Goal: Task Accomplishment & Management: Use online tool/utility

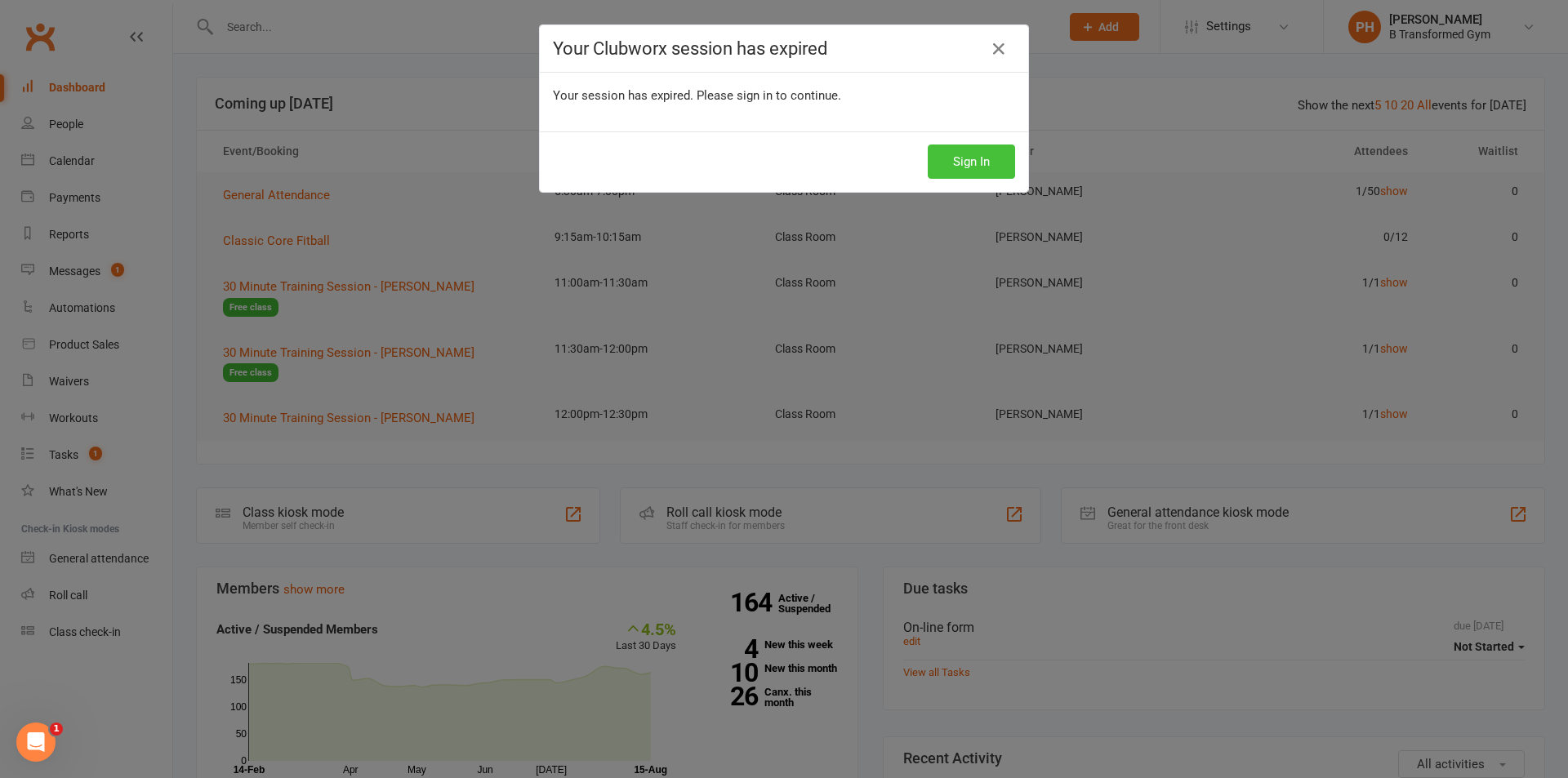
click at [974, 159] on button "Sign In" at bounding box center [972, 162] width 87 height 34
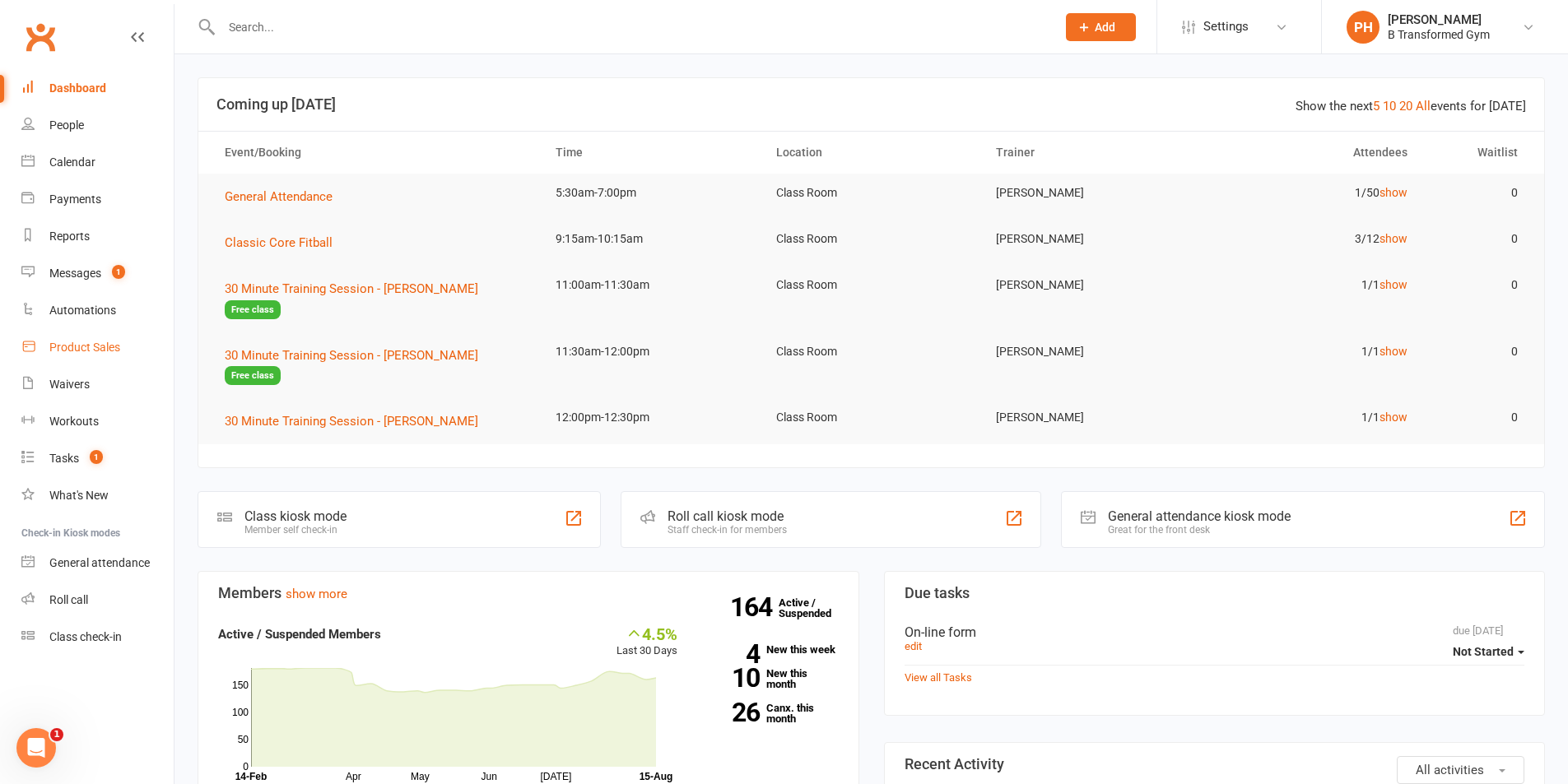
click at [78, 350] on div "Product Sales" at bounding box center [85, 347] width 71 height 13
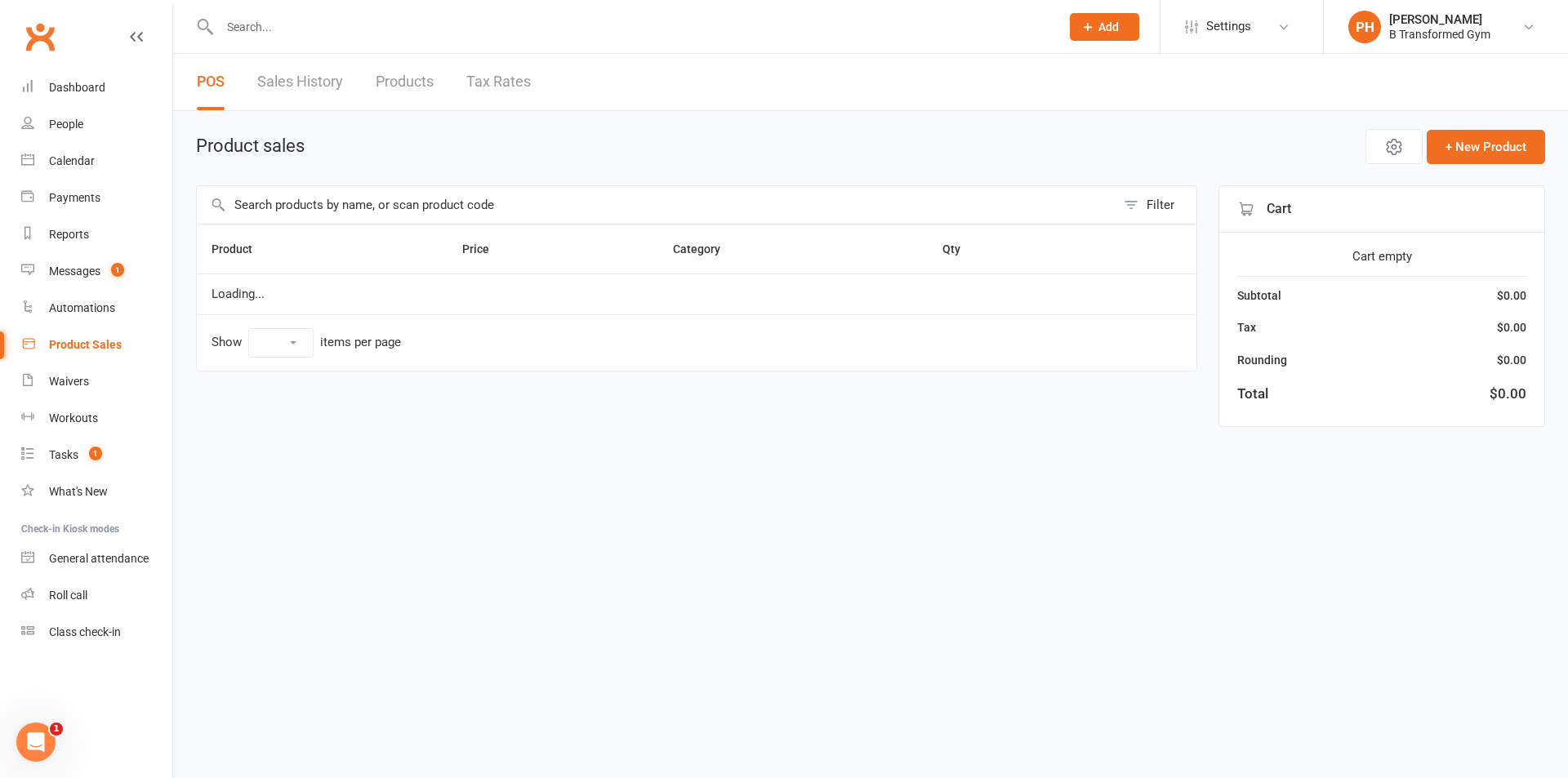
select select "10"
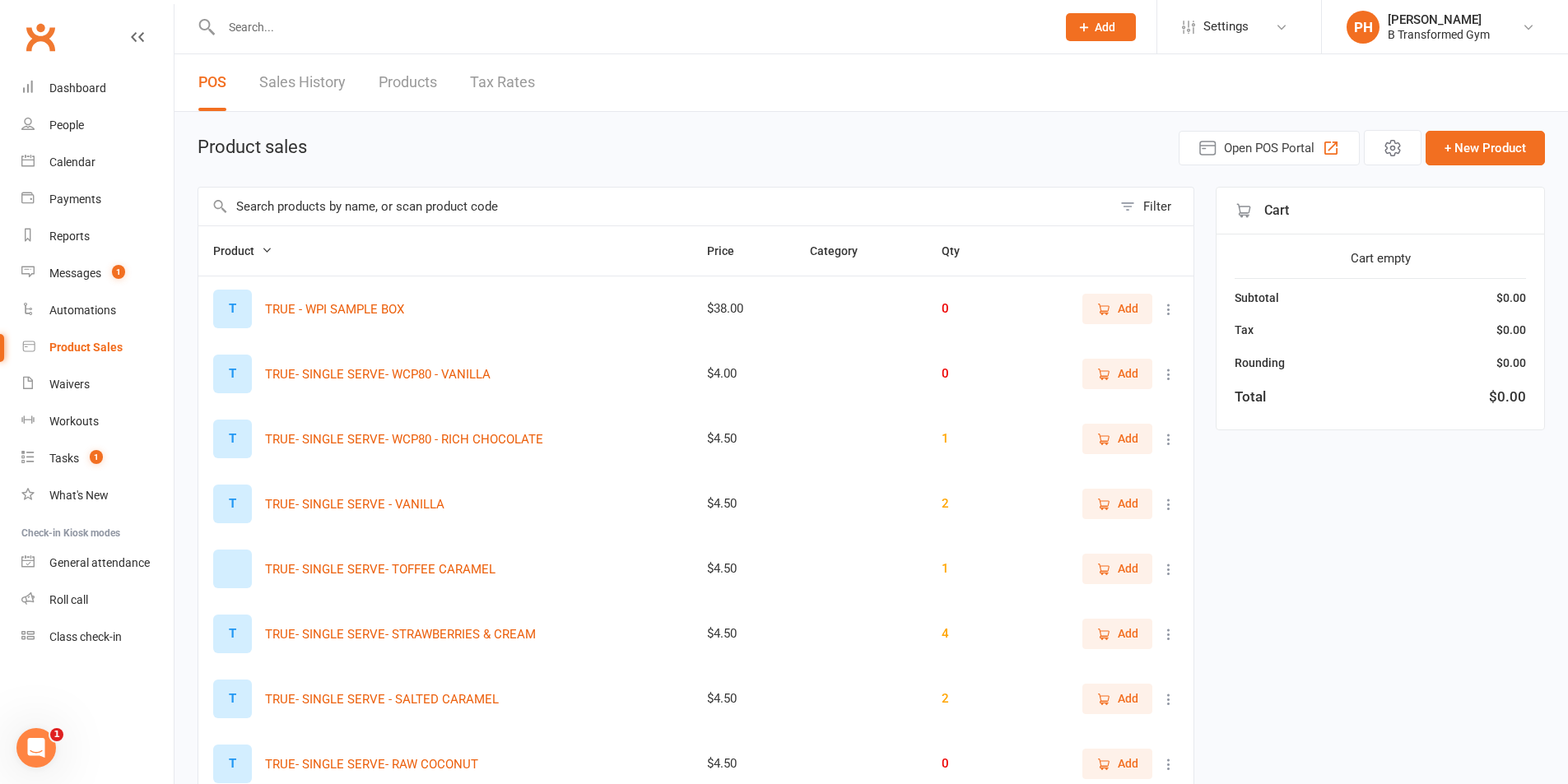
drag, startPoint x: 240, startPoint y: 205, endPoint x: 334, endPoint y: 194, distance: 94.6
click at [240, 204] on input "text" at bounding box center [655, 207] width 914 height 37
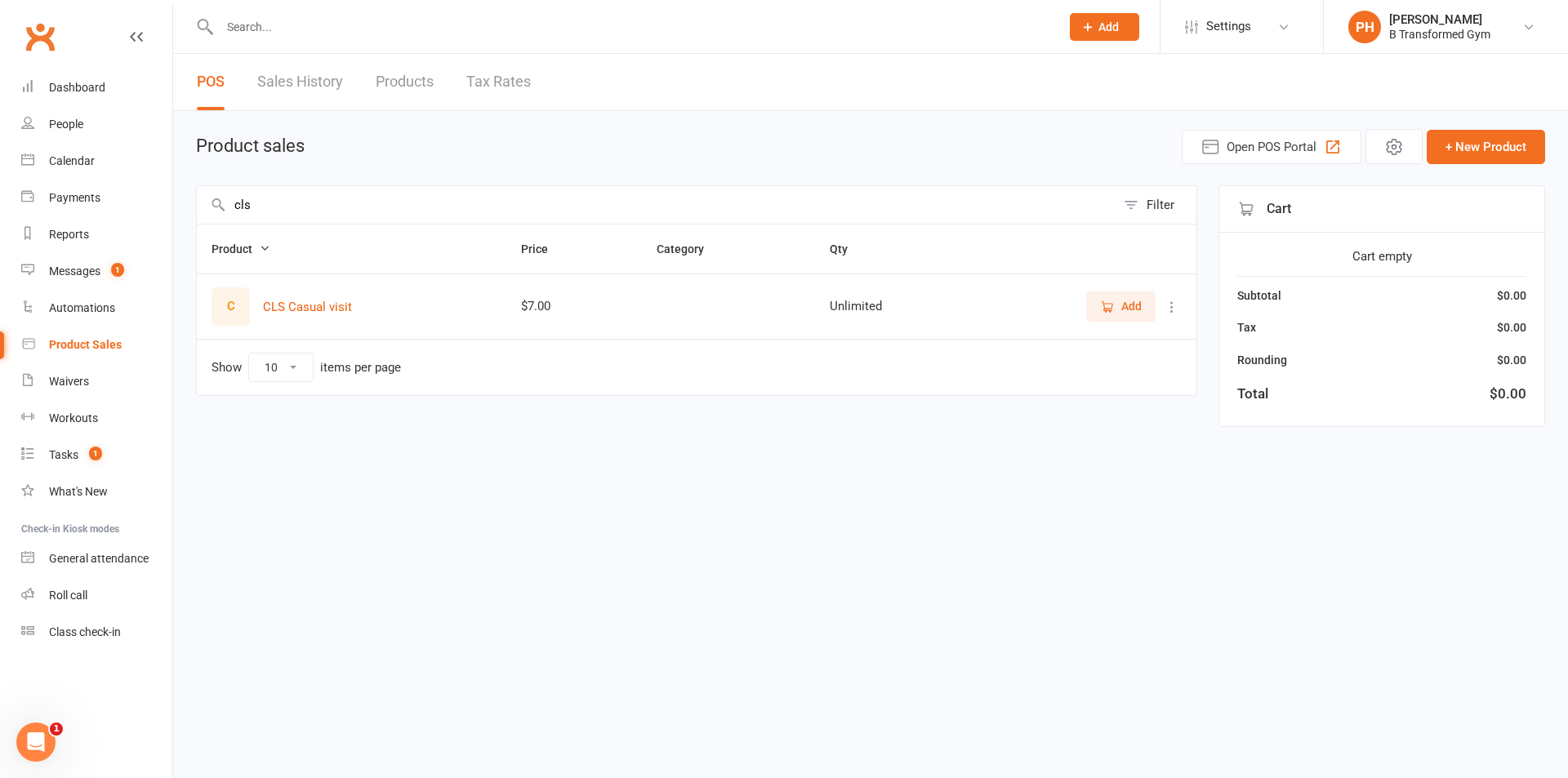
type input "cls"
drag, startPoint x: 550, startPoint y: 303, endPoint x: 508, endPoint y: 315, distance: 43.7
click at [512, 310] on td "$7.00" at bounding box center [574, 306] width 136 height 65
click at [568, 306] on div "$7.00" at bounding box center [574, 306] width 106 height 14
click at [564, 303] on div "$7.00" at bounding box center [574, 306] width 106 height 14
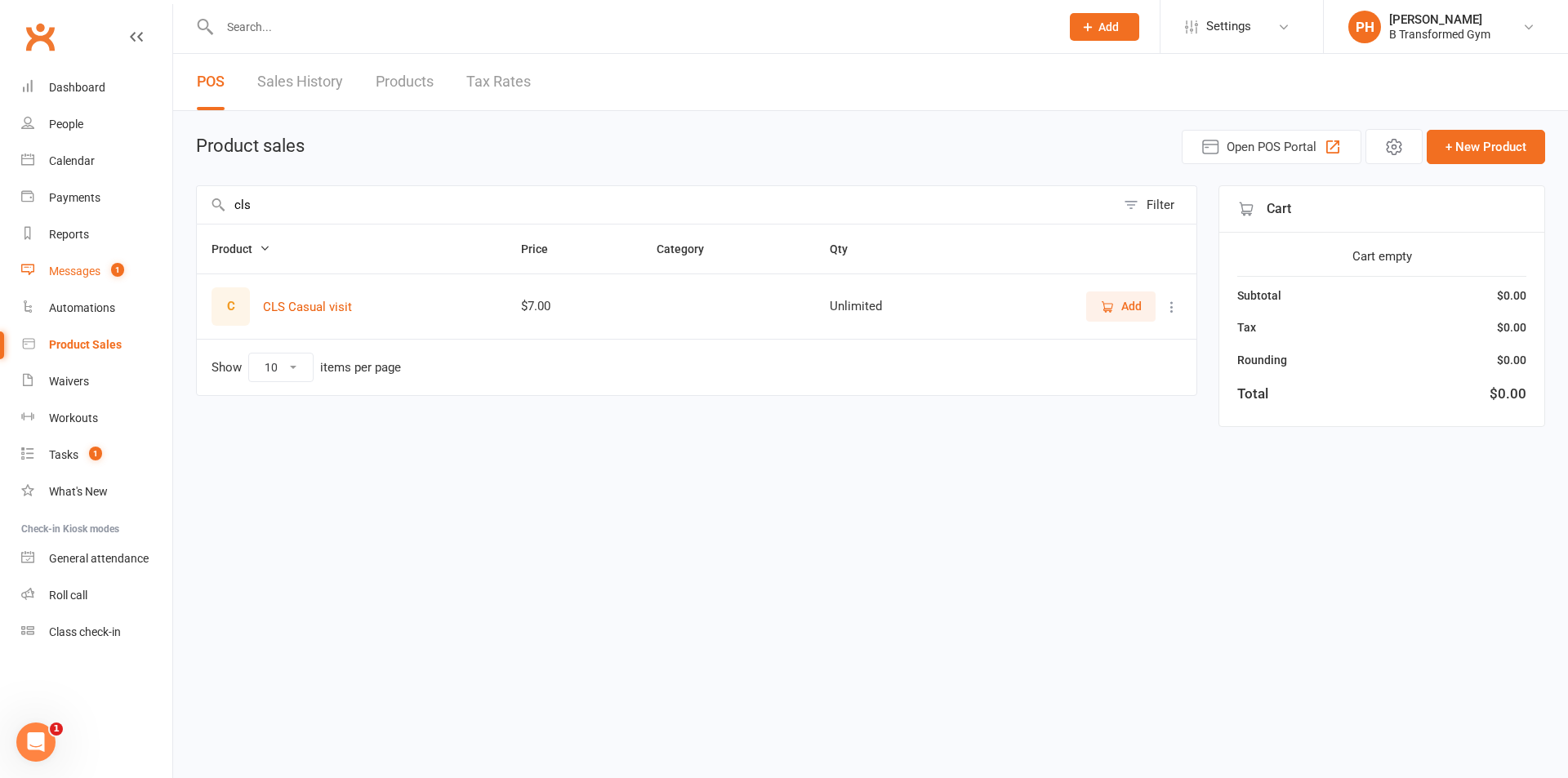
click at [74, 268] on div "Messages" at bounding box center [74, 271] width 51 height 13
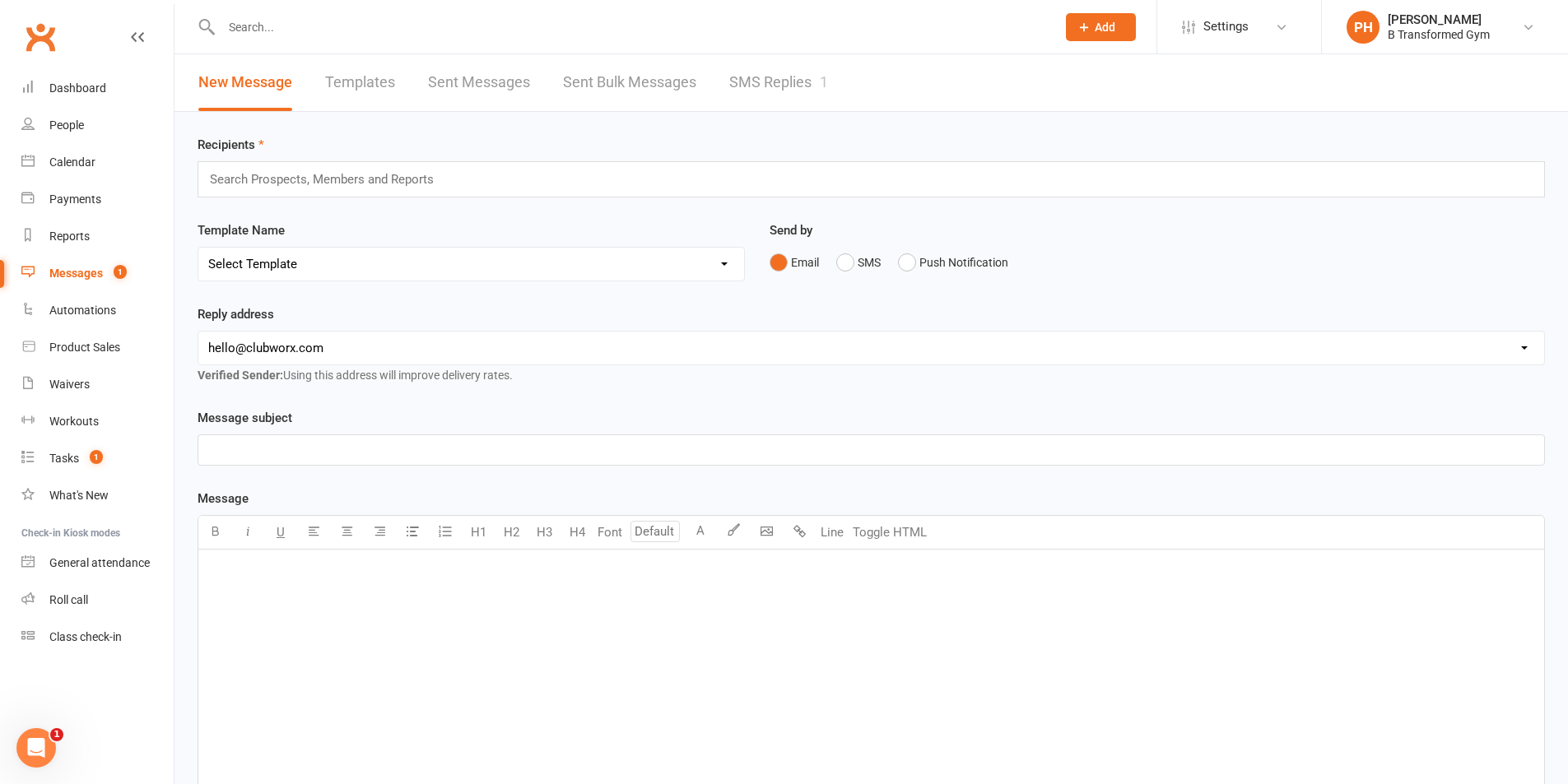
click at [759, 71] on link "SMS Replies 1" at bounding box center [779, 82] width 99 height 57
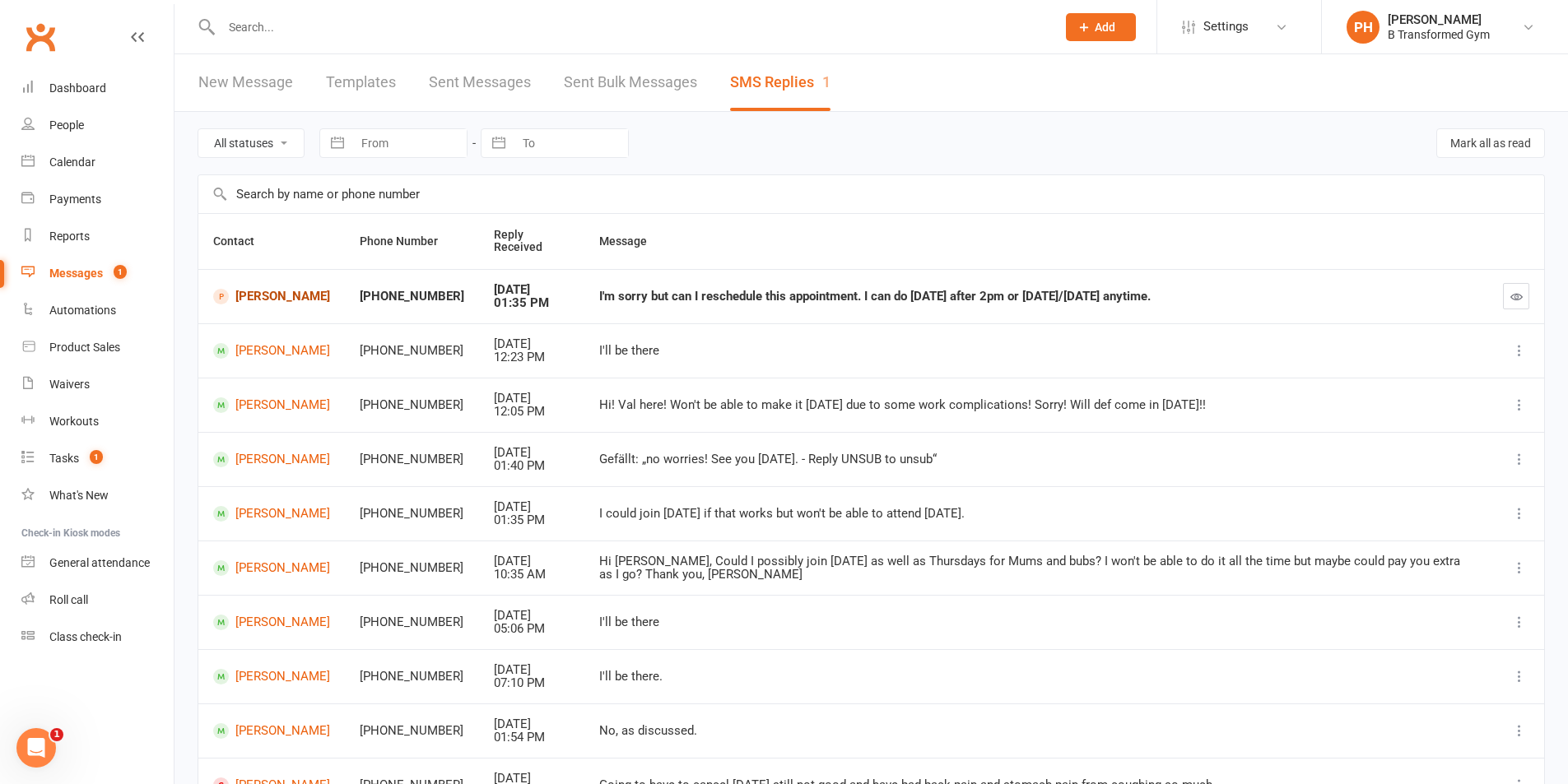
click at [271, 296] on link "Heather Smith" at bounding box center [271, 297] width 117 height 16
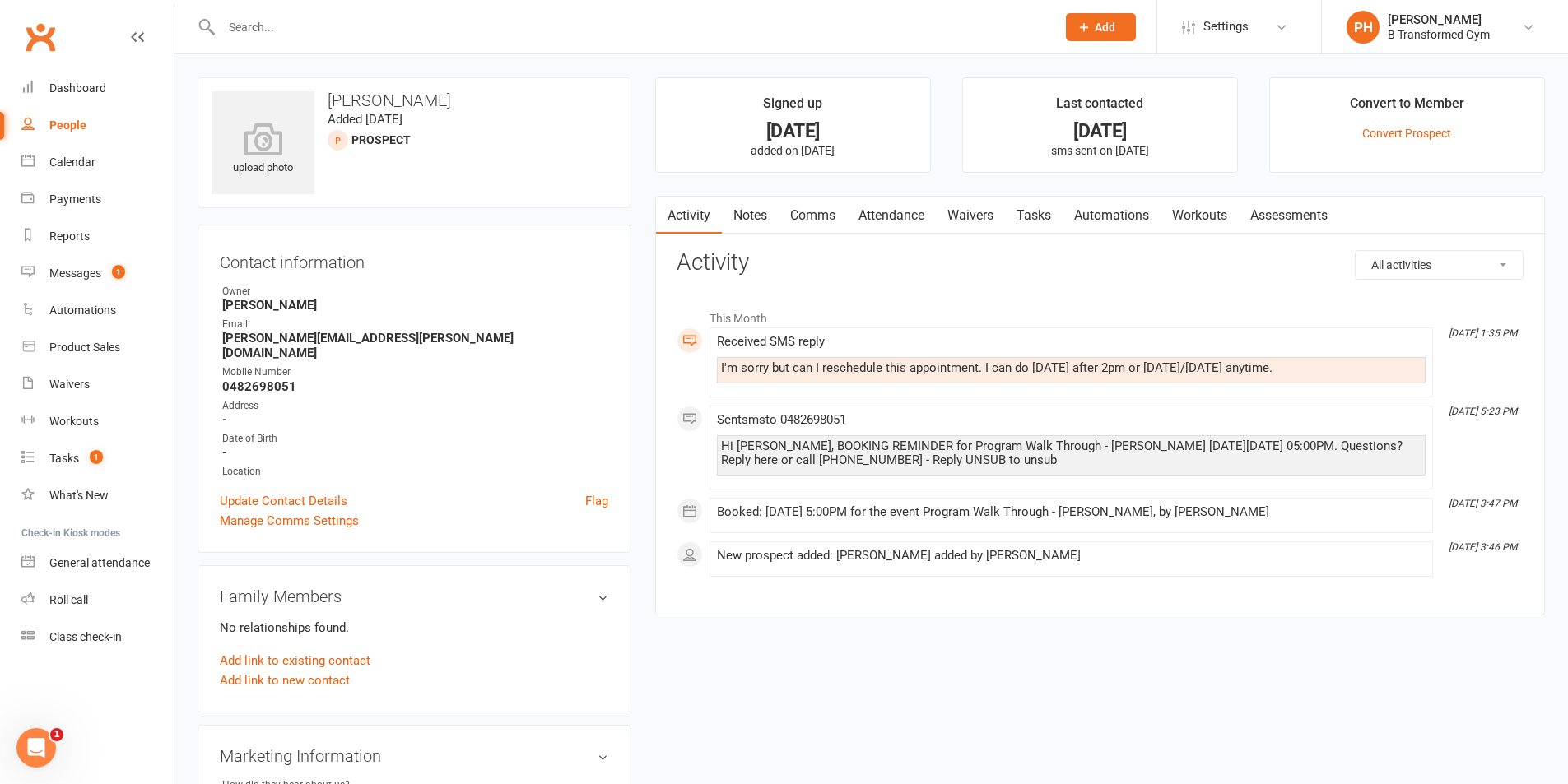
click at [901, 219] on link "Attendance" at bounding box center [891, 215] width 89 height 37
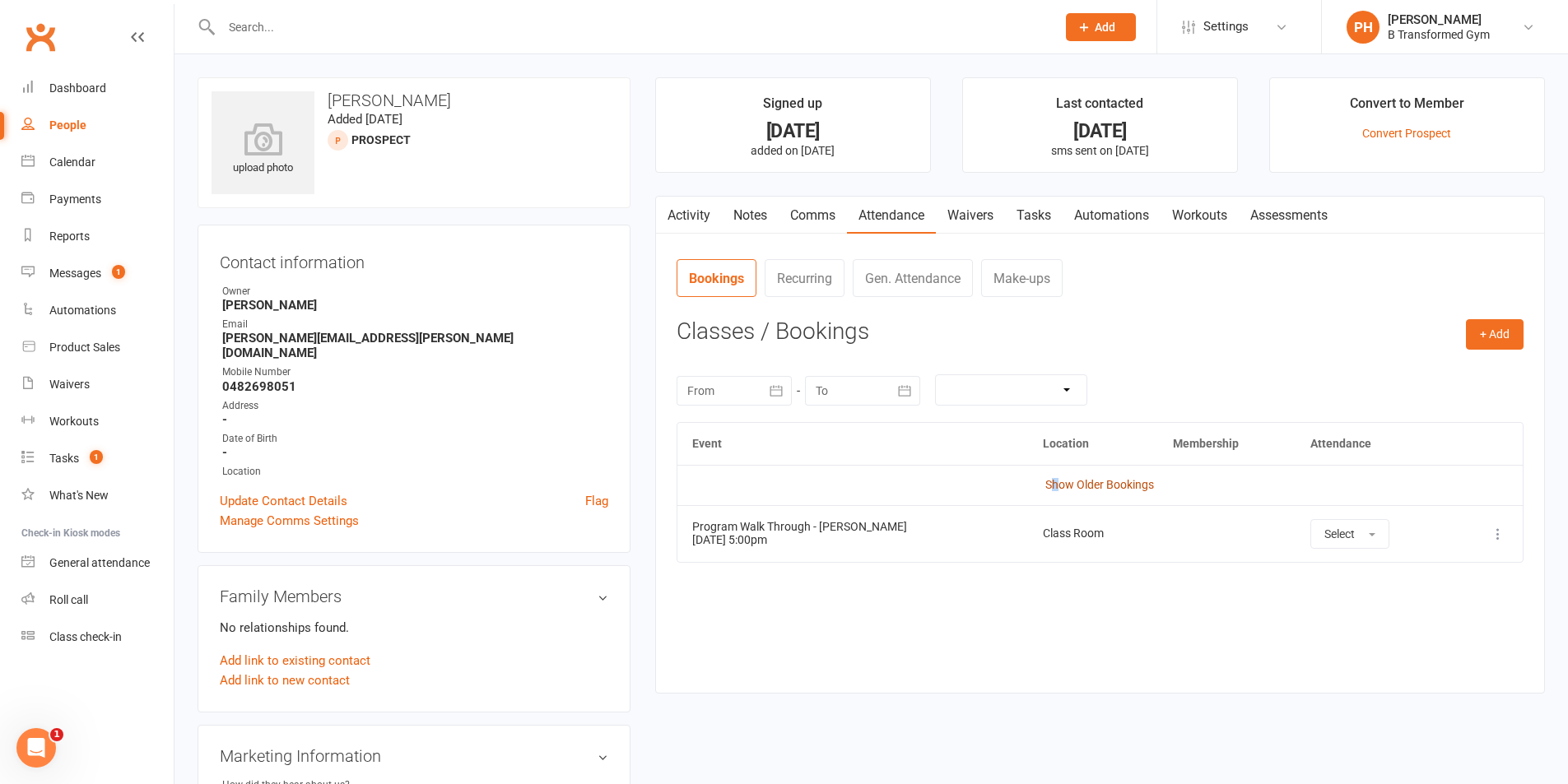
click at [1056, 487] on link "Show Older Bookings" at bounding box center [1100, 485] width 109 height 13
click at [680, 223] on link "Activity" at bounding box center [689, 215] width 66 height 37
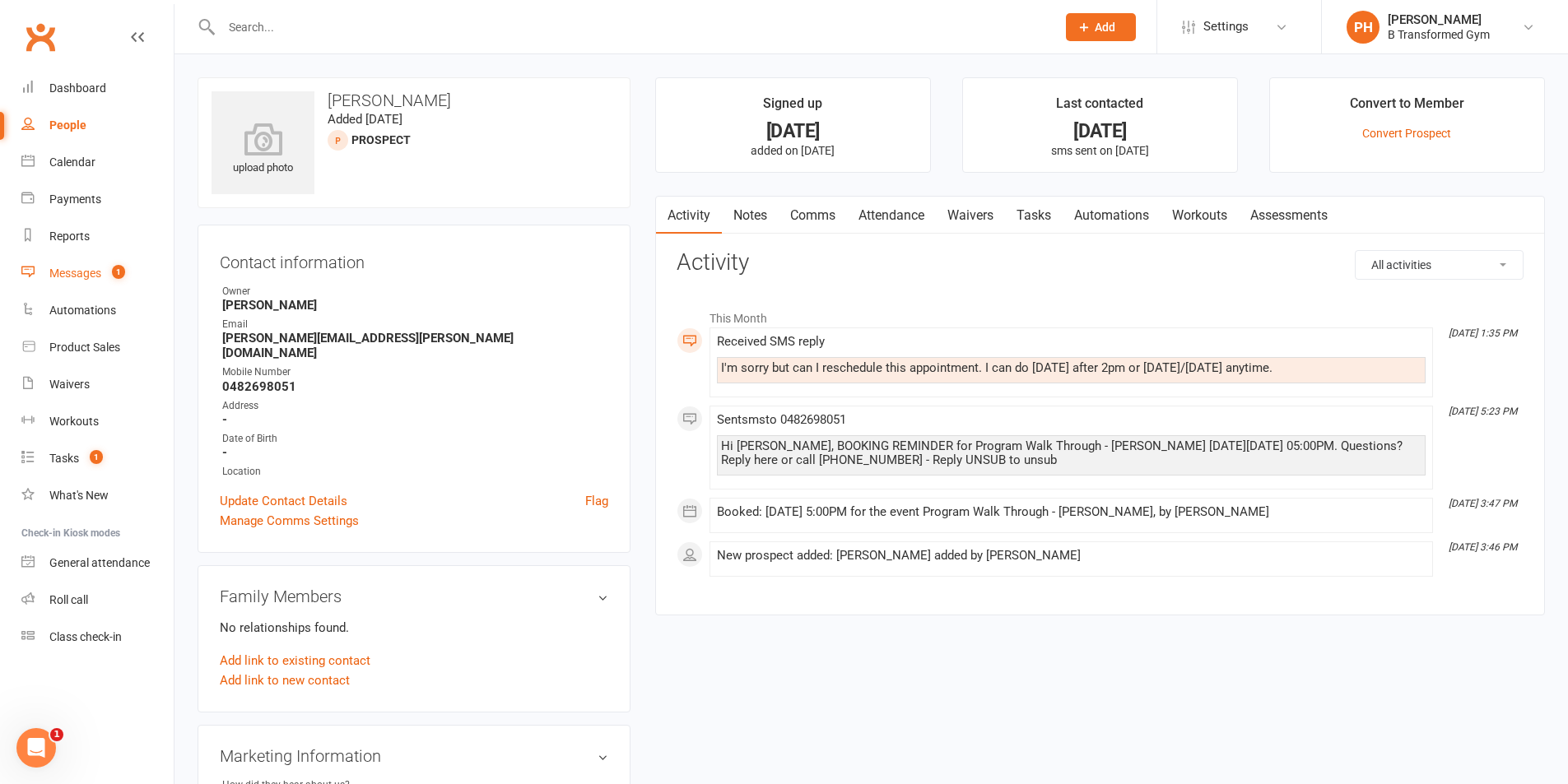
click at [99, 276] on div "Messages" at bounding box center [75, 273] width 51 height 13
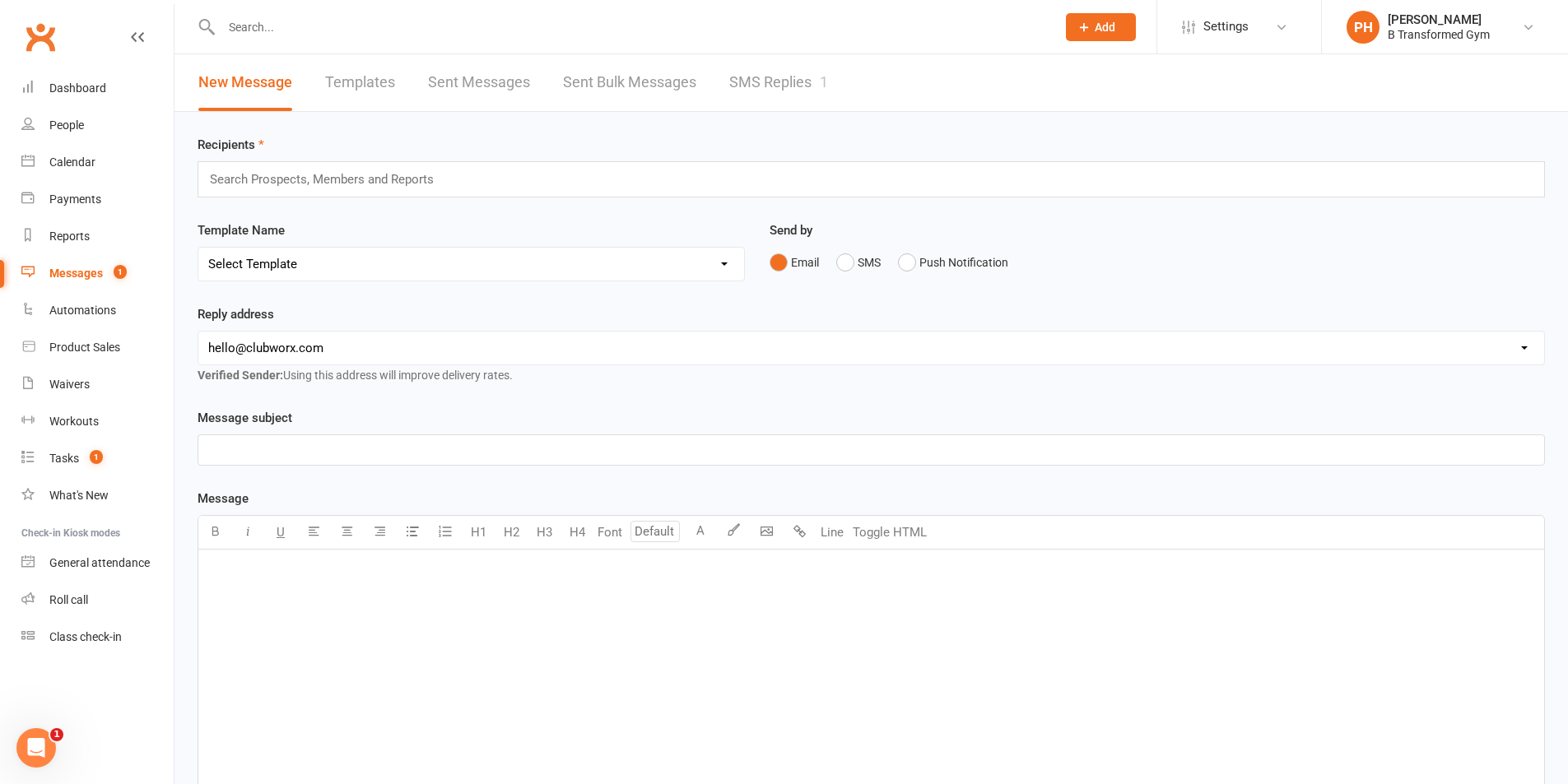
click at [782, 82] on link "SMS Replies 1" at bounding box center [779, 82] width 99 height 57
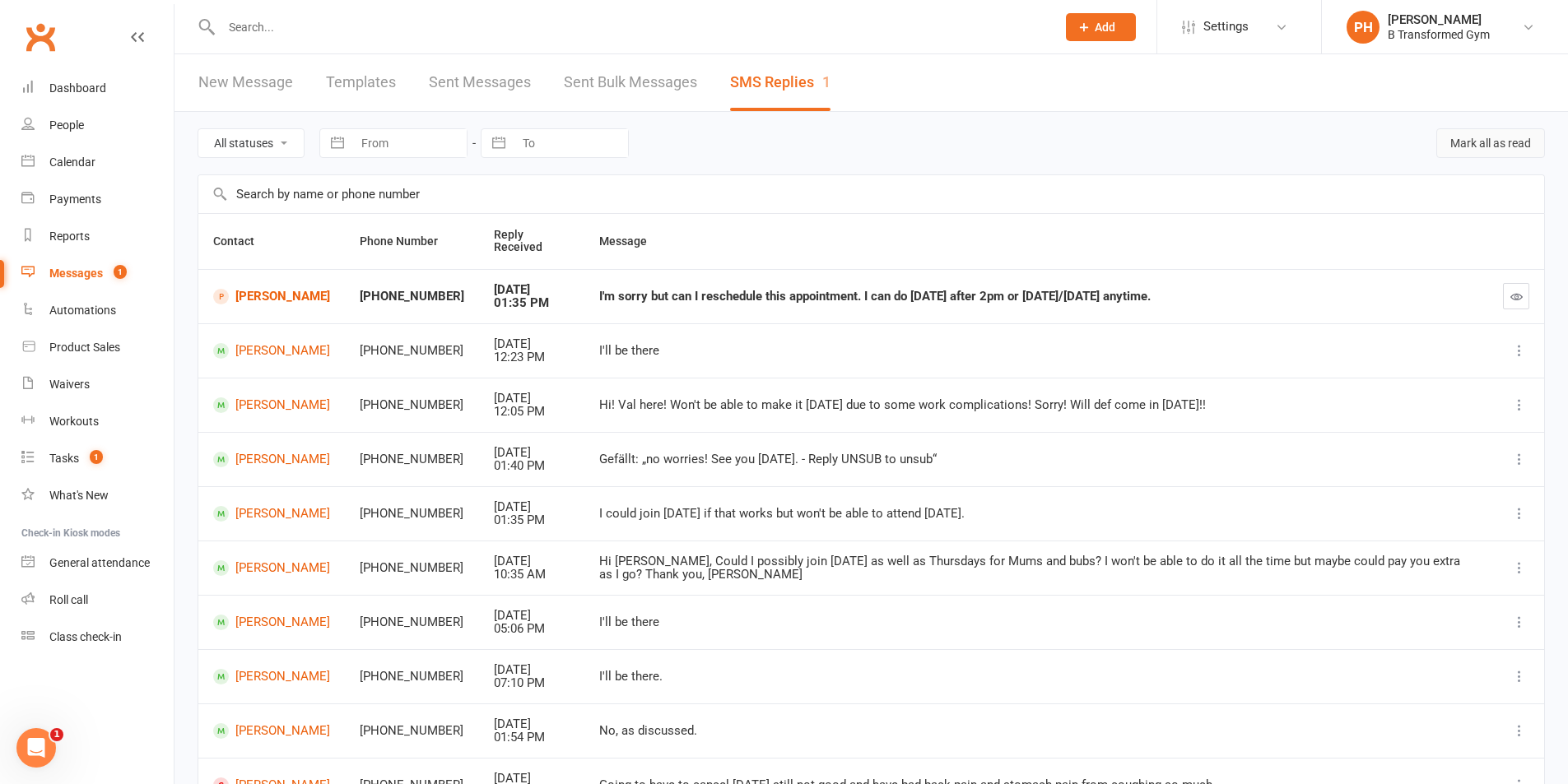
click at [1465, 134] on button "Mark all as read" at bounding box center [1491, 143] width 109 height 30
click at [68, 161] on div "Calendar" at bounding box center [72, 162] width 46 height 13
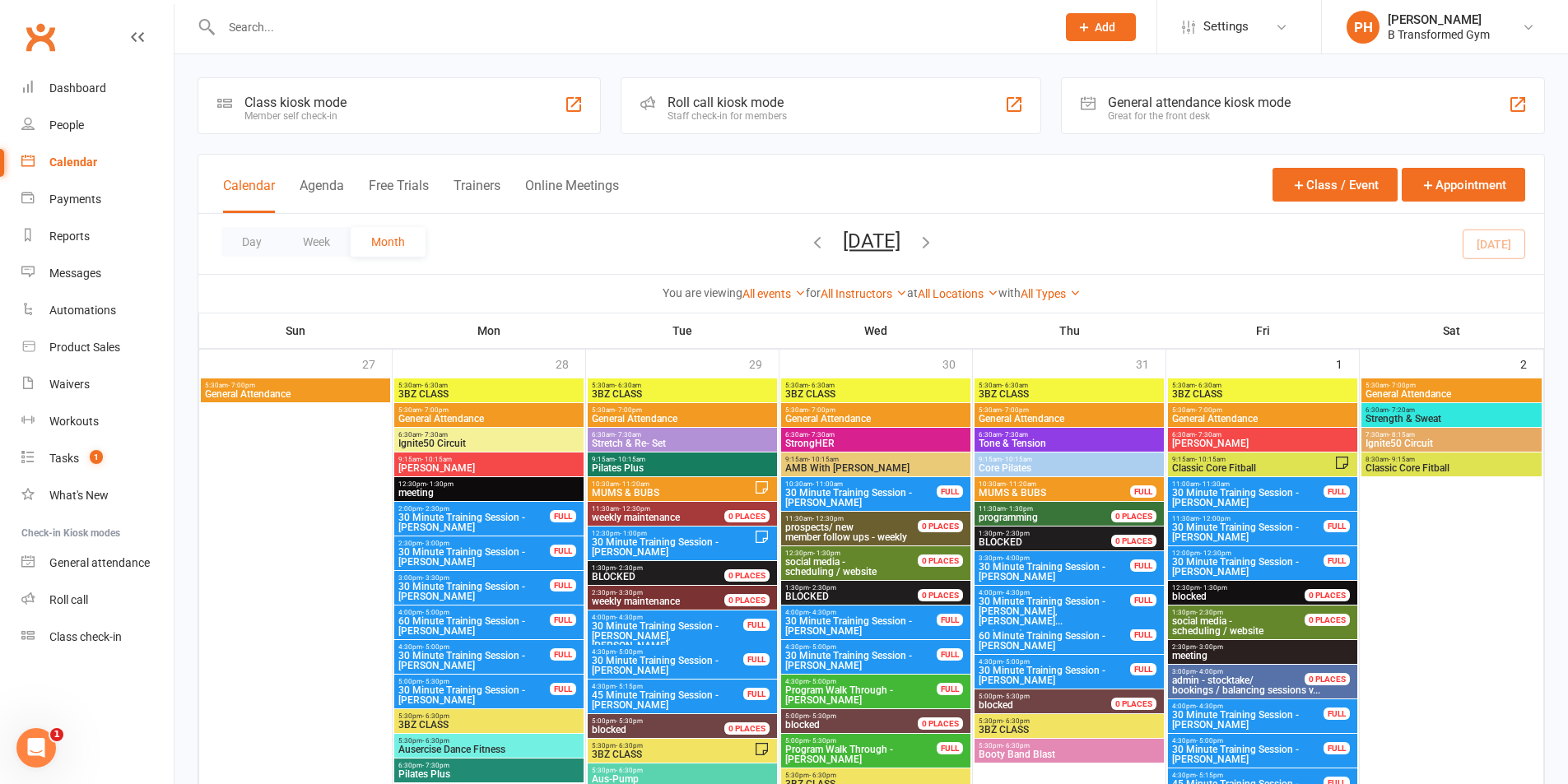
click at [480, 182] on button "Trainers" at bounding box center [477, 196] width 47 height 36
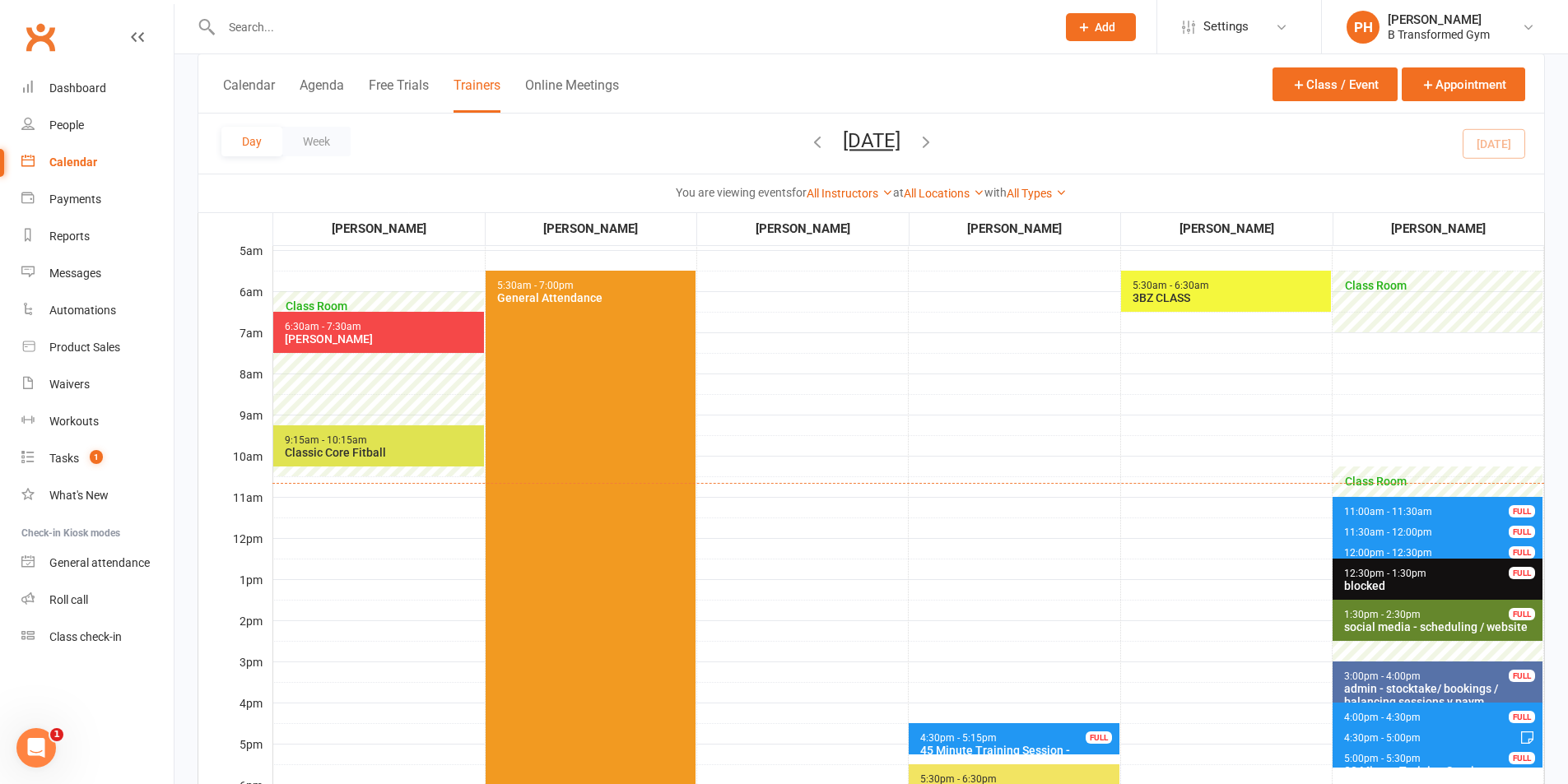
scroll to position [247, 0]
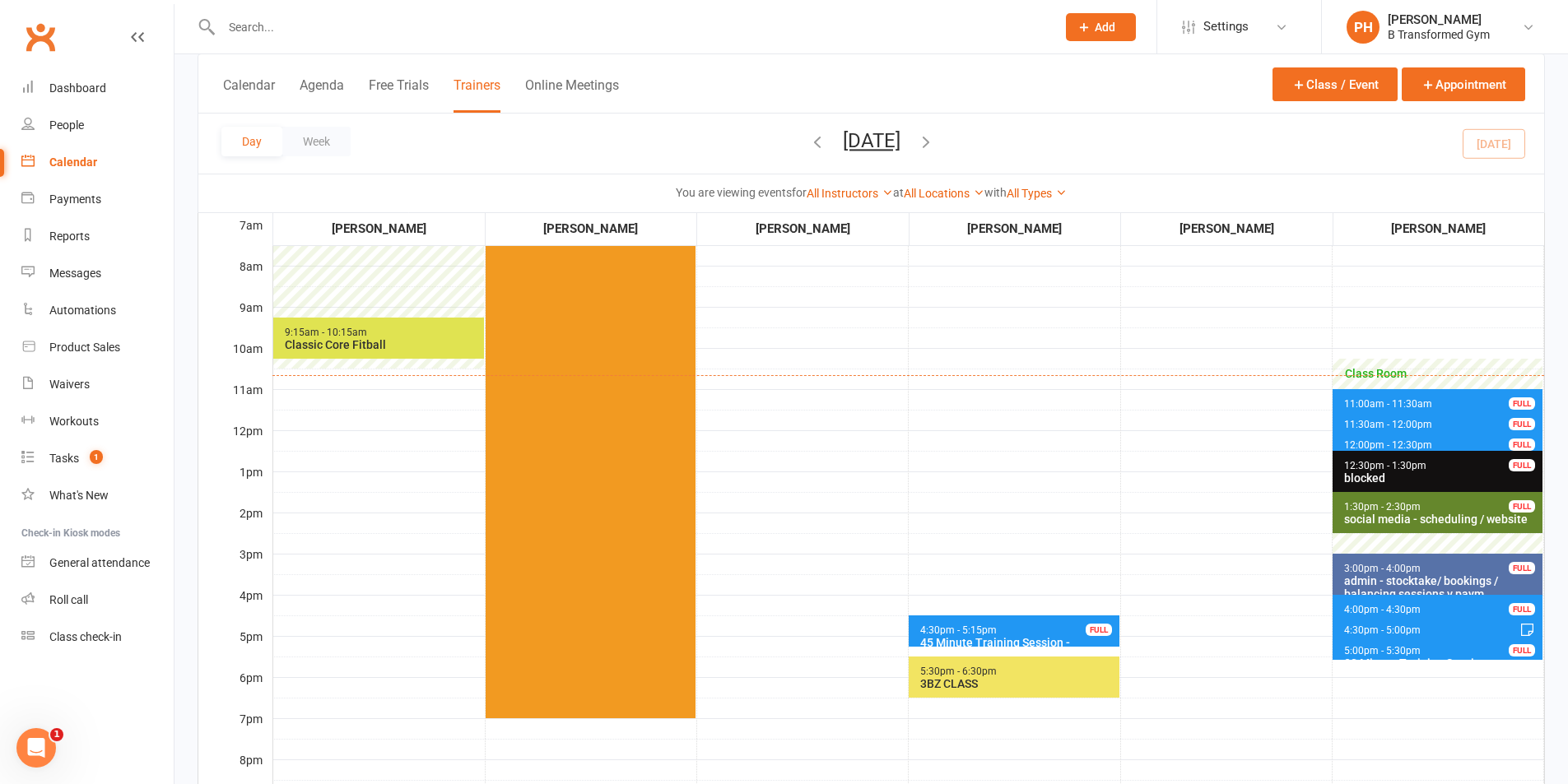
click at [393, 16] on input "text" at bounding box center [630, 27] width 828 height 23
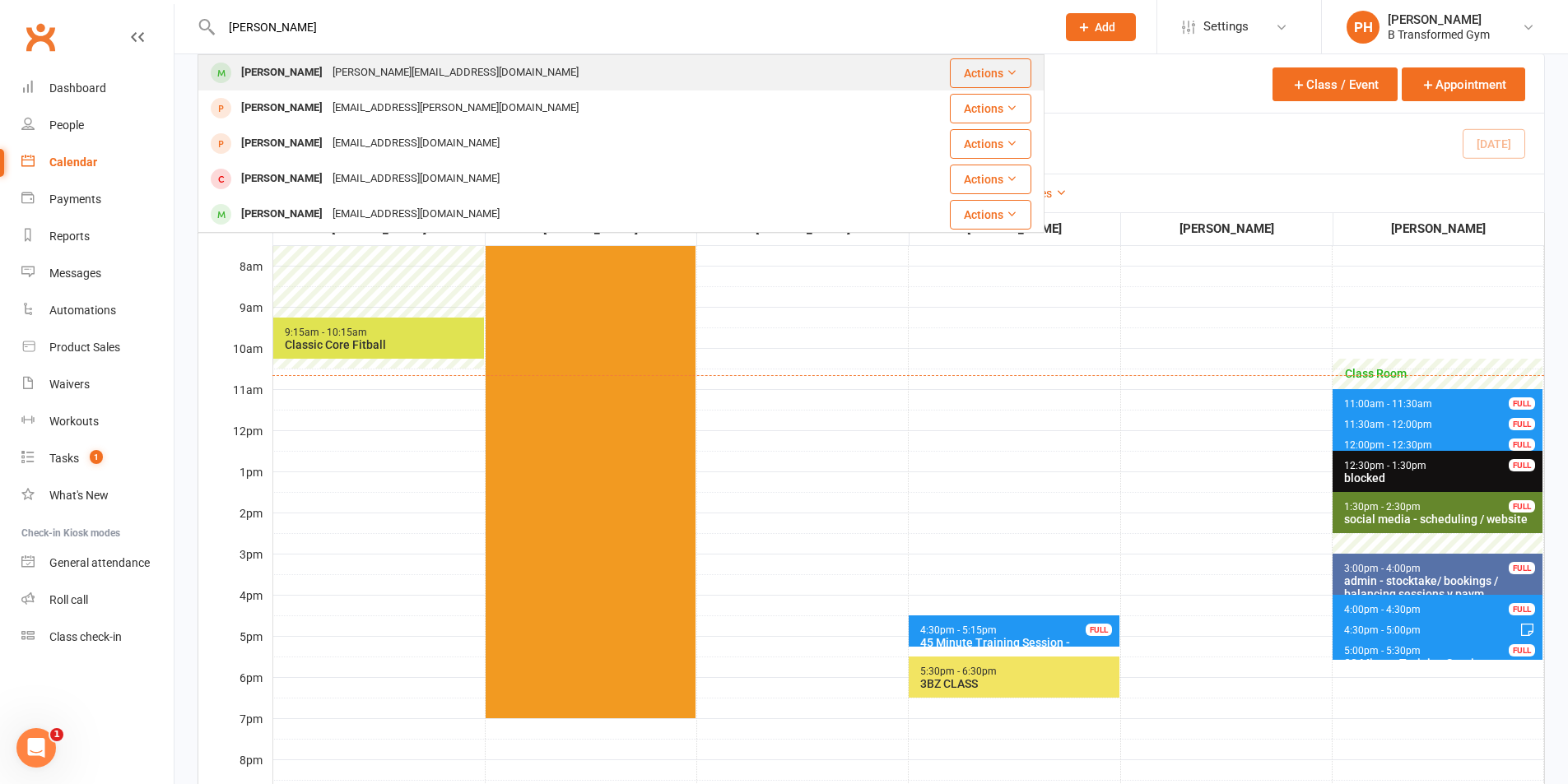
type input "[PERSON_NAME]"
click at [385, 65] on div "[PERSON_NAME][EMAIL_ADDRESS][DOMAIN_NAME]" at bounding box center [455, 73] width 256 height 24
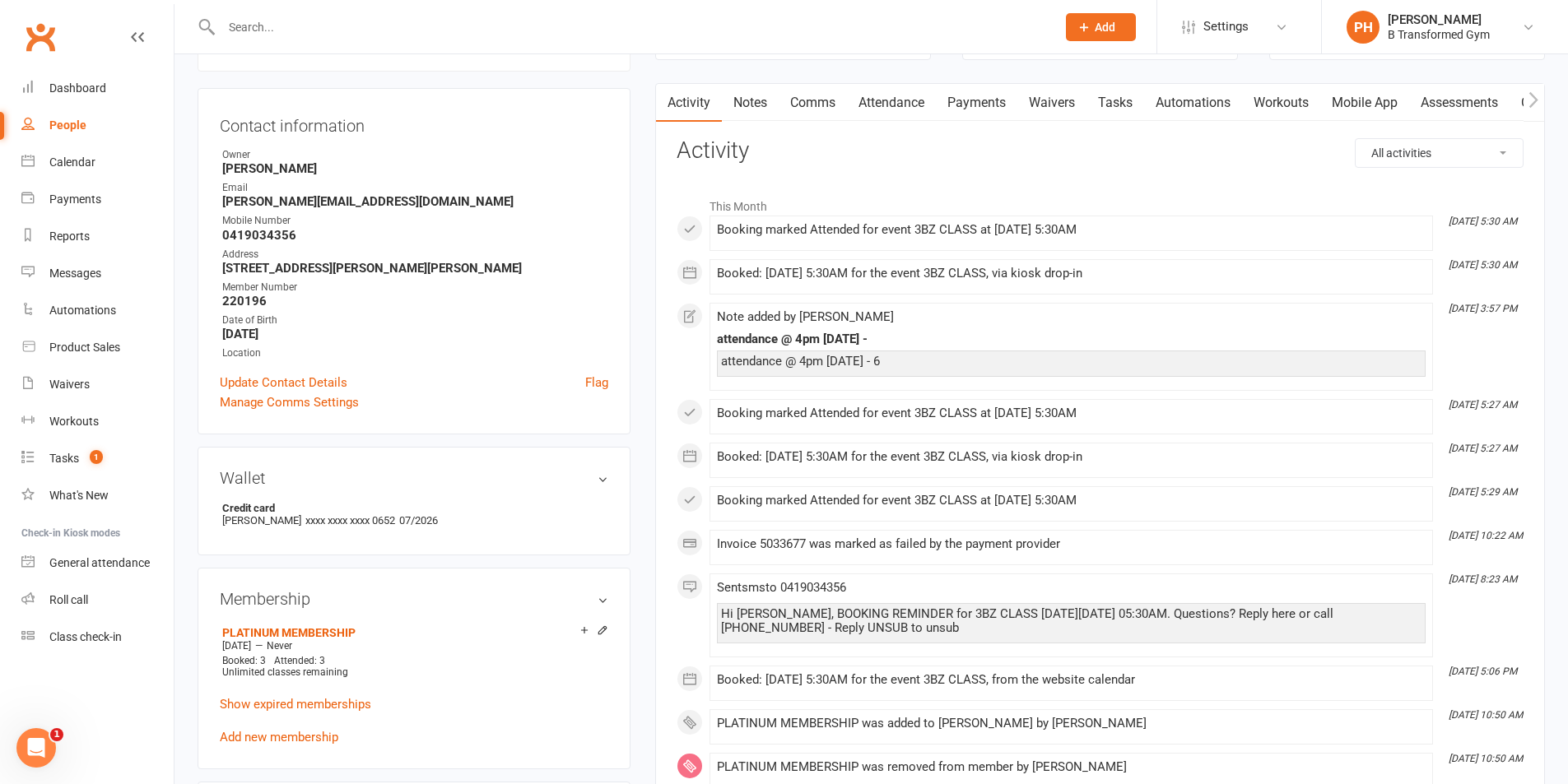
scroll to position [165, 0]
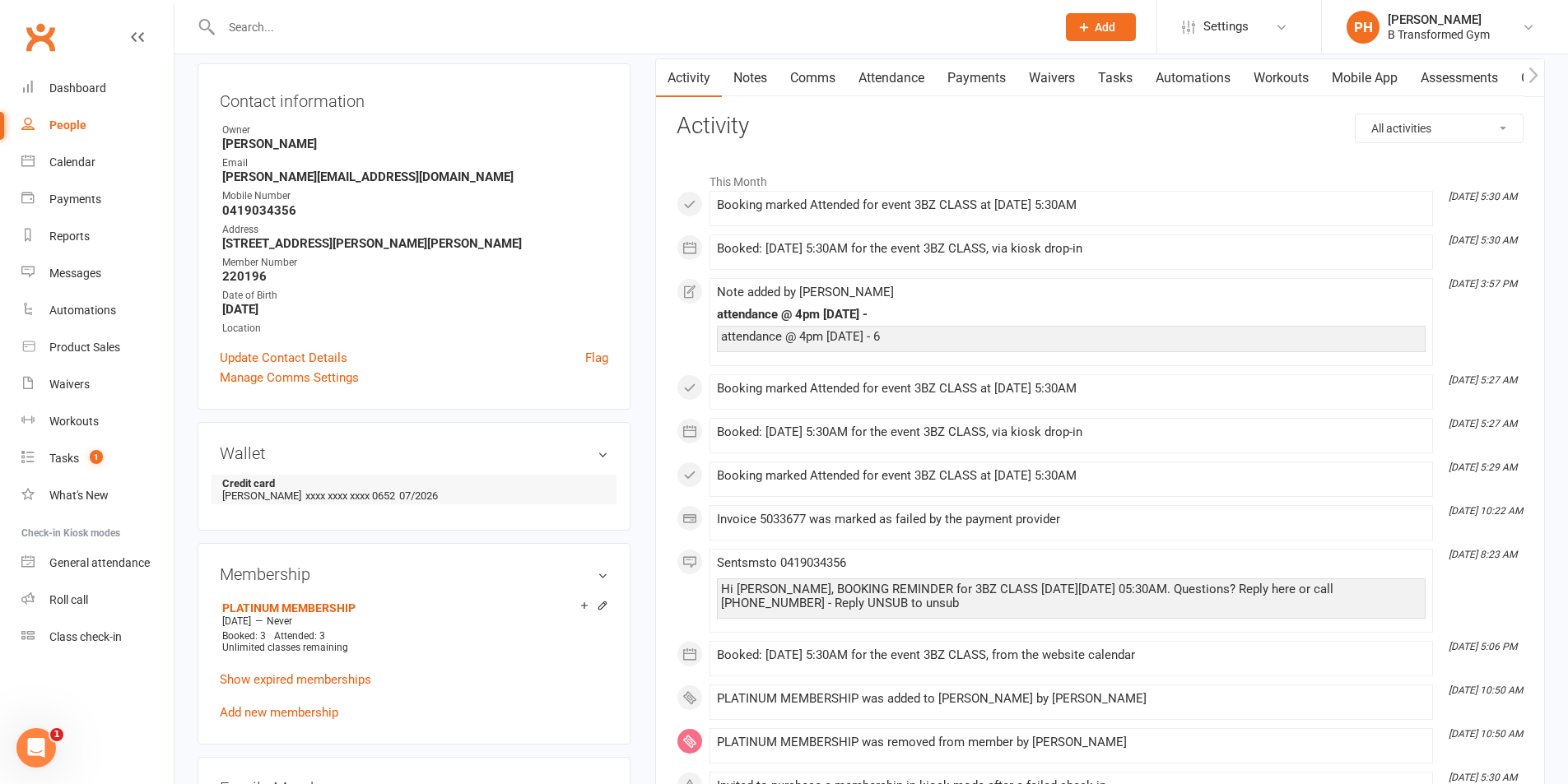
click at [461, 490] on li "Credit card Mrs Kylie A Giles xxxx xxxx xxxx 0652 07/2026" at bounding box center [414, 489] width 388 height 30
click at [604, 453] on h3 "Wallet" at bounding box center [414, 453] width 388 height 18
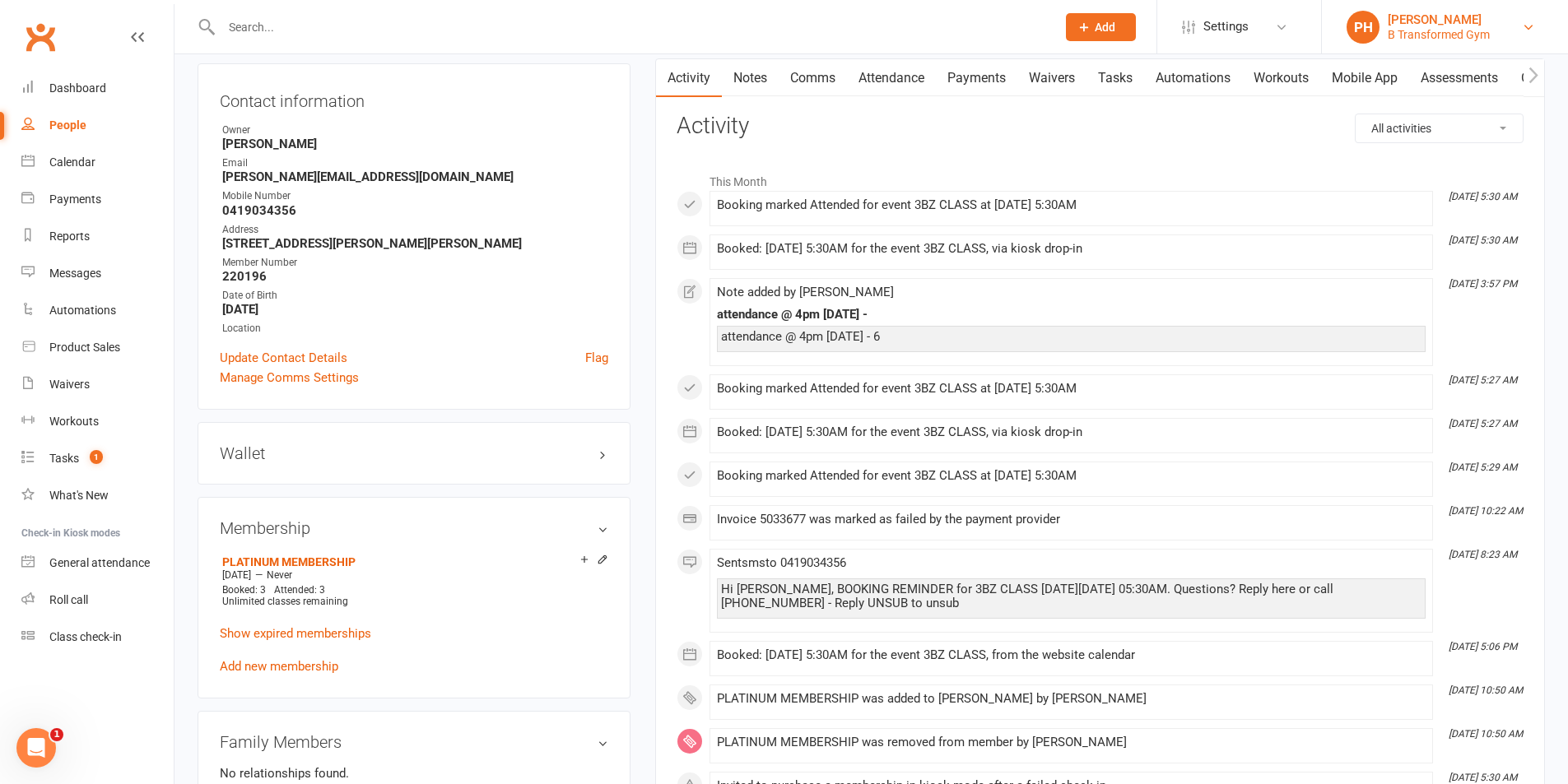
click at [1495, 24] on link "PH Patricia Hardgrave B Transformed Gym" at bounding box center [1445, 26] width 197 height 33
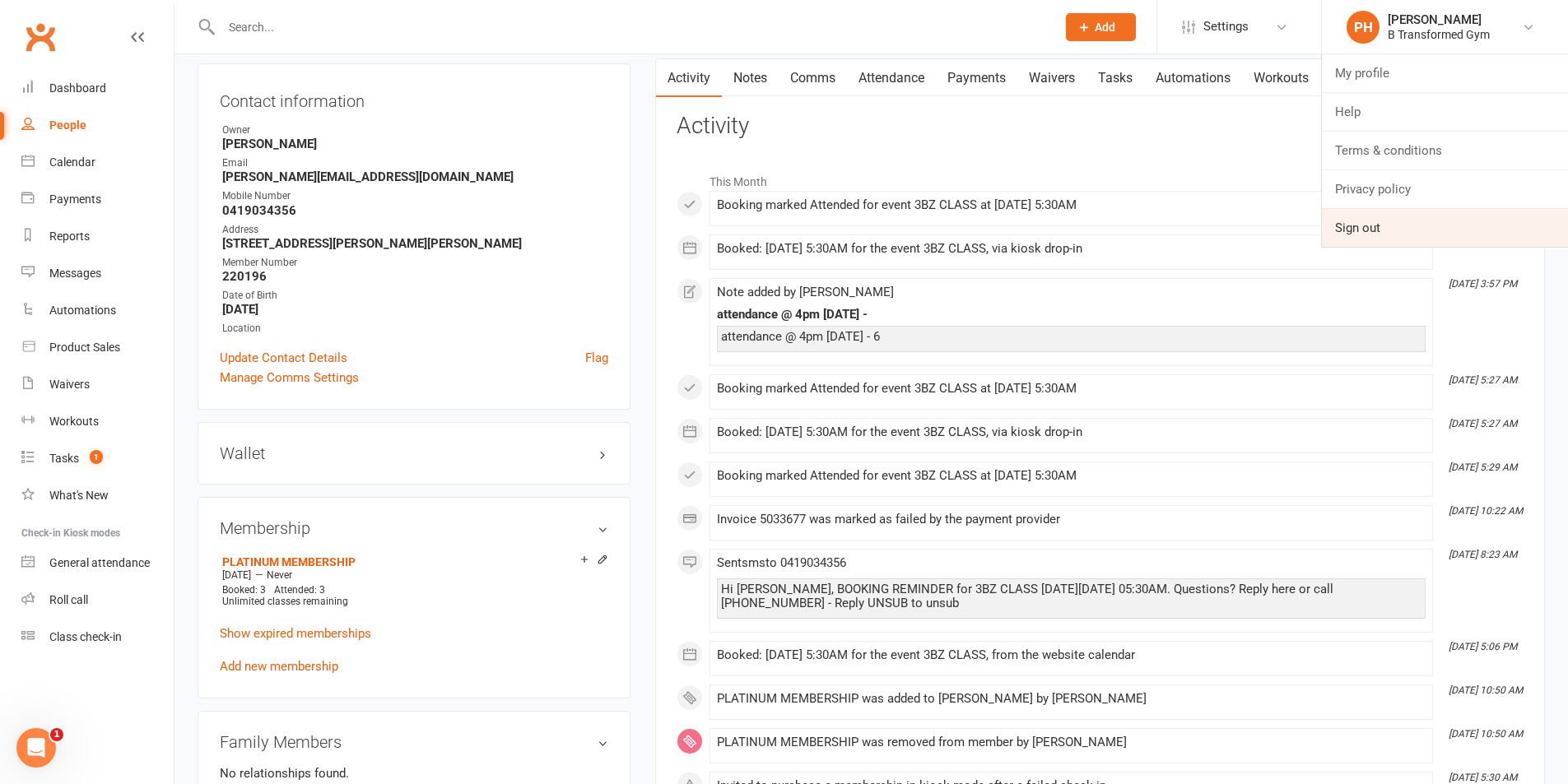
click at [1373, 225] on link "Sign out" at bounding box center [1444, 227] width 246 height 37
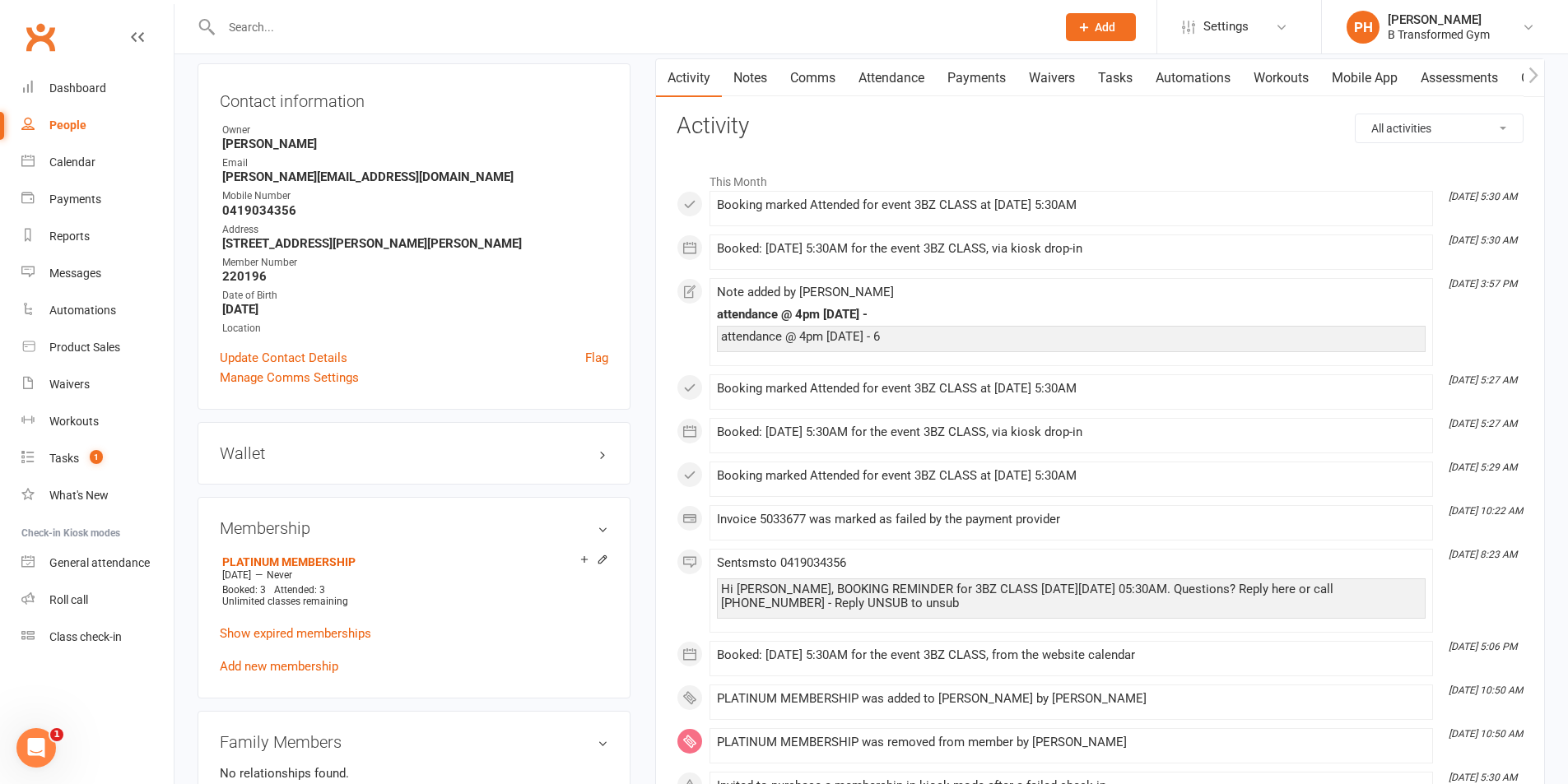
click at [784, 246] on div "Booked: [DATE] 5:30AM for the event 3BZ CLASS, via kiosk drop-in" at bounding box center [1071, 253] width 709 height 21
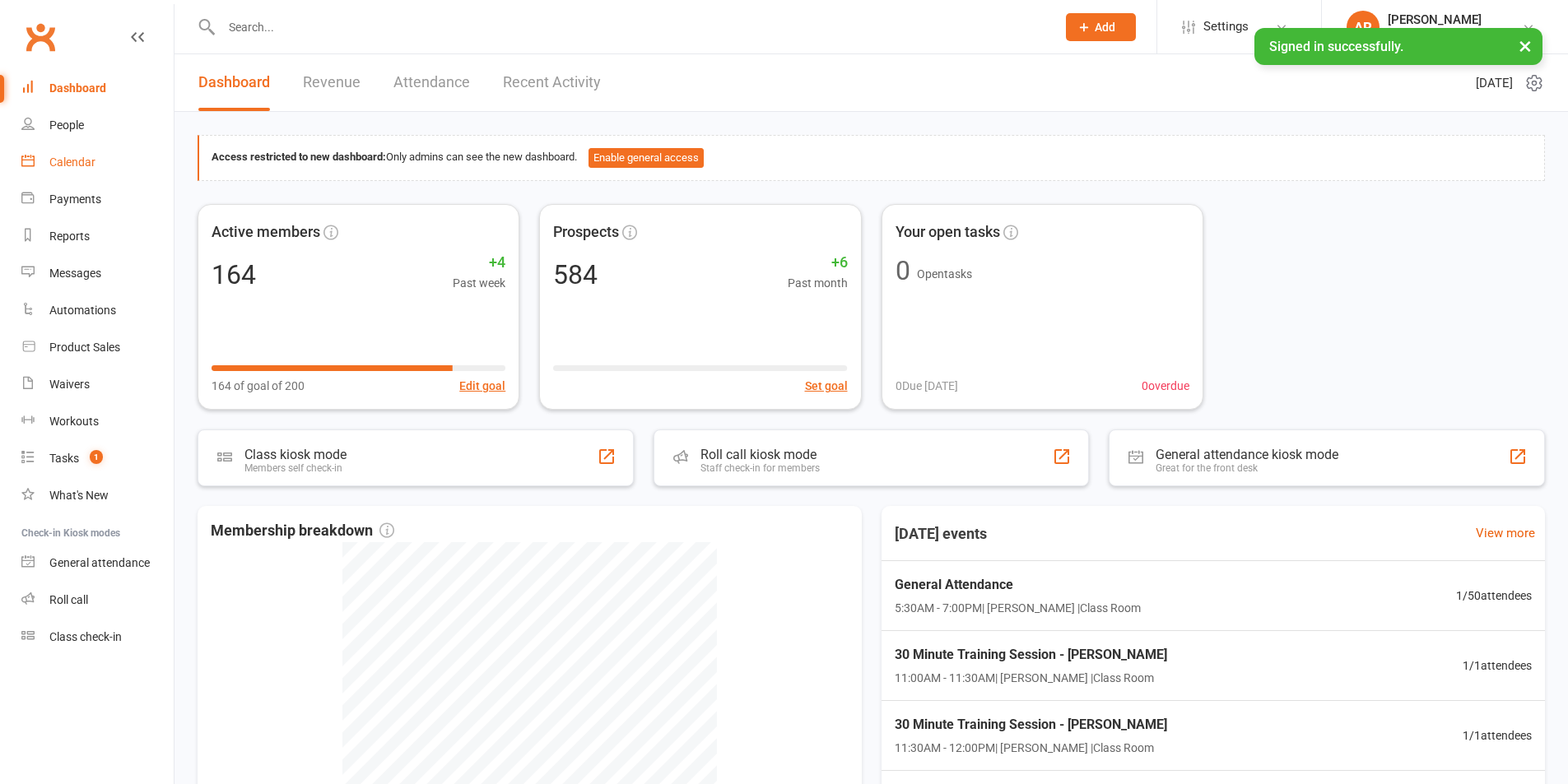
click at [90, 164] on div "Calendar" at bounding box center [72, 162] width 46 height 13
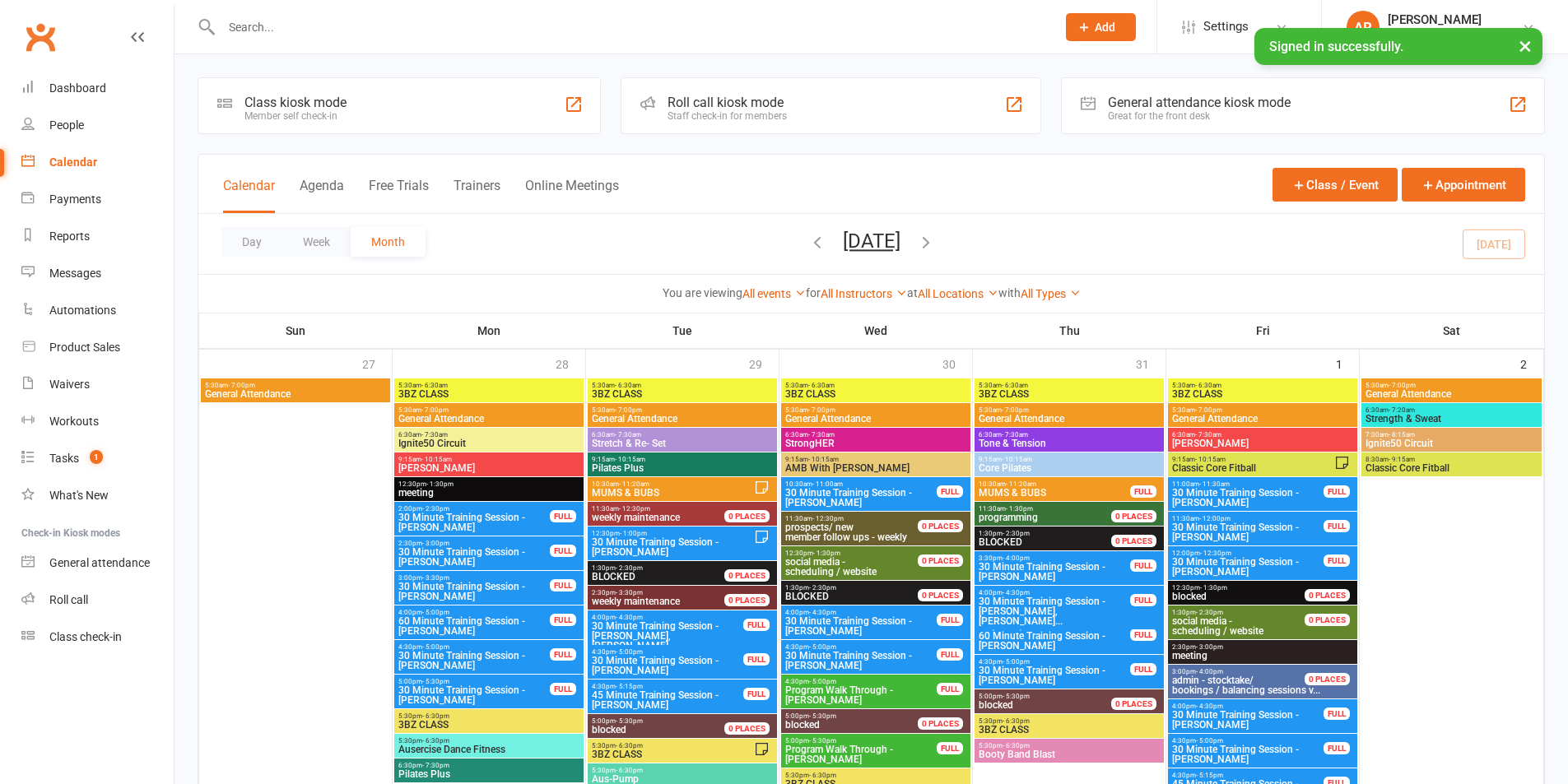
click at [481, 185] on button "Trainers" at bounding box center [477, 196] width 47 height 36
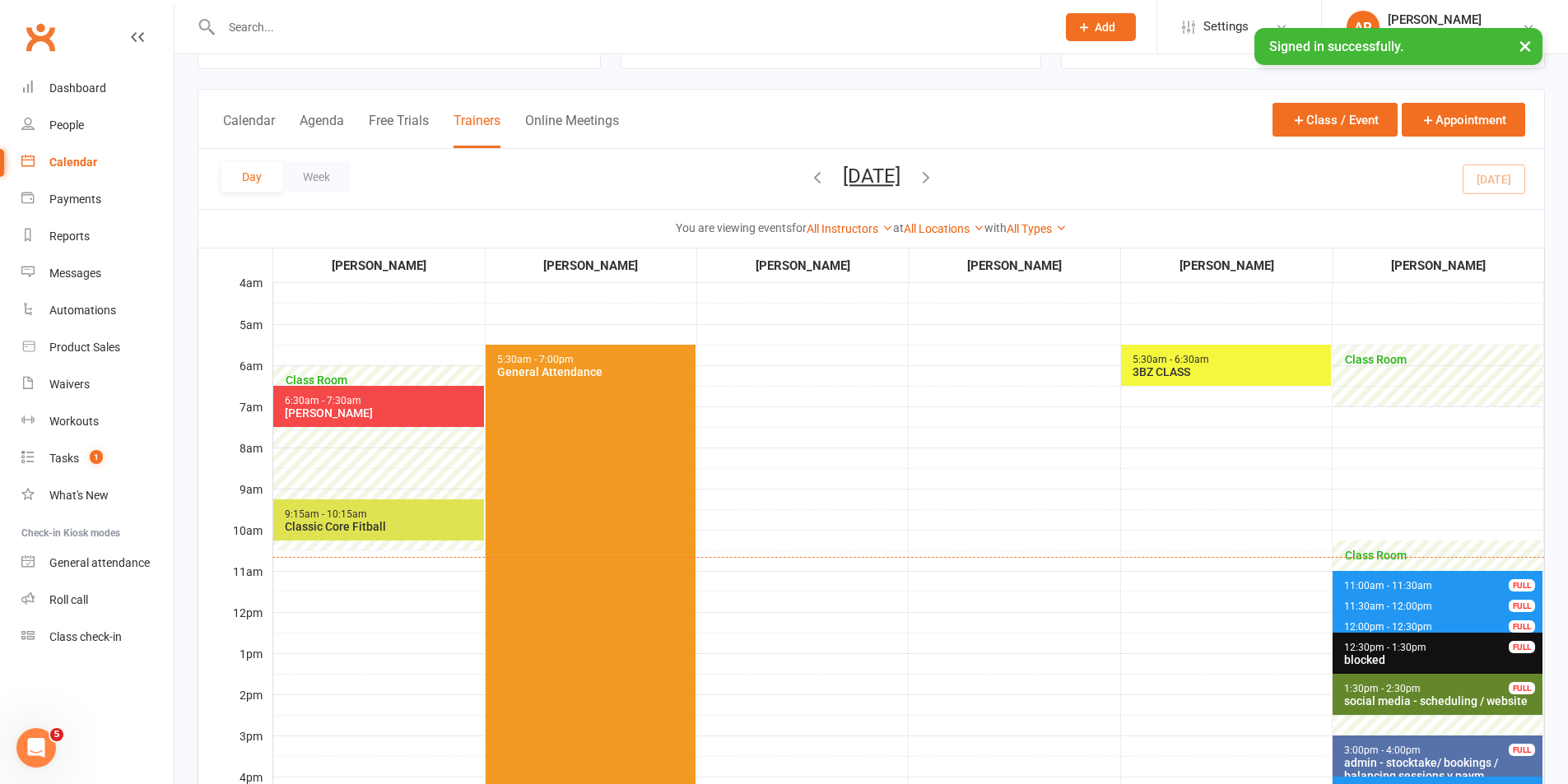
scroll to position [82, 0]
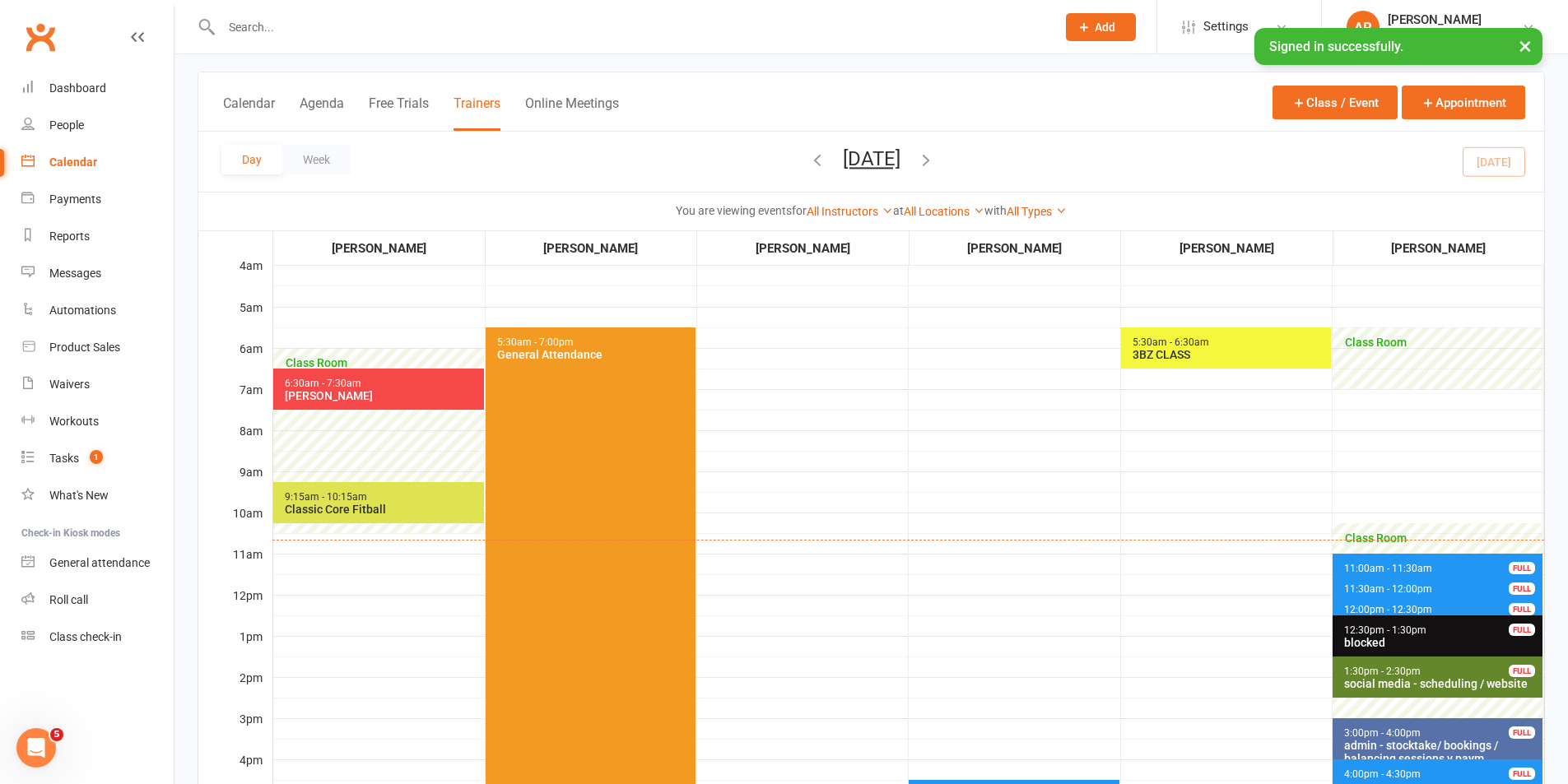
click at [294, 28] on input "text" at bounding box center [630, 27] width 828 height 23
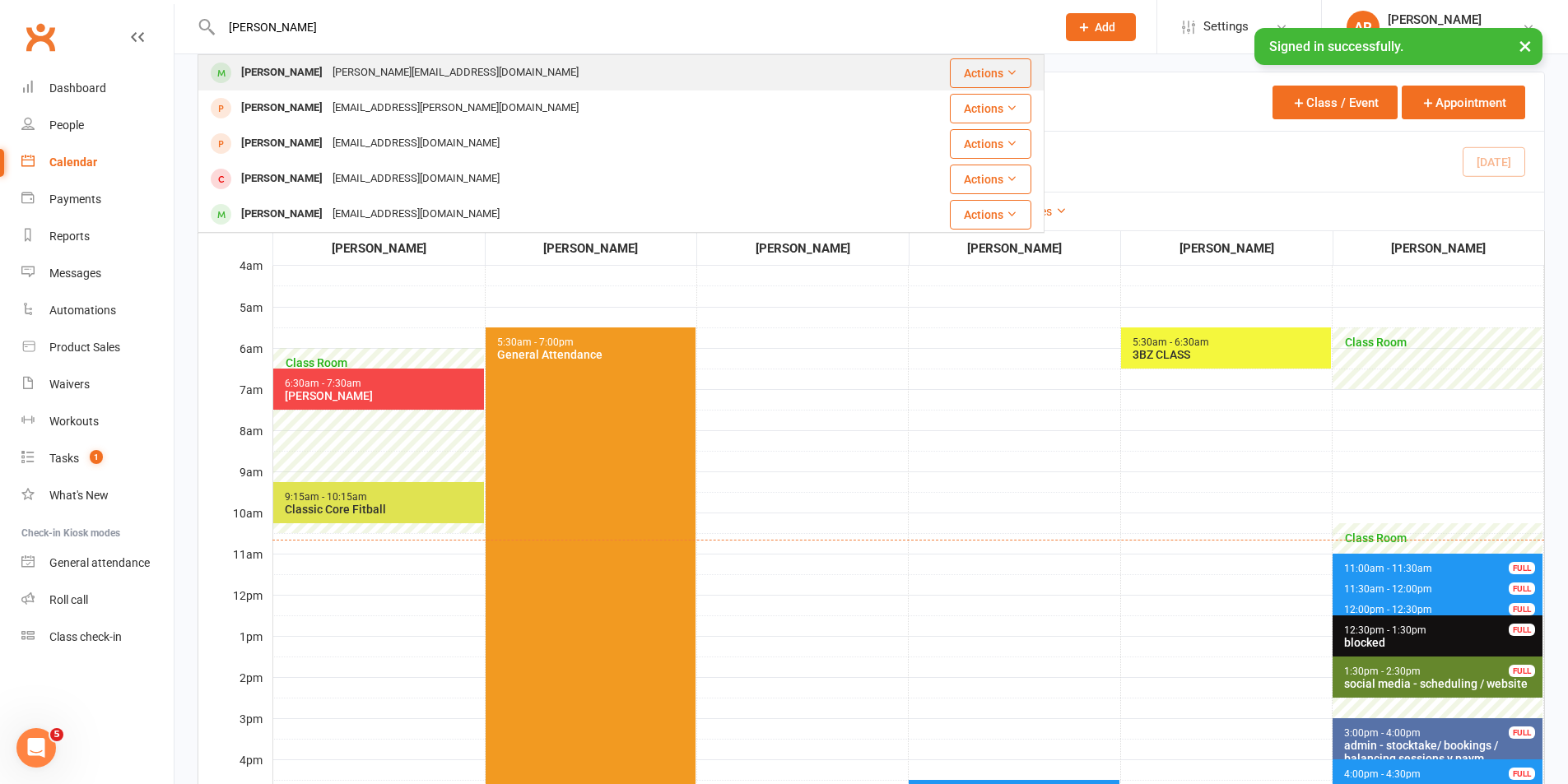
type input "[PERSON_NAME]"
click at [348, 74] on div "[PERSON_NAME][EMAIL_ADDRESS][DOMAIN_NAME]" at bounding box center [455, 73] width 256 height 24
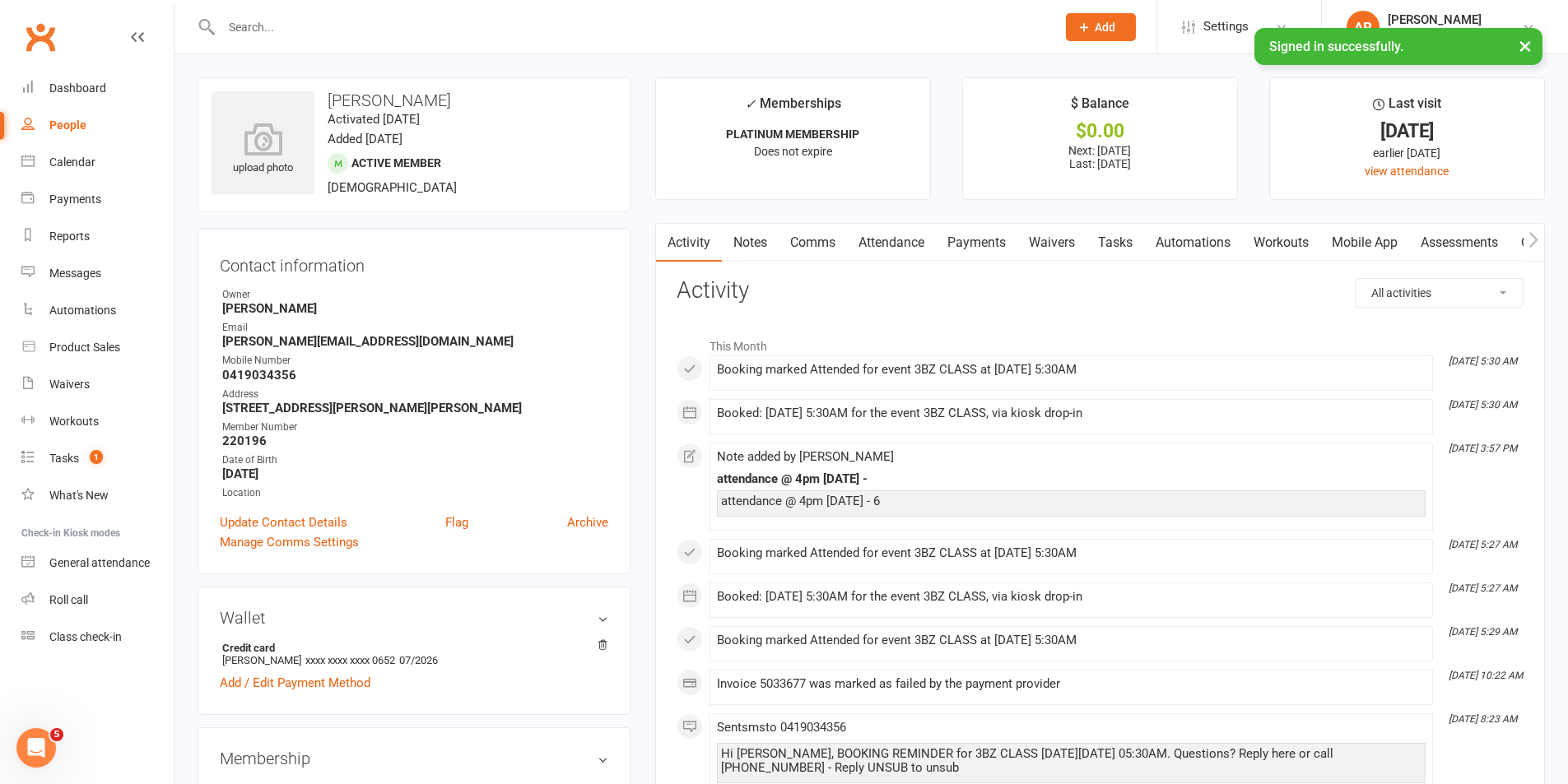
scroll to position [329, 0]
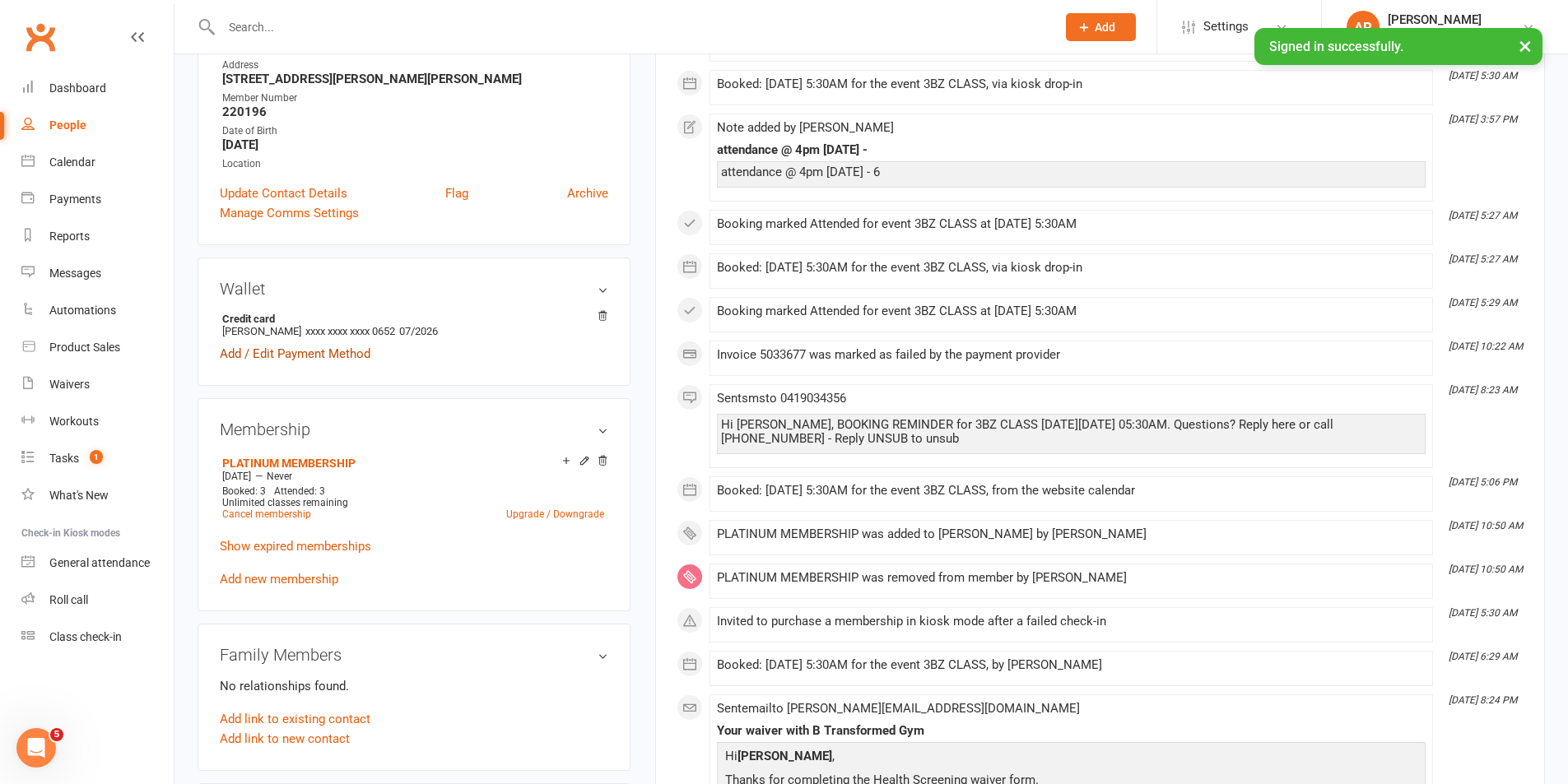
click at [286, 349] on link "Add / Edit Payment Method" at bounding box center [295, 354] width 151 height 20
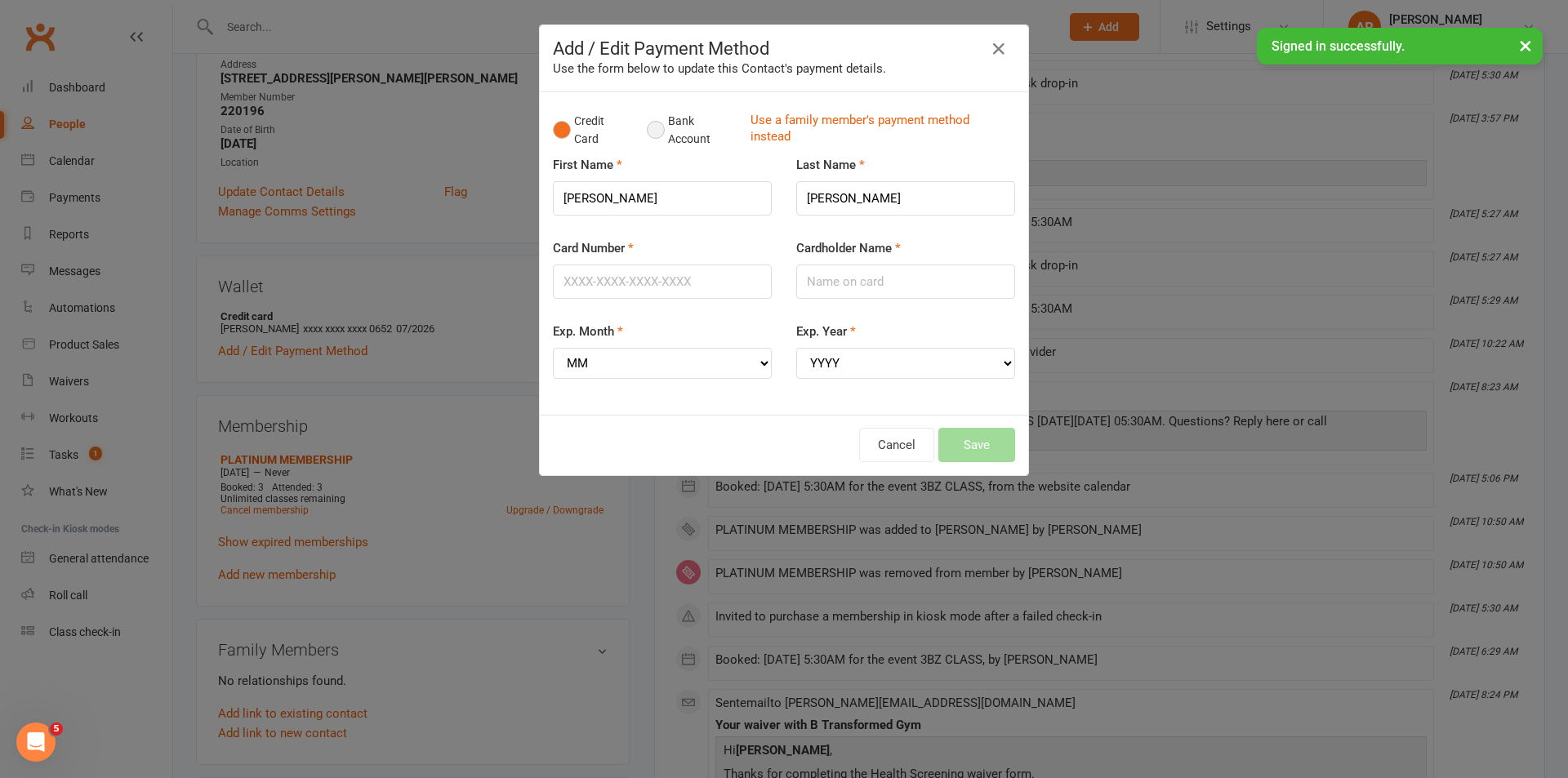
click at [647, 126] on button "Bank Account" at bounding box center [692, 130] width 91 height 50
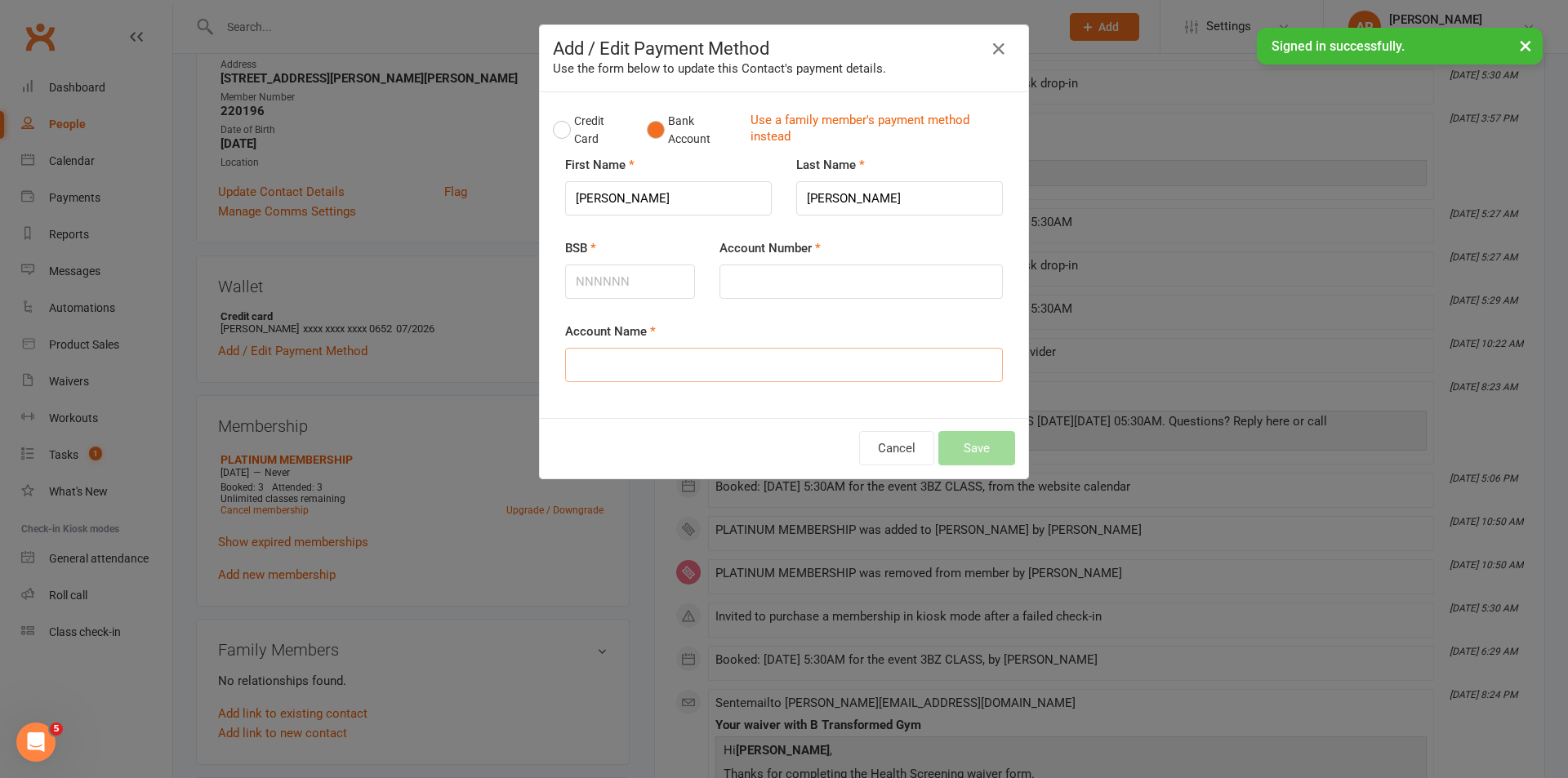
click at [627, 362] on input "Account Name" at bounding box center [784, 365] width 438 height 34
type input "[PERSON_NAME]"
click at [616, 284] on input "BSB" at bounding box center [631, 281] width 130 height 34
type input "064403"
click at [734, 274] on input "Account Number" at bounding box center [861, 281] width 283 height 34
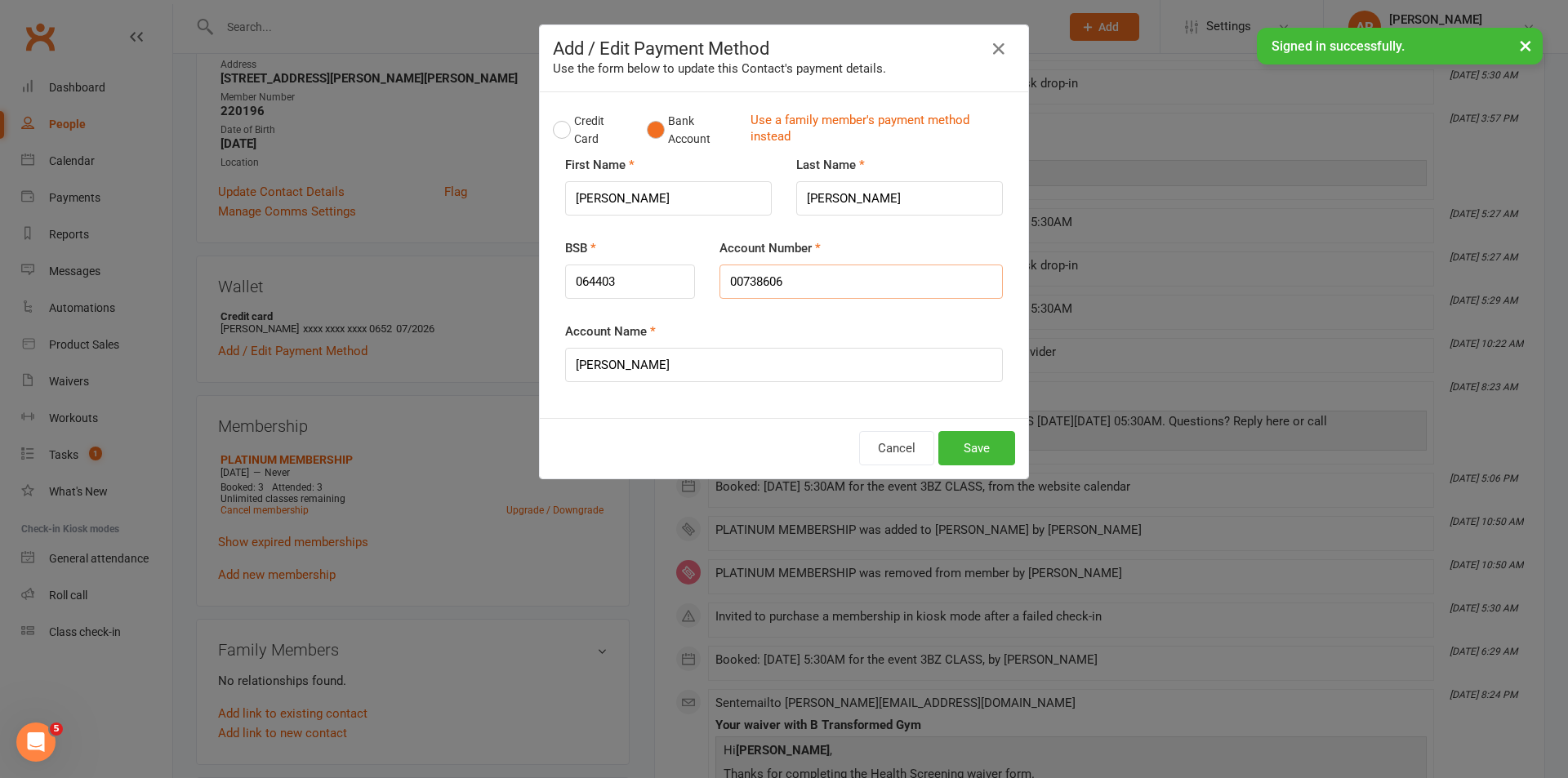
type input "00738606"
click at [765, 359] on input "[PERSON_NAME]" at bounding box center [784, 365] width 438 height 34
click at [970, 444] on button "Save" at bounding box center [976, 447] width 77 height 34
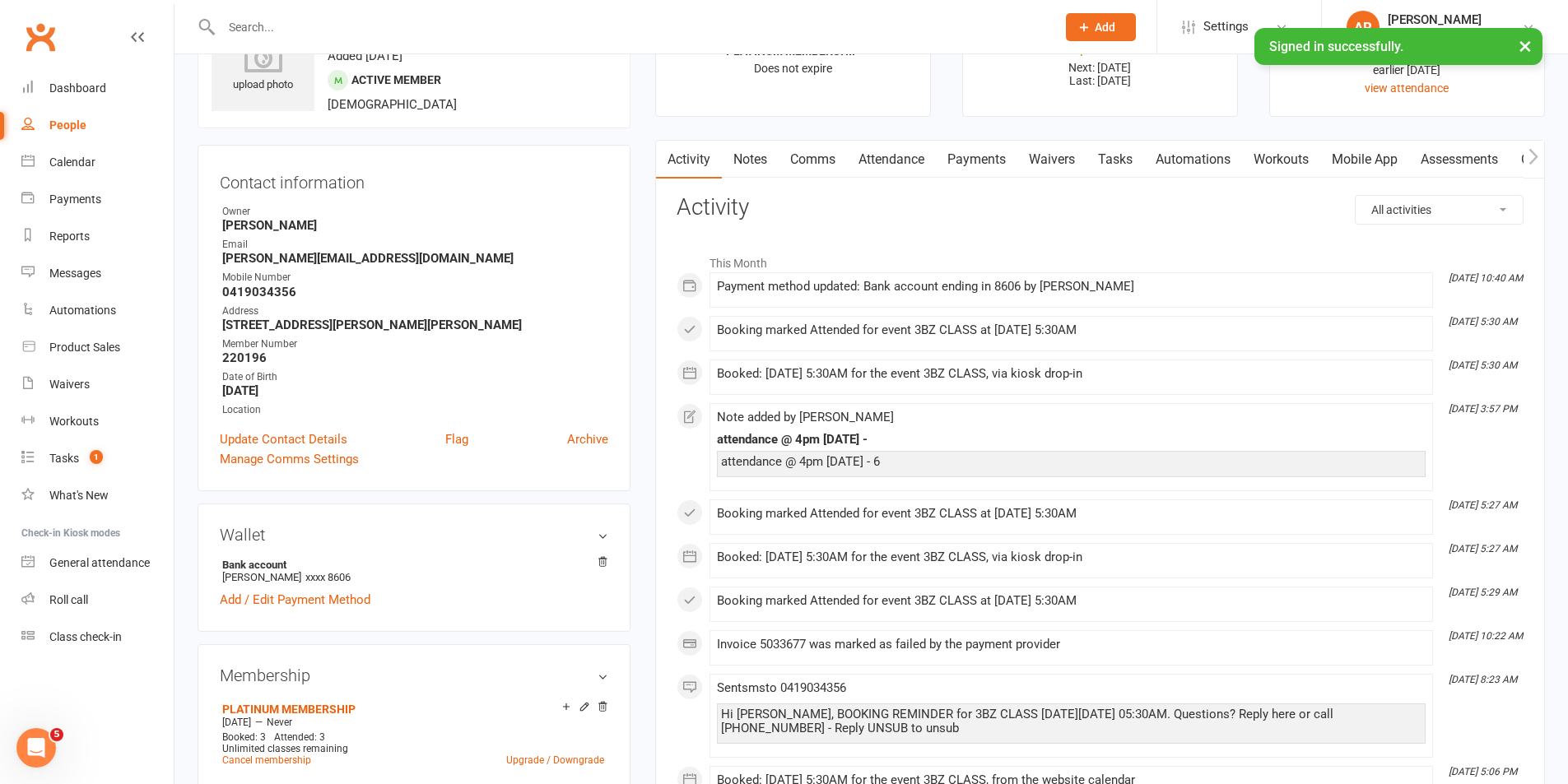
scroll to position [82, 0]
click at [755, 159] on link "Notes" at bounding box center [750, 160] width 57 height 37
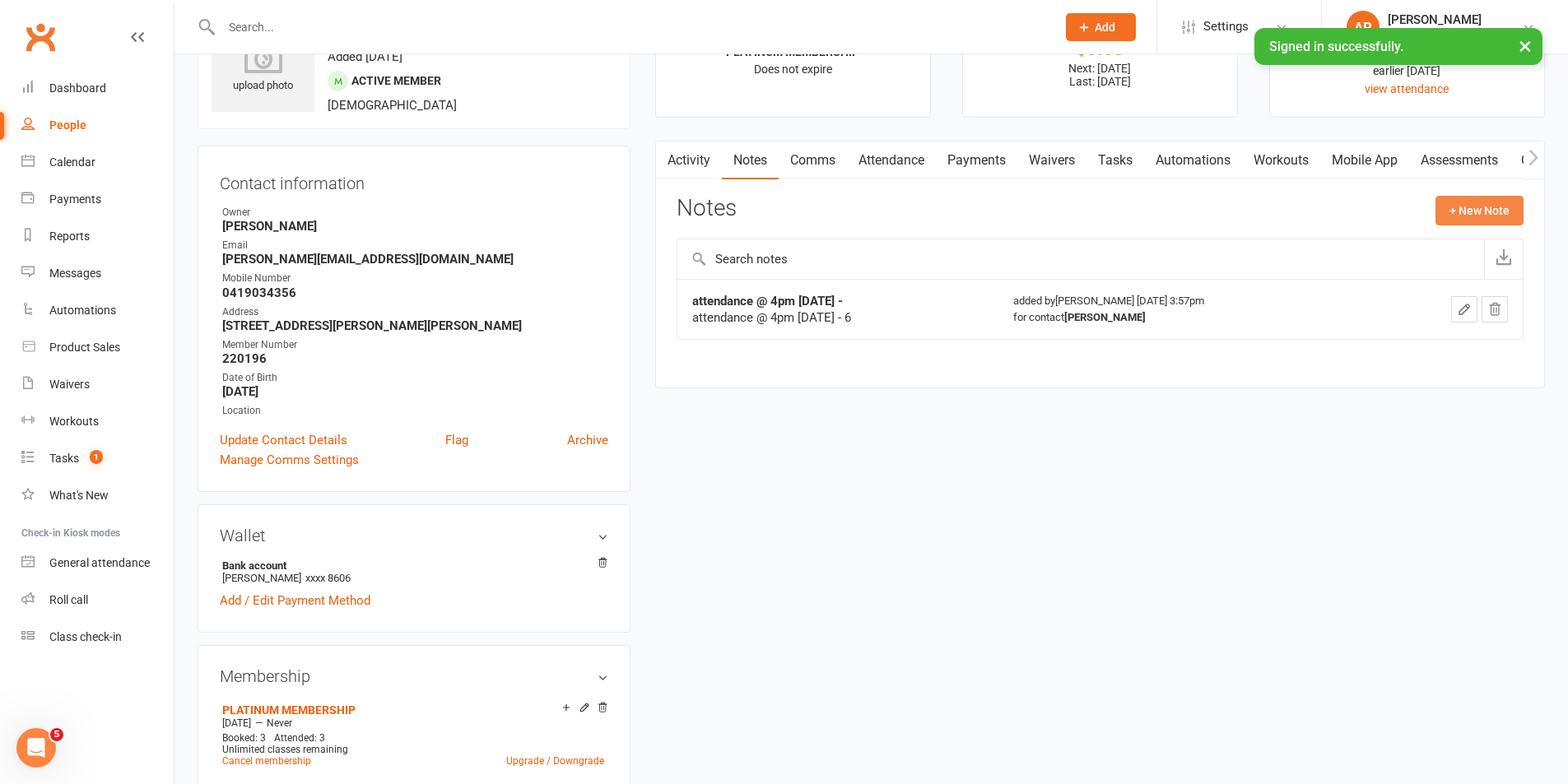
click at [1458, 211] on button "+ New Note" at bounding box center [1480, 211] width 88 height 30
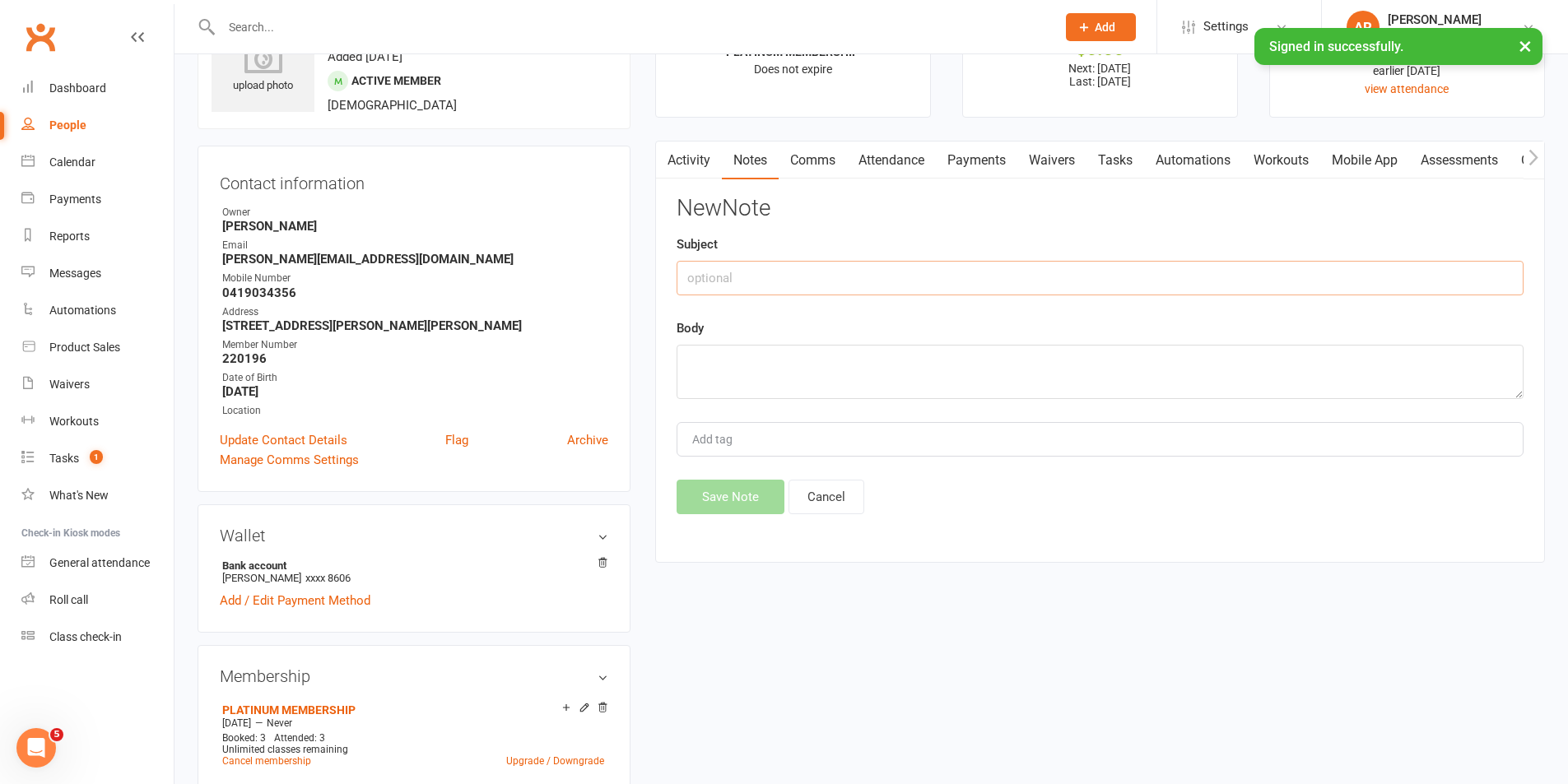
click at [979, 282] on input "text" at bounding box center [1100, 278] width 847 height 35
drag, startPoint x: 1143, startPoint y: 283, endPoint x: 510, endPoint y: 367, distance: 638.5
type input "bank details updated [DATE]- still 2 payments over due to be paid in gym"
click at [741, 378] on textarea at bounding box center [1100, 371] width 847 height 54
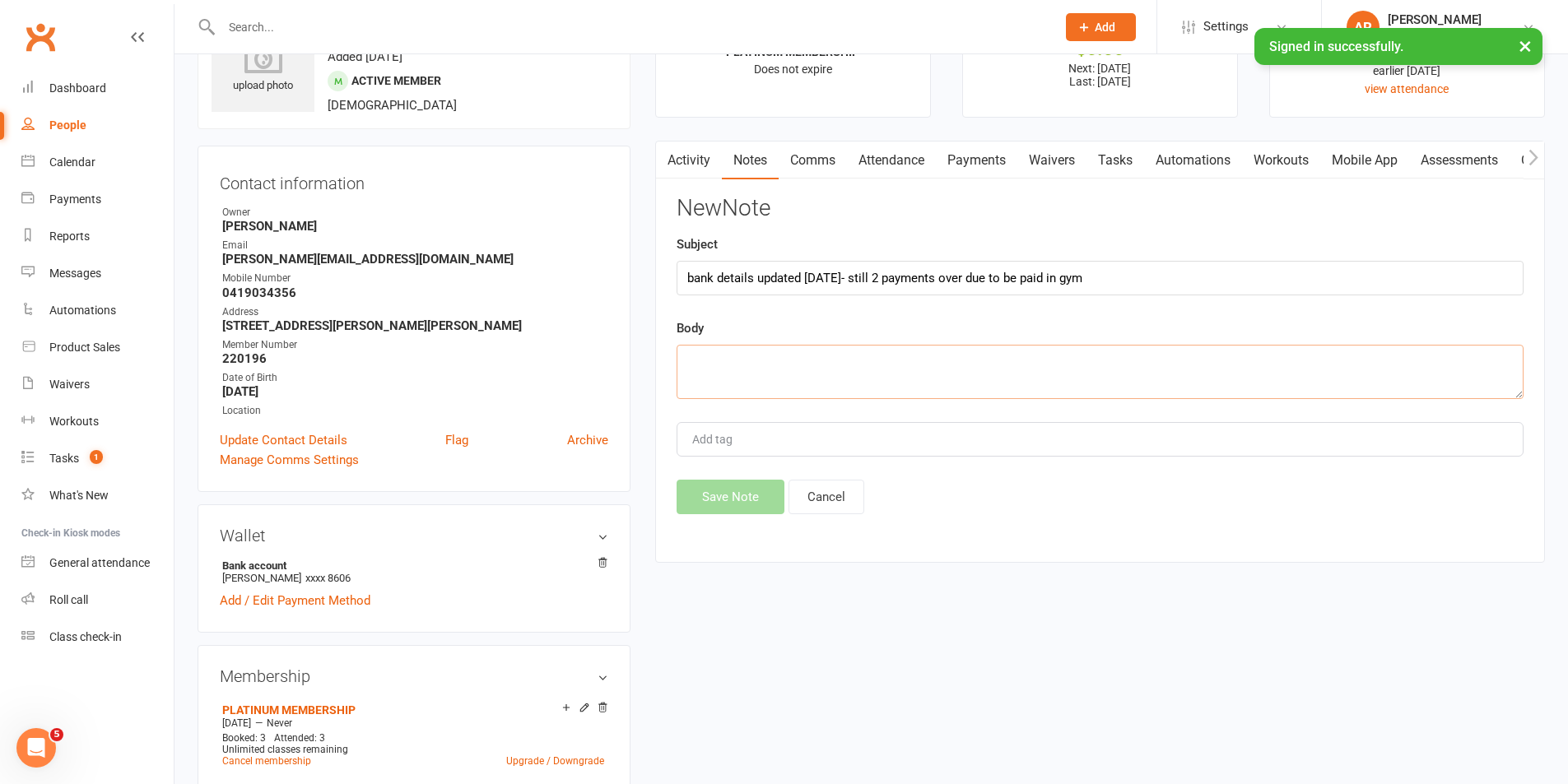
paste textarea "bank details updated [DATE]- still 2 payments over due to be paid in gym"
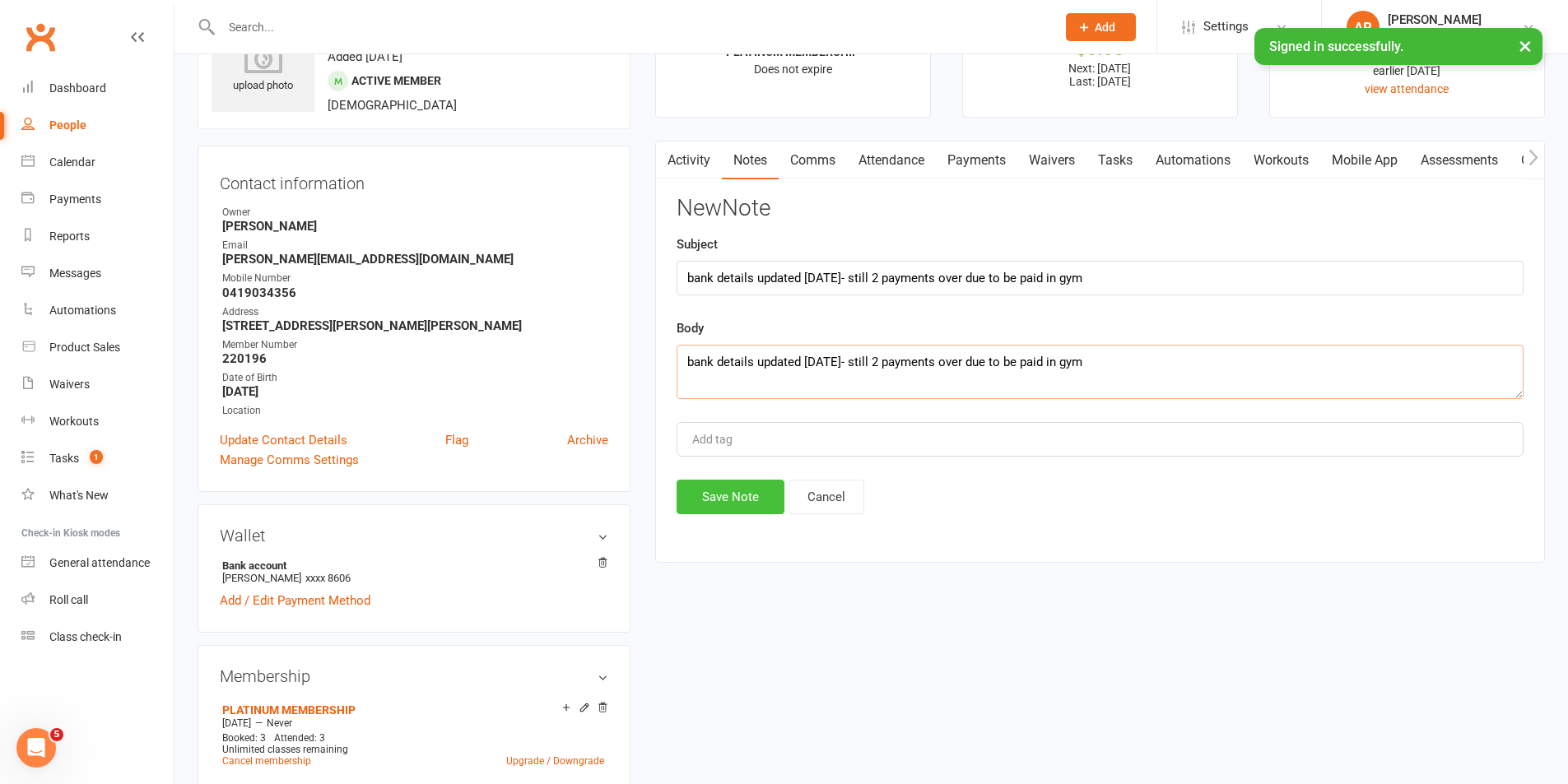
type textarea "bank details updated [DATE]- still 2 payments over due to be paid in gym"
click at [756, 487] on button "Save Note" at bounding box center [730, 497] width 108 height 35
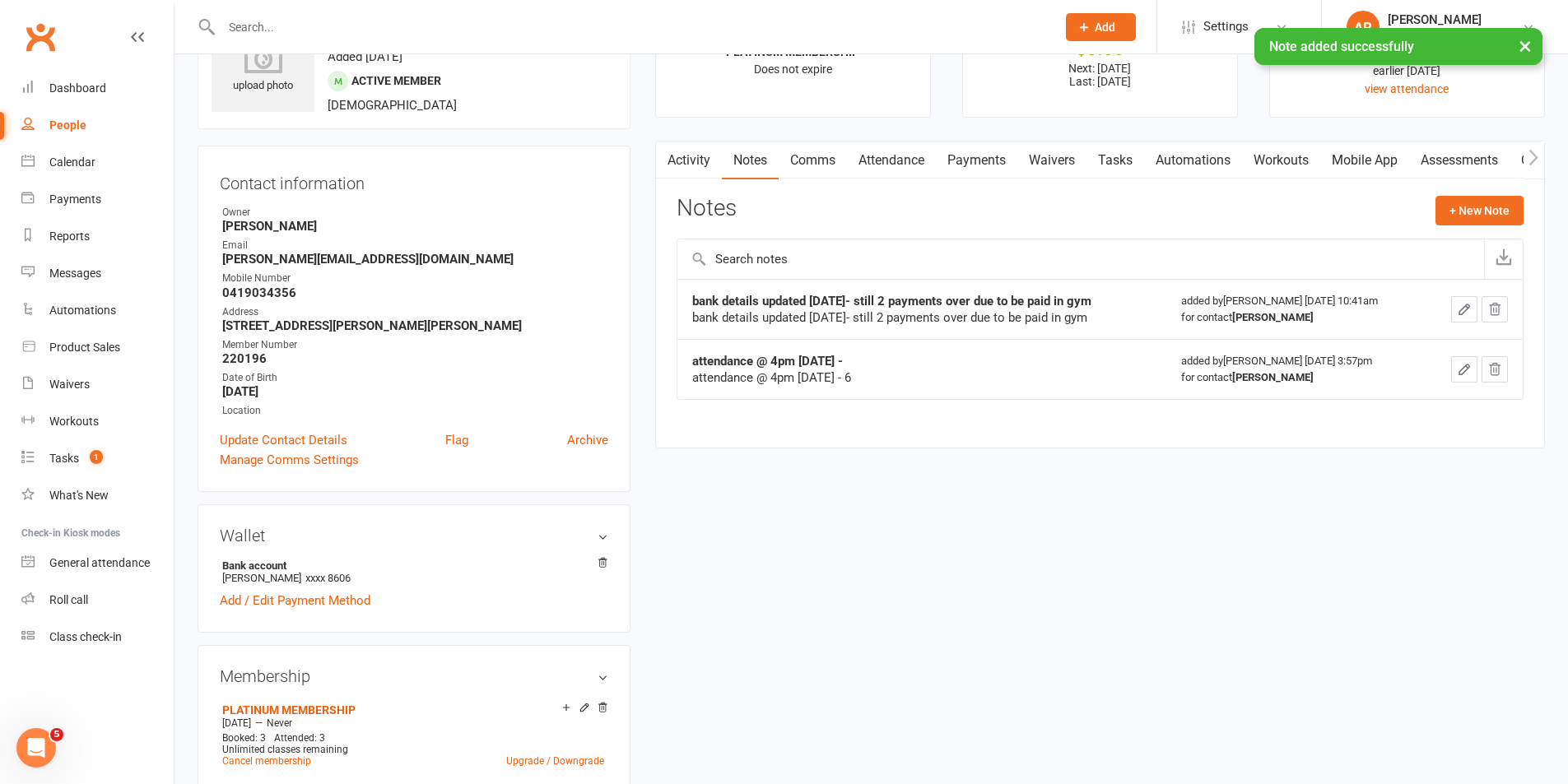
click at [1000, 155] on link "Payments" at bounding box center [976, 160] width 81 height 37
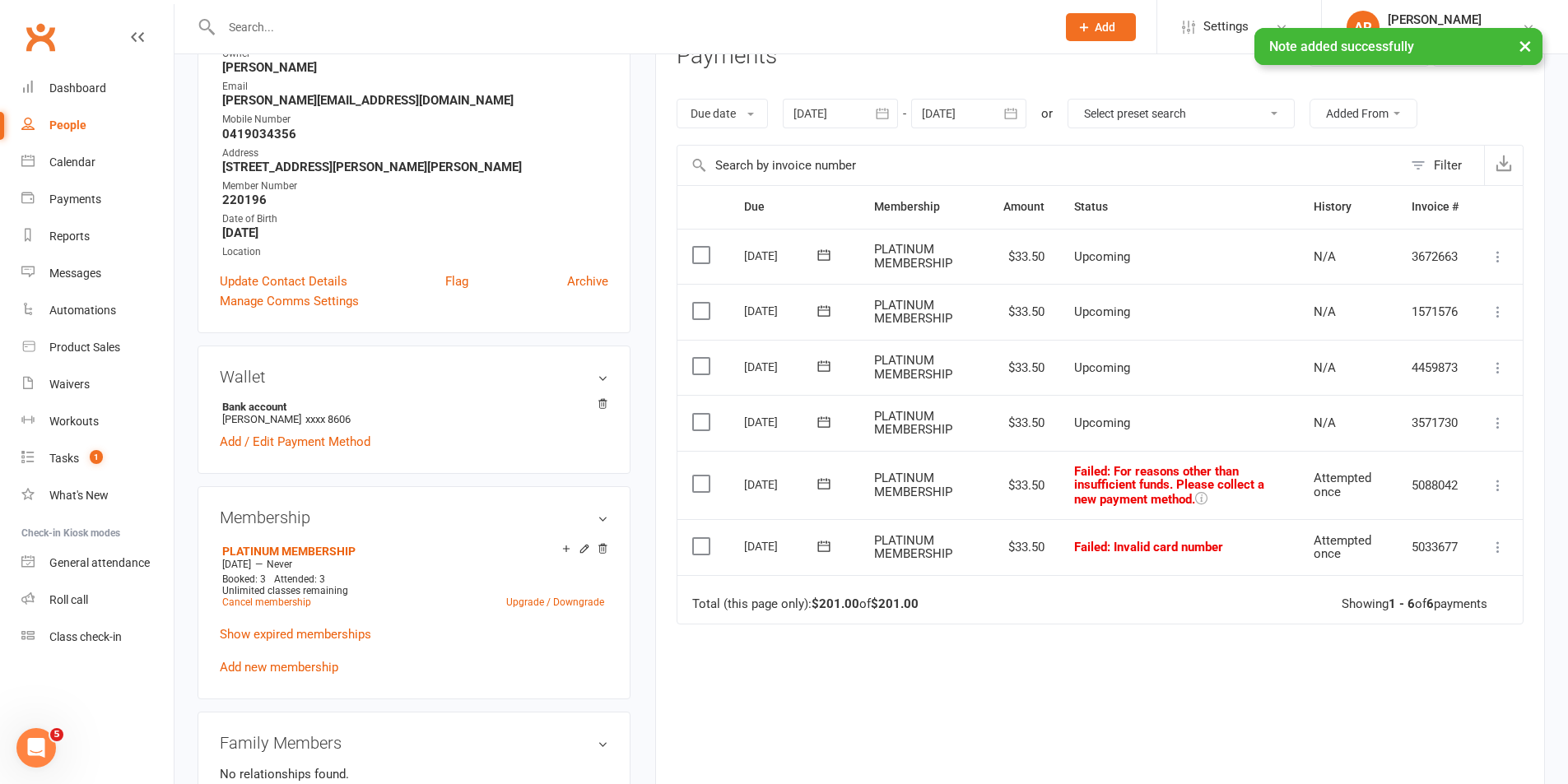
scroll to position [247, 0]
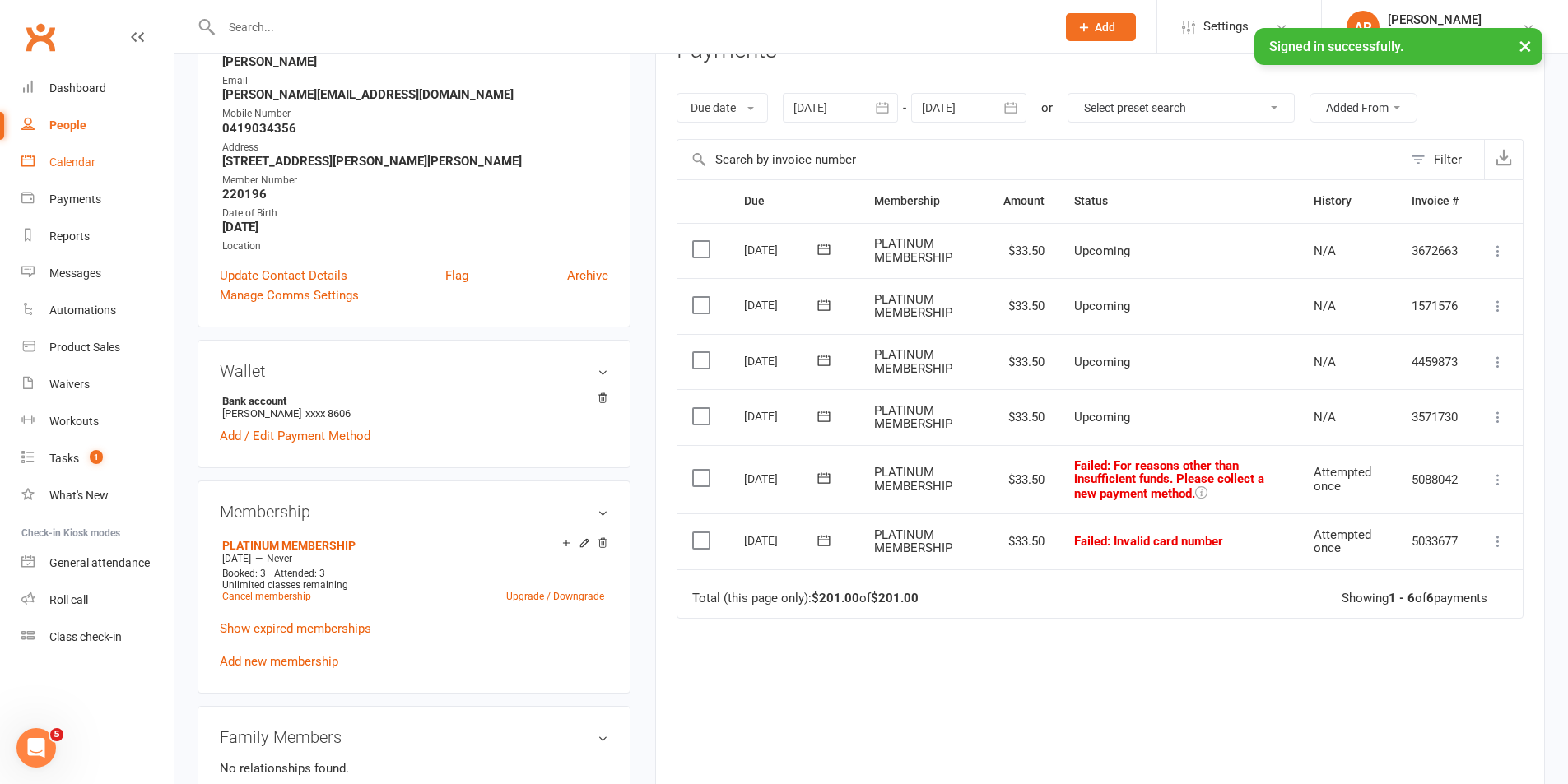
click at [87, 167] on div "Calendar" at bounding box center [72, 162] width 46 height 13
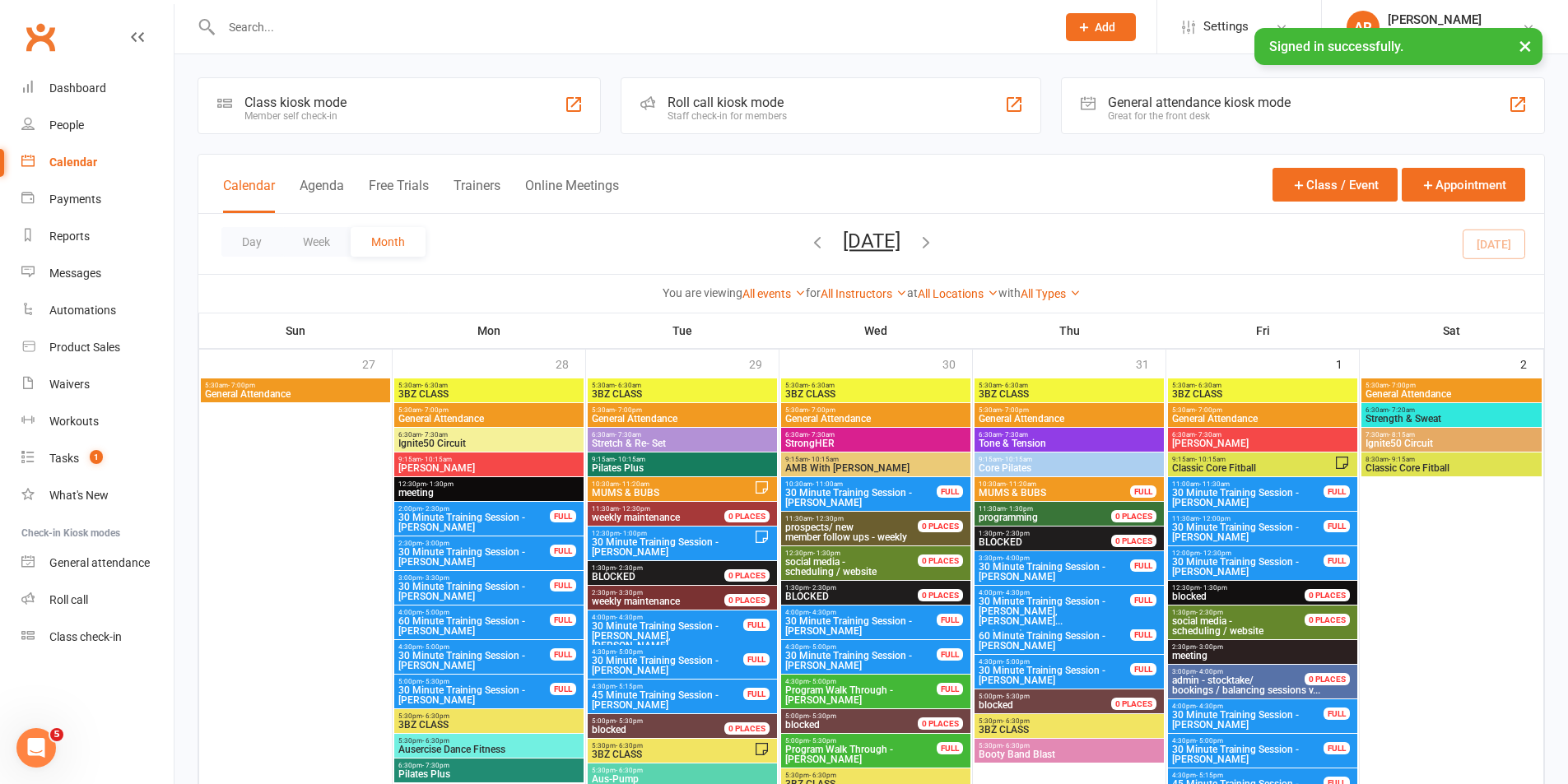
click at [484, 182] on button "Trainers" at bounding box center [477, 196] width 47 height 36
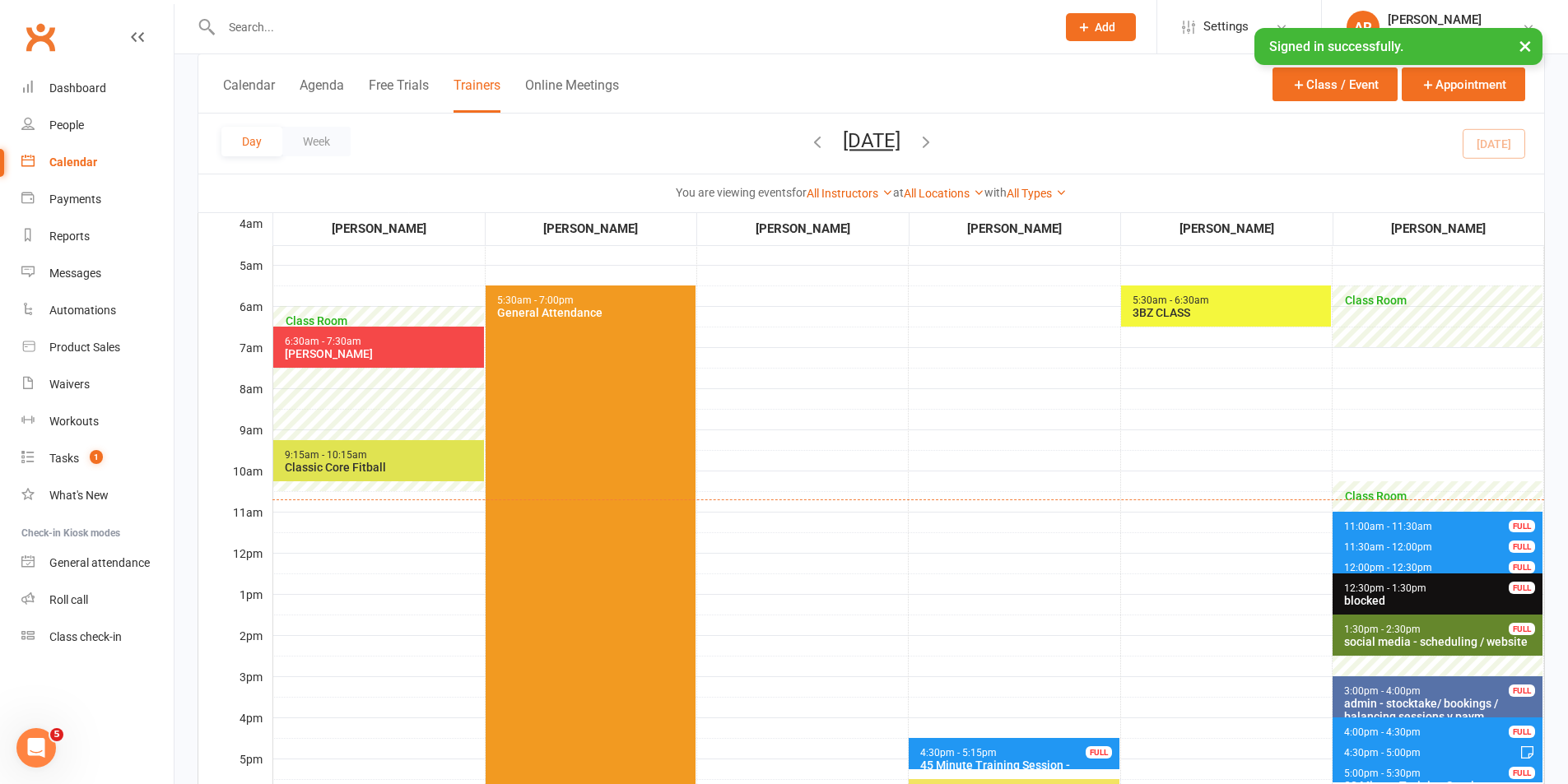
scroll to position [165, 0]
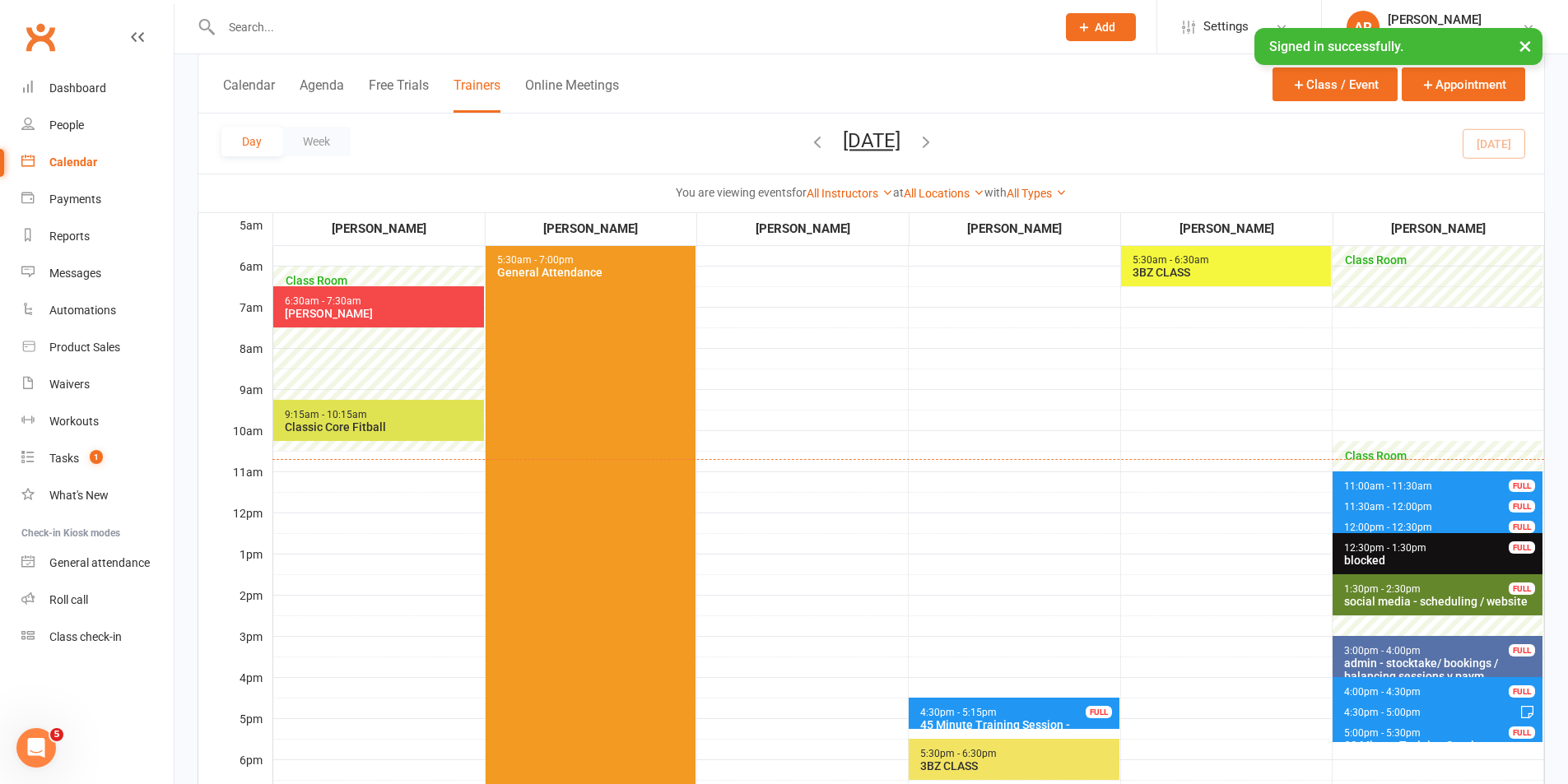
click at [1392, 690] on span "4:00pm - 4:30pm" at bounding box center [1383, 691] width 79 height 11
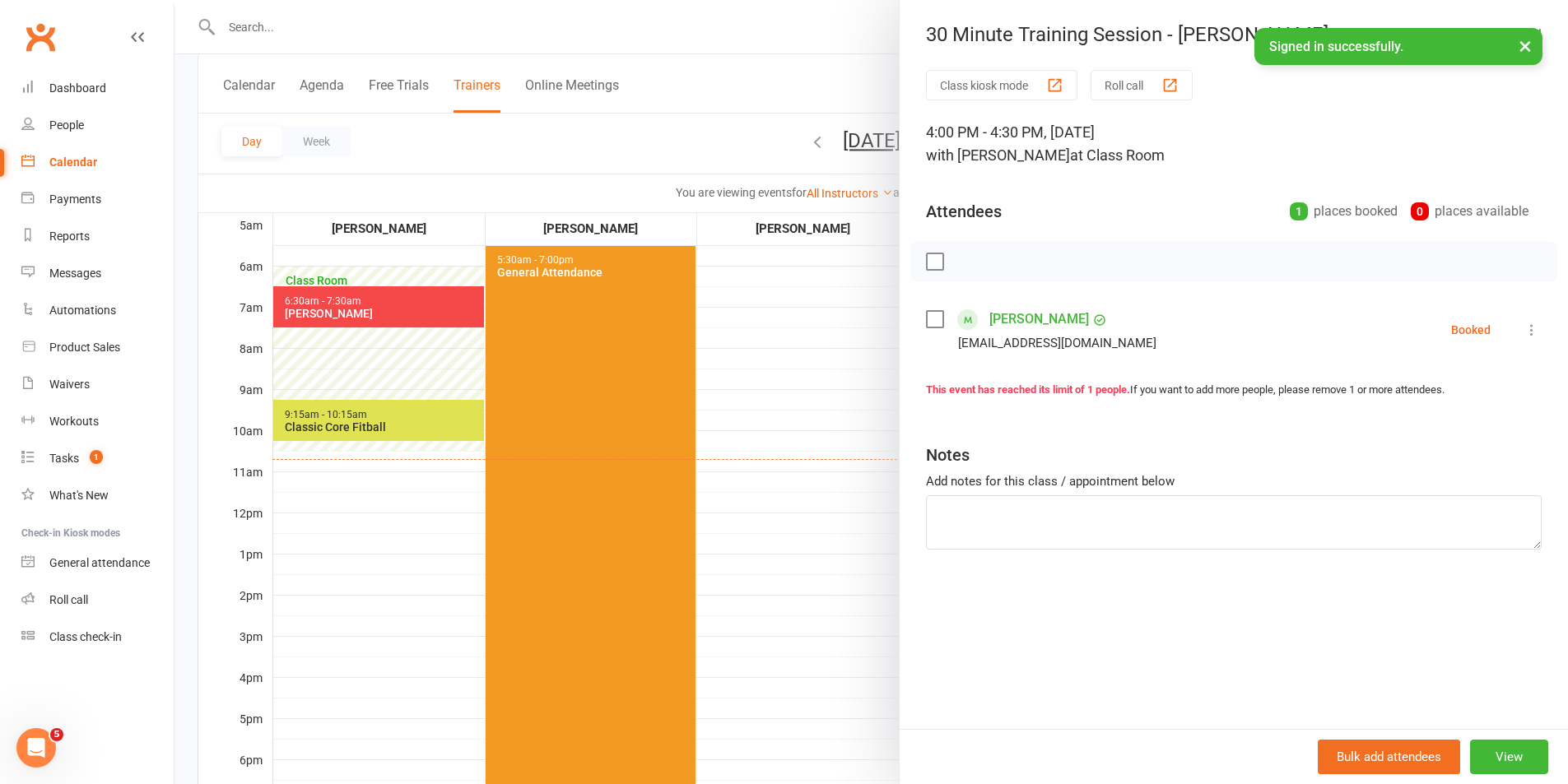
click at [822, 547] on div at bounding box center [871, 392] width 1394 height 784
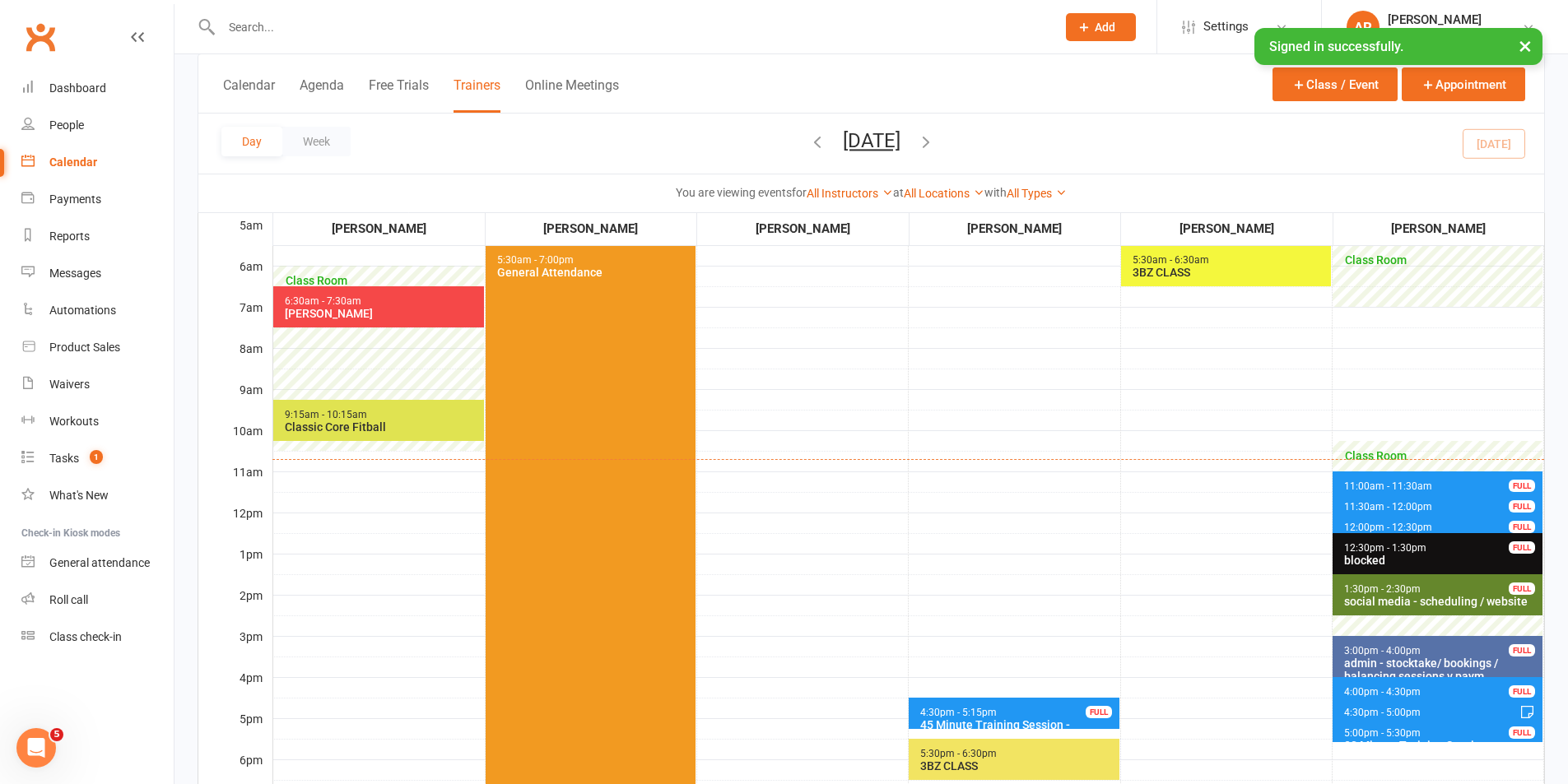
click at [1416, 707] on span "4:30pm - 5:00pm" at bounding box center [1383, 712] width 79 height 11
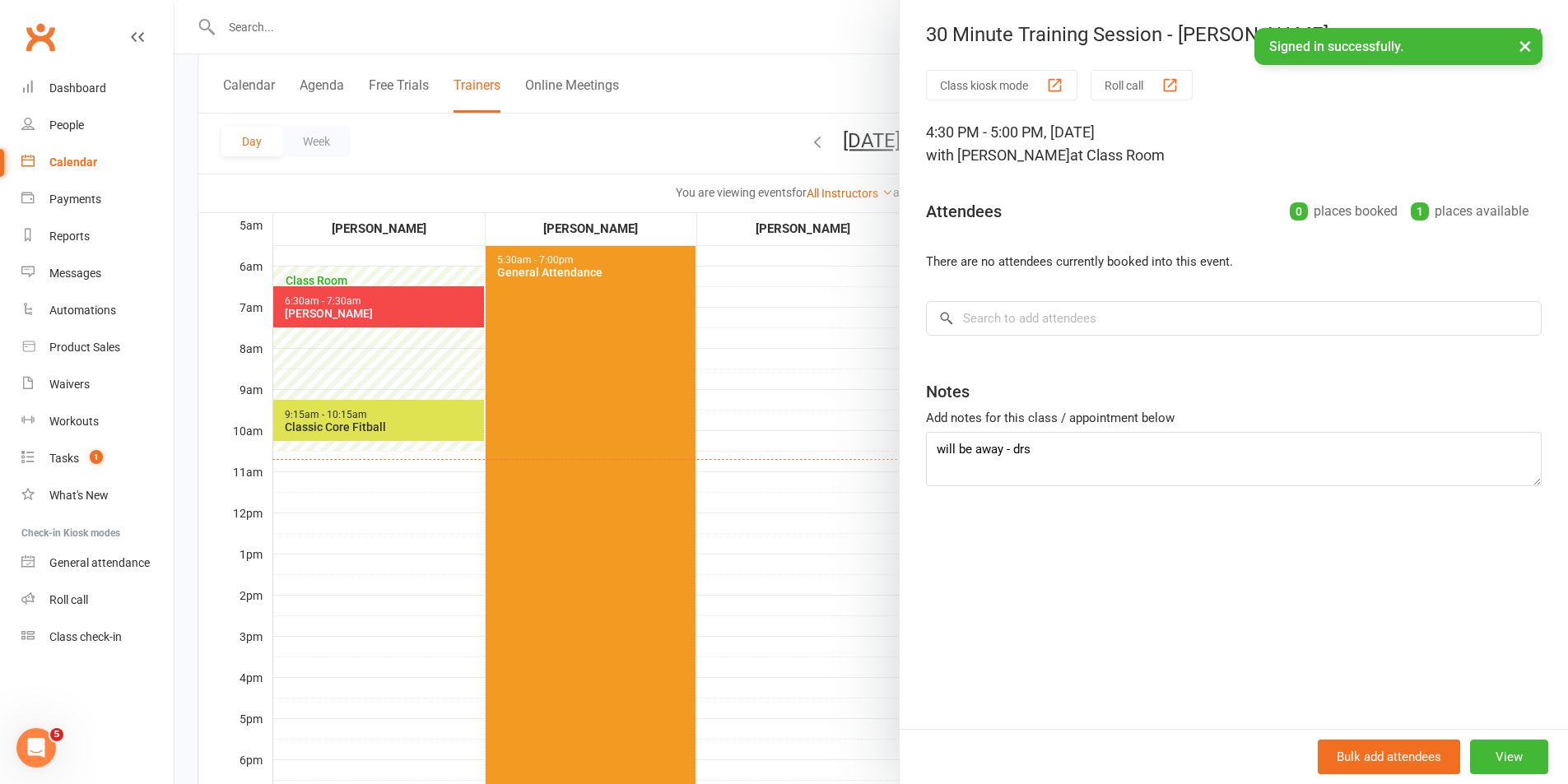
drag, startPoint x: 804, startPoint y: 582, endPoint x: 823, endPoint y: 589, distance: 20.2
click at [804, 583] on div at bounding box center [871, 392] width 1394 height 784
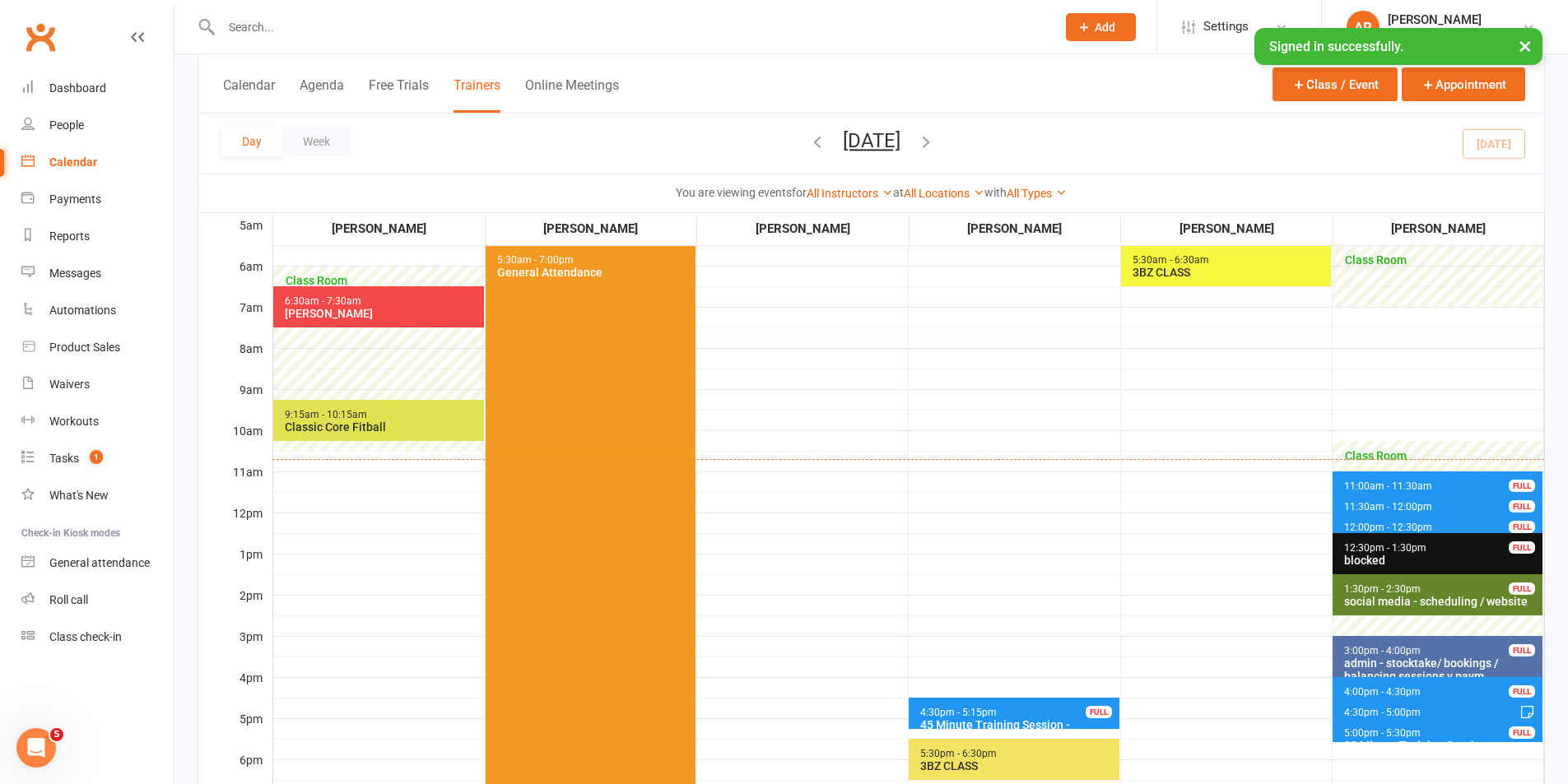
click at [1357, 729] on span "5:00pm - 5:30pm" at bounding box center [1383, 733] width 79 height 11
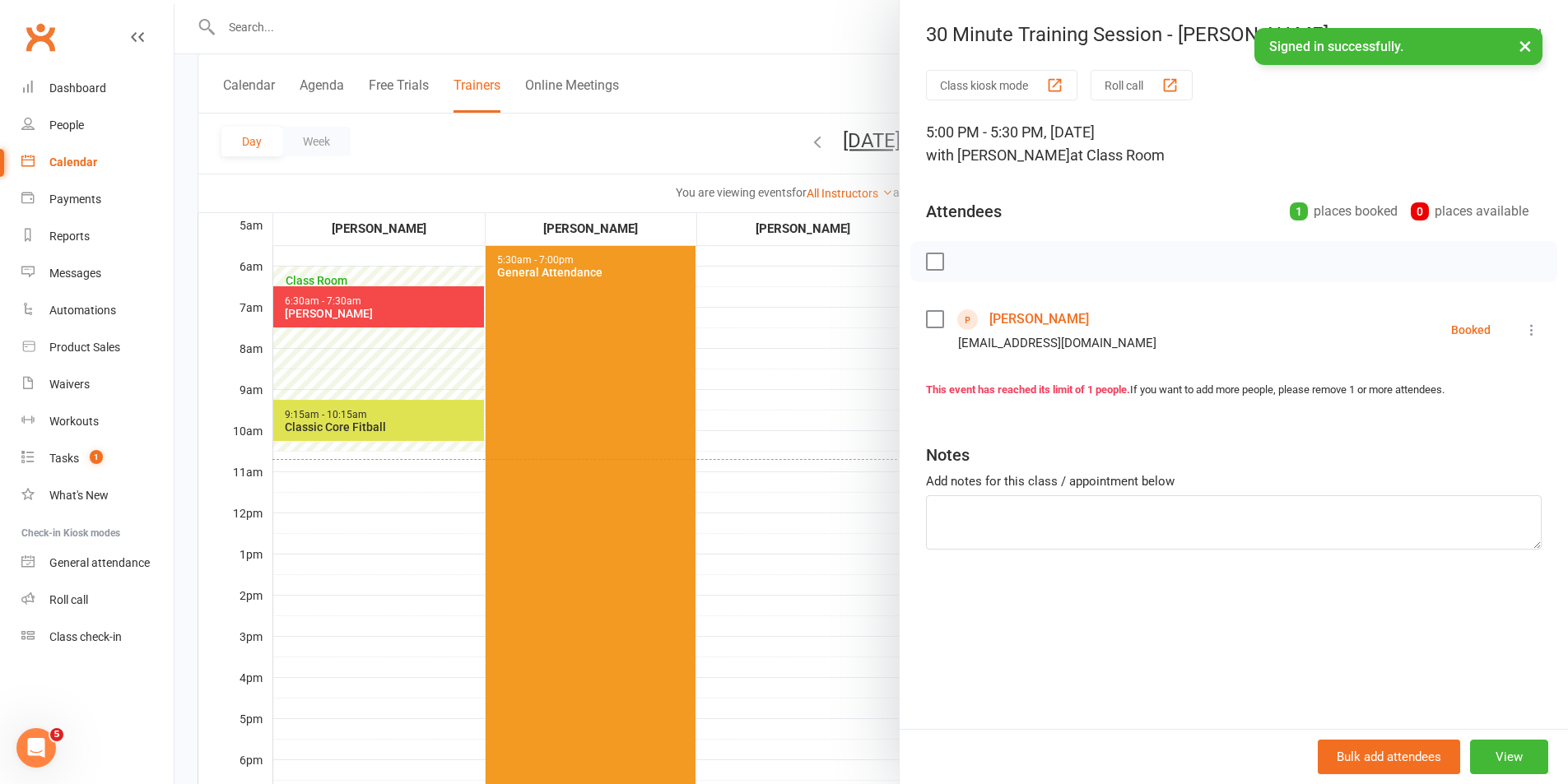
click at [842, 591] on div at bounding box center [871, 392] width 1394 height 784
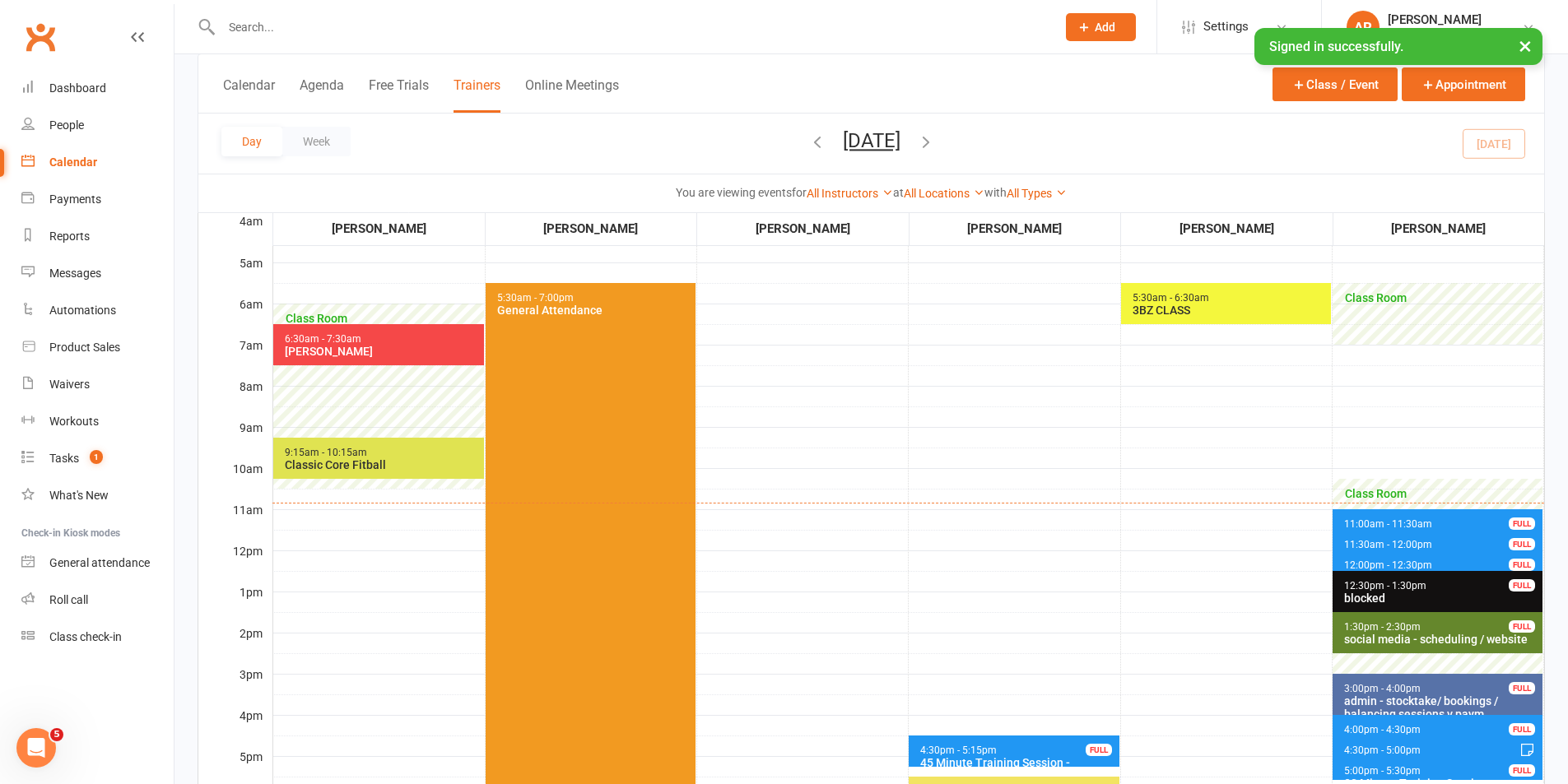
scroll to position [0, 0]
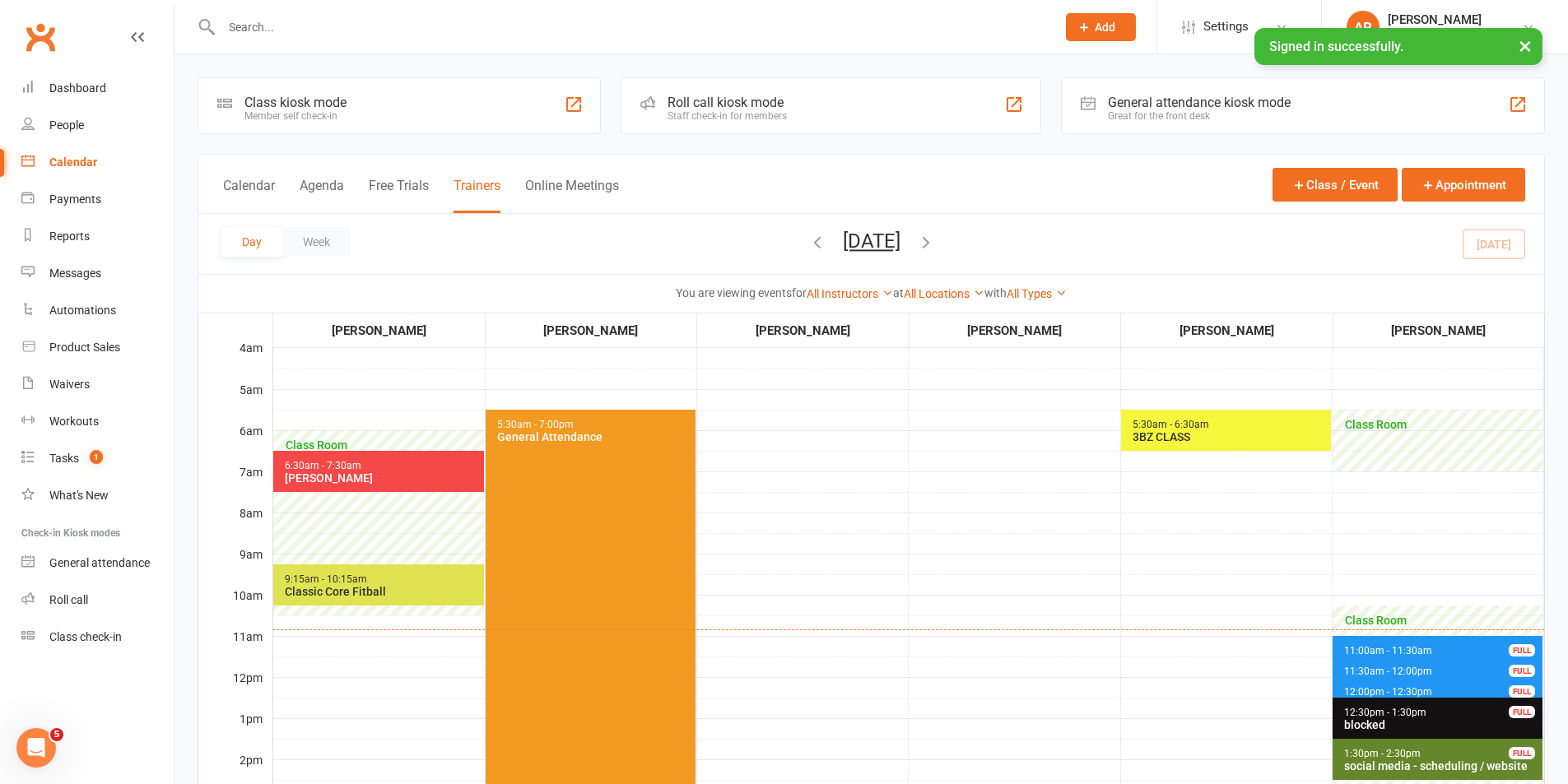
click at [1229, 429] on span "5:30am - 6:30am 3BZ CLASS" at bounding box center [1226, 430] width 210 height 41
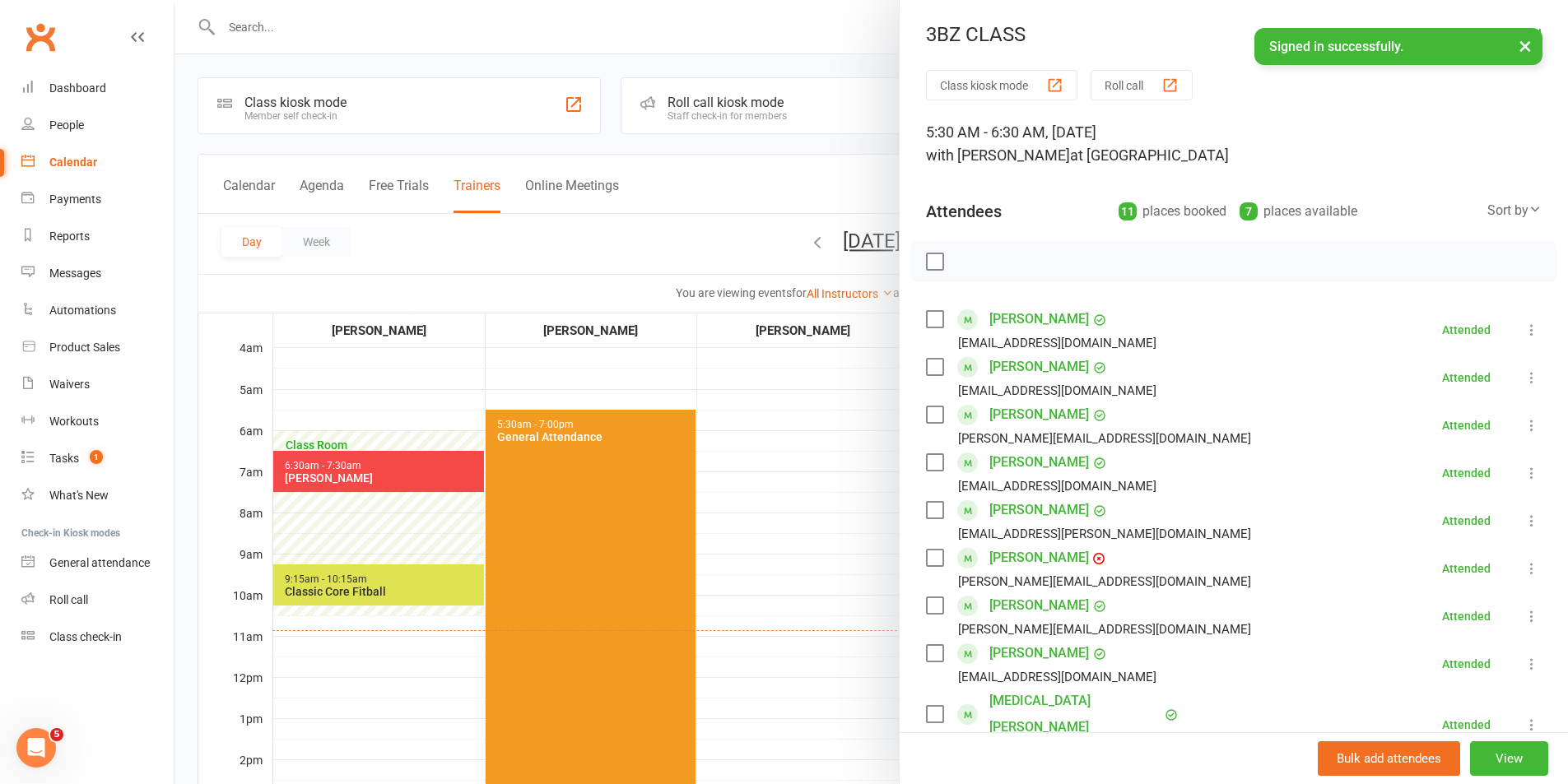
click at [765, 406] on div at bounding box center [871, 392] width 1394 height 784
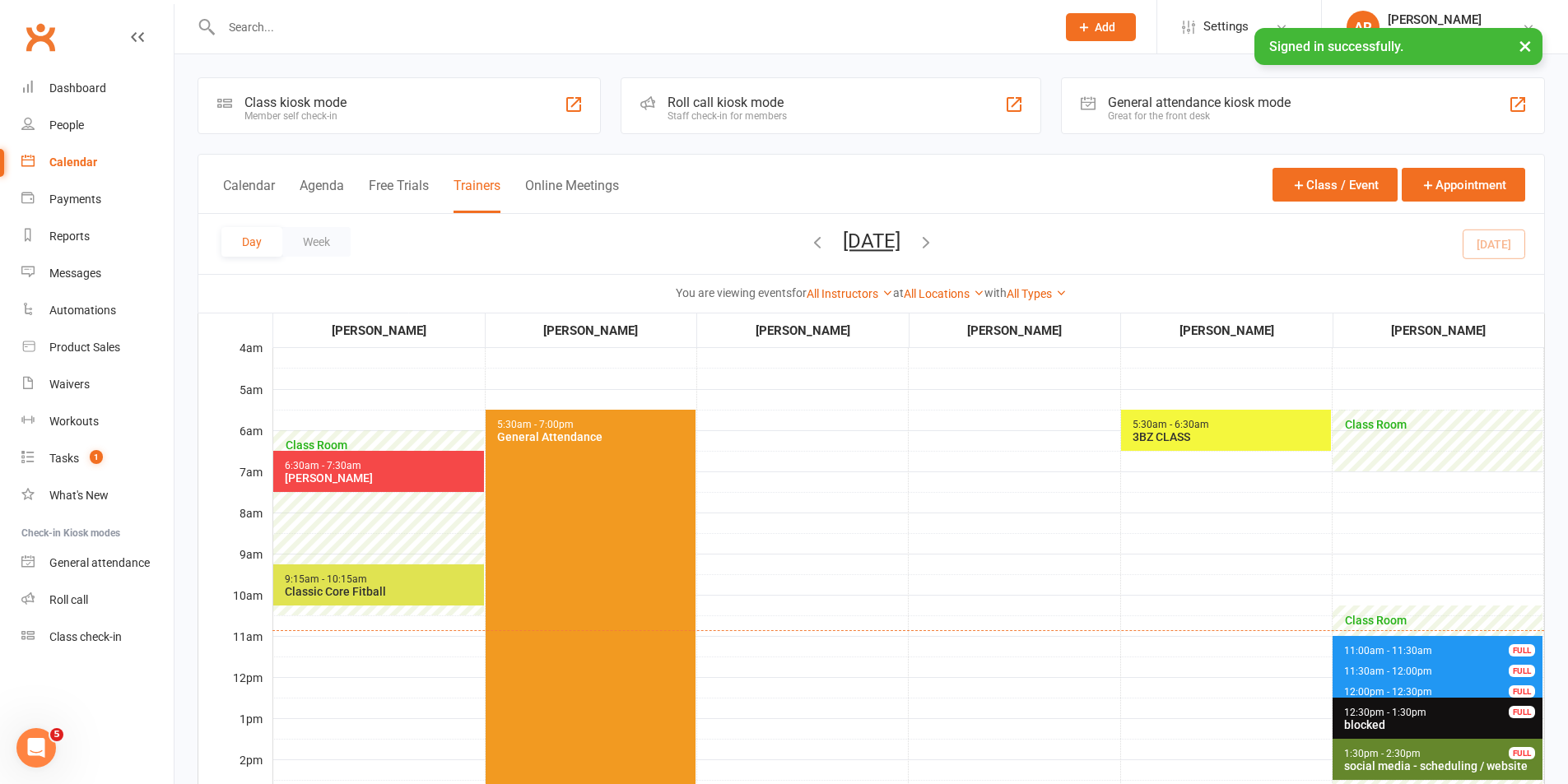
click at [872, 242] on button "[DATE]" at bounding box center [872, 240] width 58 height 23
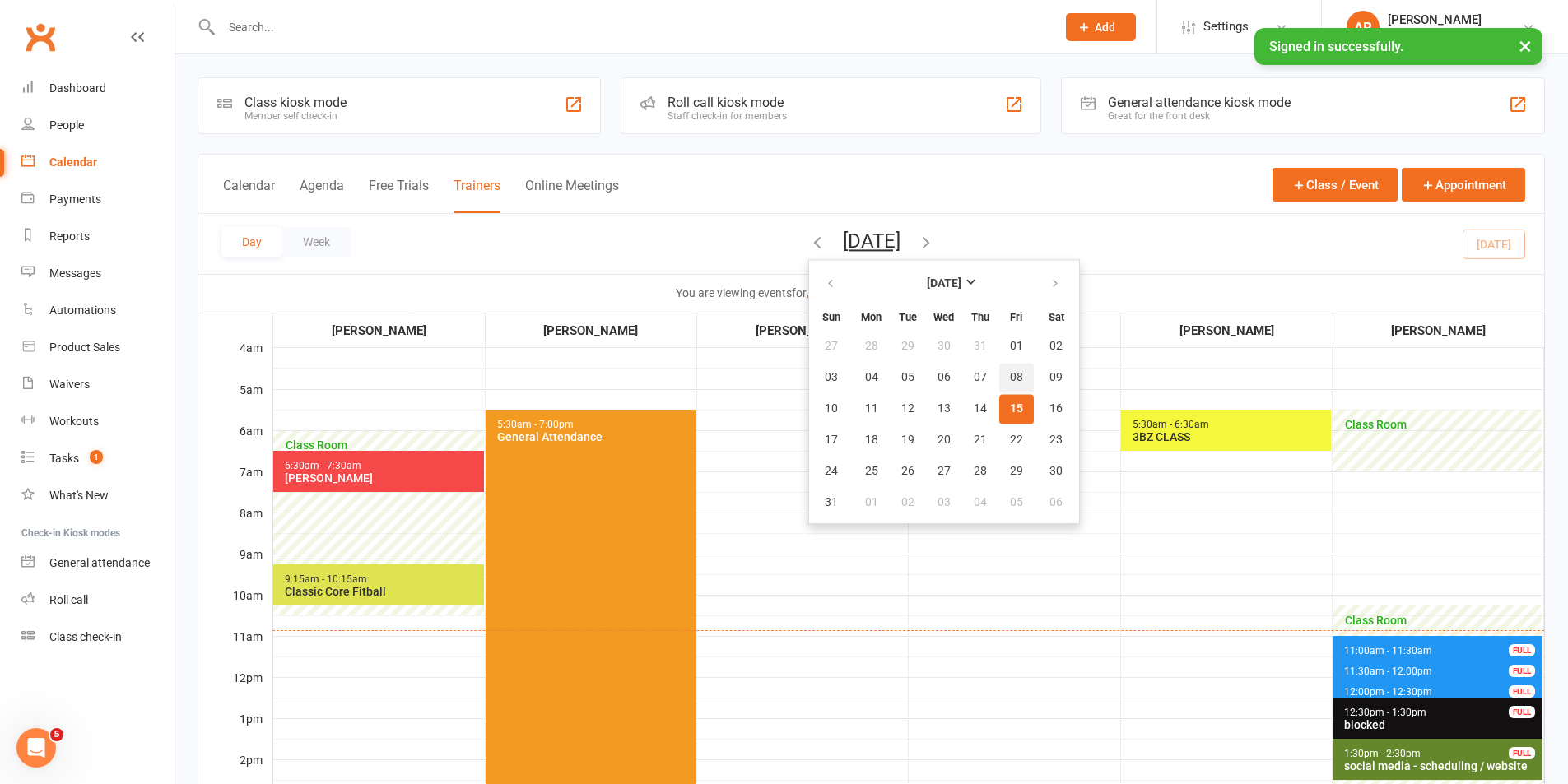
click at [1000, 384] on button "08" at bounding box center [1017, 378] width 35 height 30
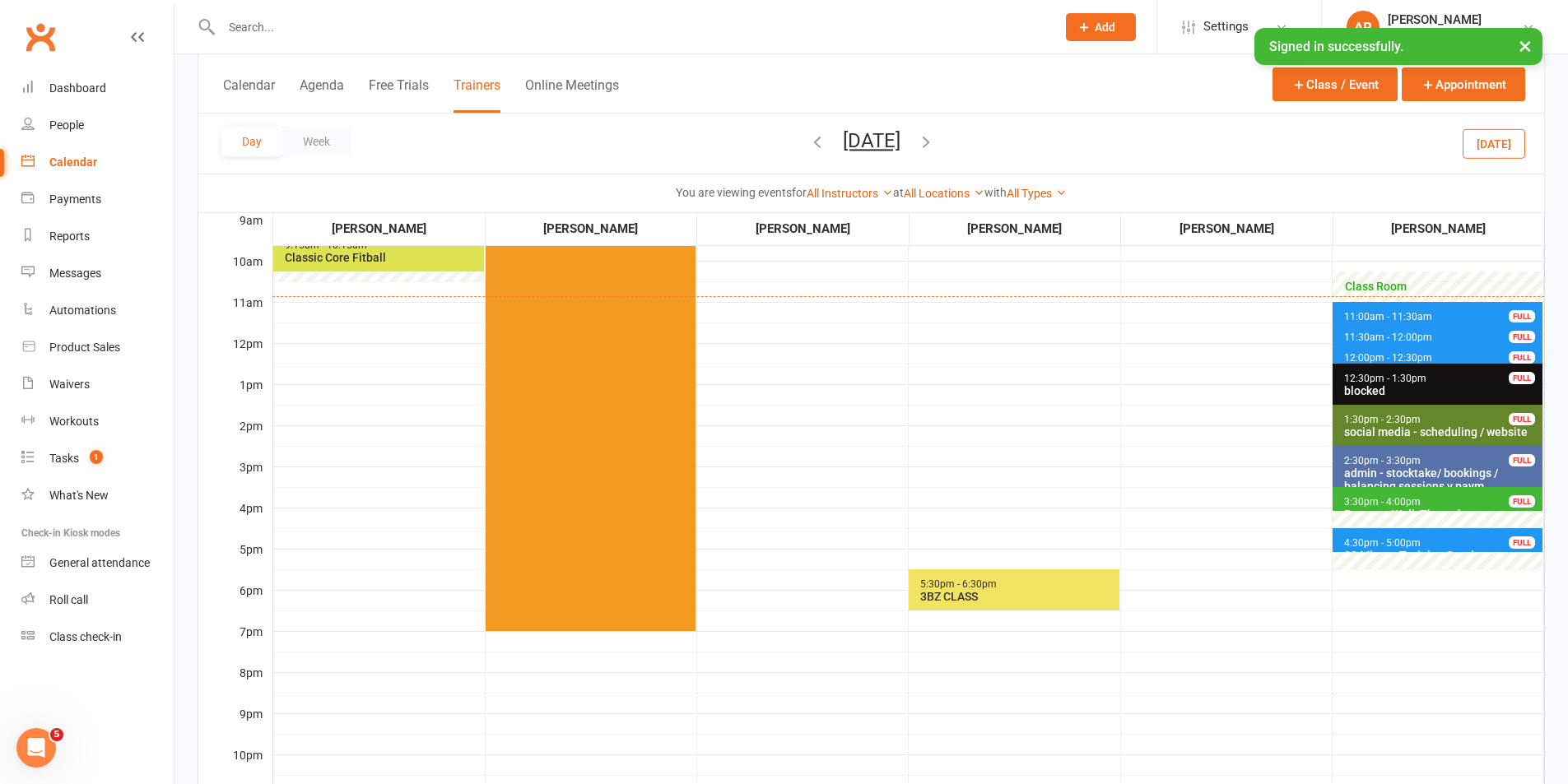
scroll to position [412, 0]
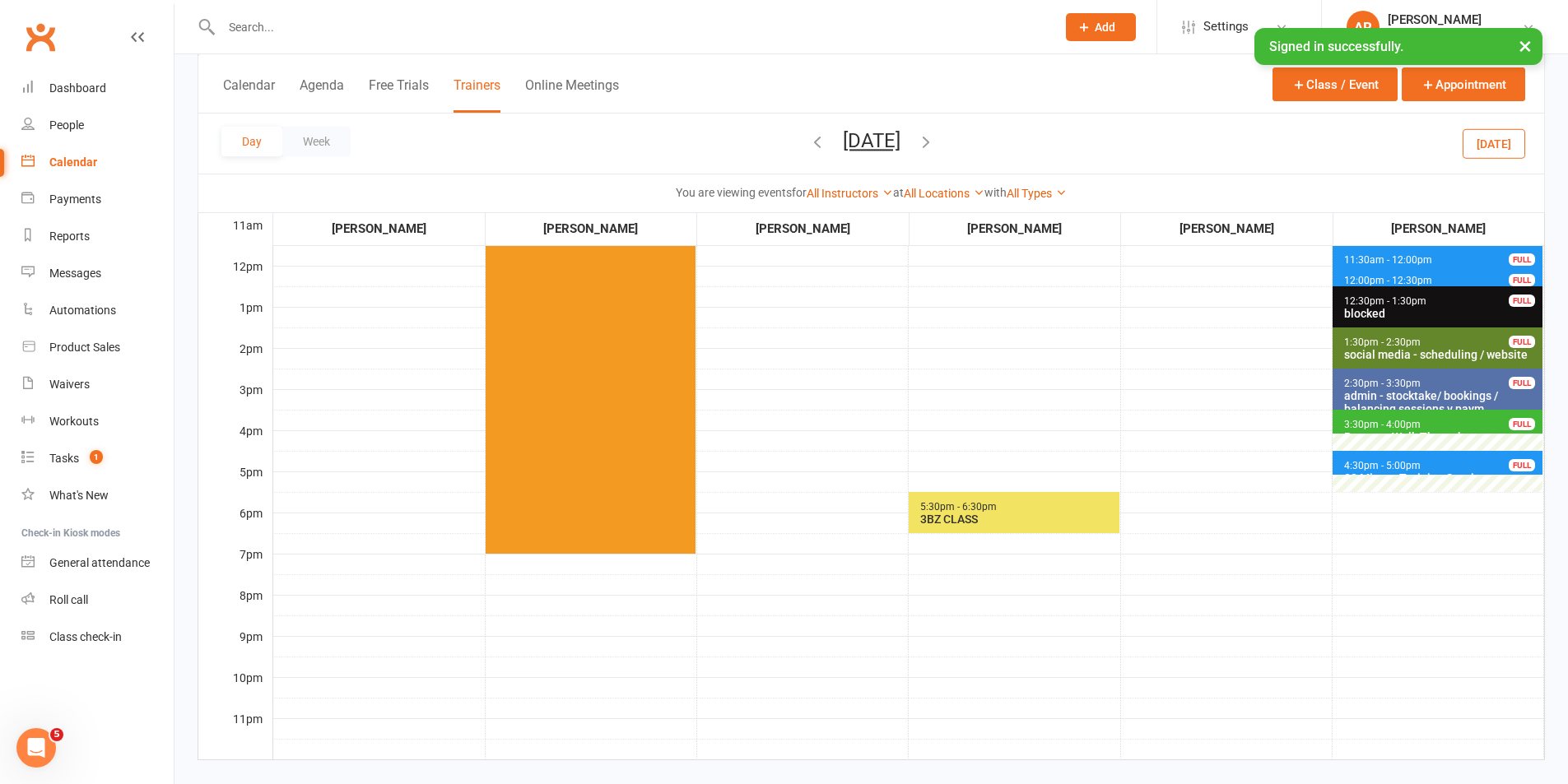
click at [1058, 512] on span "5:30pm - 6:30pm 3BZ CLASS" at bounding box center [1014, 513] width 210 height 41
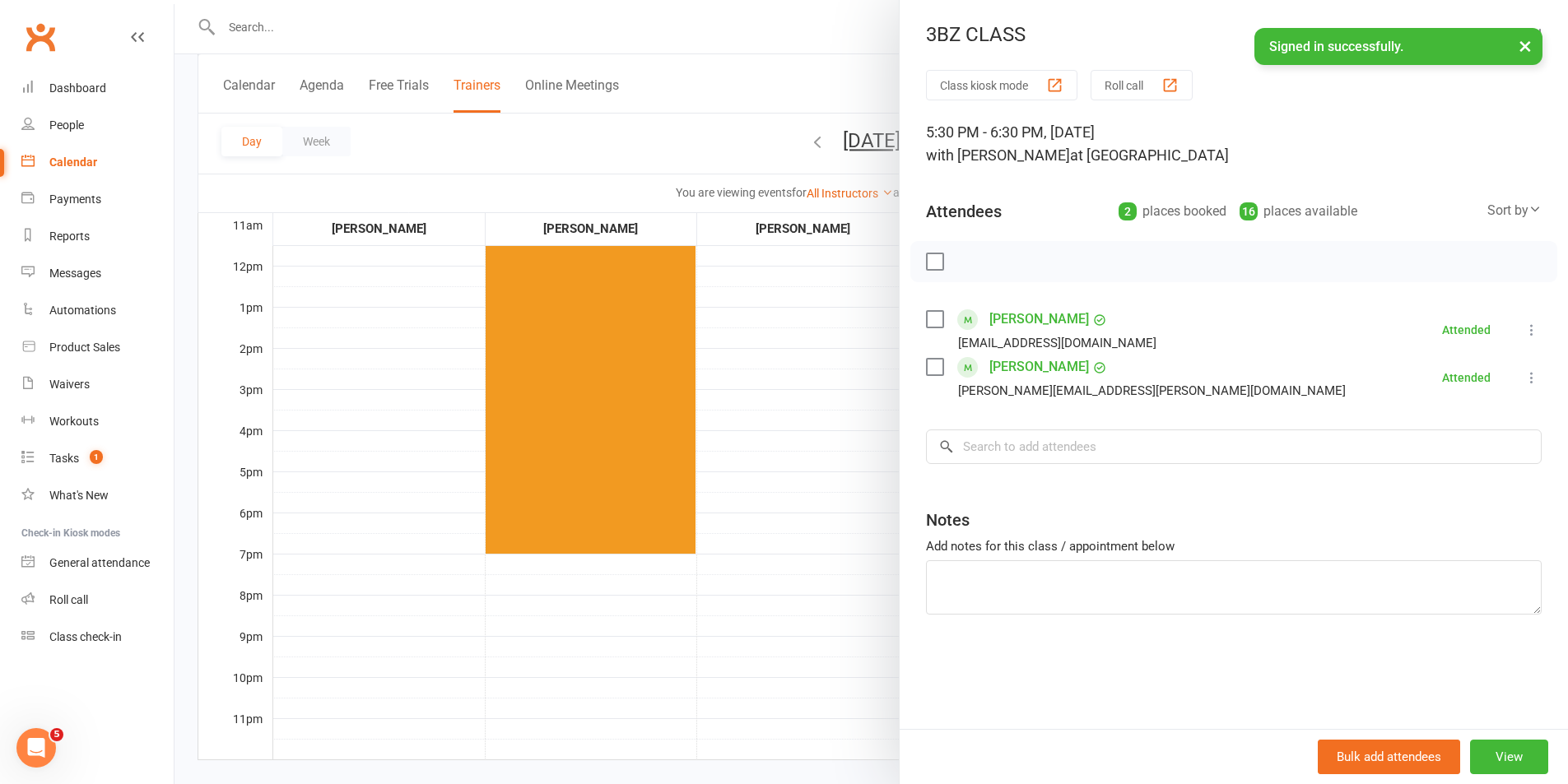
click at [820, 458] on div at bounding box center [871, 392] width 1394 height 784
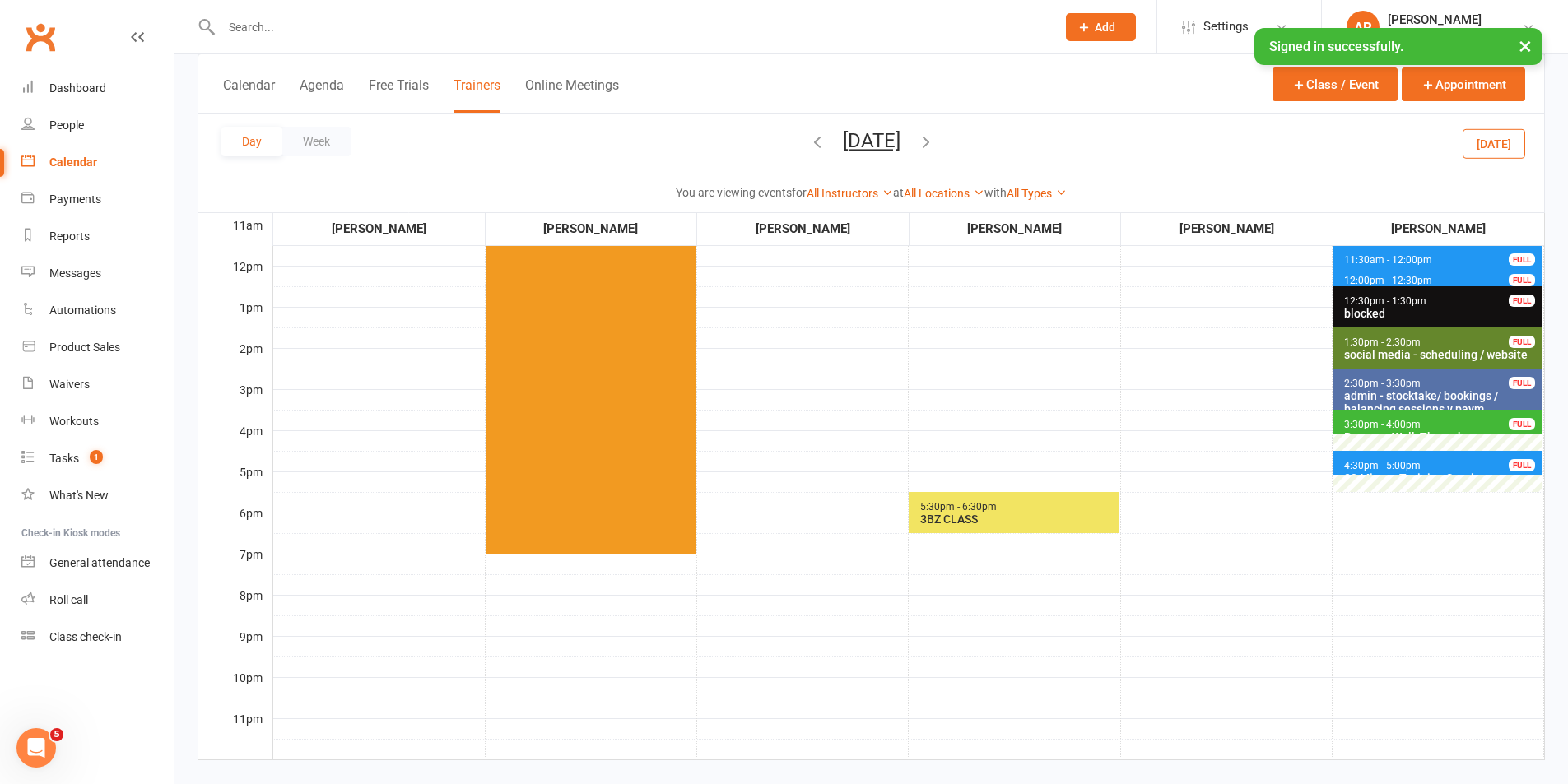
click at [818, 515] on td at bounding box center [803, 346] width 212 height 822
click at [935, 137] on icon "button" at bounding box center [926, 141] width 18 height 18
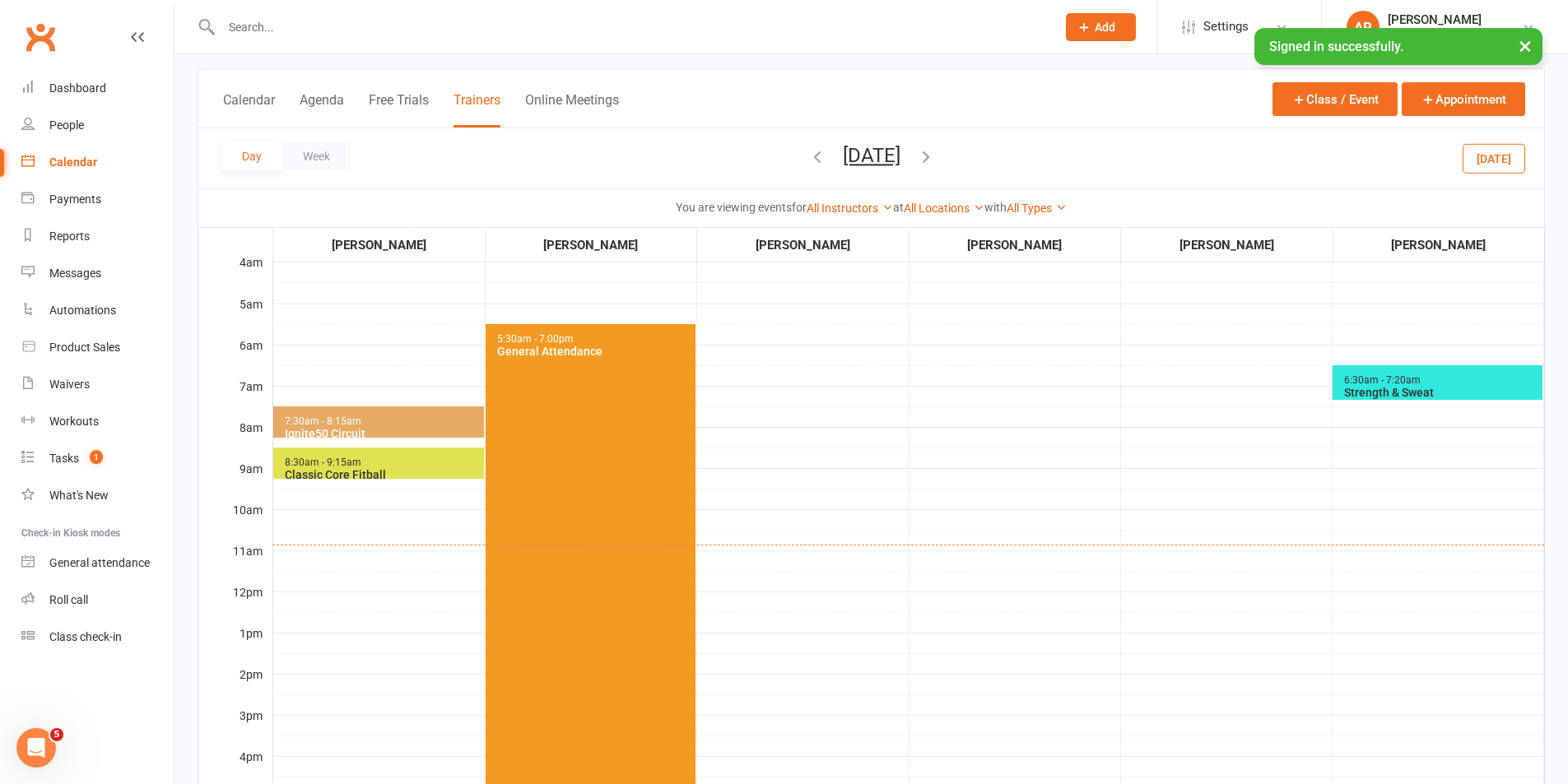
scroll to position [82, 0]
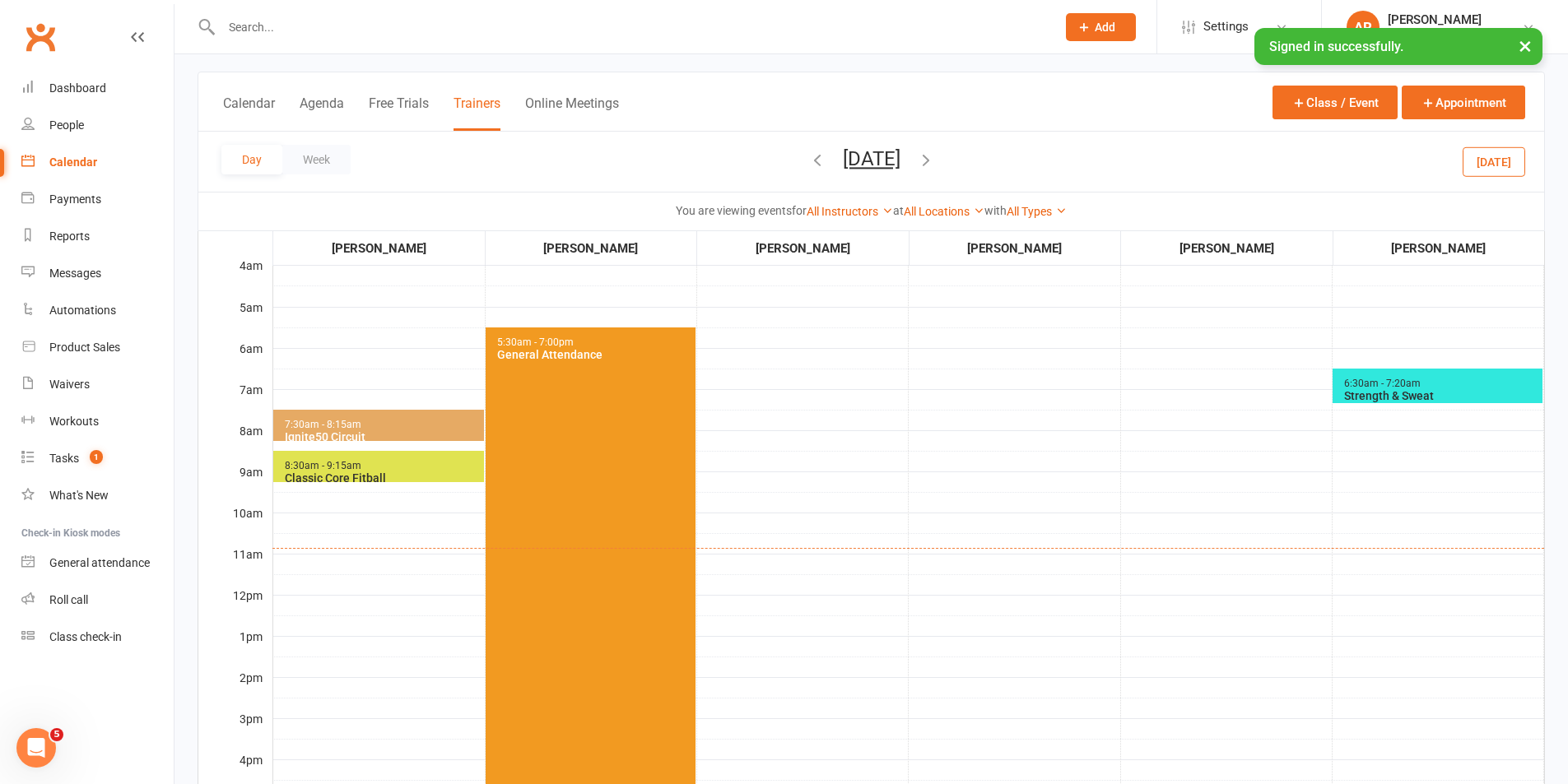
click at [1393, 380] on span "6:30am - 7:20am" at bounding box center [1383, 384] width 79 height 11
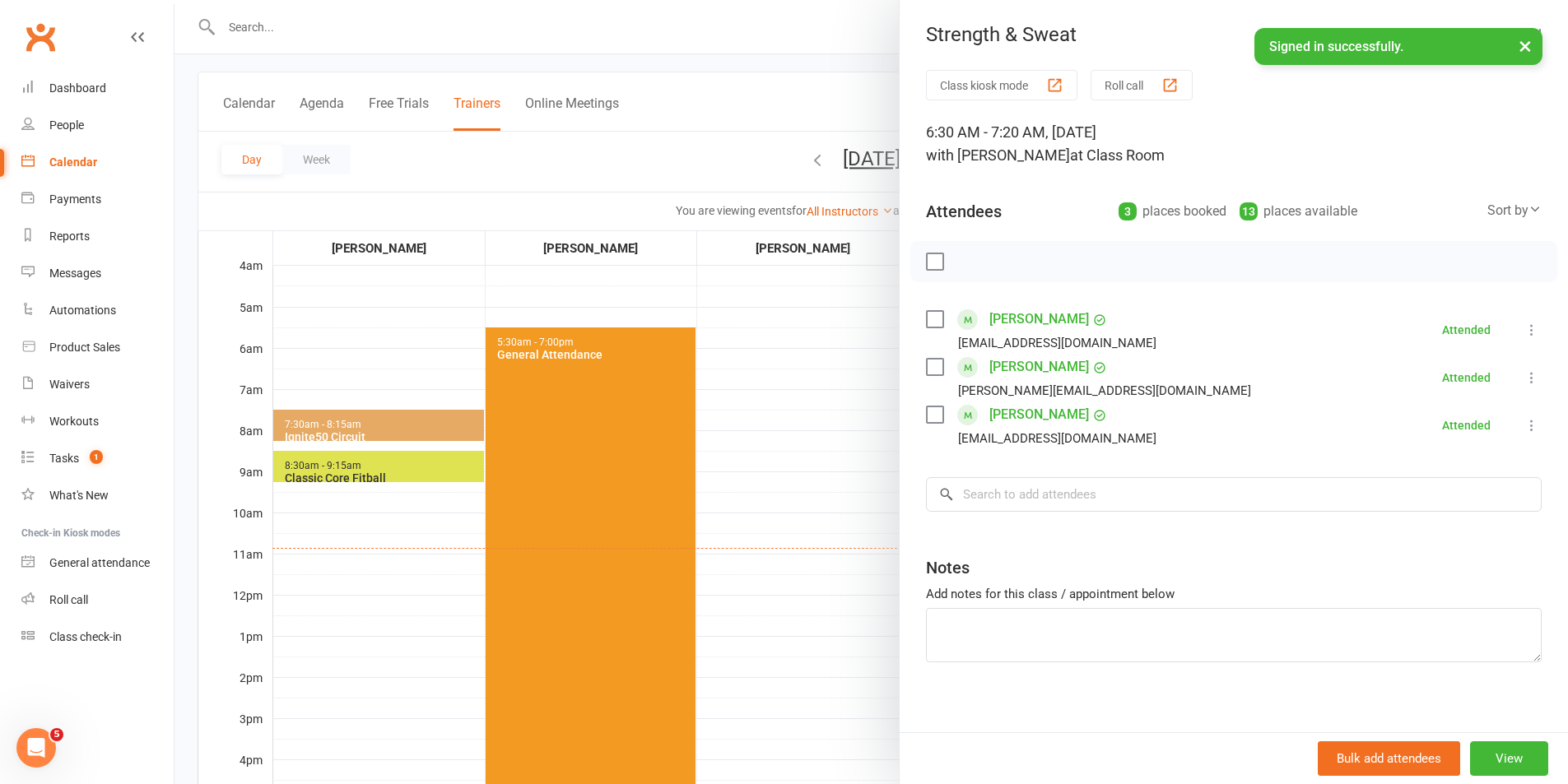
click at [364, 433] on div at bounding box center [871, 392] width 1394 height 784
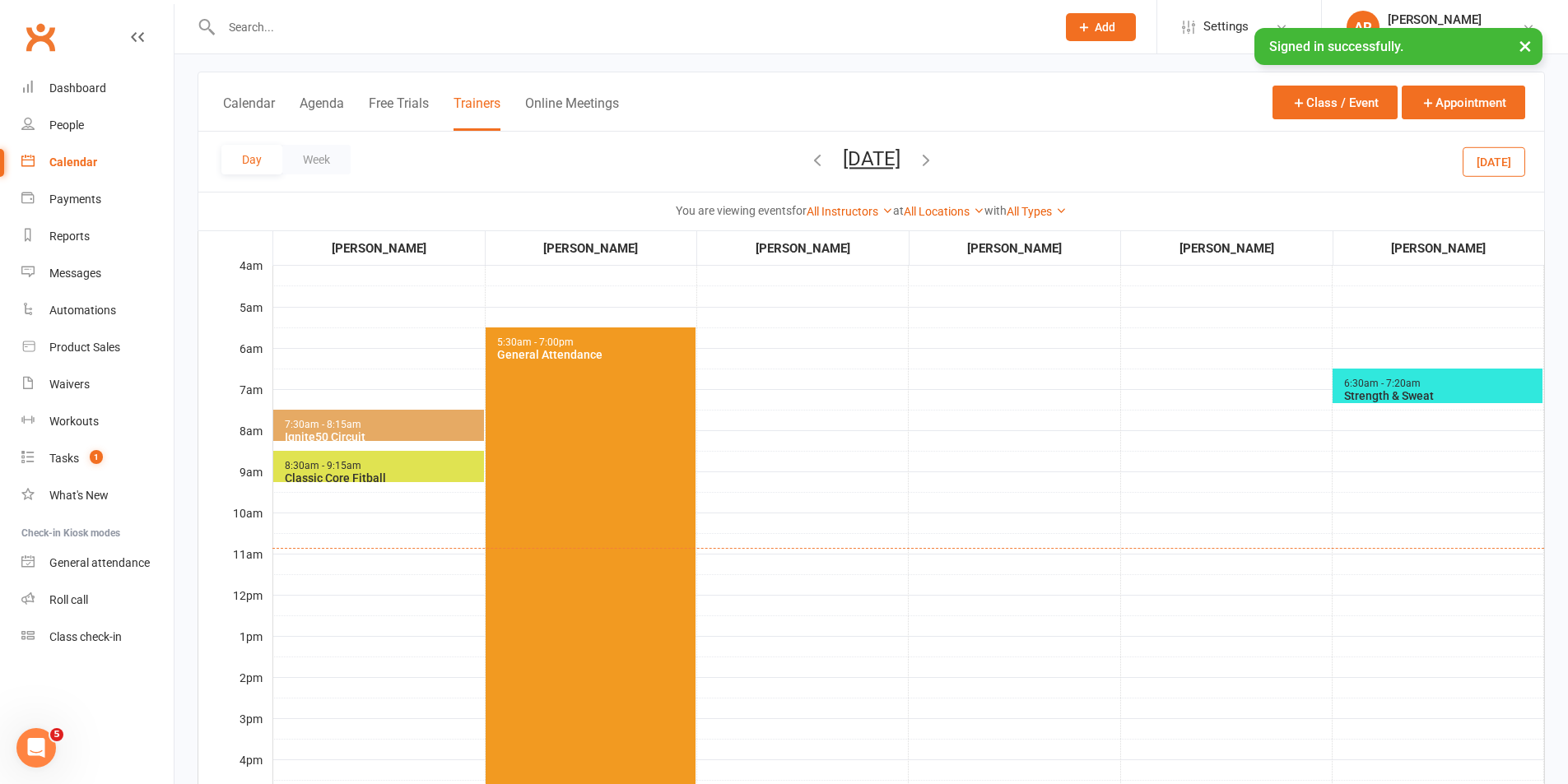
click at [376, 427] on span "7:30am - 8:15am Ignite50 Circuit" at bounding box center [378, 425] width 211 height 31
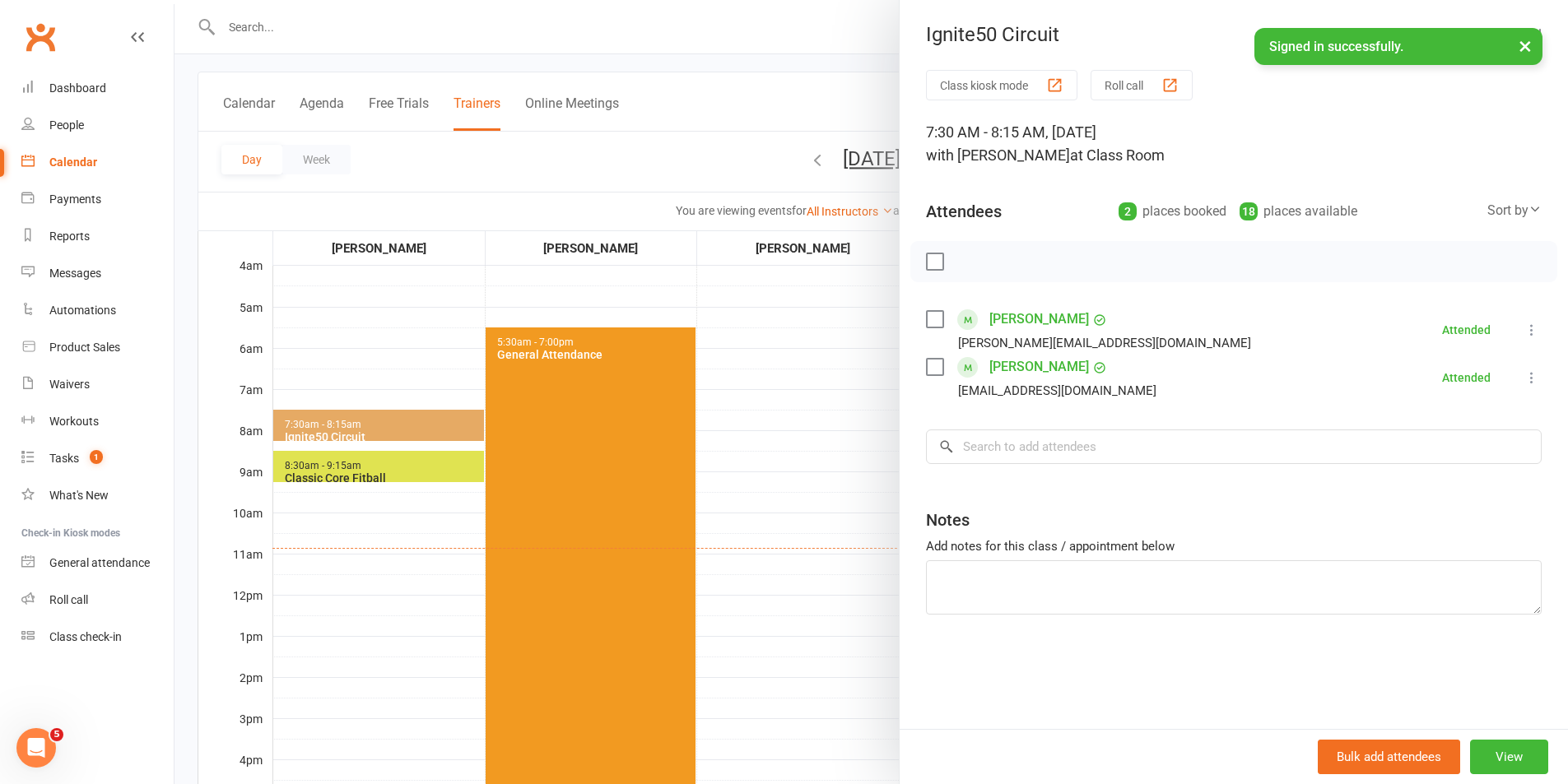
click at [346, 474] on div at bounding box center [871, 392] width 1394 height 784
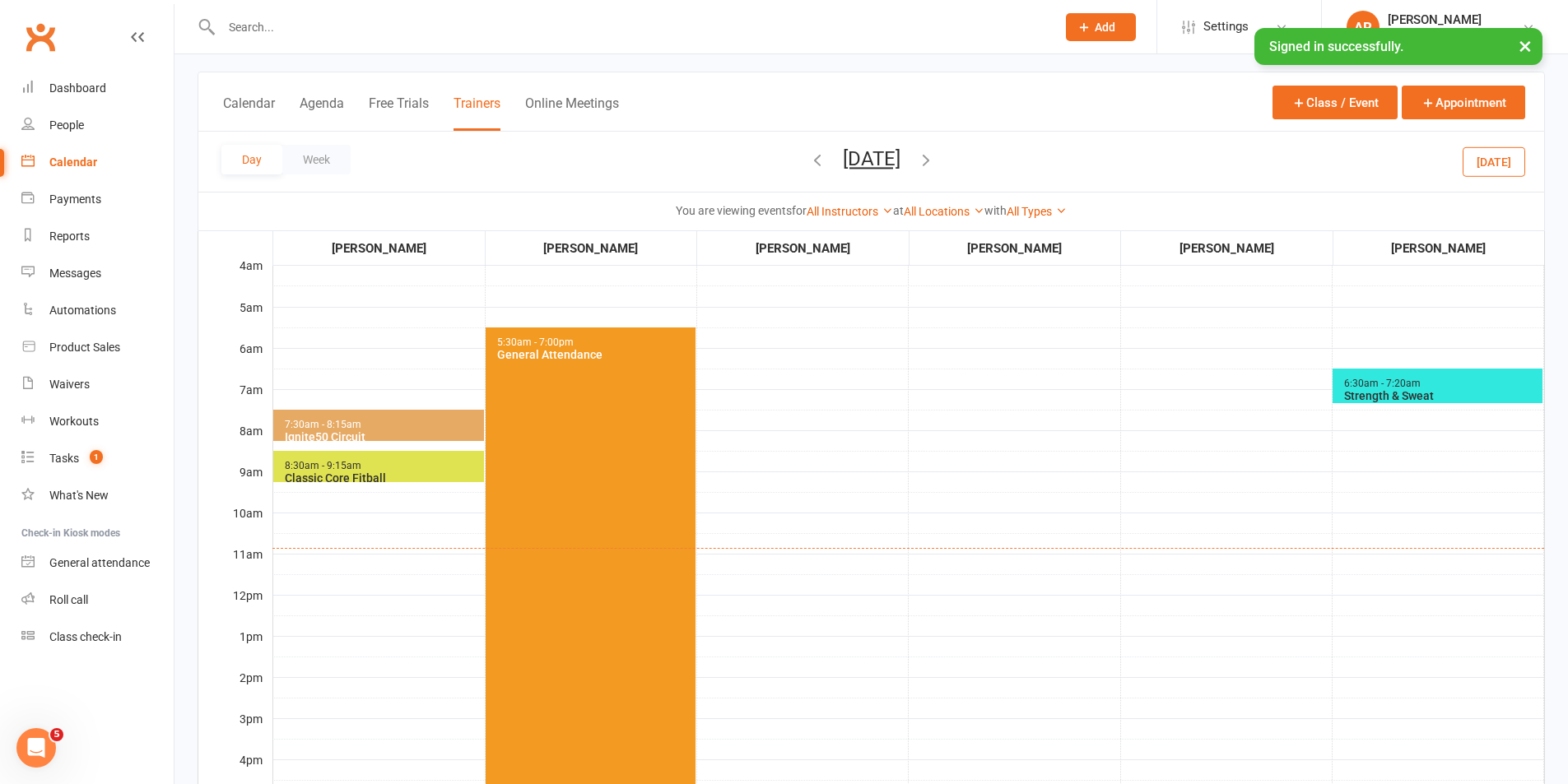
click at [371, 465] on span "8:30am - 9:15am Classic Core Fitball" at bounding box center [378, 466] width 211 height 31
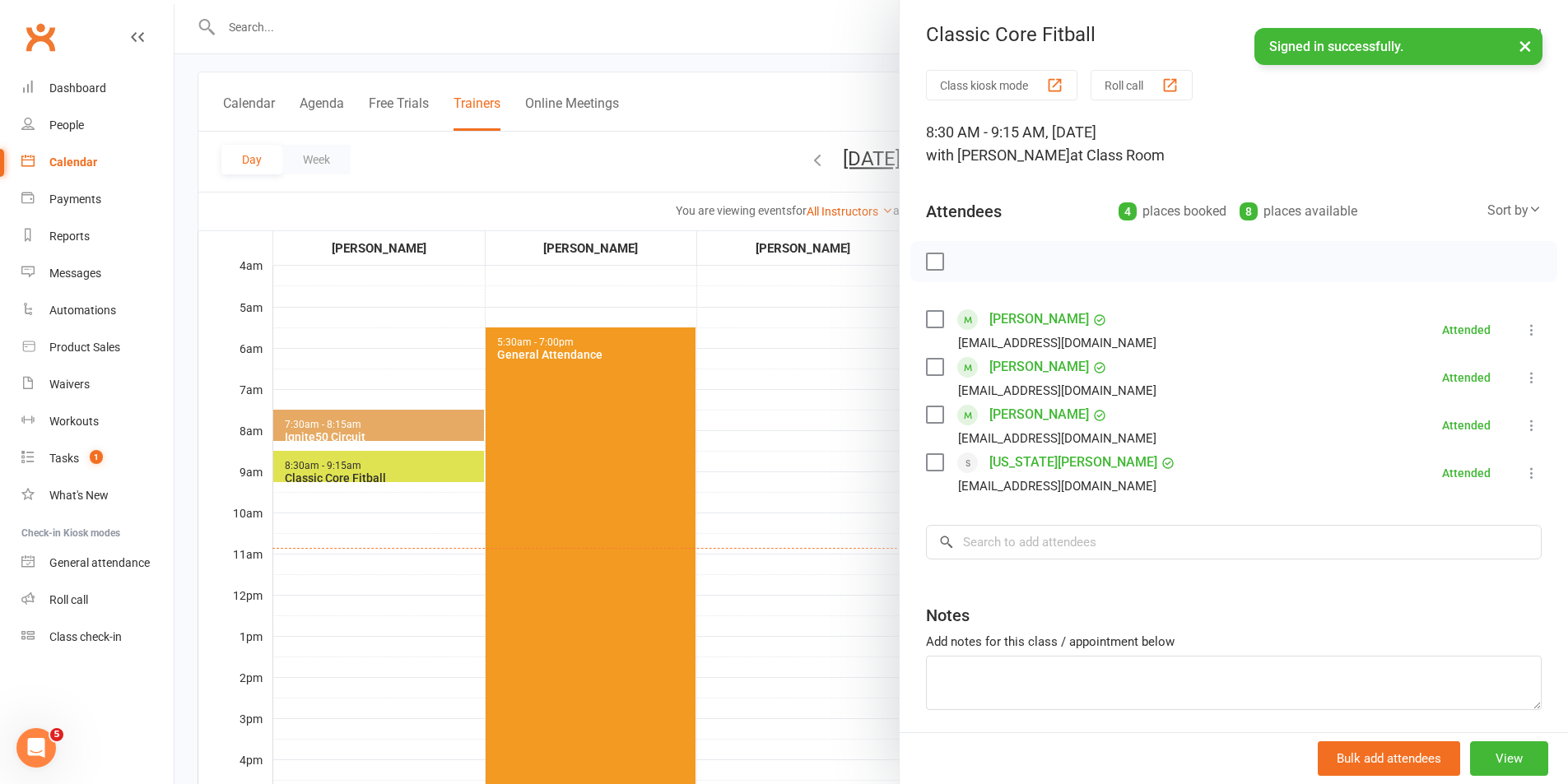
drag, startPoint x: 848, startPoint y: 471, endPoint x: 852, endPoint y: 463, distance: 8.9
click at [848, 471] on div at bounding box center [871, 392] width 1394 height 784
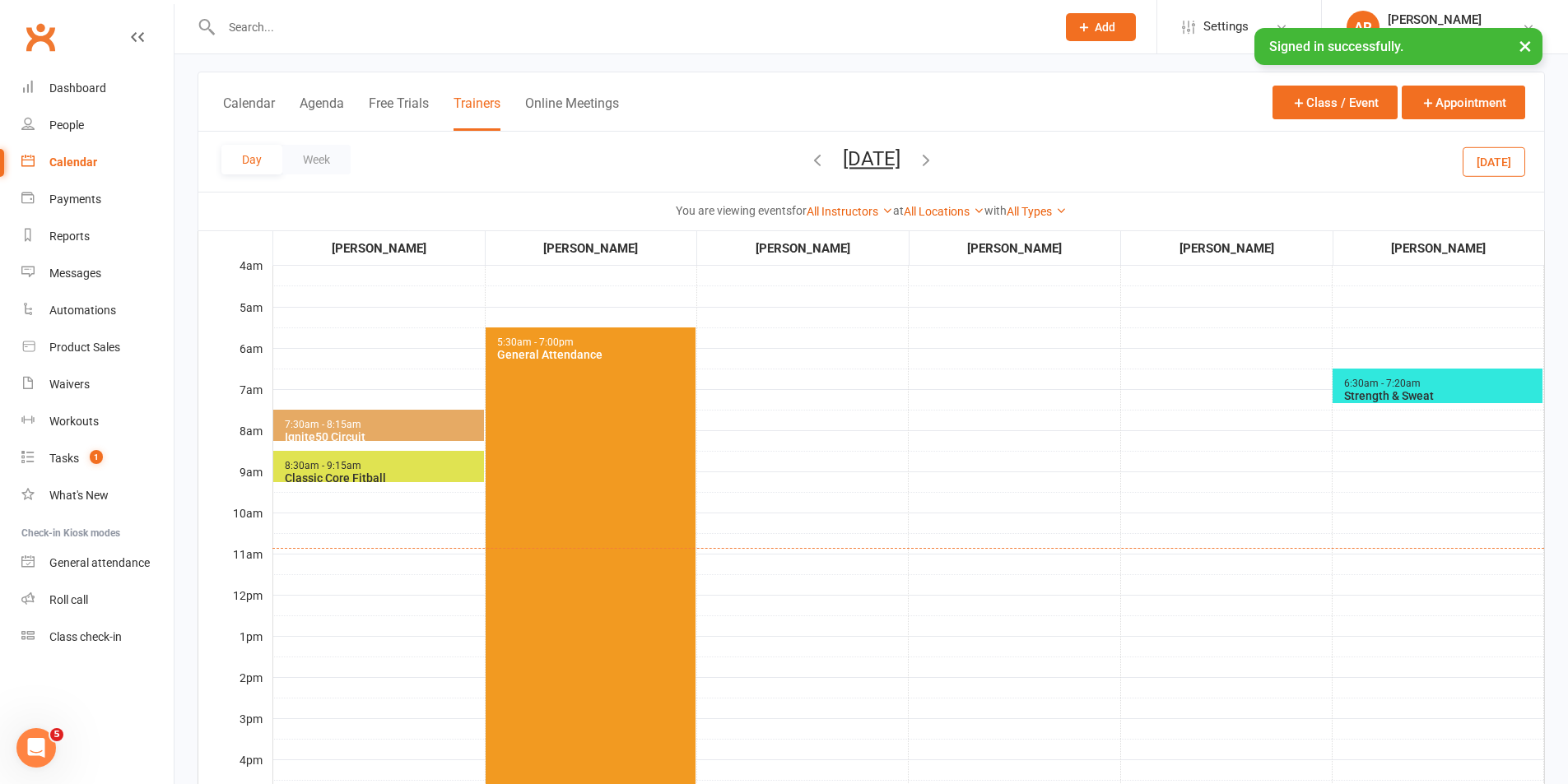
click at [935, 162] on icon "button" at bounding box center [926, 159] width 18 height 18
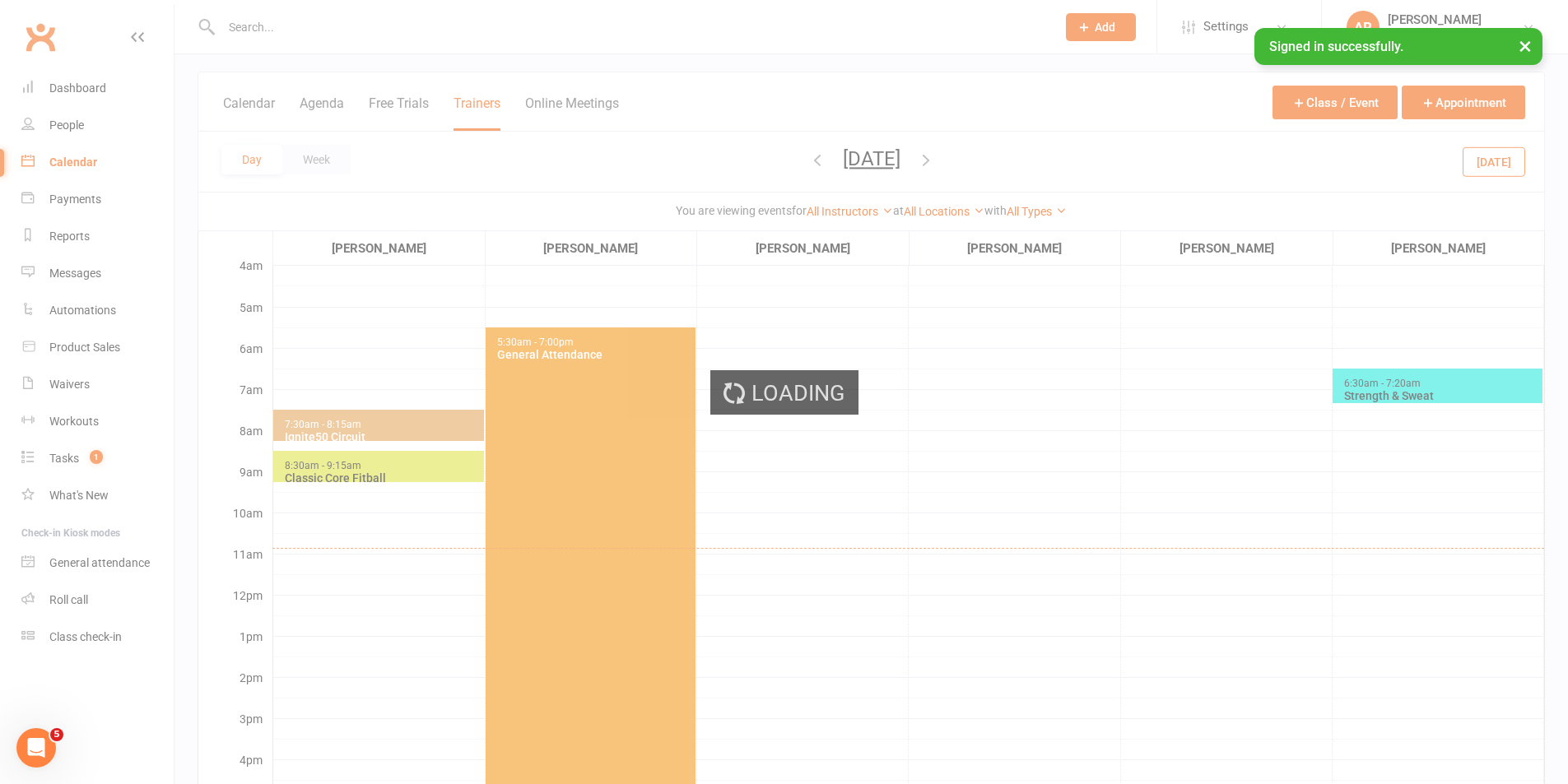
click at [993, 162] on div "Loading" at bounding box center [784, 392] width 1568 height 784
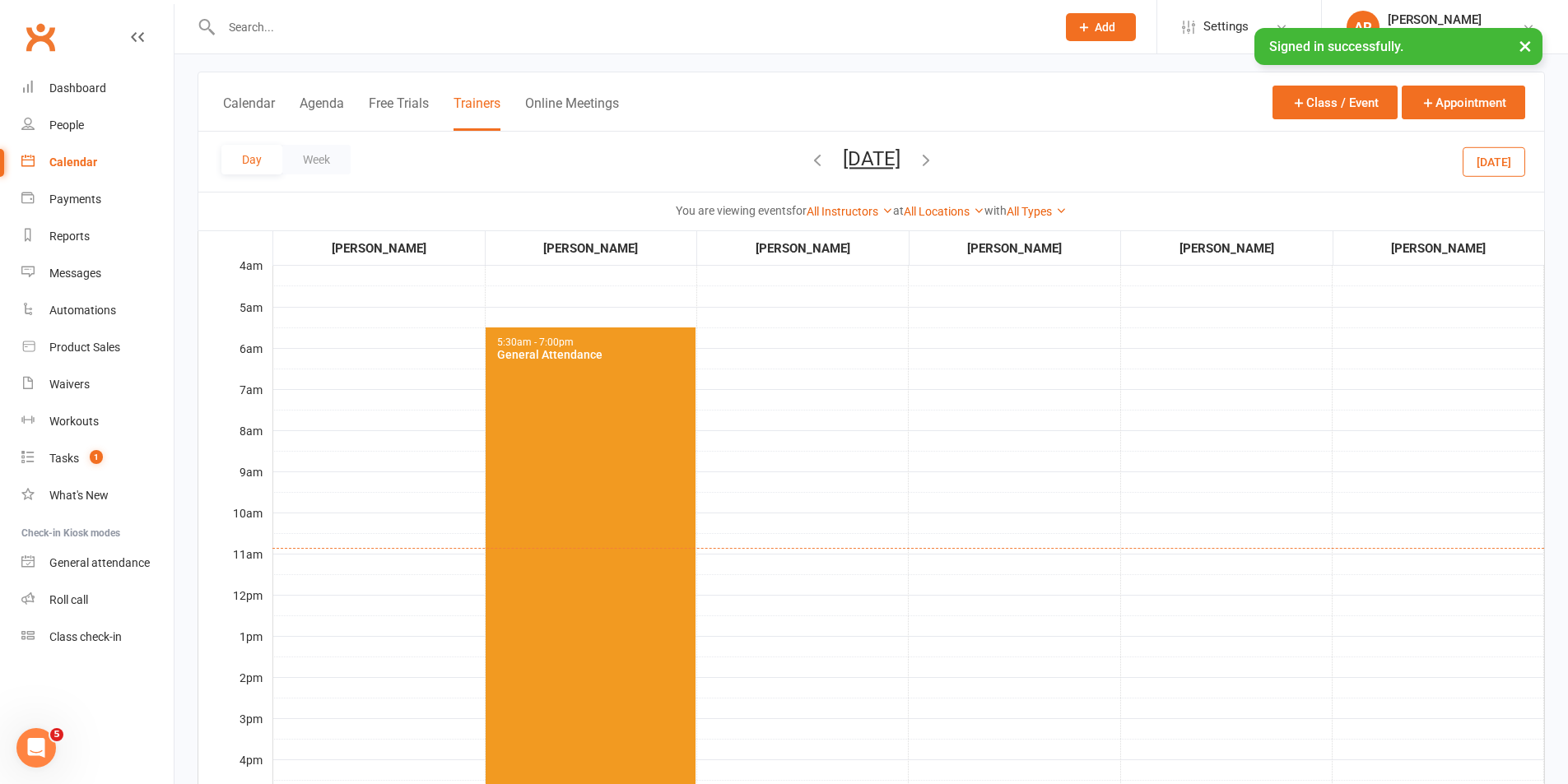
click at [935, 158] on icon "button" at bounding box center [926, 159] width 18 height 18
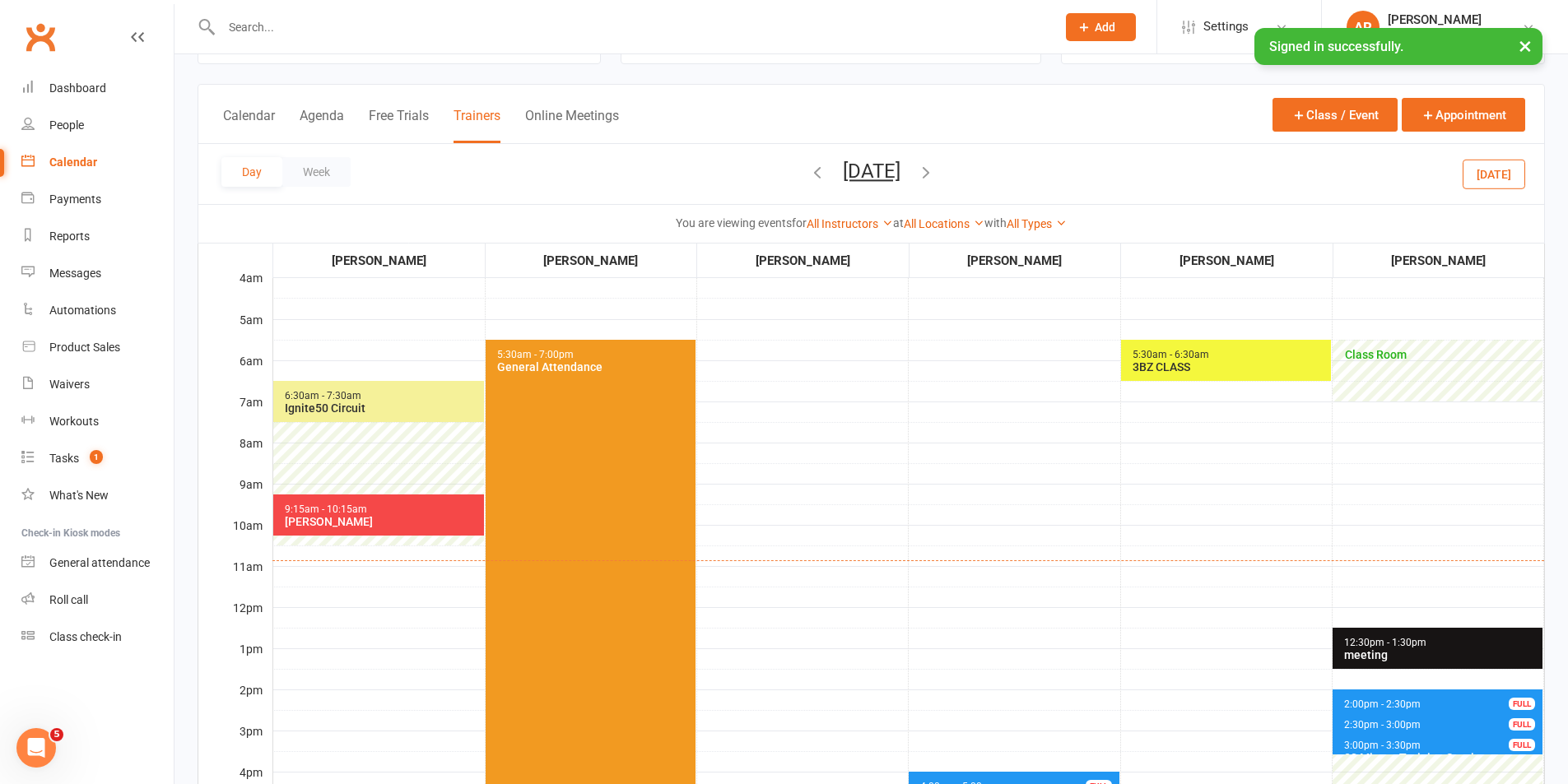
scroll to position [0, 0]
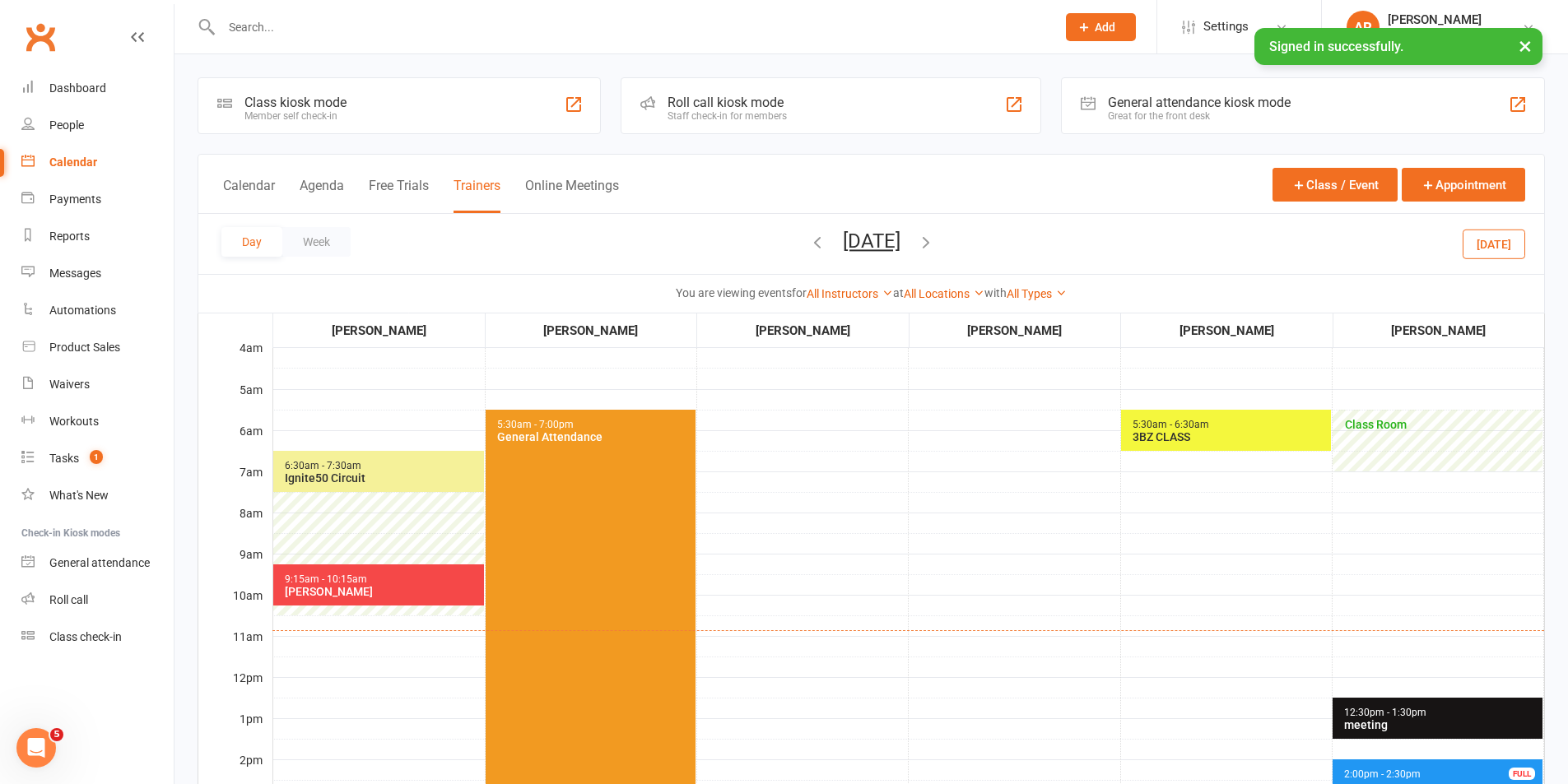
click at [1194, 416] on span "5:30am - 6:30am 3BZ CLASS" at bounding box center [1226, 430] width 210 height 41
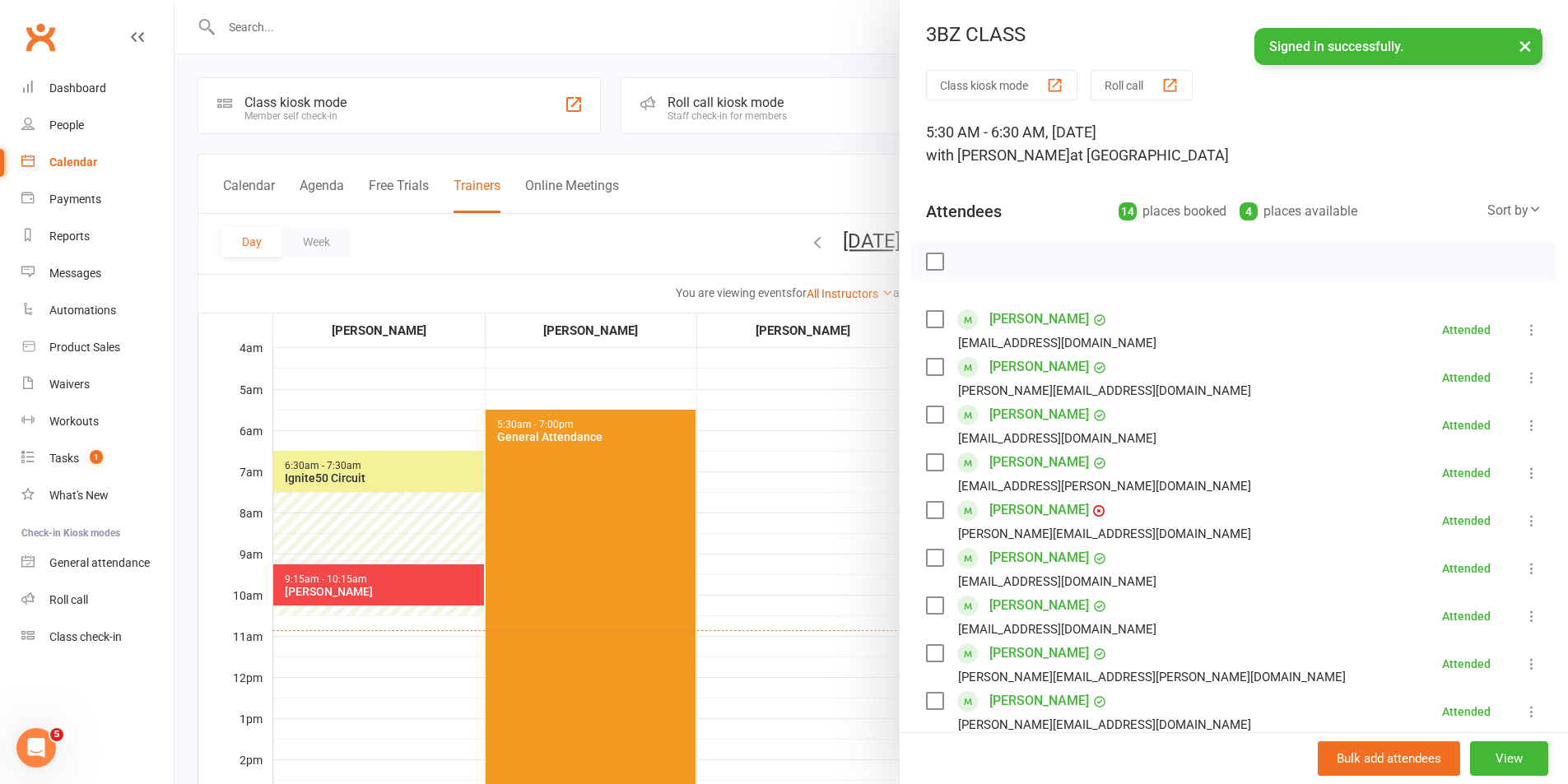
click at [648, 373] on div at bounding box center [871, 392] width 1394 height 784
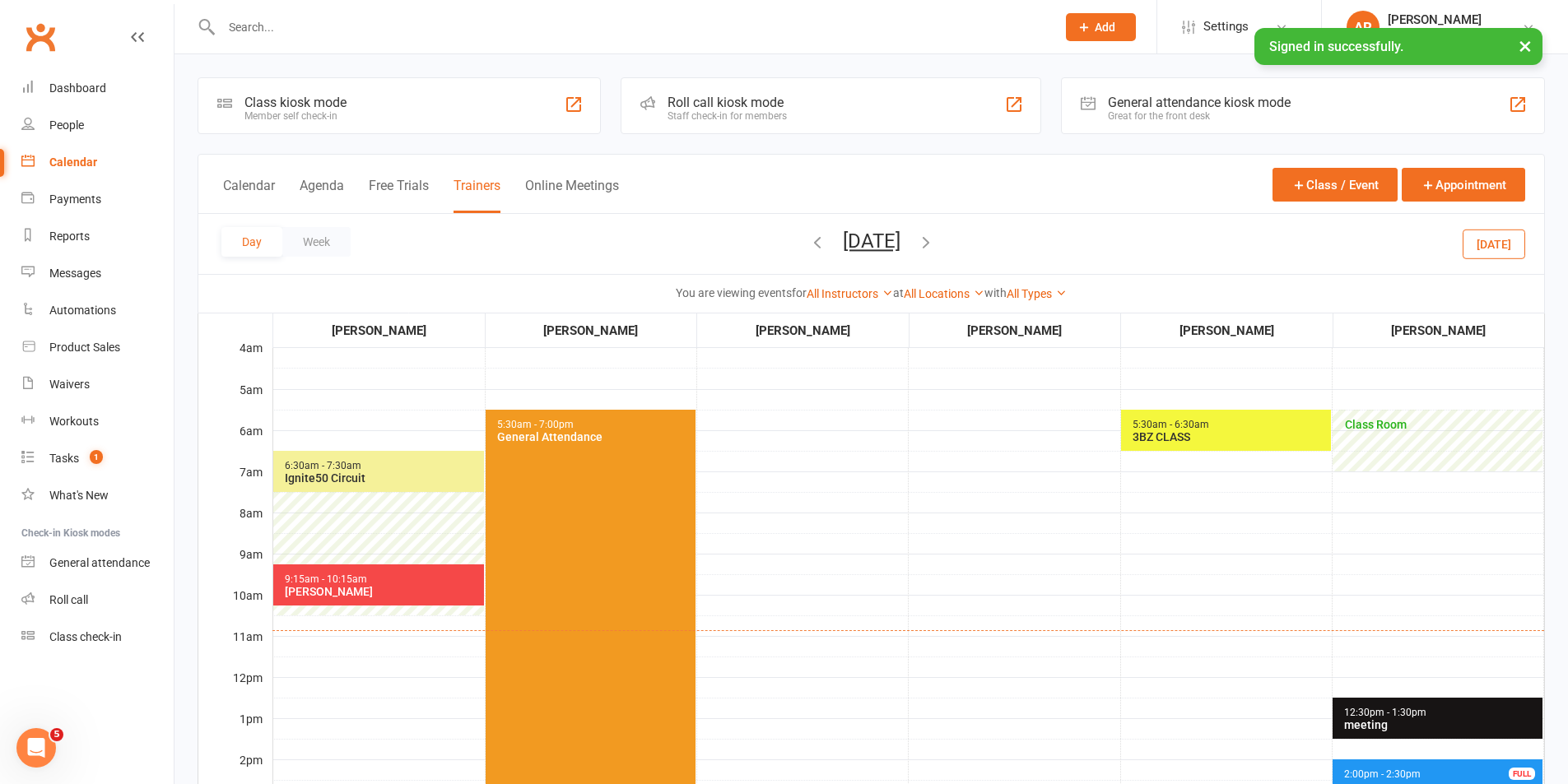
click at [389, 471] on span "6:30am - 7:30am Ignite50 Circuit" at bounding box center [378, 472] width 211 height 41
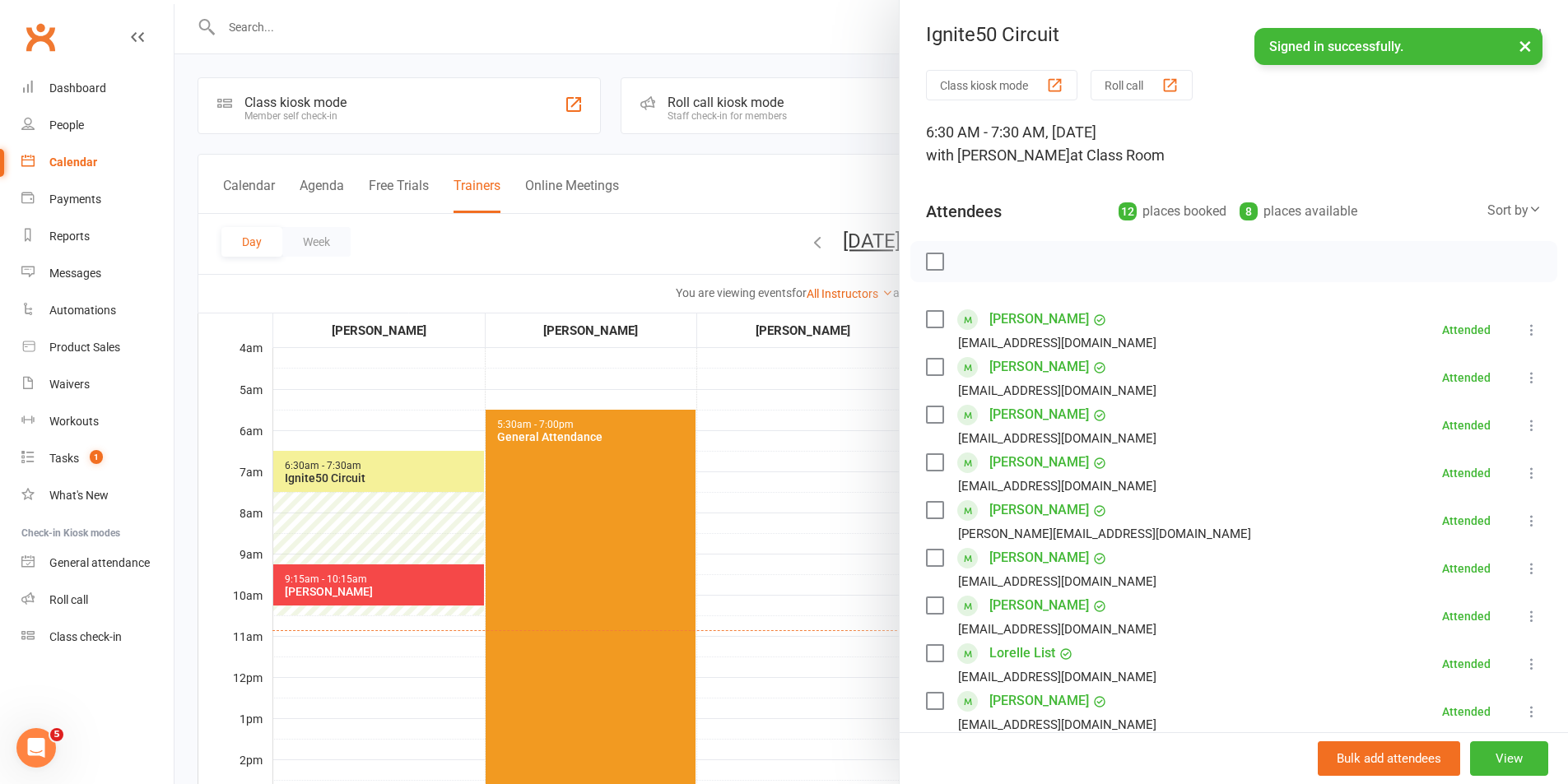
click at [408, 580] on div at bounding box center [871, 392] width 1394 height 784
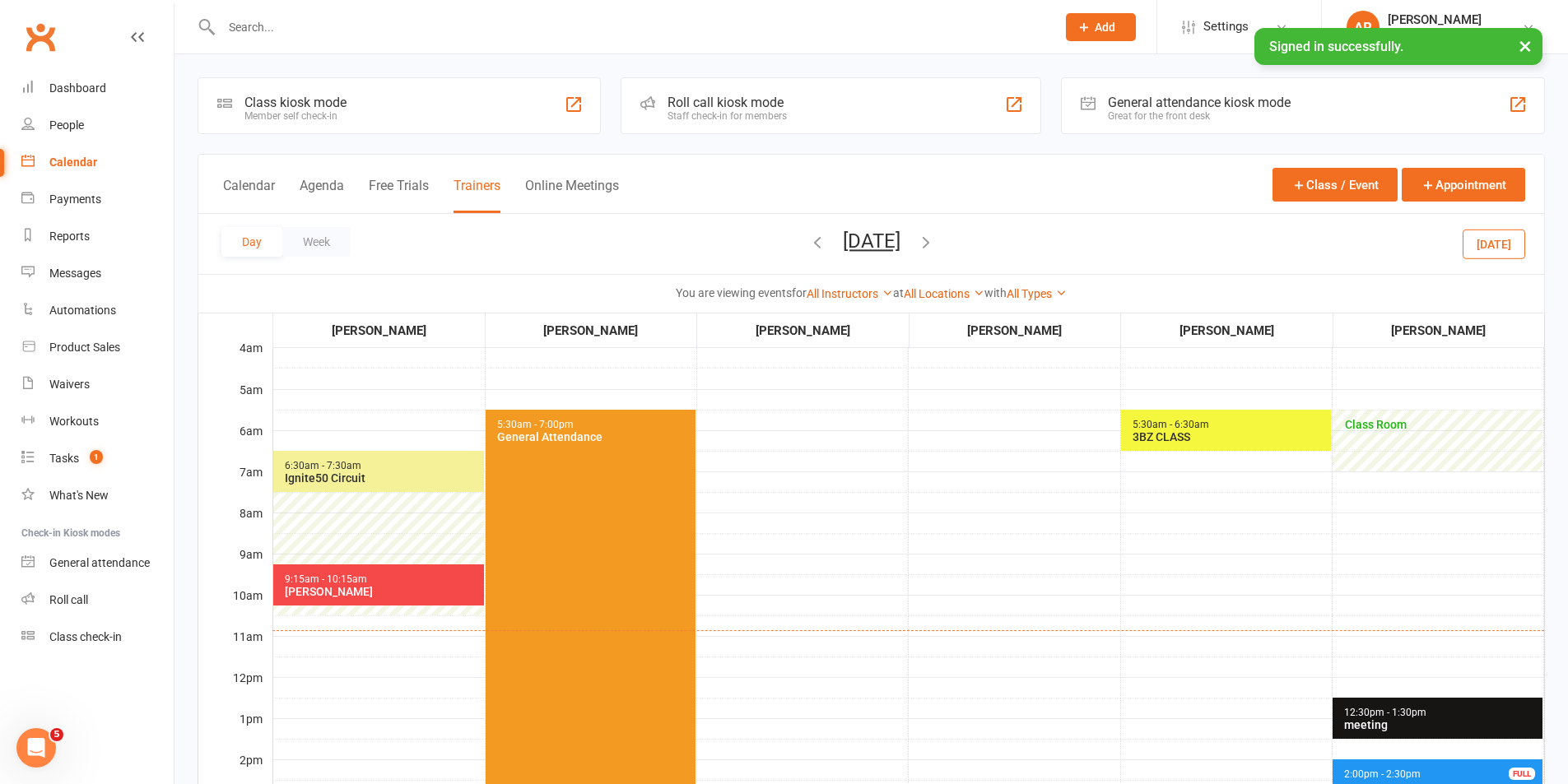
click at [406, 586] on div "[PERSON_NAME]" at bounding box center [382, 591] width 197 height 13
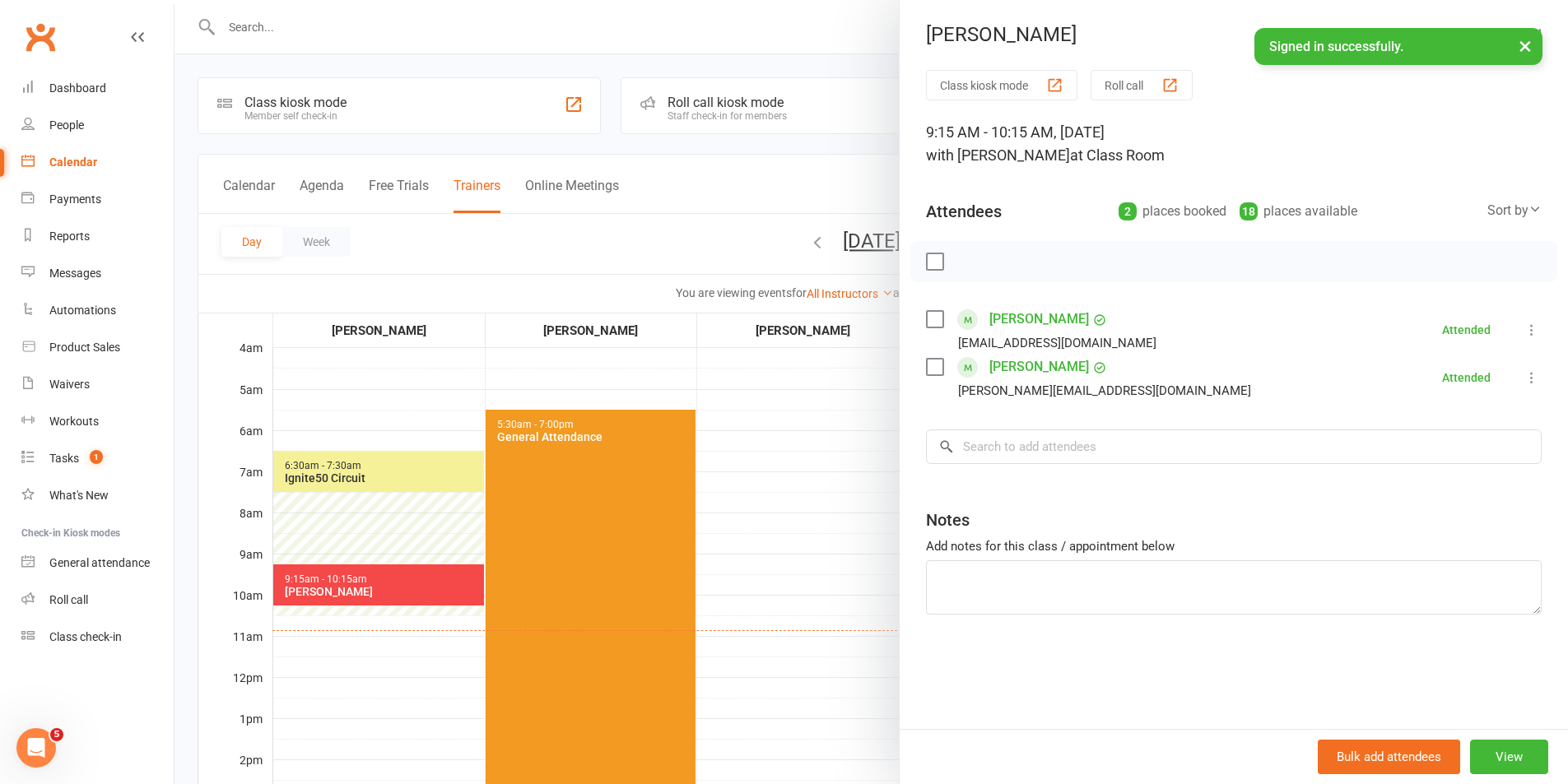
drag, startPoint x: 754, startPoint y: 504, endPoint x: 766, endPoint y: 511, distance: 13.9
click at [755, 504] on div at bounding box center [871, 392] width 1394 height 784
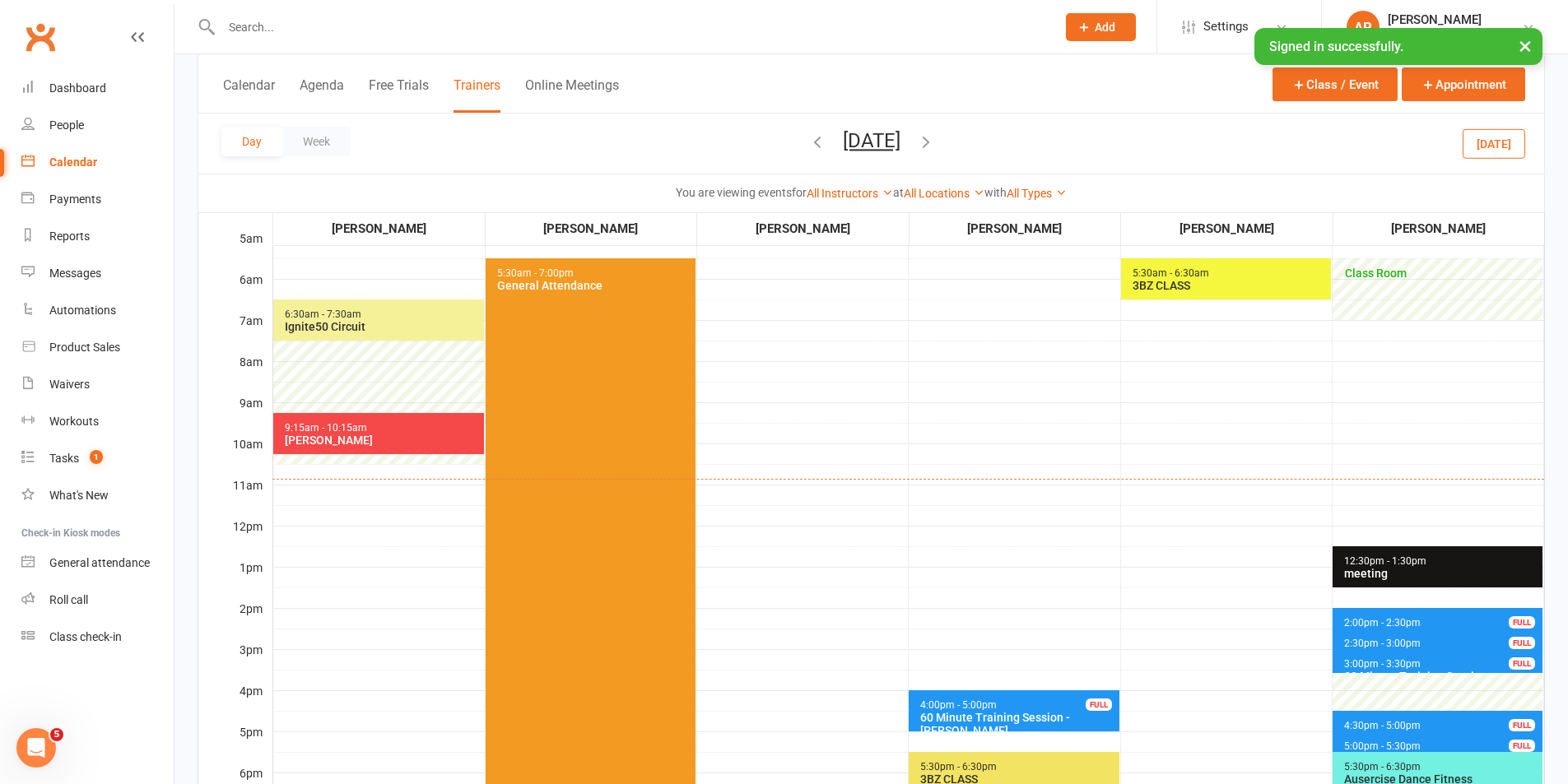
scroll to position [165, 0]
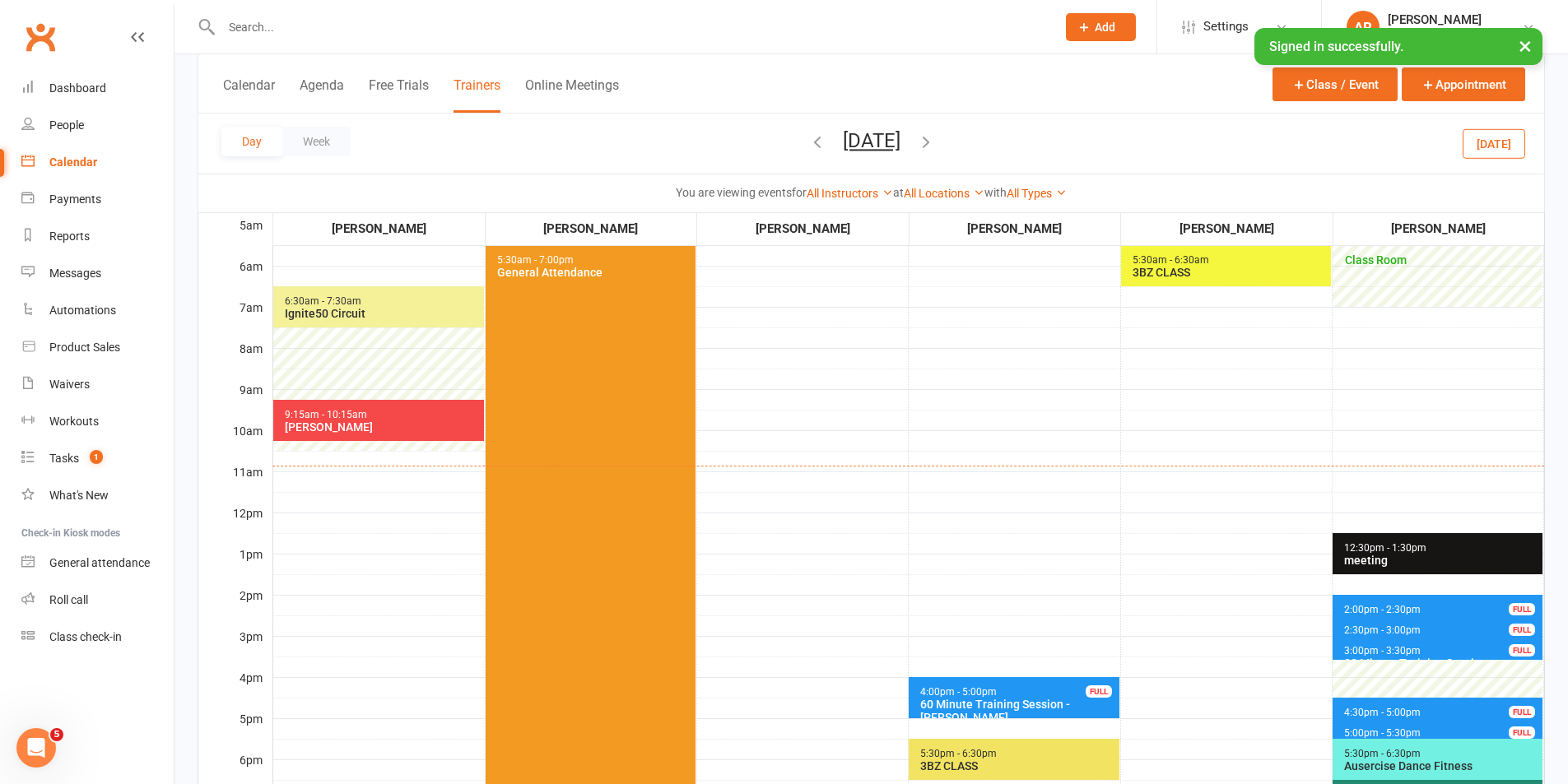
click at [1372, 757] on span "5:30pm - 6:30pm" at bounding box center [1383, 753] width 79 height 11
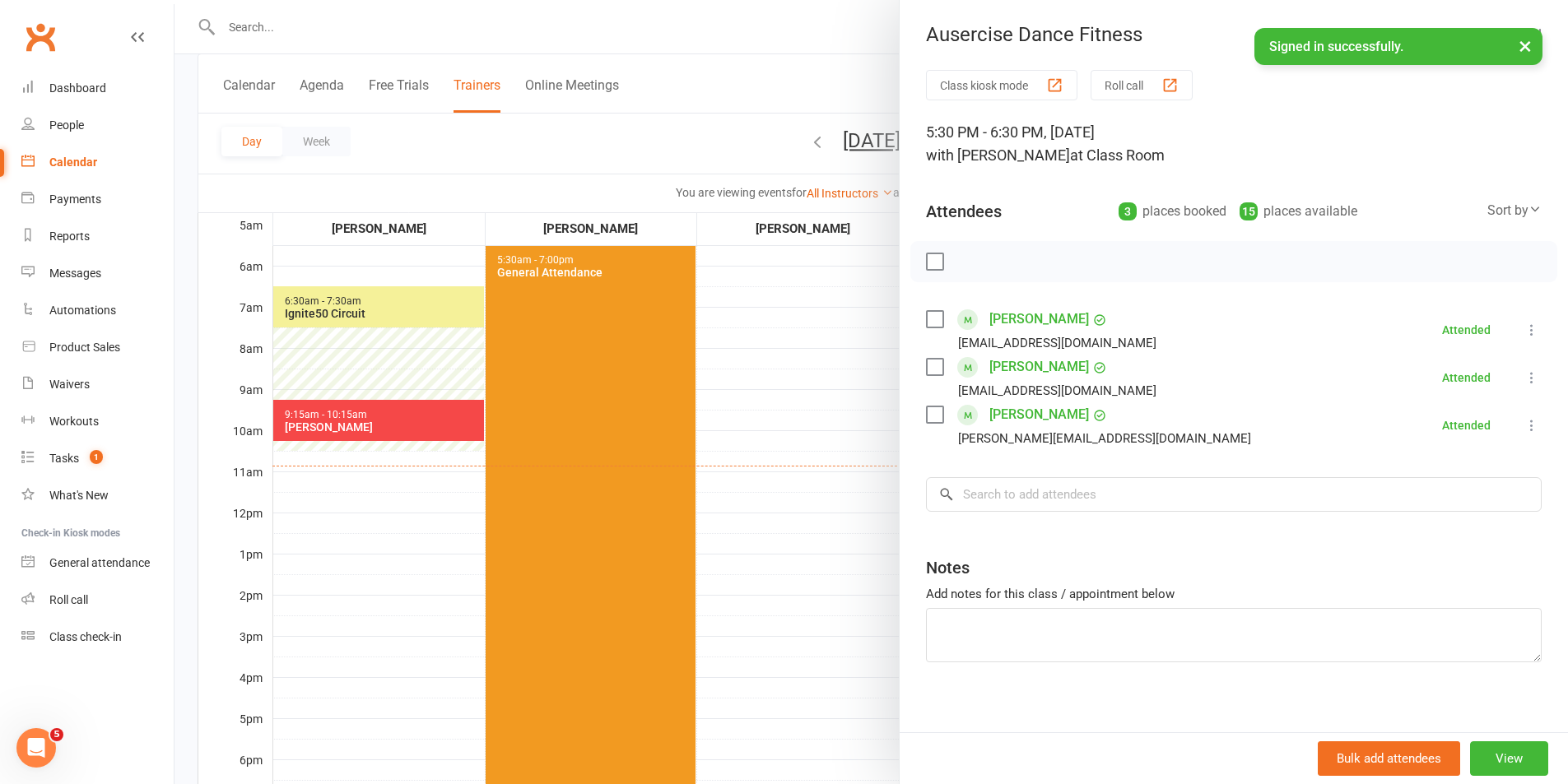
click at [796, 399] on div at bounding box center [871, 392] width 1394 height 784
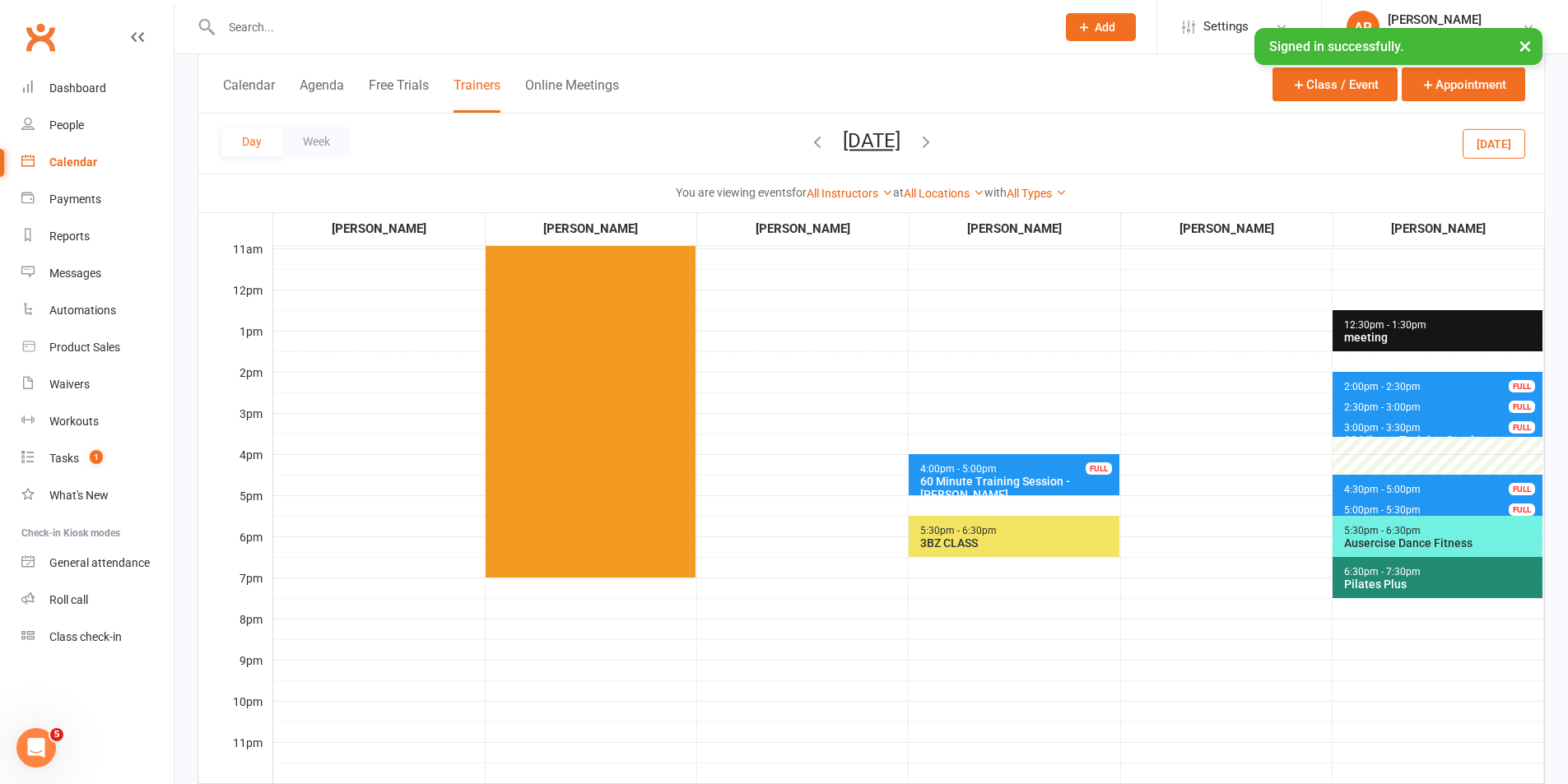
scroll to position [412, 0]
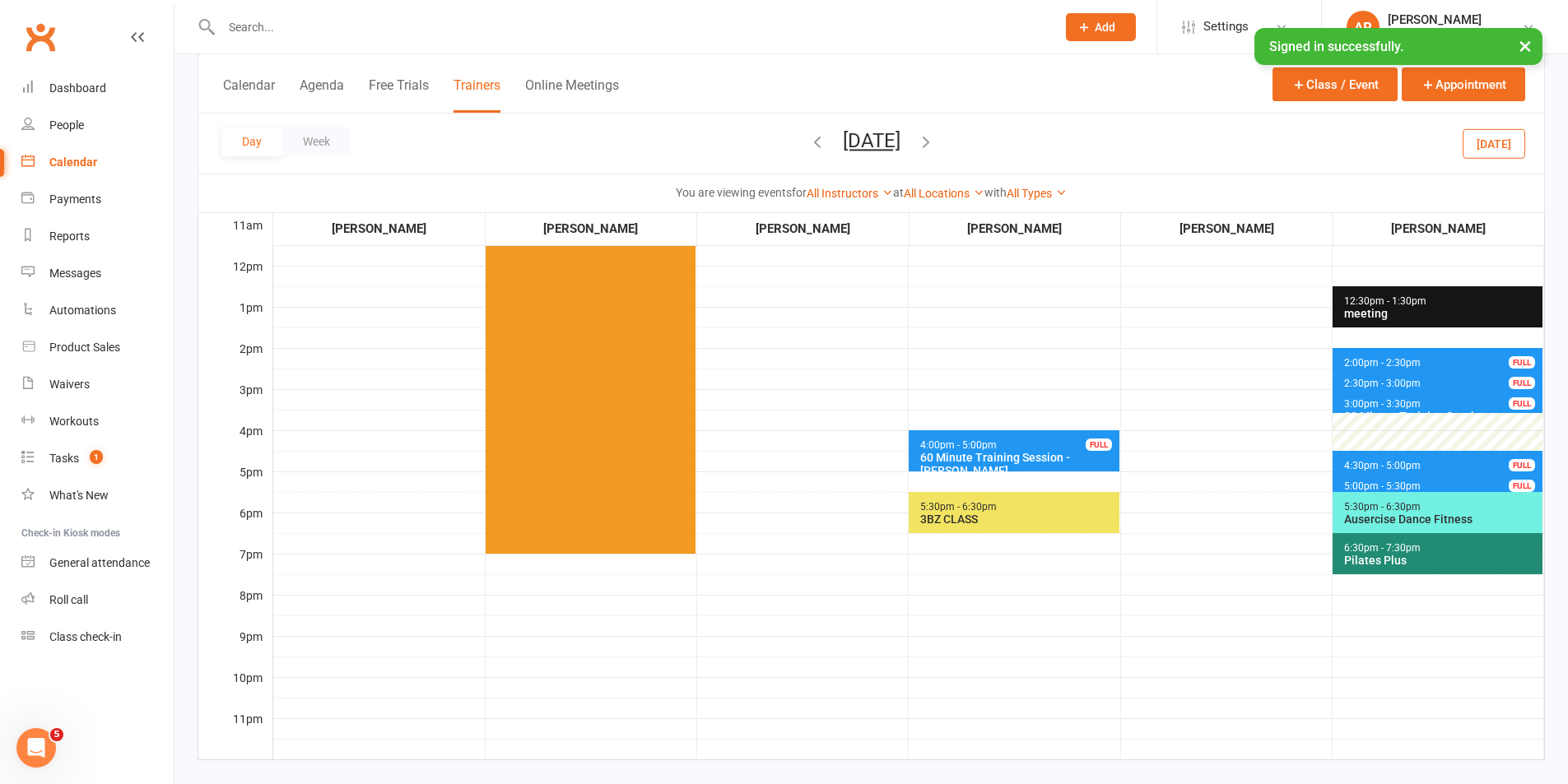
click at [972, 515] on div "3BZ CLASS" at bounding box center [1017, 519] width 196 height 13
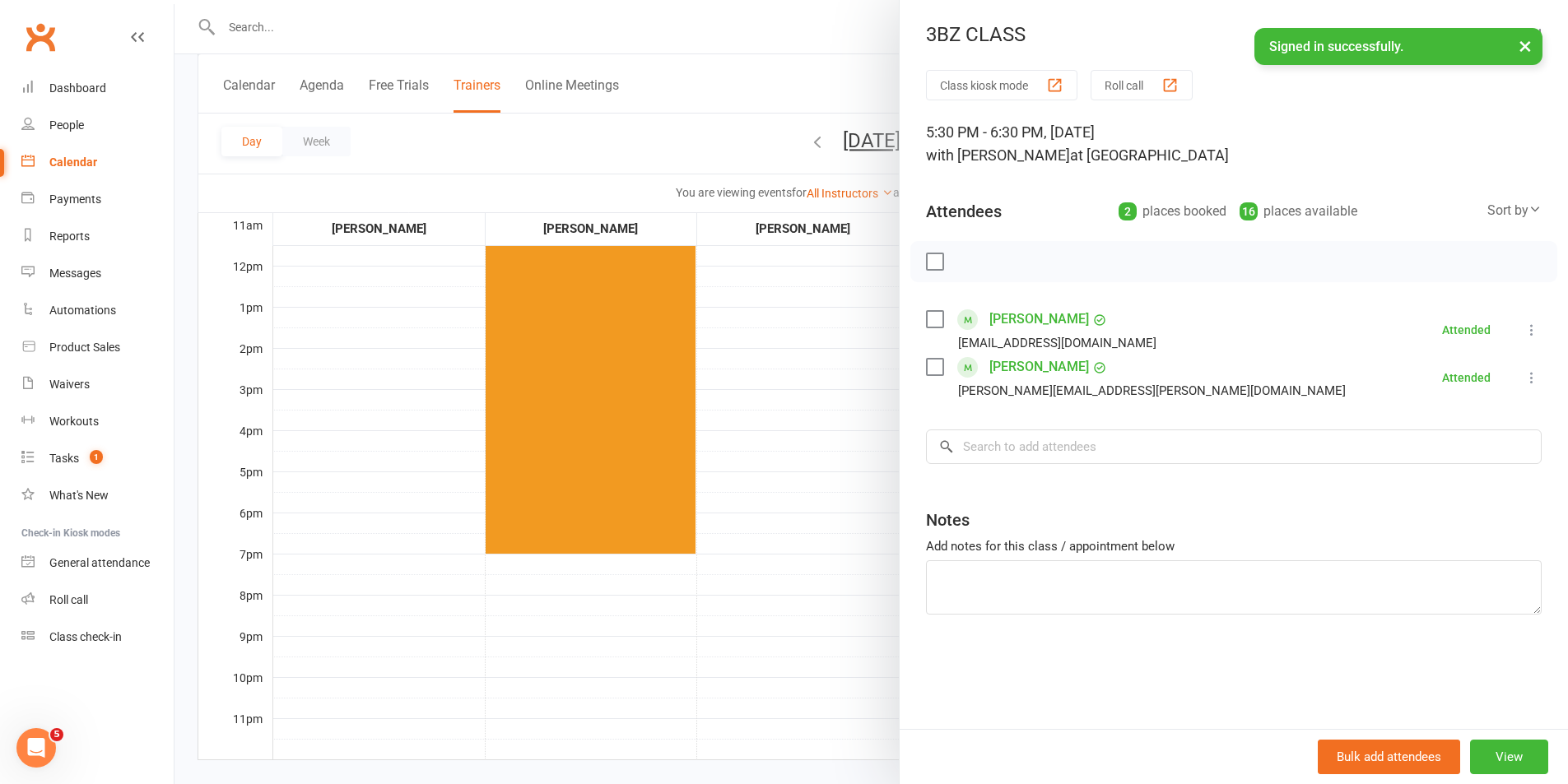
click at [797, 632] on div at bounding box center [871, 392] width 1394 height 784
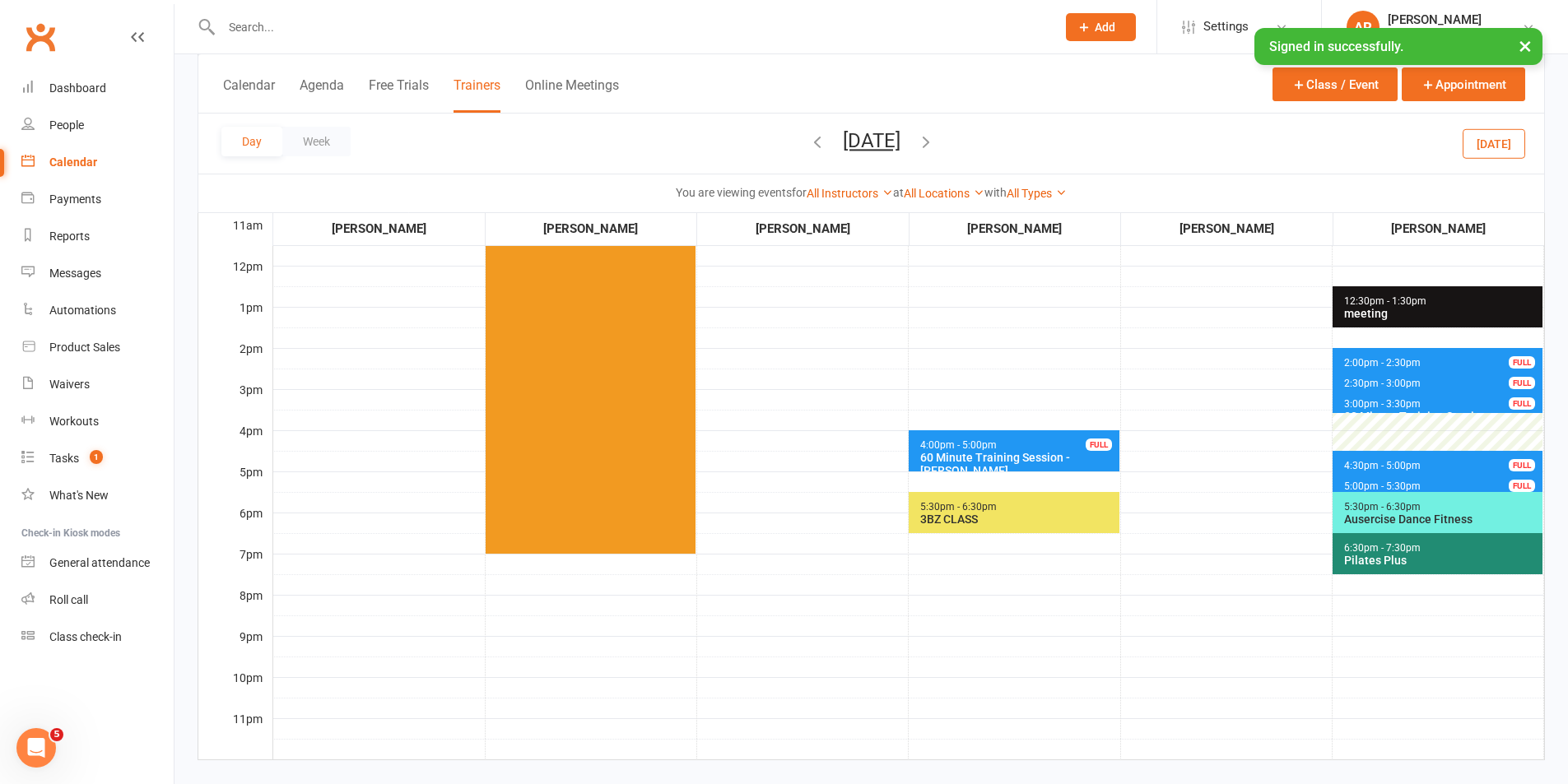
click at [1342, 549] on span "6:30pm - 7:30pm Pilates Plus" at bounding box center [1438, 554] width 210 height 41
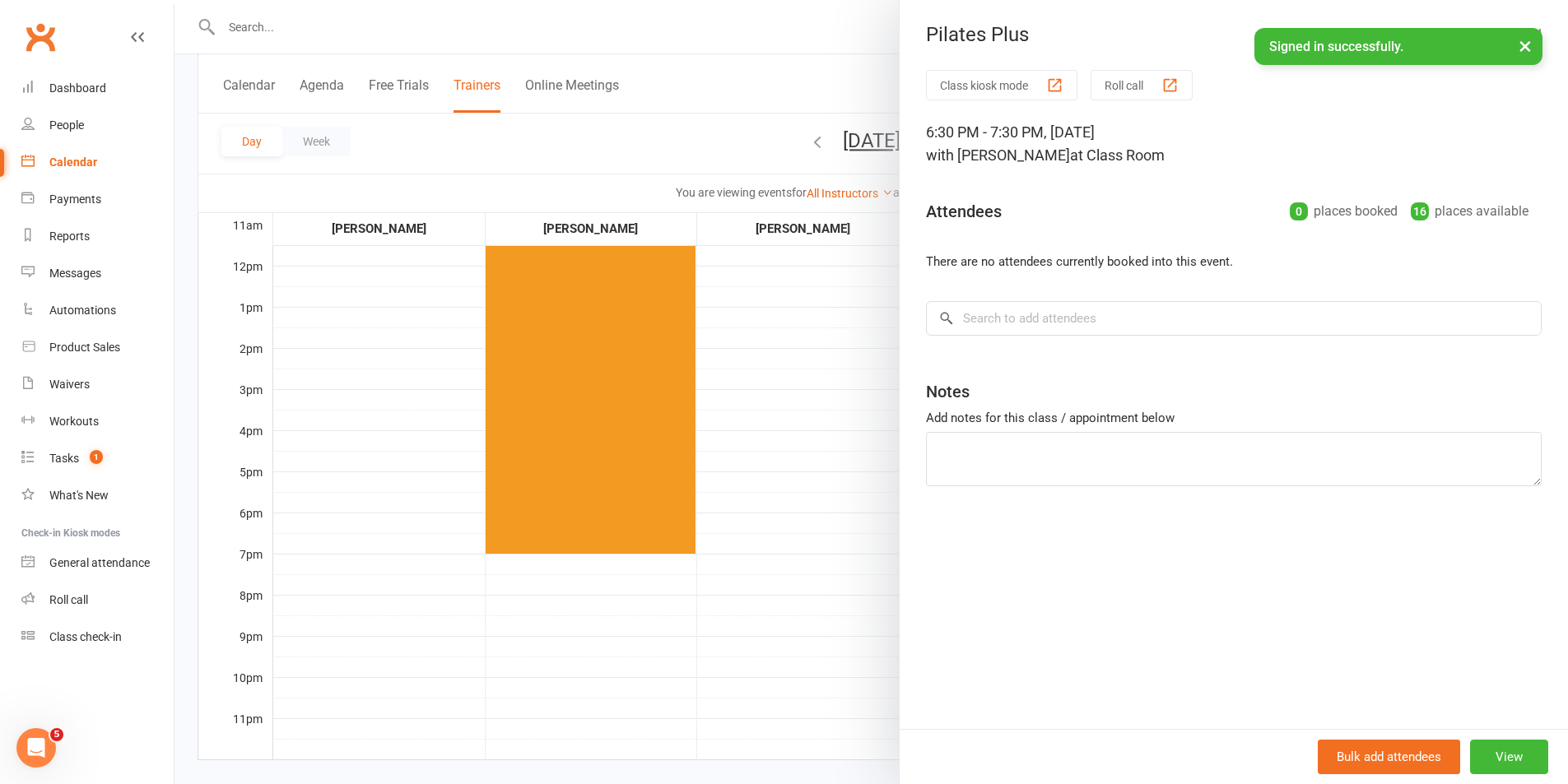
click at [758, 444] on div at bounding box center [871, 392] width 1394 height 784
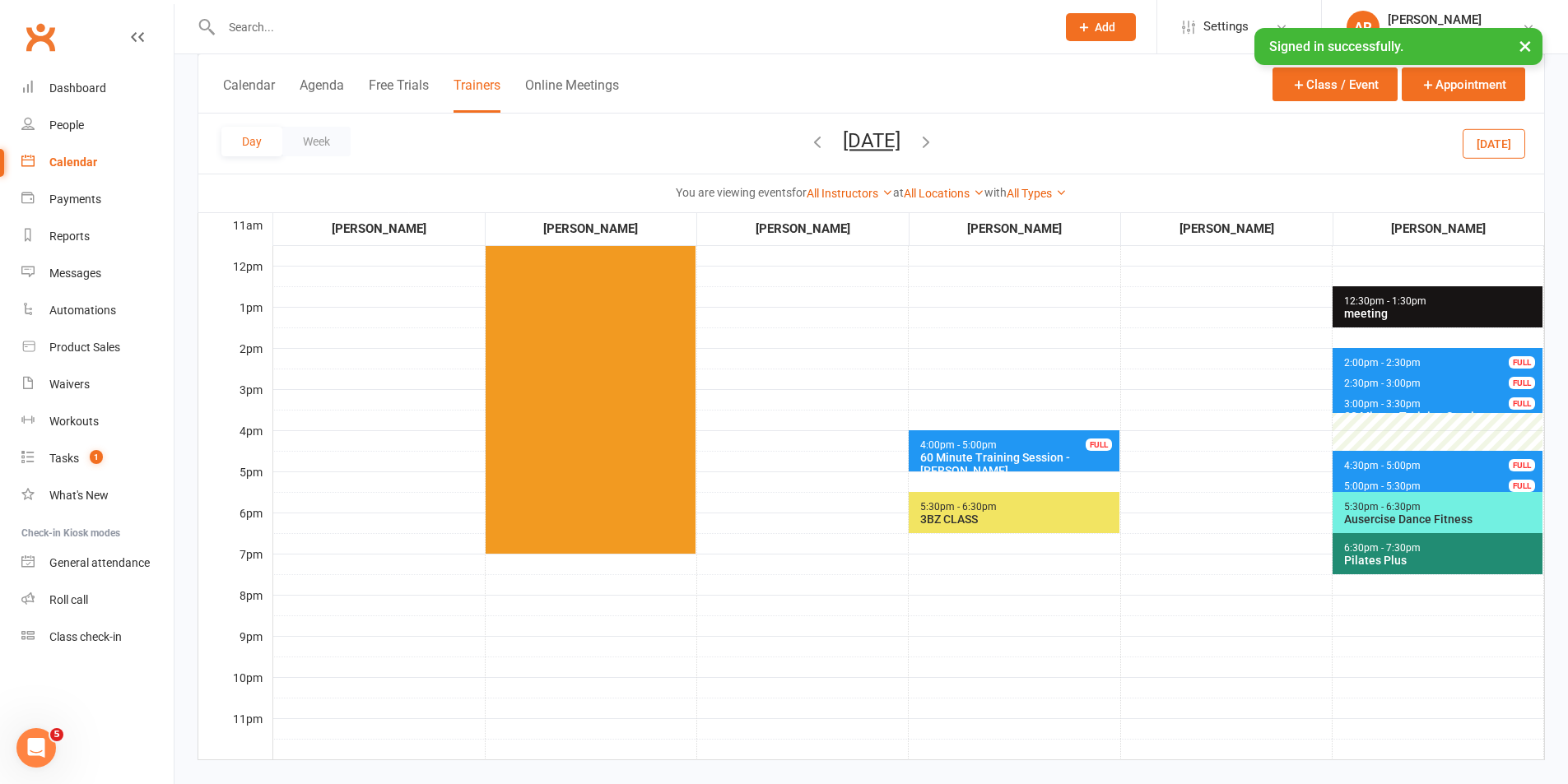
click at [935, 142] on icon "button" at bounding box center [926, 141] width 18 height 18
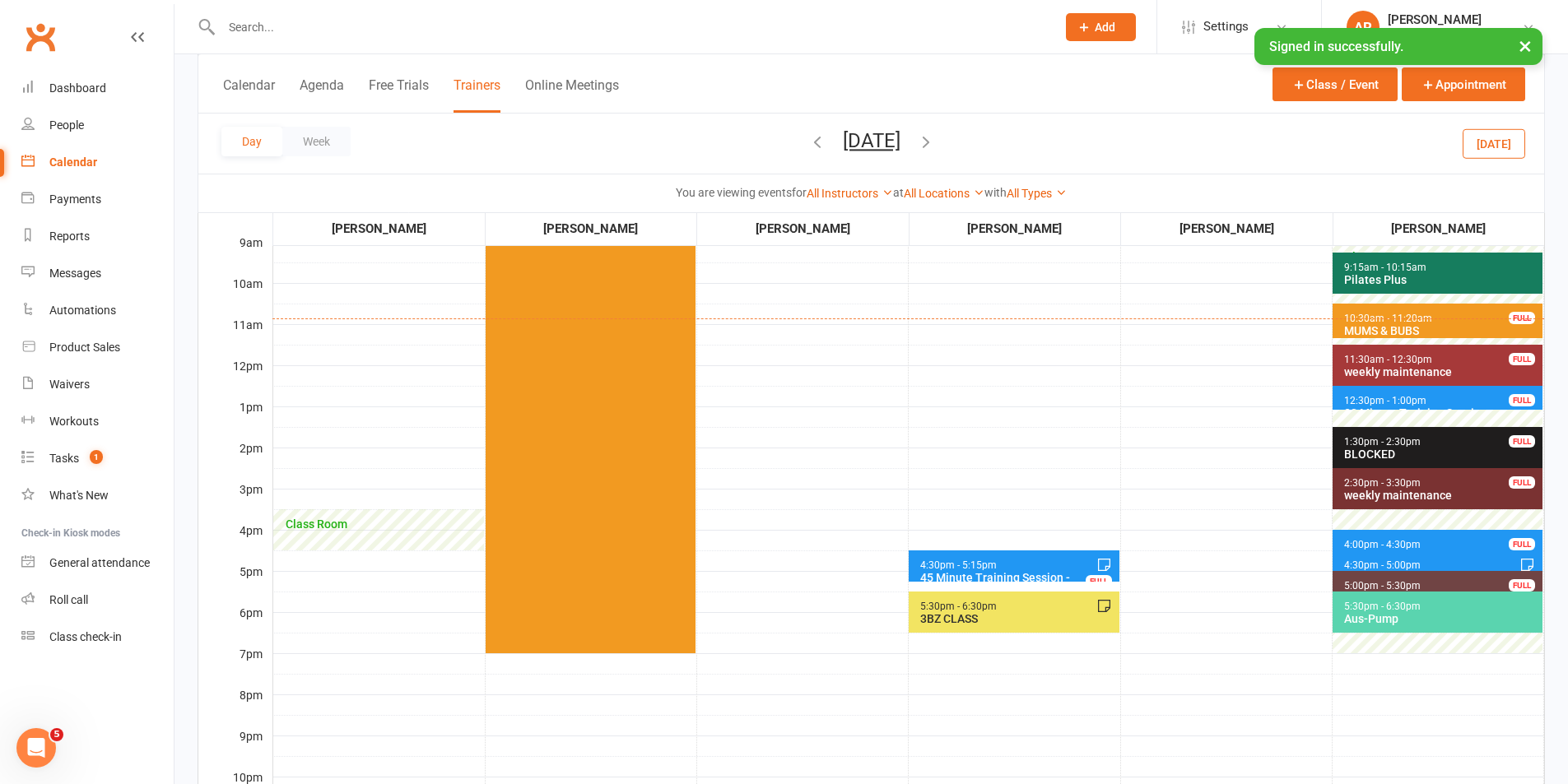
scroll to position [165, 0]
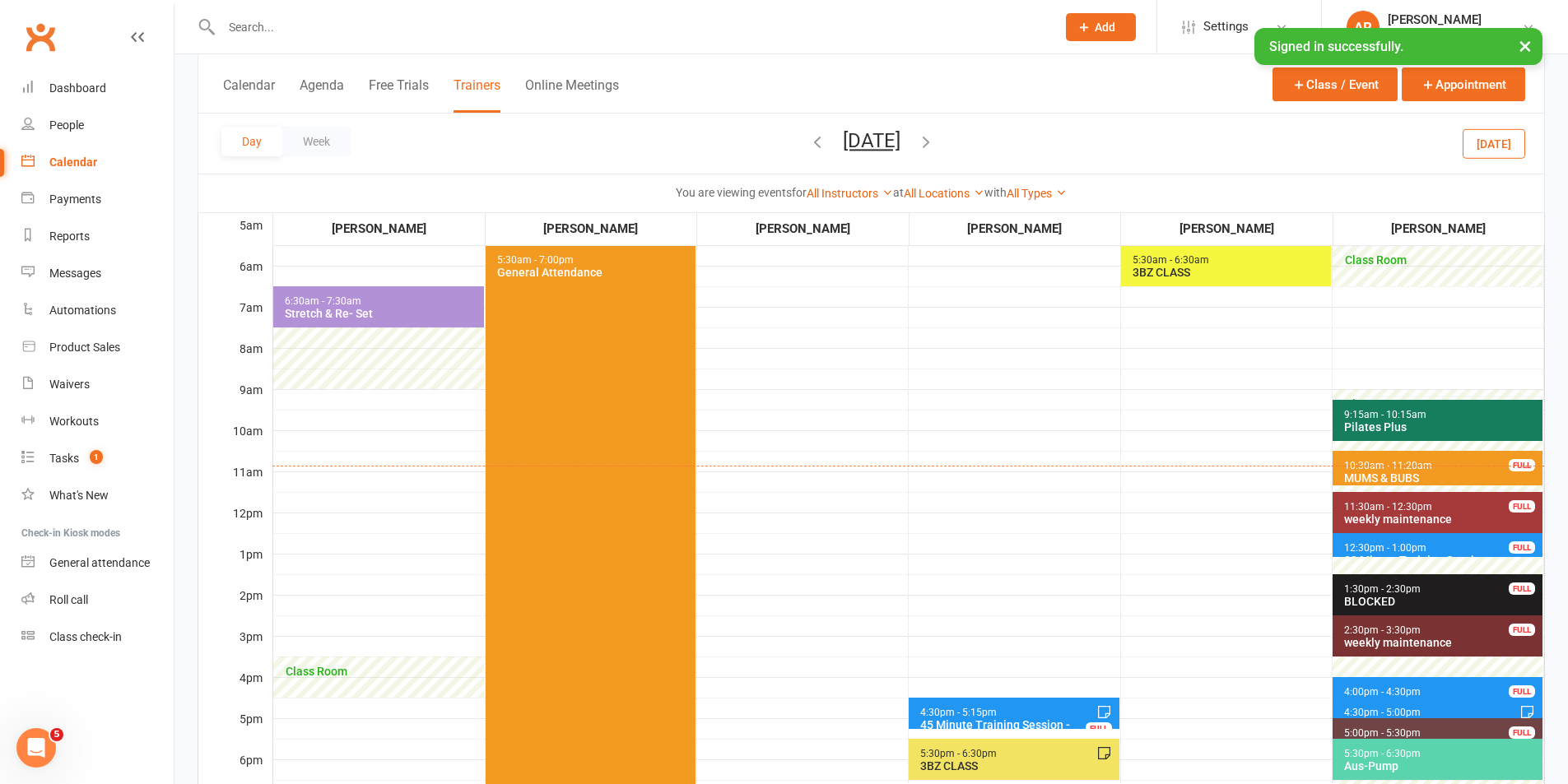
click at [1205, 272] on div "3BZ CLASS" at bounding box center [1229, 272] width 196 height 13
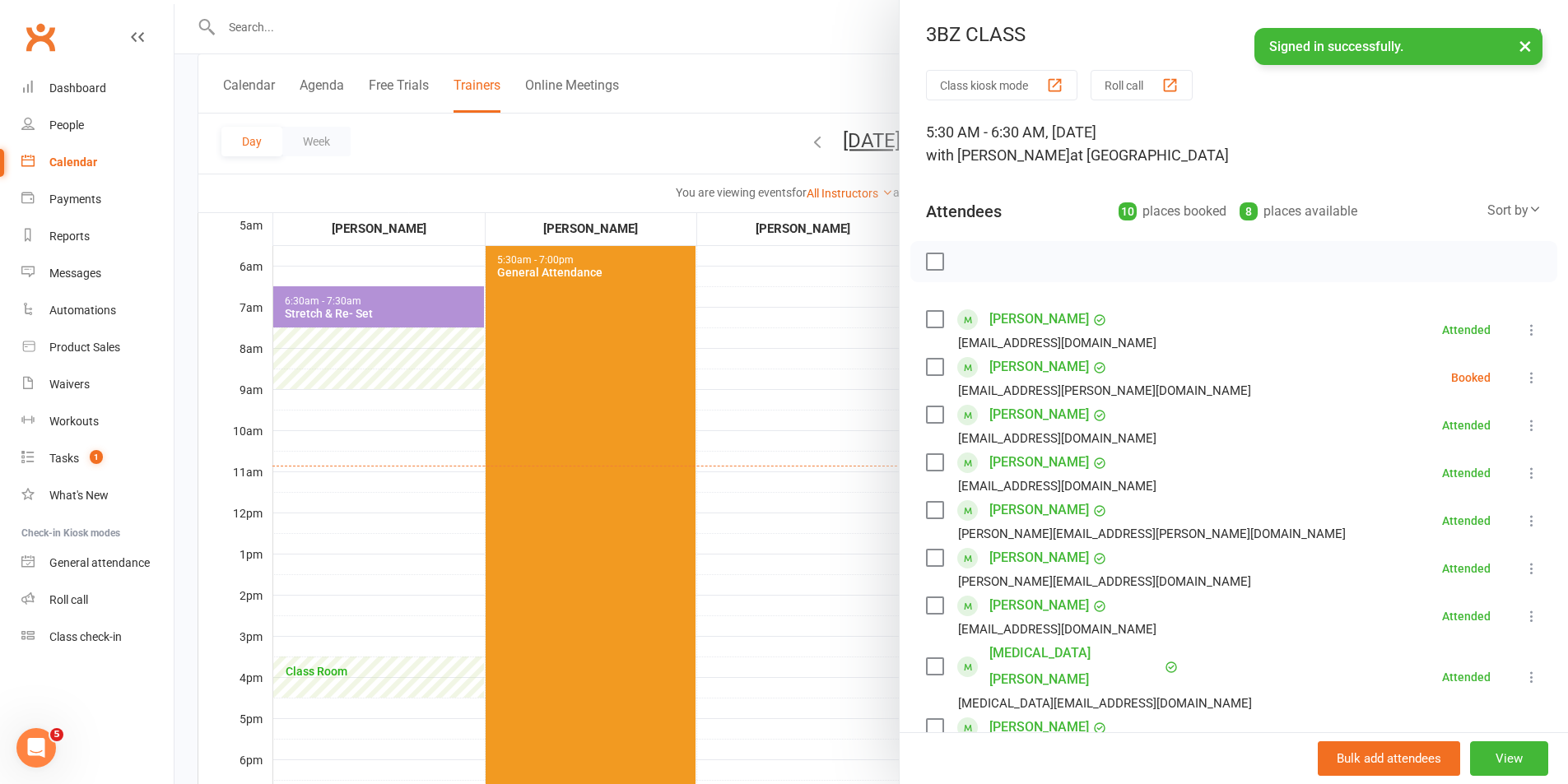
click at [926, 363] on label at bounding box center [934, 367] width 17 height 17
click at [968, 249] on button "button" at bounding box center [972, 262] width 28 height 28
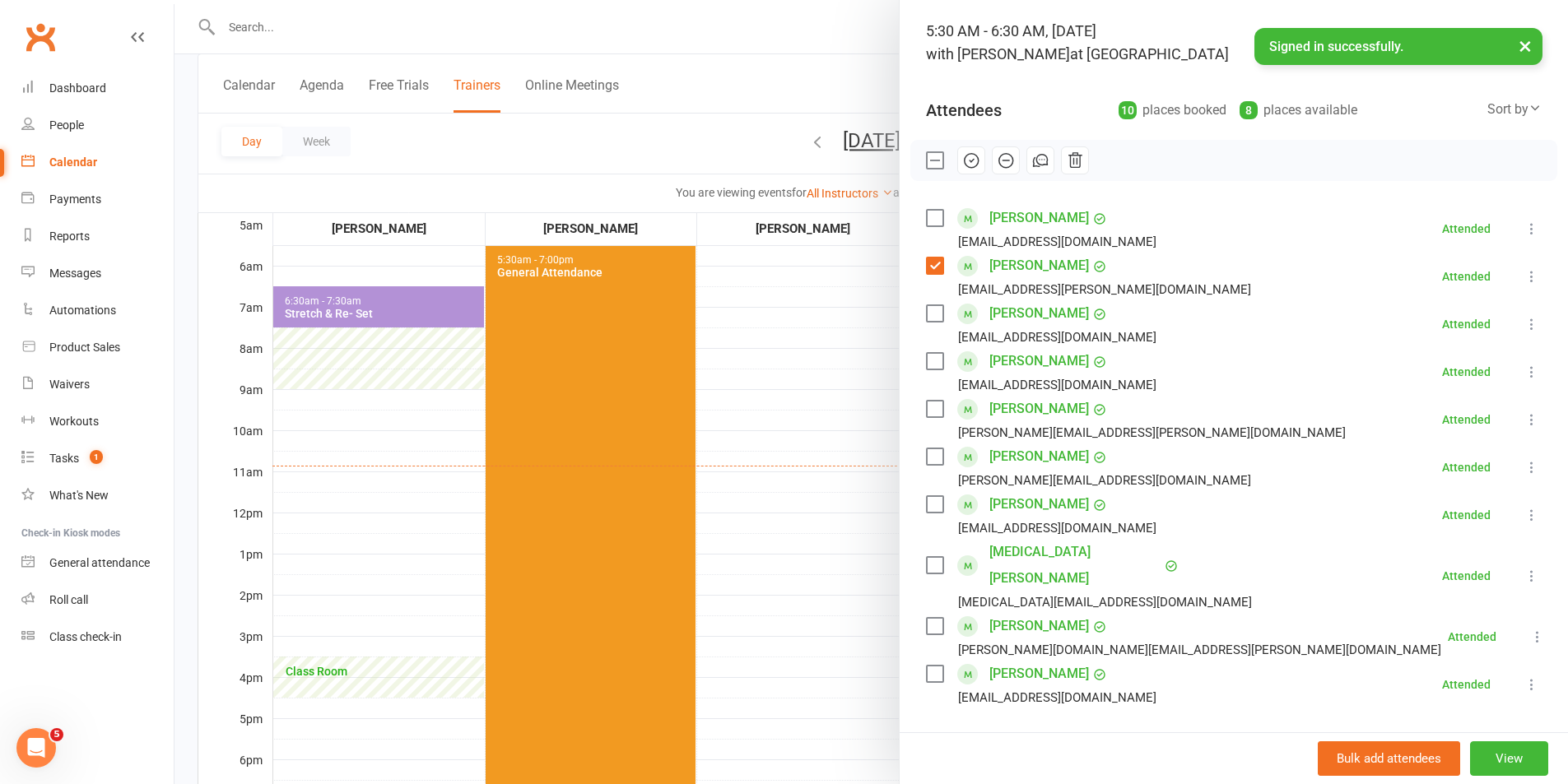
scroll to position [0, 0]
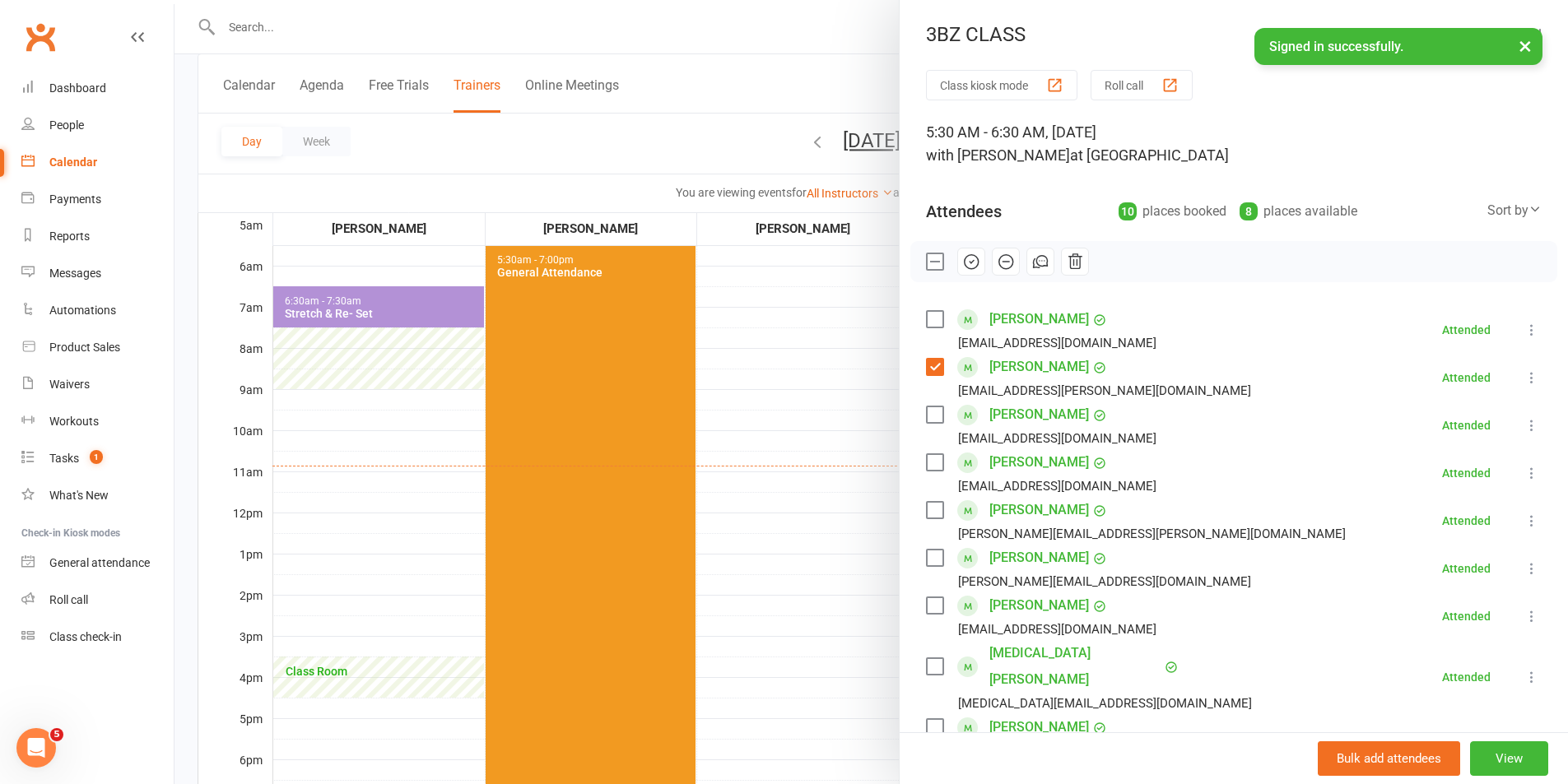
drag, startPoint x: 837, startPoint y: 495, endPoint x: 746, endPoint y: 492, distance: 91.0
click at [836, 495] on div at bounding box center [871, 392] width 1394 height 784
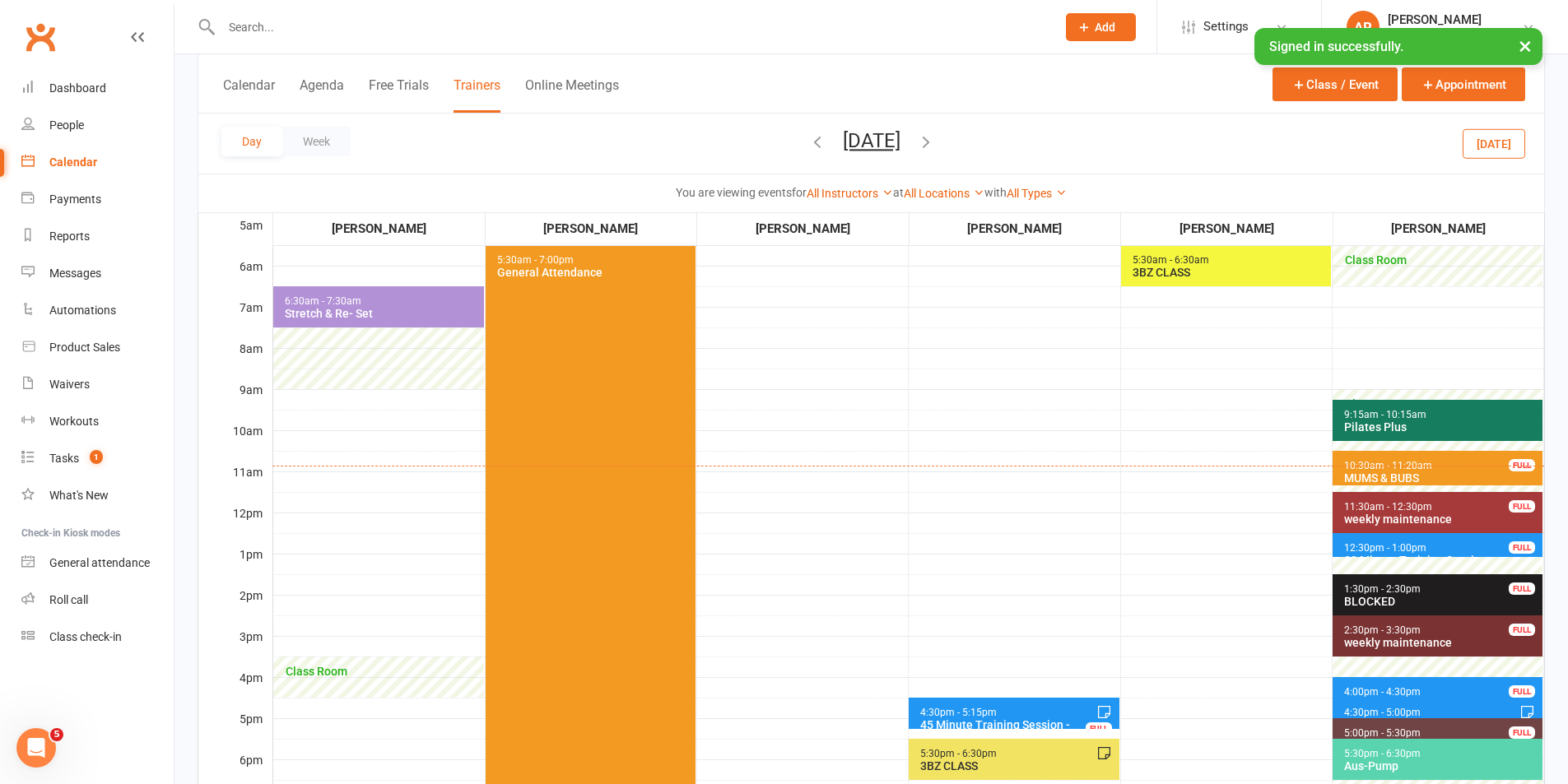
click at [389, 308] on div "Stretch & Re- Set" at bounding box center [382, 313] width 197 height 13
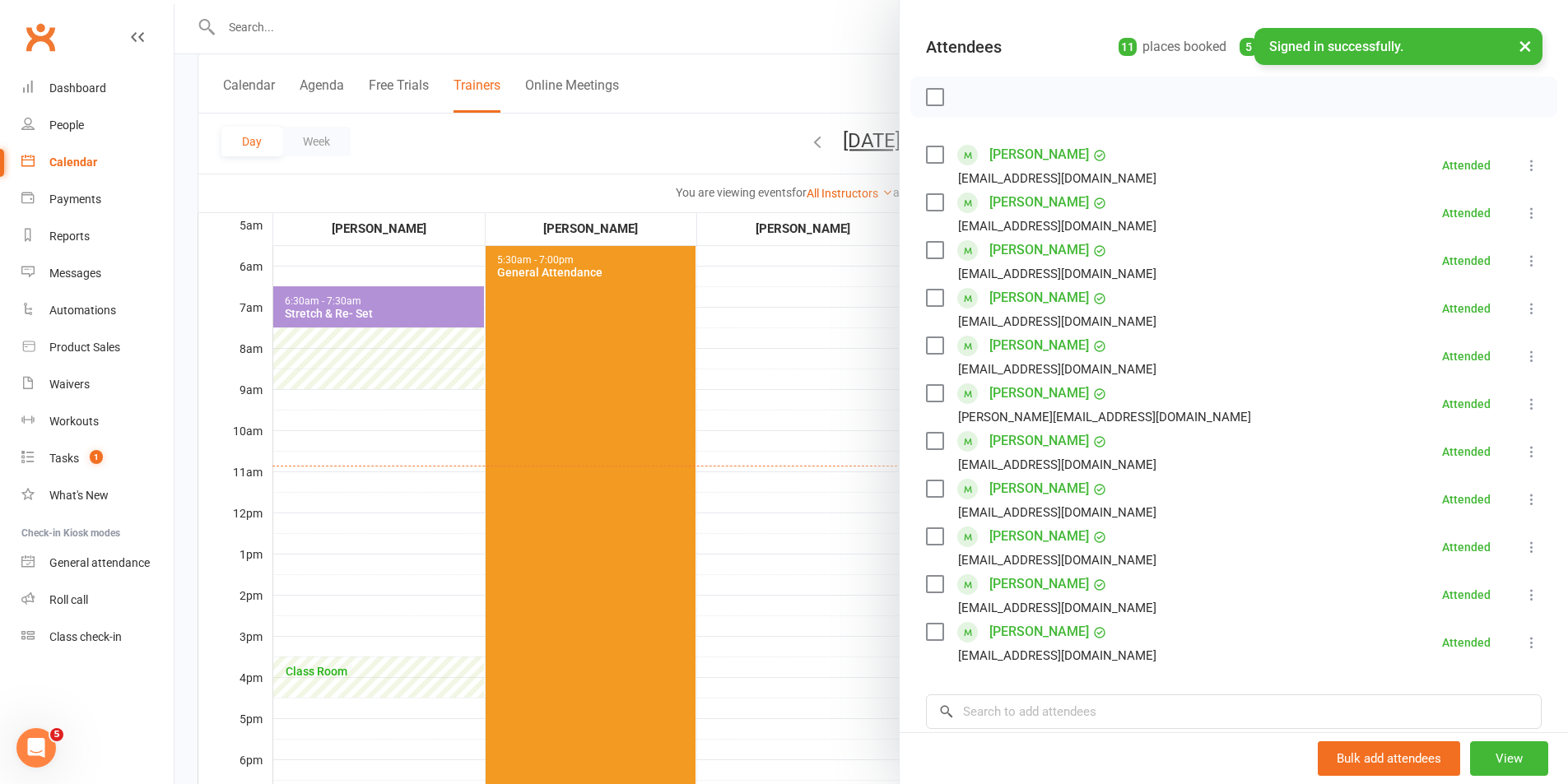
scroll to position [394, 0]
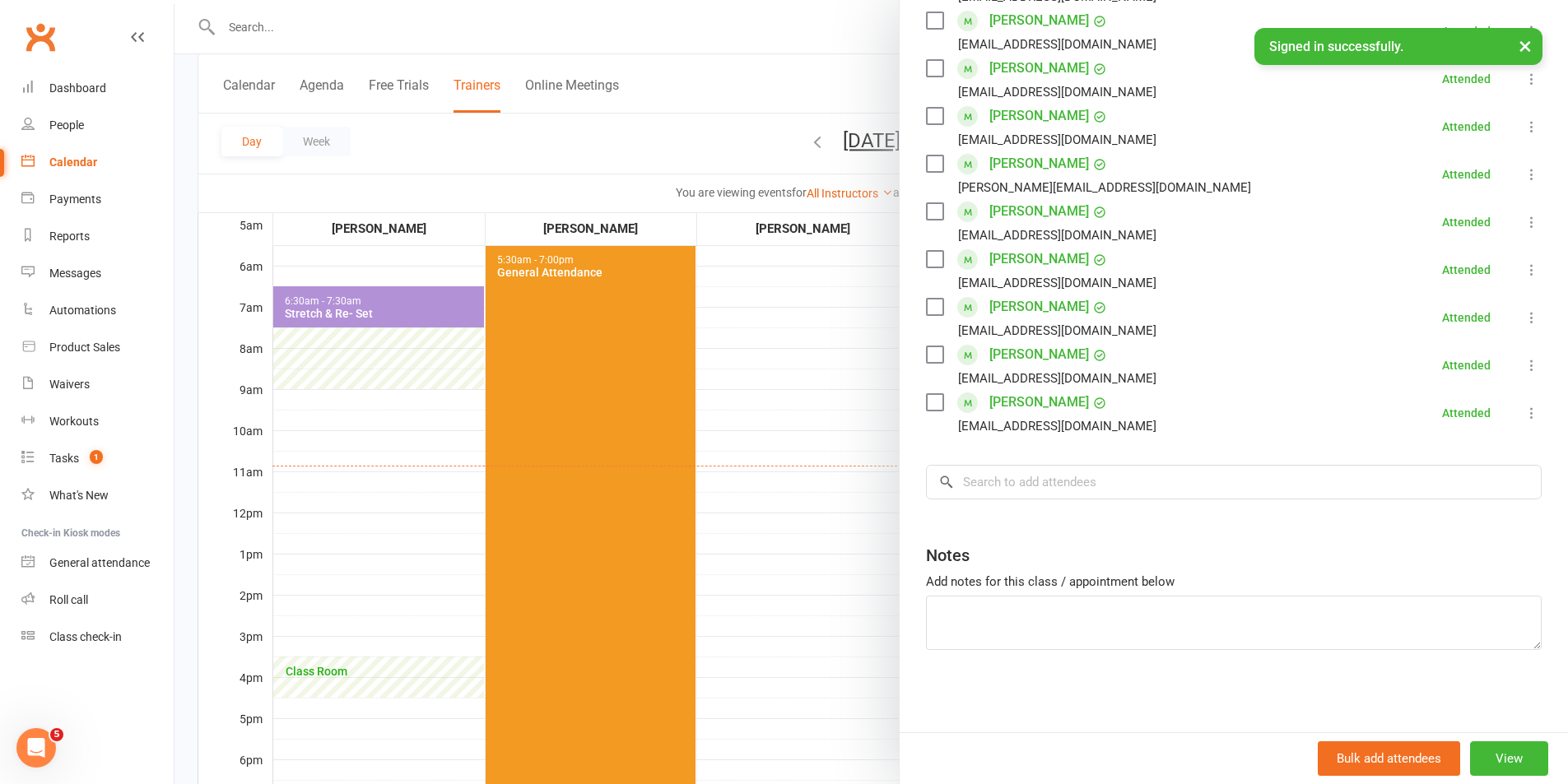
click at [757, 596] on div at bounding box center [871, 392] width 1394 height 784
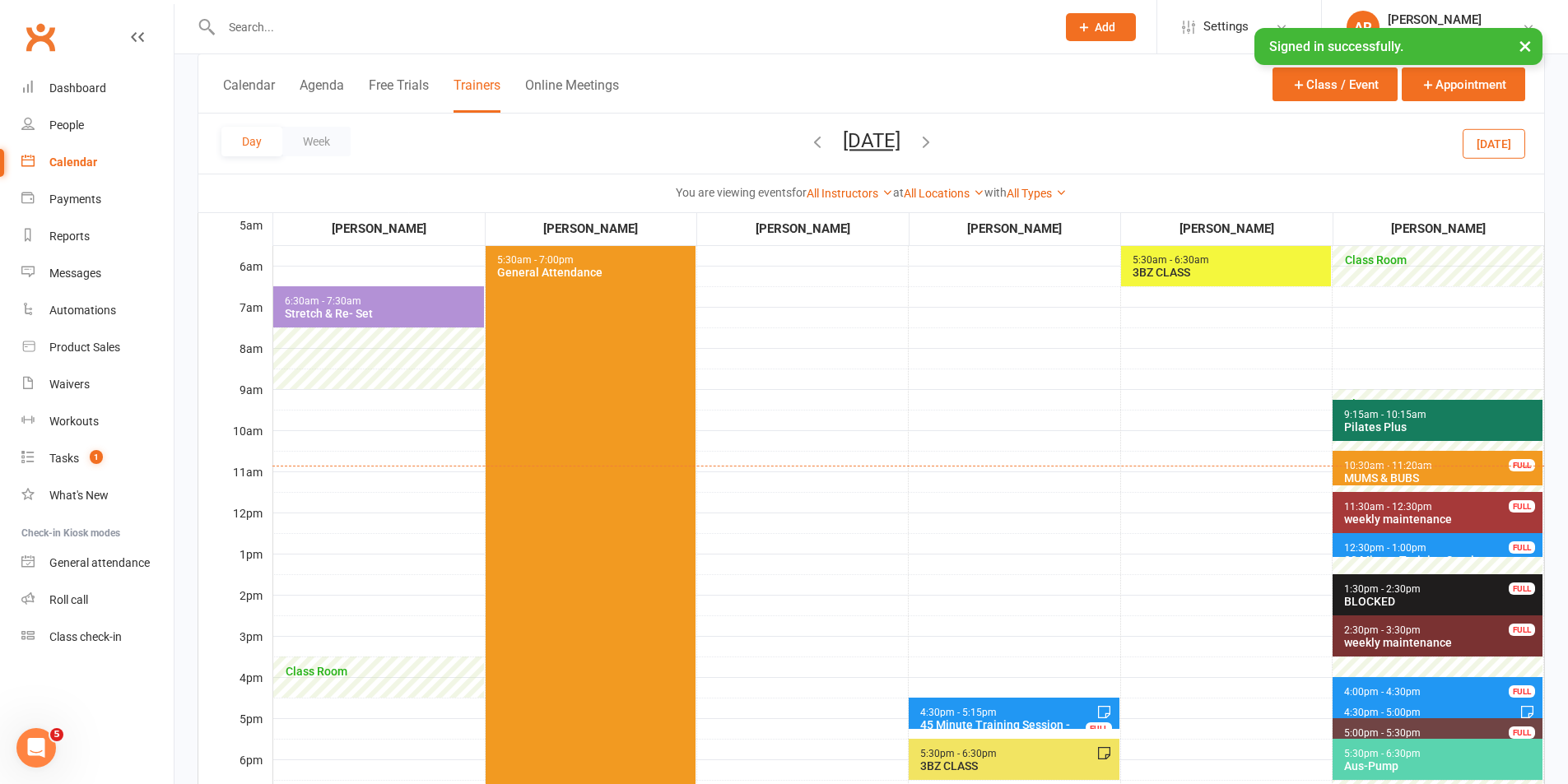
click at [1354, 417] on span "9:15am - 10:15am" at bounding box center [1385, 414] width 84 height 11
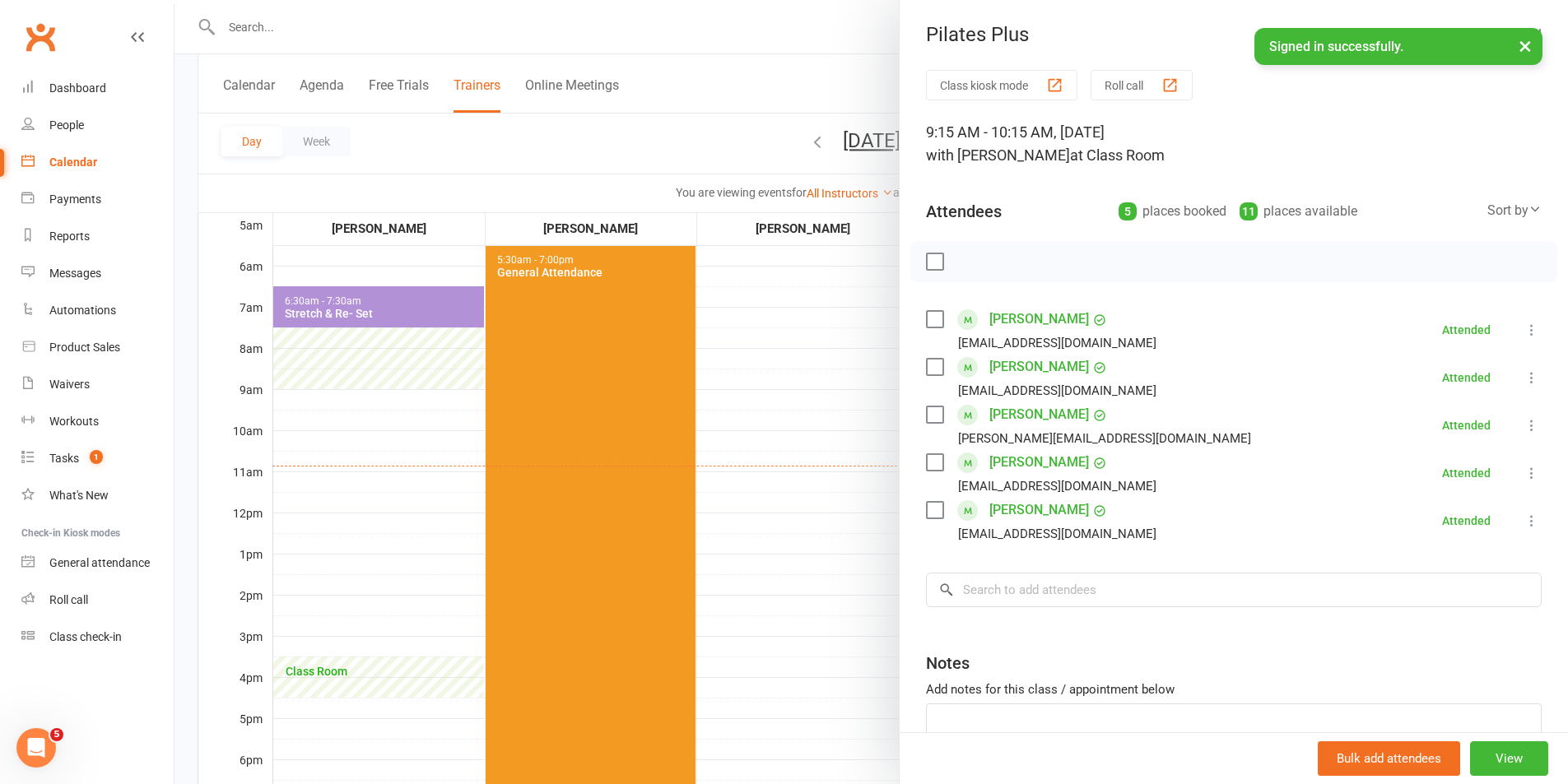
drag, startPoint x: 794, startPoint y: 556, endPoint x: 846, endPoint y: 548, distance: 52.6
click at [794, 556] on div at bounding box center [871, 392] width 1394 height 784
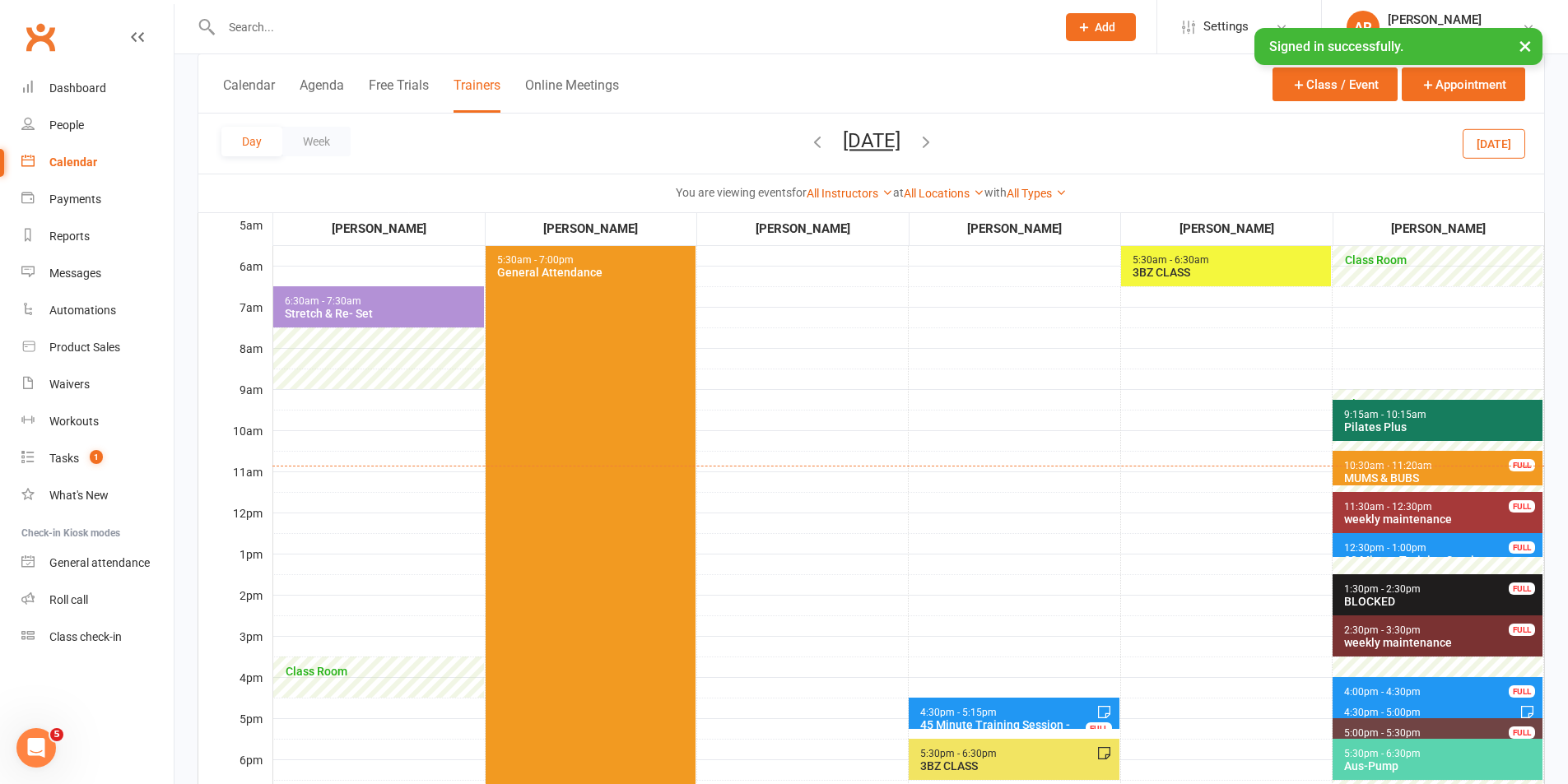
click at [1364, 760] on div "Aus-Pump" at bounding box center [1441, 766] width 196 height 13
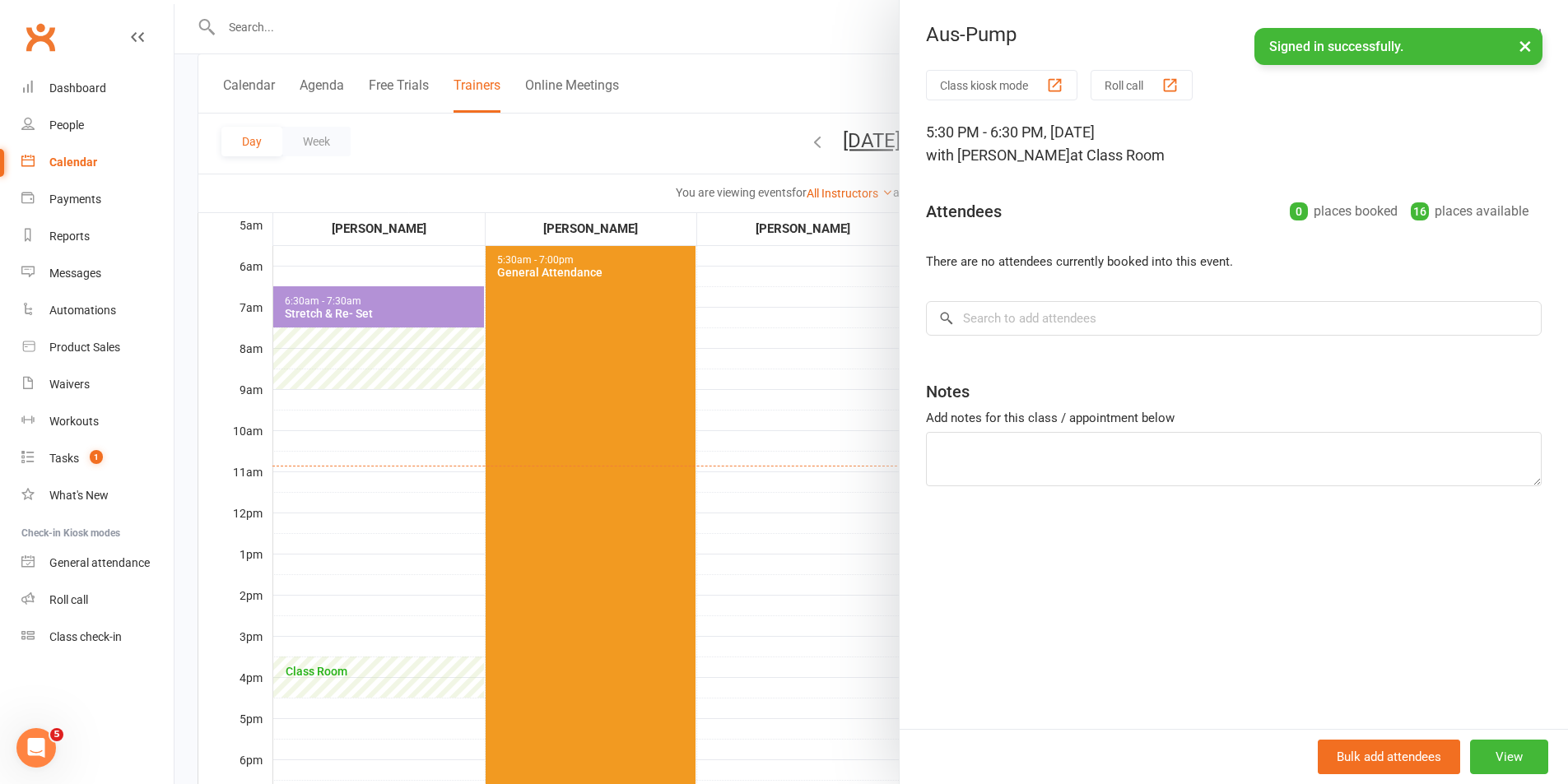
click at [792, 560] on div at bounding box center [871, 392] width 1394 height 784
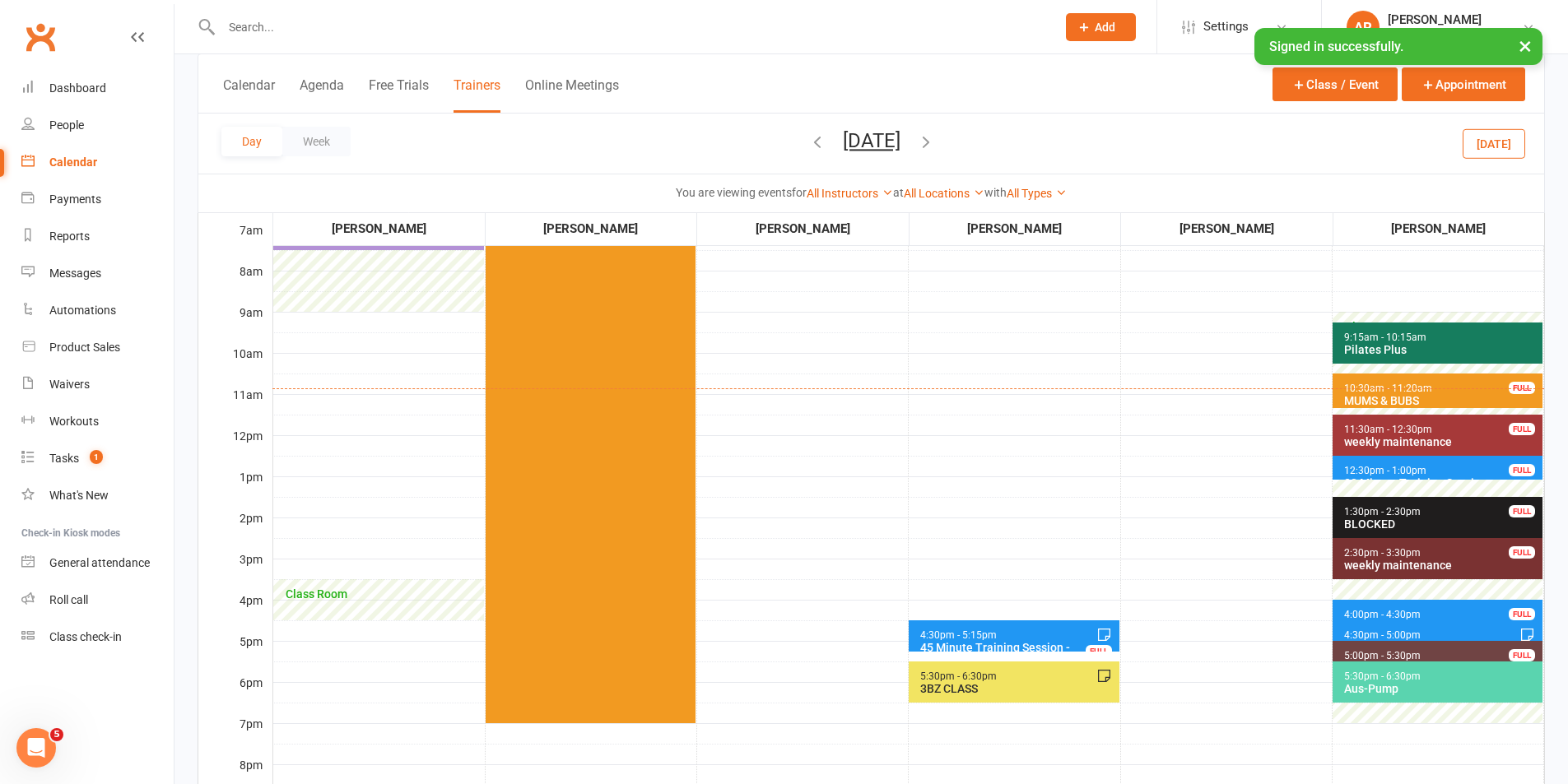
scroll to position [329, 0]
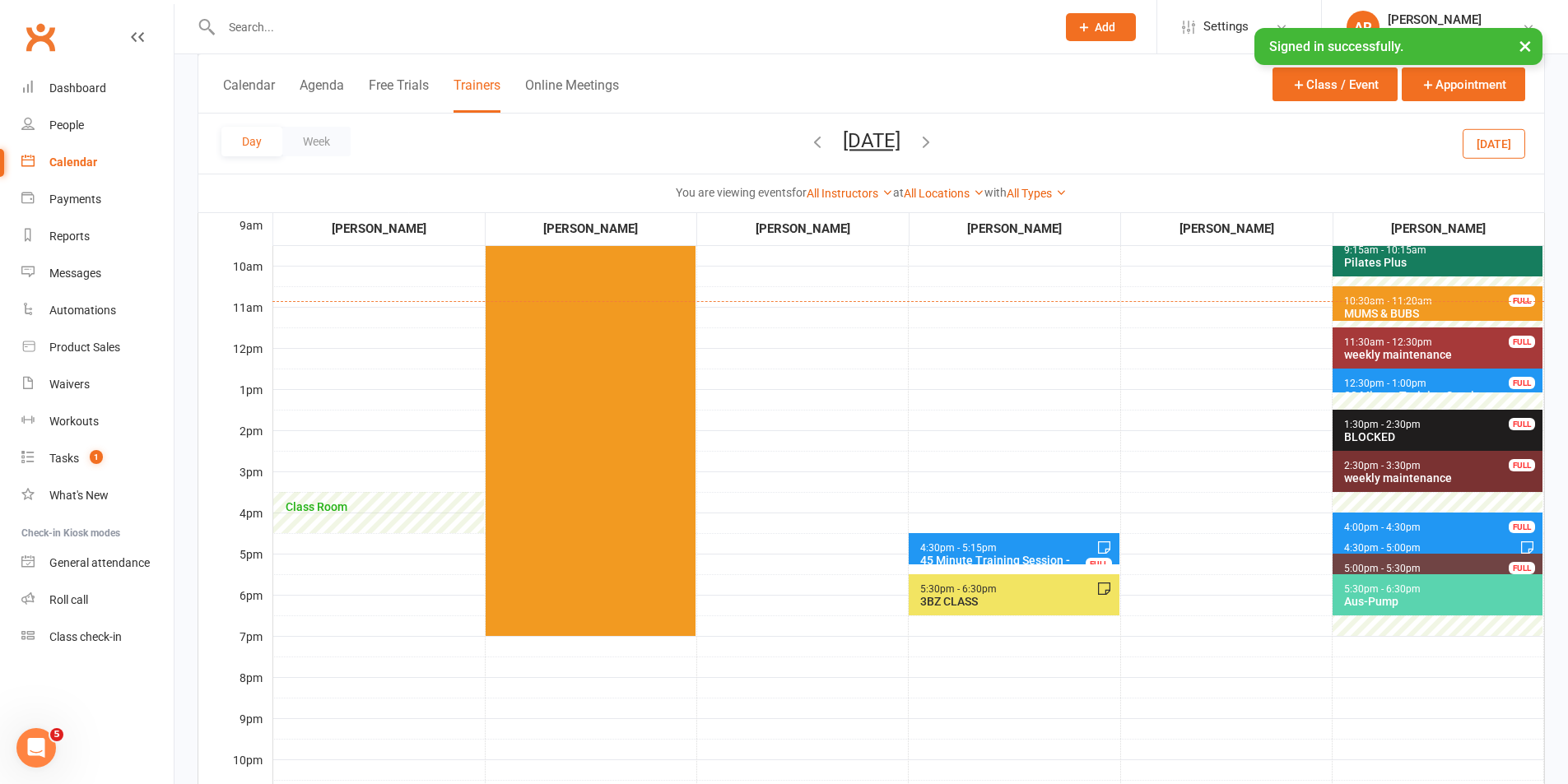
click at [1374, 588] on span "5:30pm - 6:30pm" at bounding box center [1383, 588] width 79 height 11
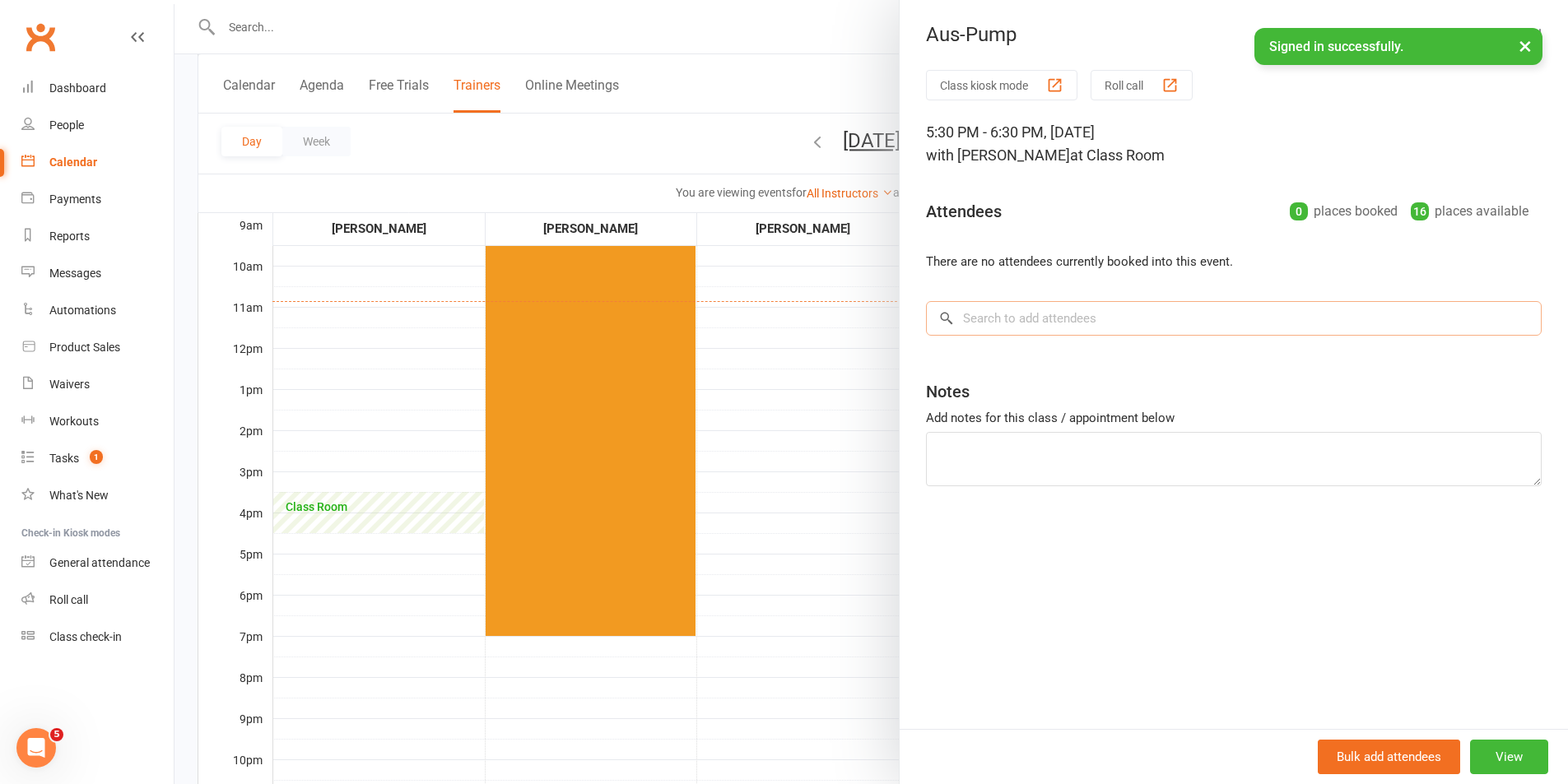
click at [1072, 325] on input "search" at bounding box center [1234, 318] width 616 height 35
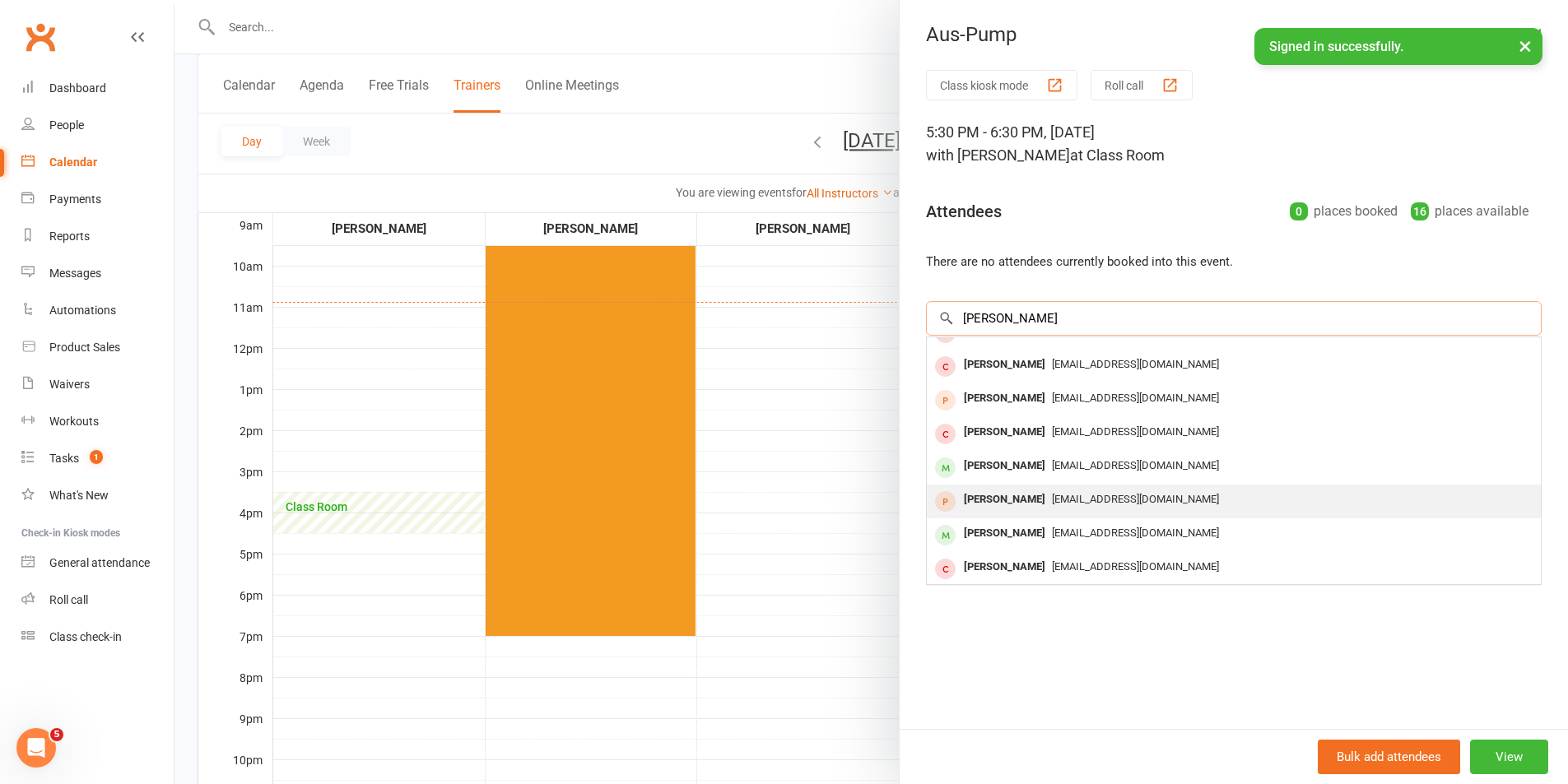
scroll to position [91, 0]
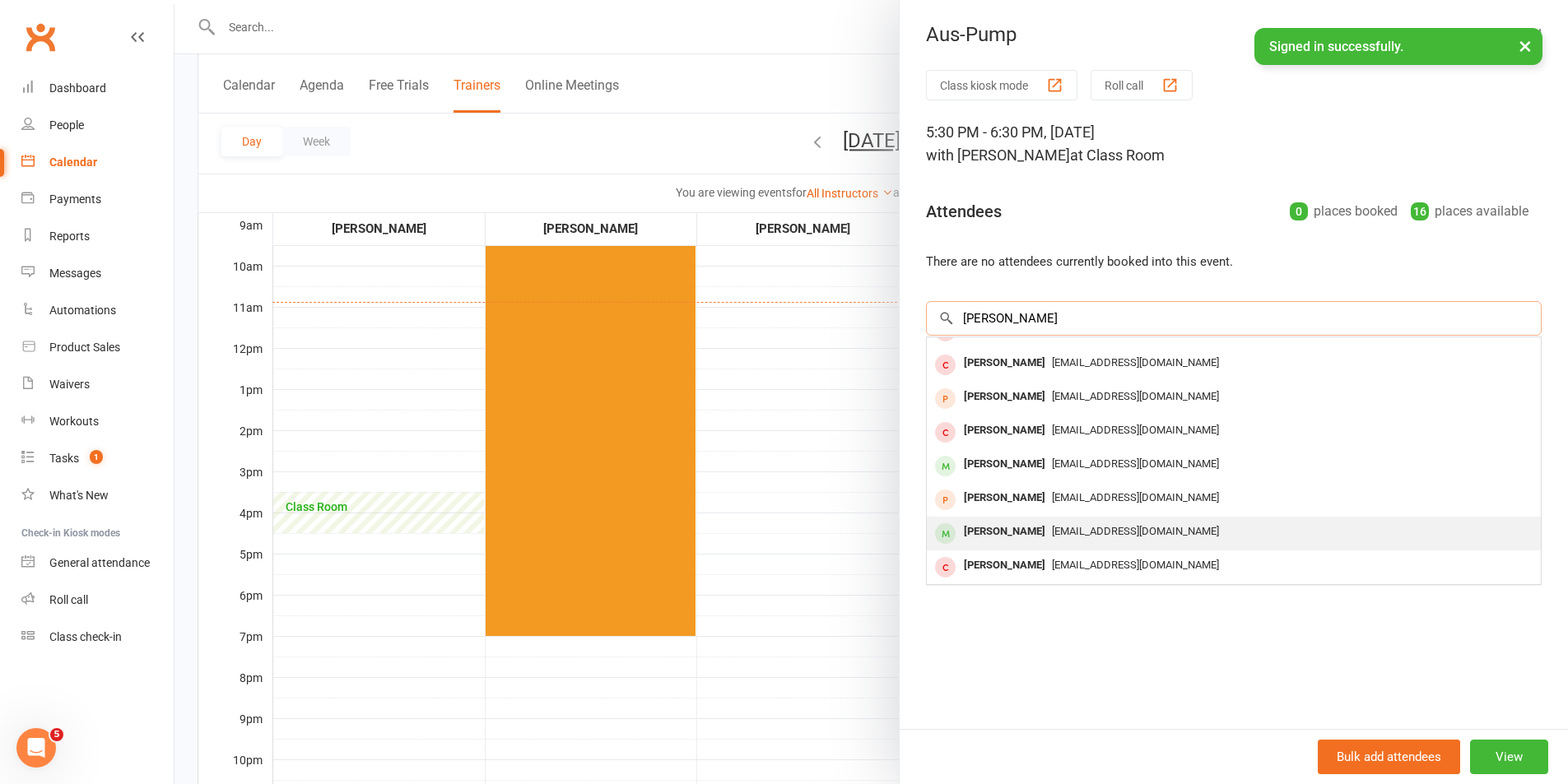
type input "[PERSON_NAME]"
click at [1068, 525] on span "[EMAIL_ADDRESS][DOMAIN_NAME]" at bounding box center [1136, 530] width 168 height 12
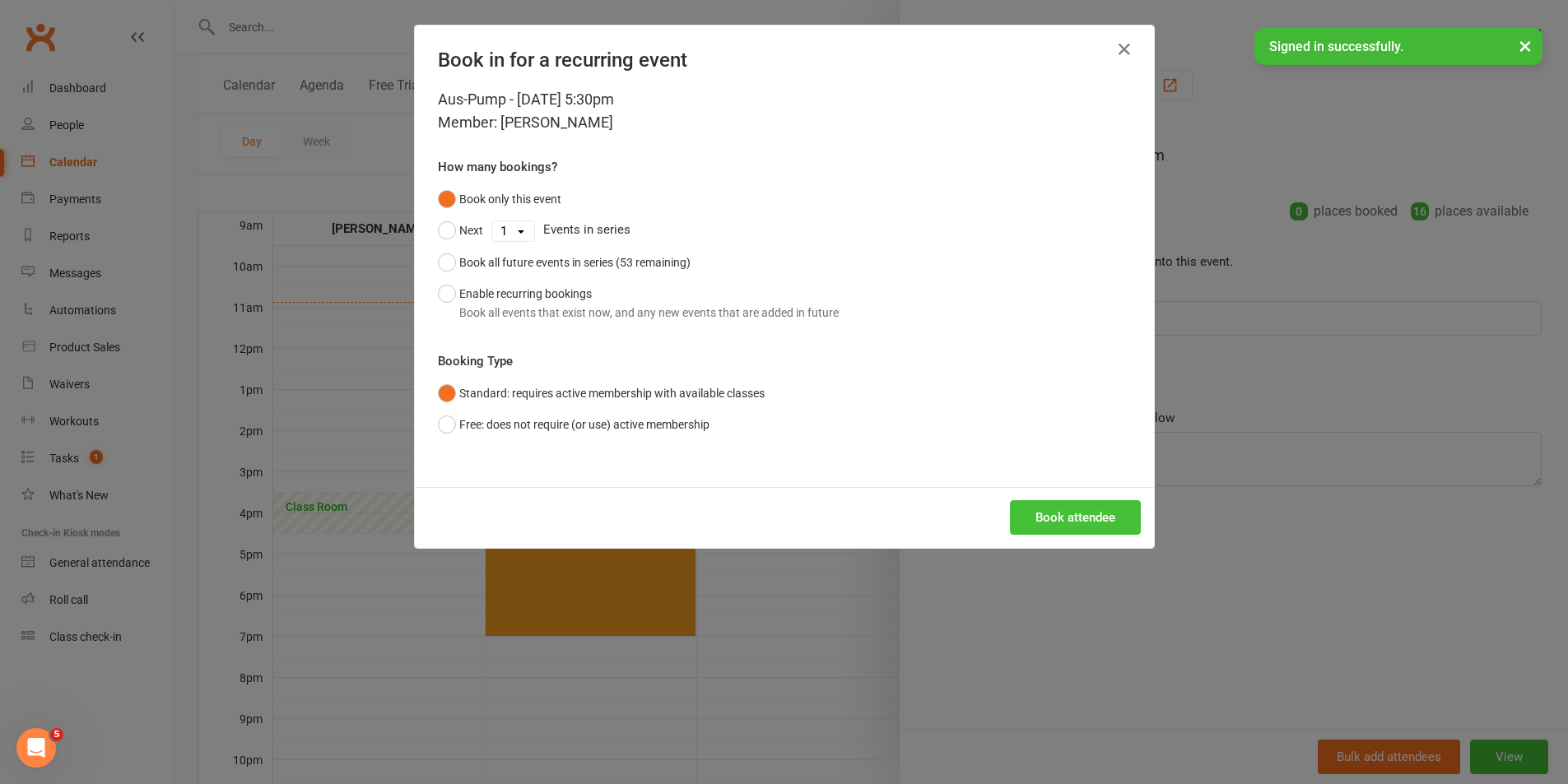
click at [1053, 509] on button "Book attendee" at bounding box center [1076, 517] width 131 height 35
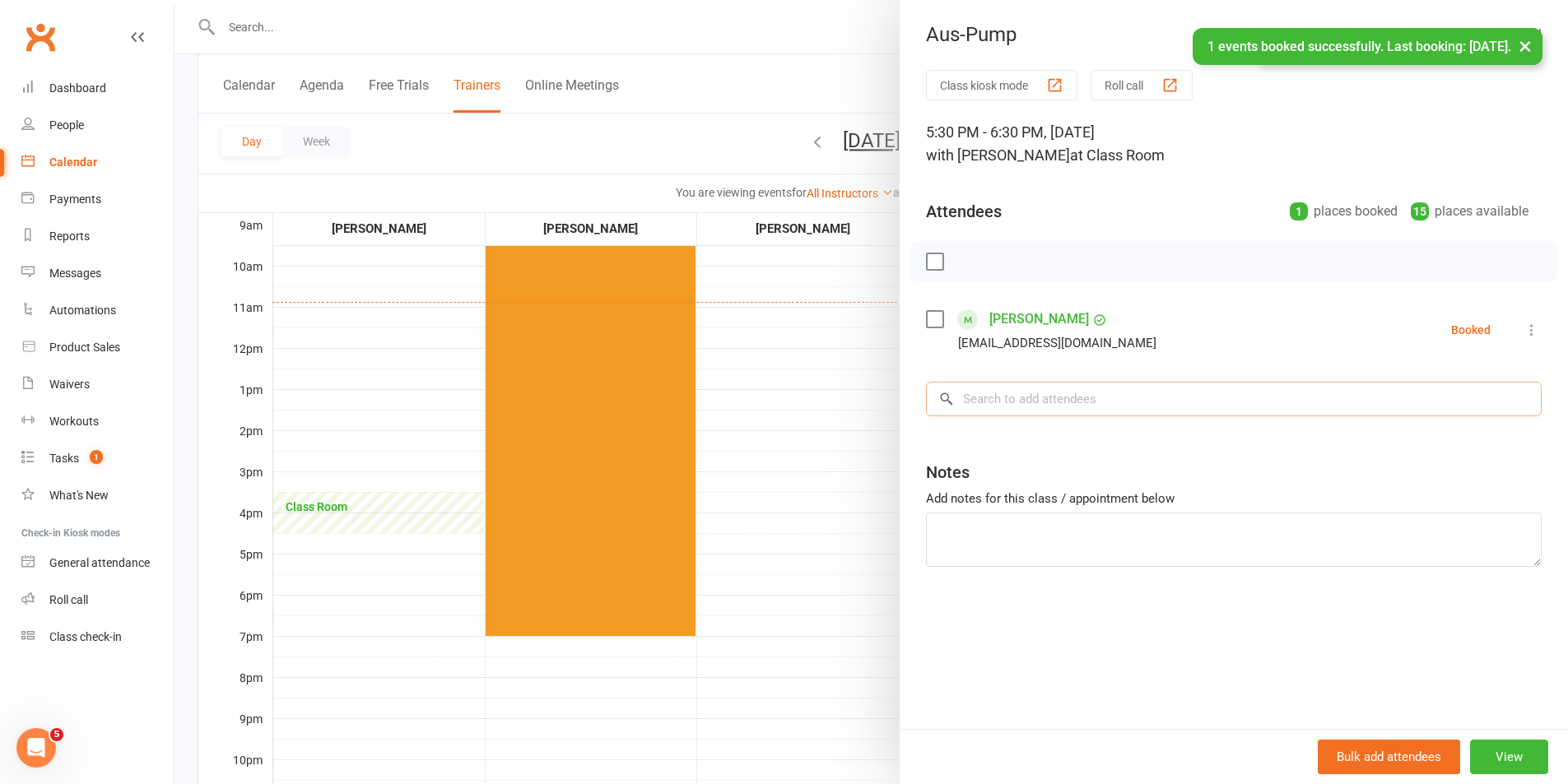
click at [1057, 395] on input "search" at bounding box center [1234, 399] width 616 height 35
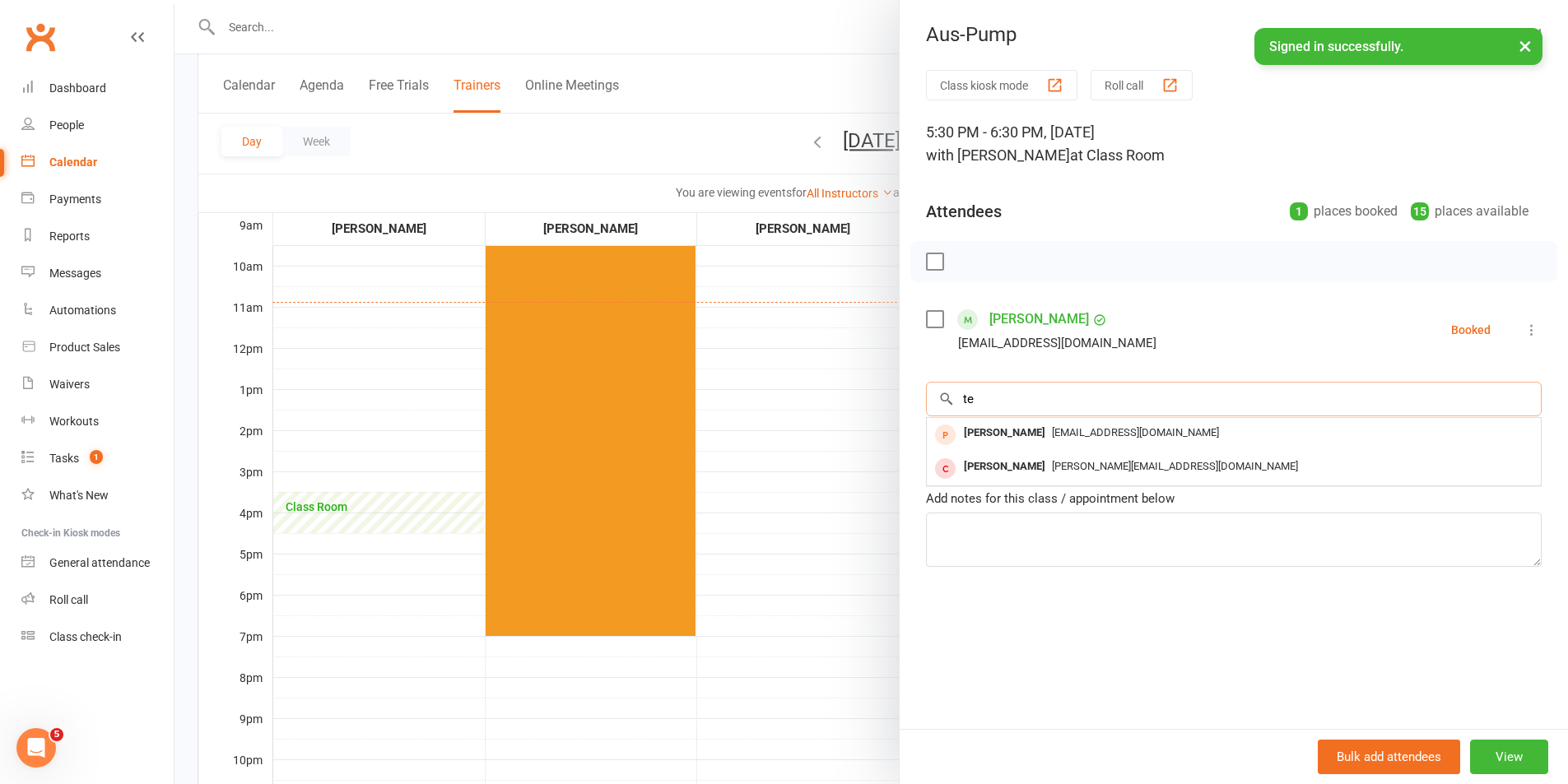
type input "t"
type input "joy"
click at [1052, 462] on span "[EMAIL_ADDRESS][DOMAIN_NAME]" at bounding box center [1136, 466] width 168 height 12
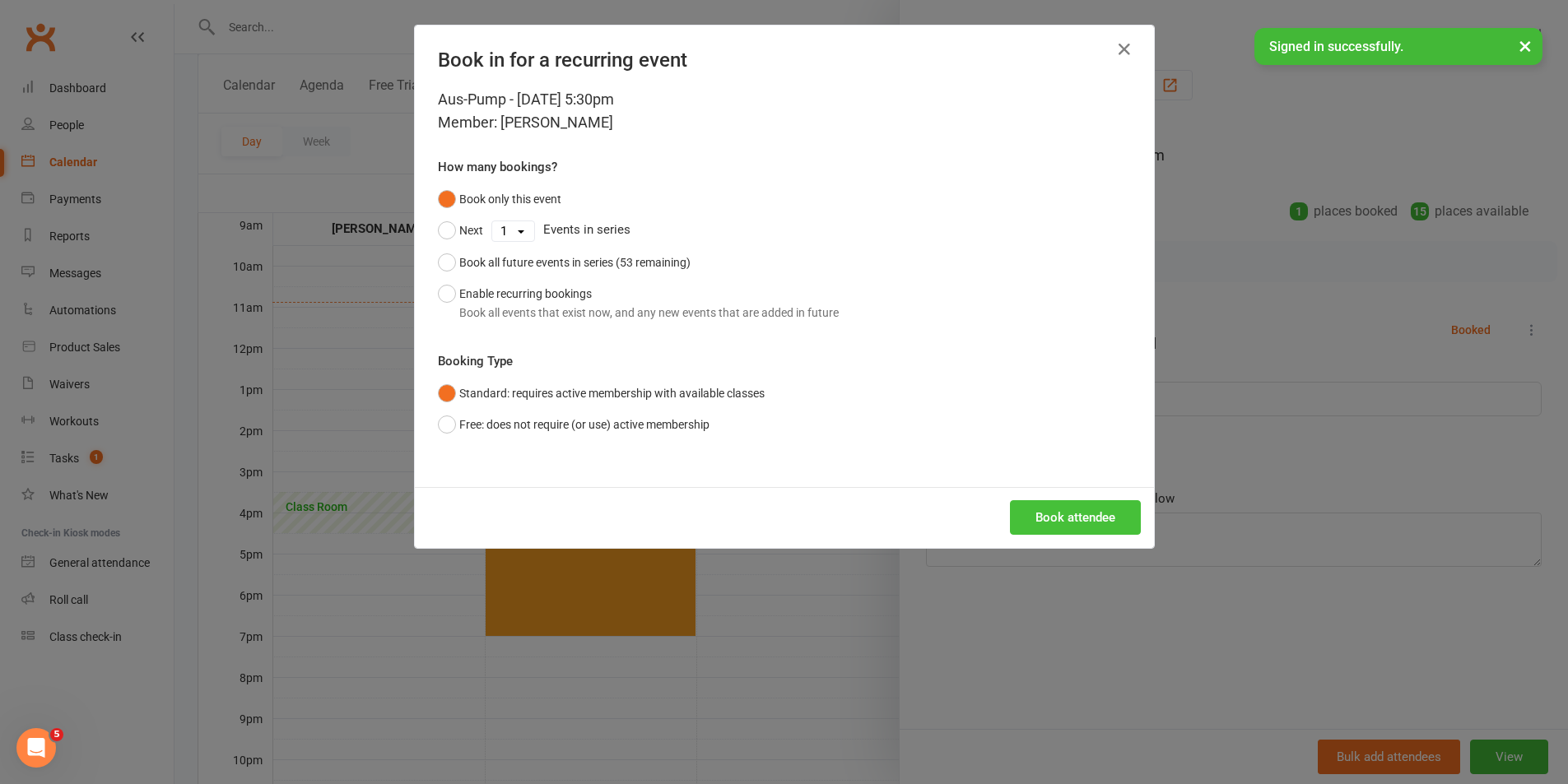
click at [1048, 517] on button "Book attendee" at bounding box center [1076, 517] width 131 height 35
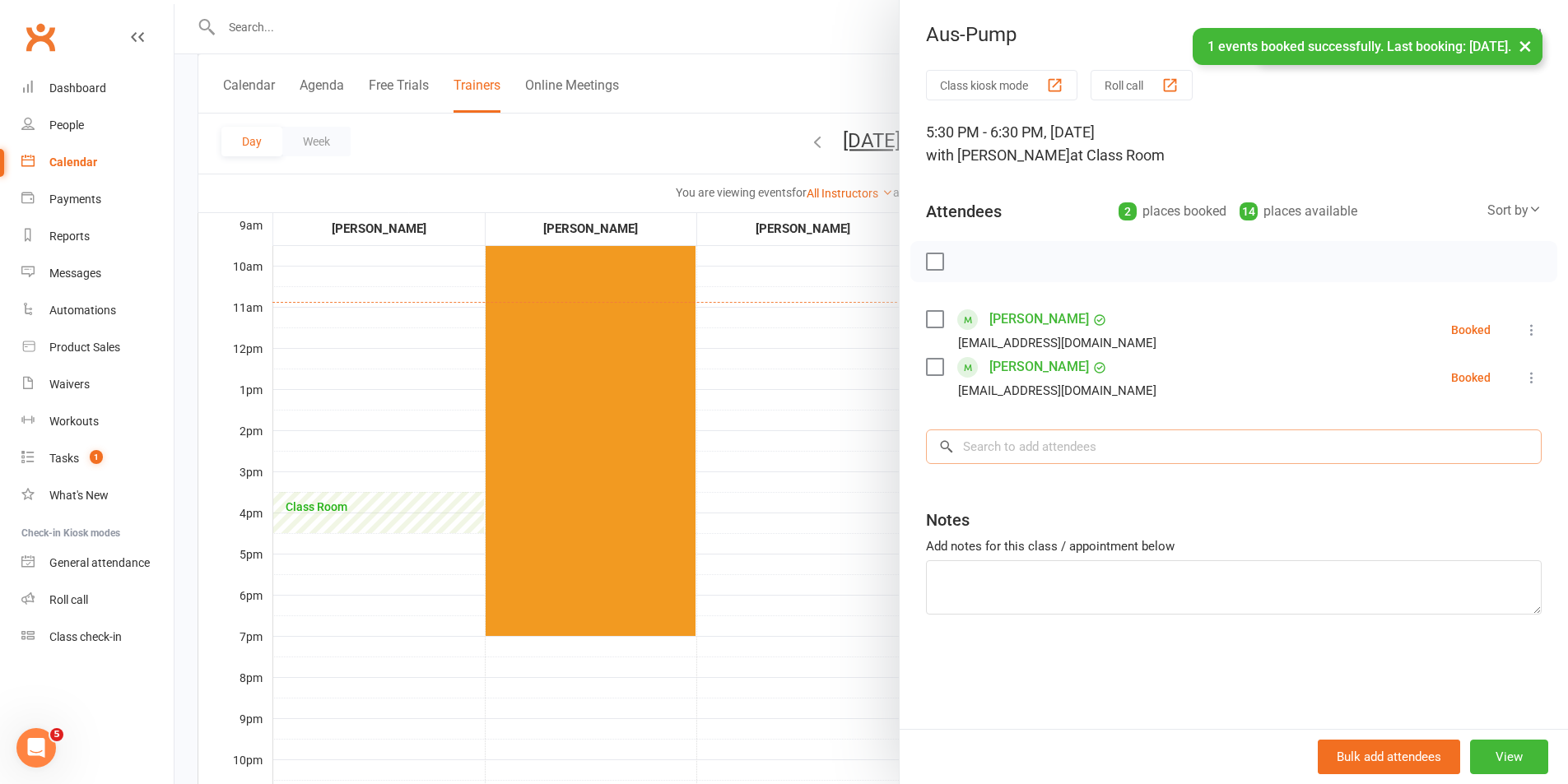
click at [1081, 434] on input "search" at bounding box center [1234, 446] width 616 height 35
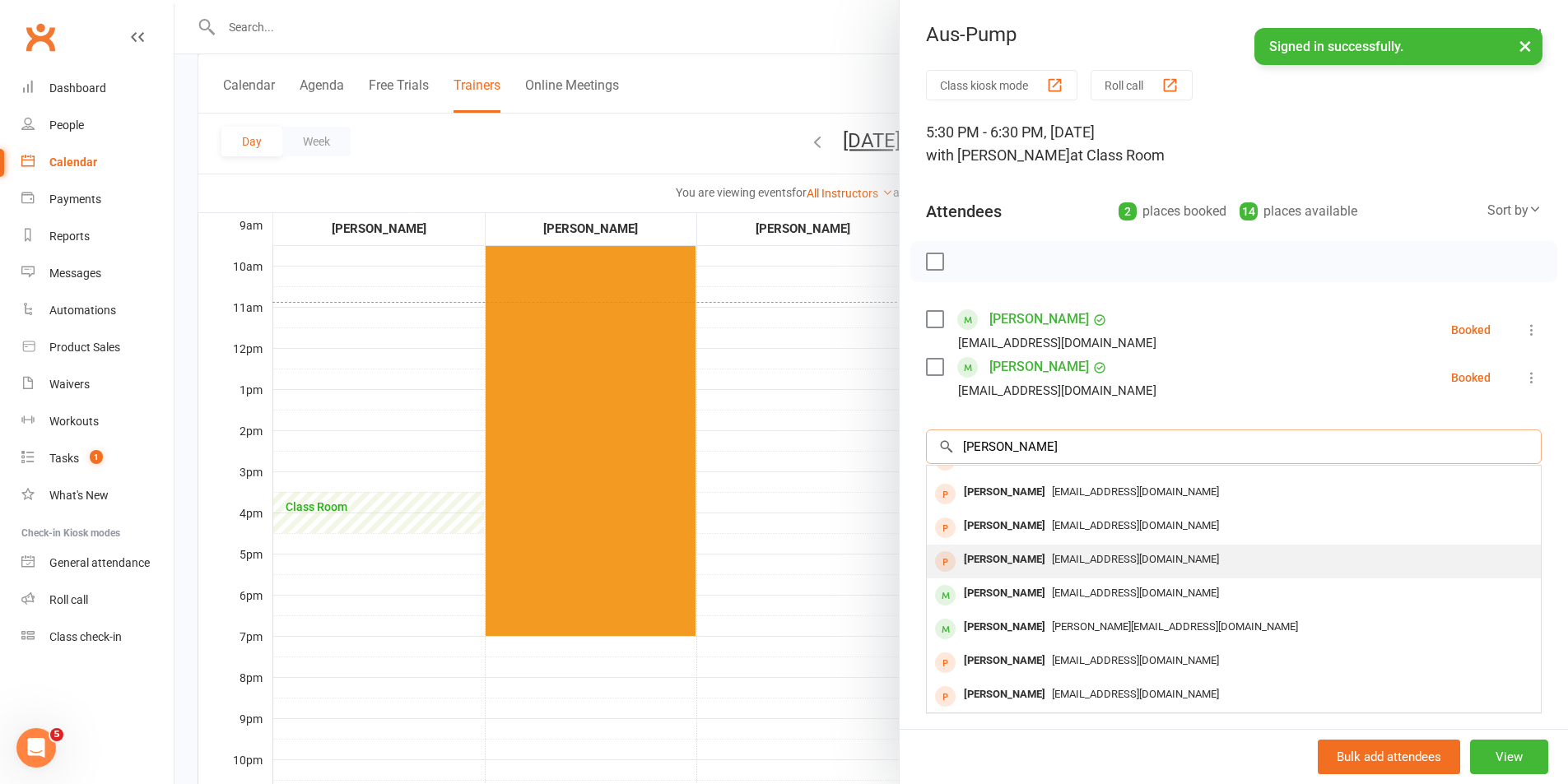
scroll to position [91, 0]
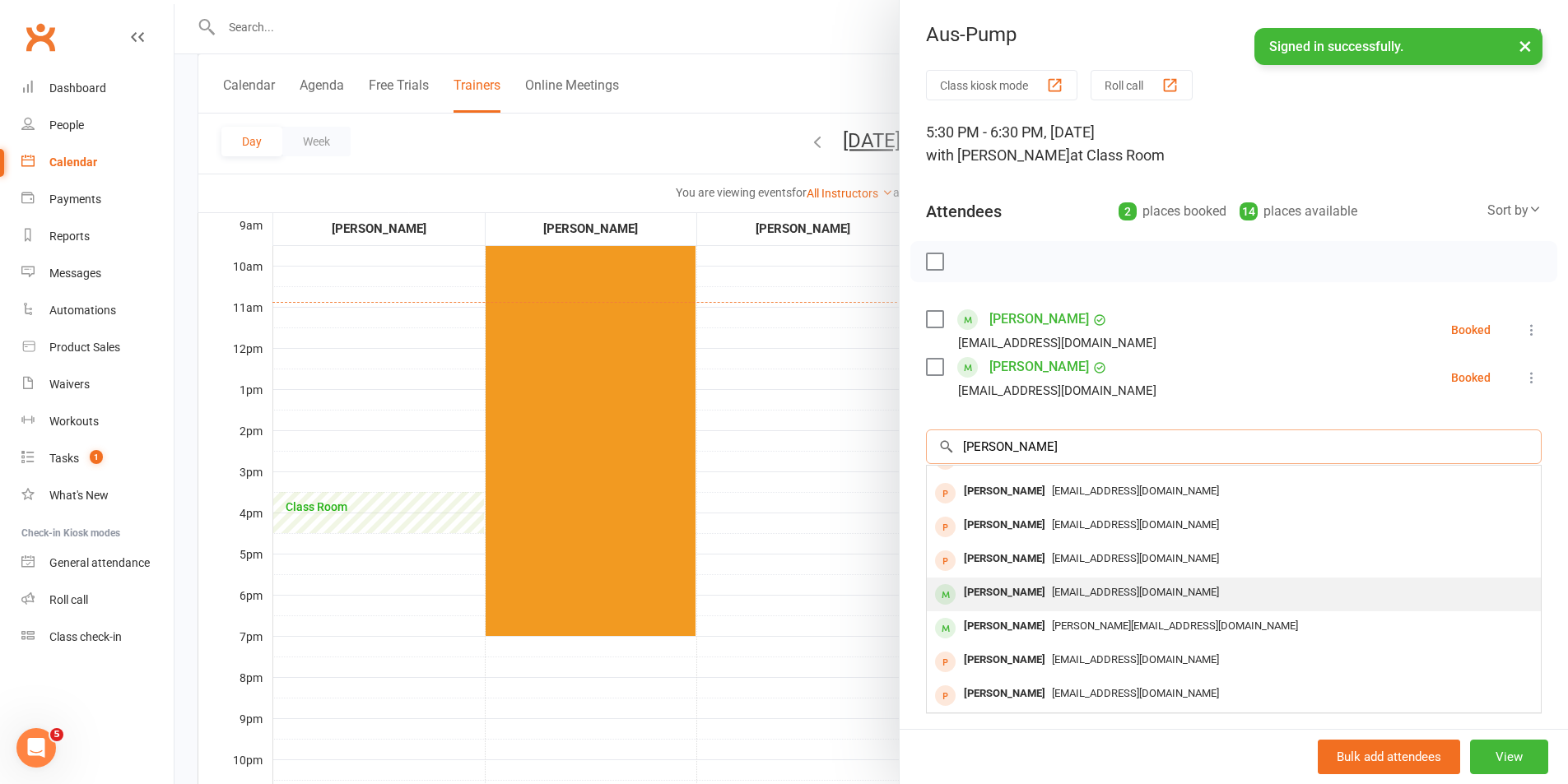
type input "[PERSON_NAME]"
click at [1072, 588] on span "[EMAIL_ADDRESS][DOMAIN_NAME]" at bounding box center [1136, 591] width 168 height 12
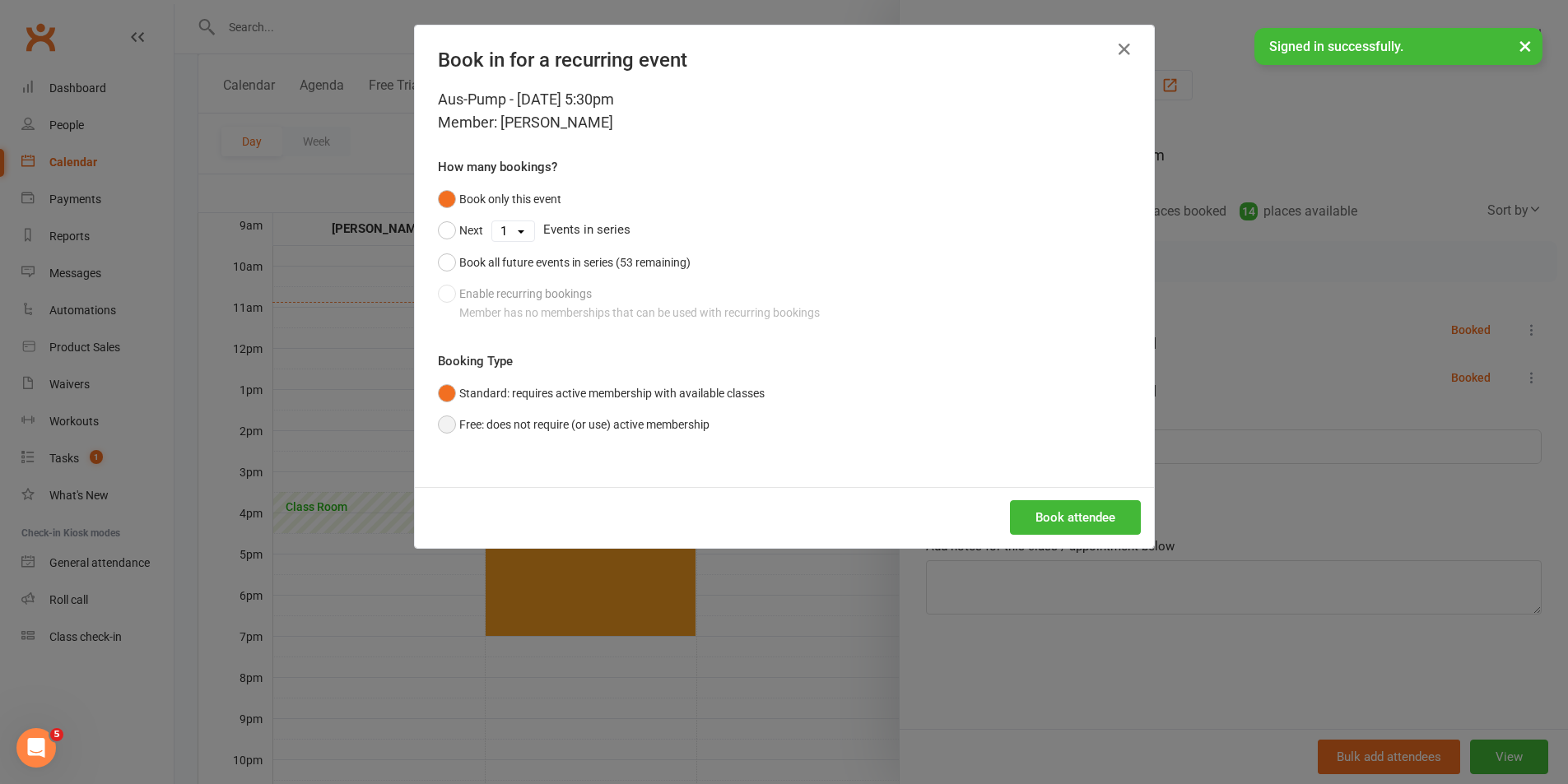
click at [656, 421] on button "Free: does not require (or use) active membership" at bounding box center [574, 424] width 271 height 31
click at [1075, 522] on button "Book attendee" at bounding box center [1076, 517] width 131 height 35
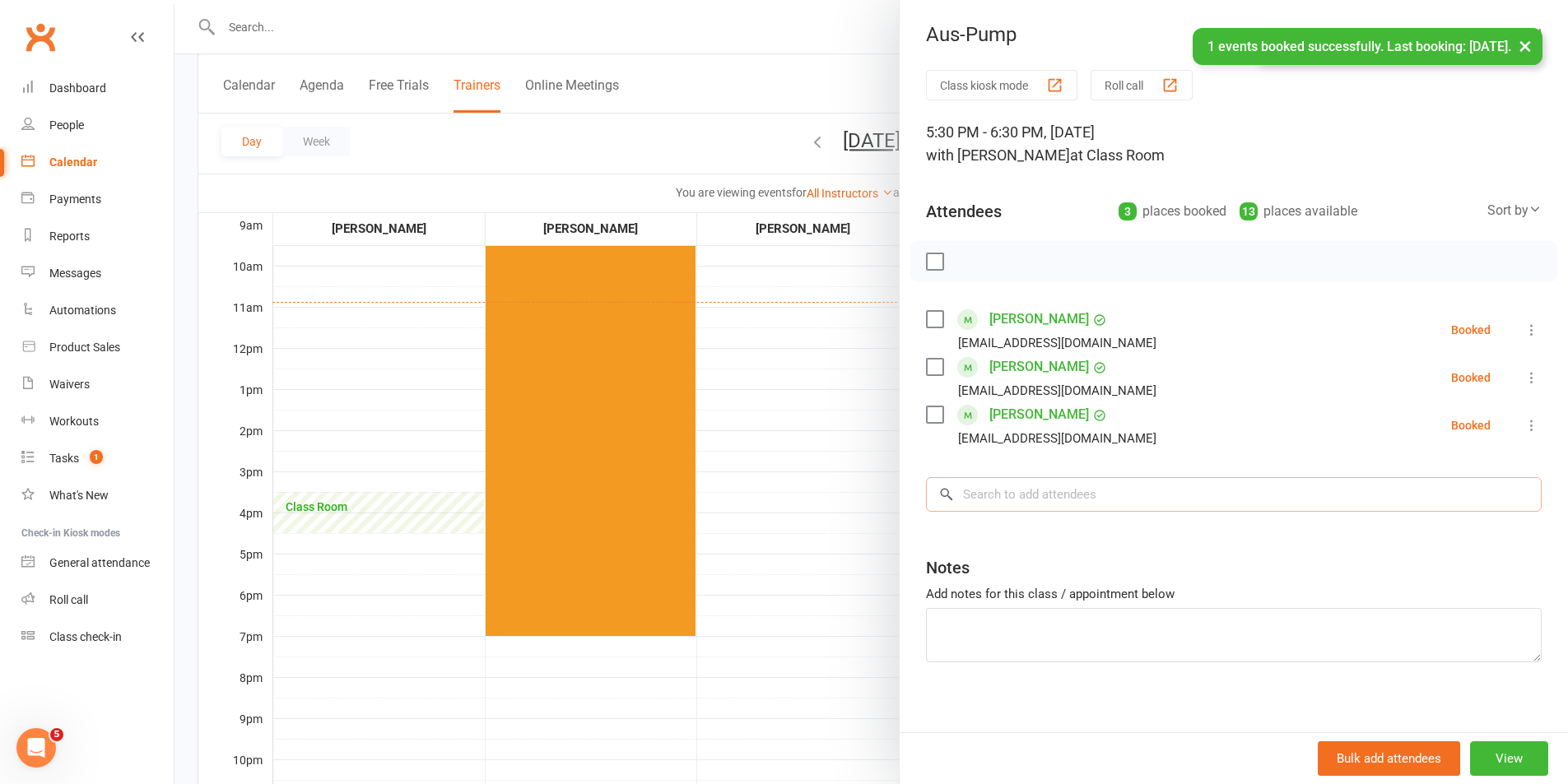
click at [1055, 486] on input "search" at bounding box center [1234, 494] width 616 height 35
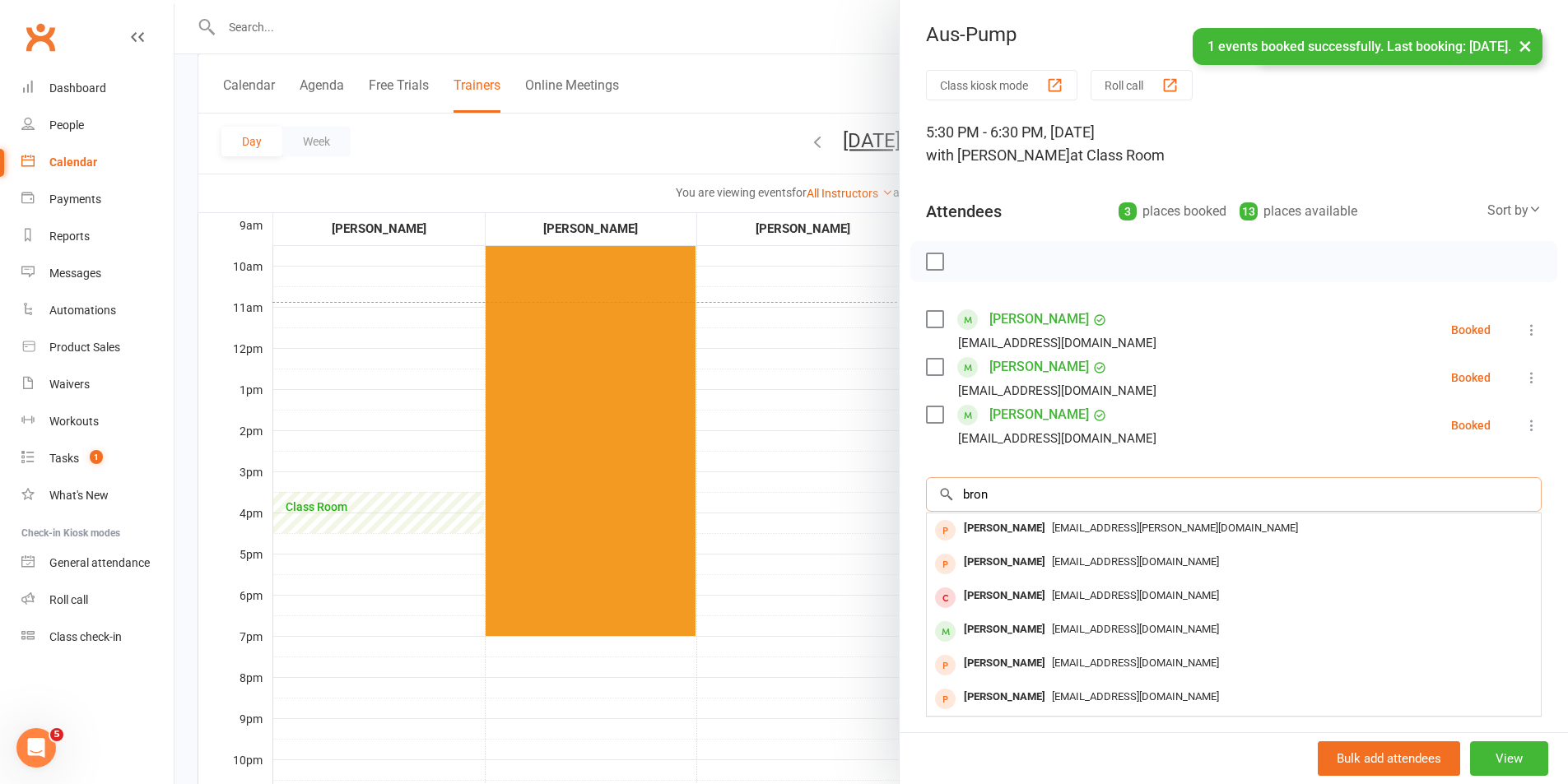
scroll to position [0, 0]
type input "bron"
click at [1062, 626] on span "[EMAIL_ADDRESS][DOMAIN_NAME]" at bounding box center [1136, 629] width 168 height 12
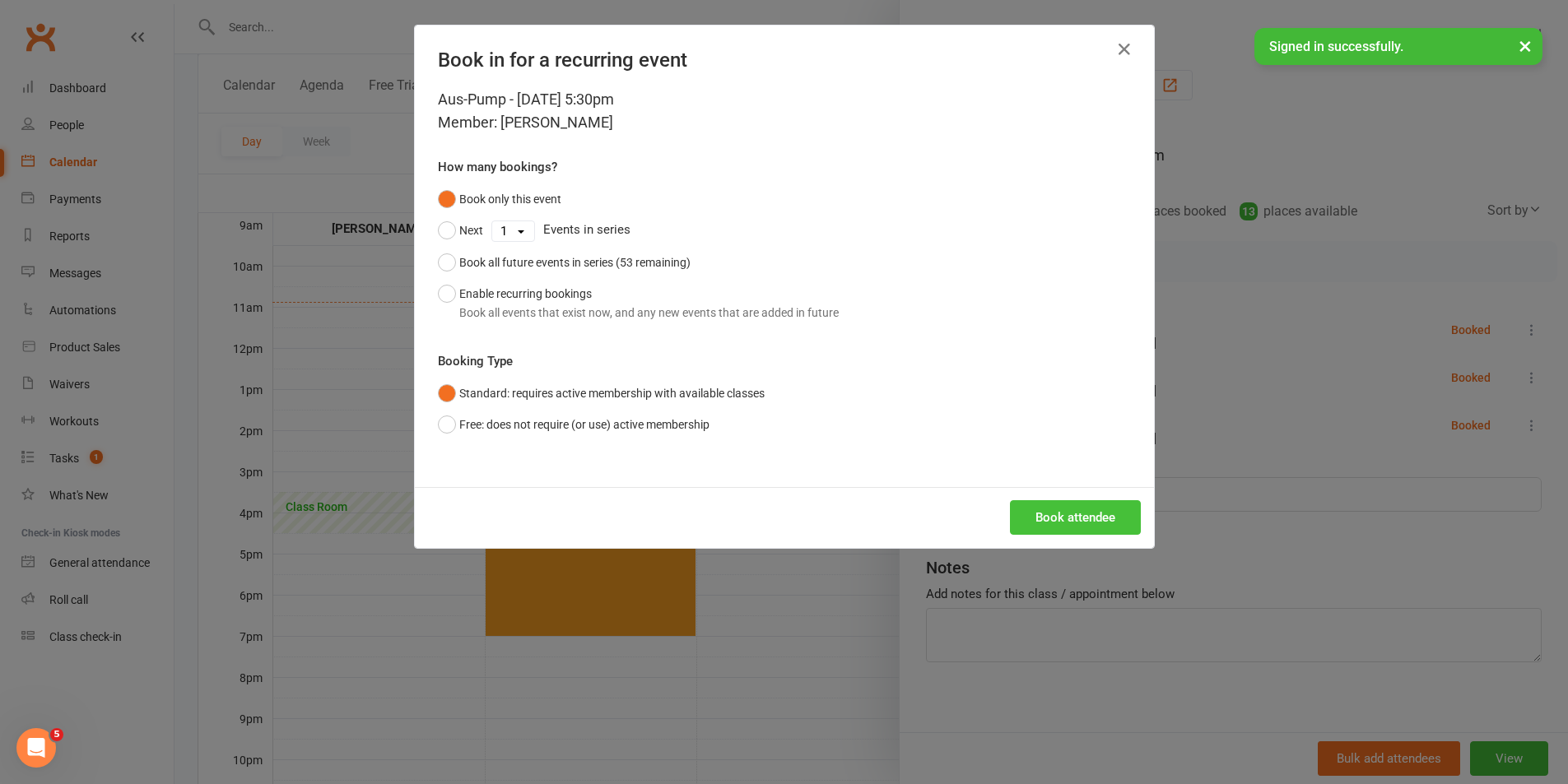
click at [1025, 515] on button "Book attendee" at bounding box center [1076, 517] width 131 height 35
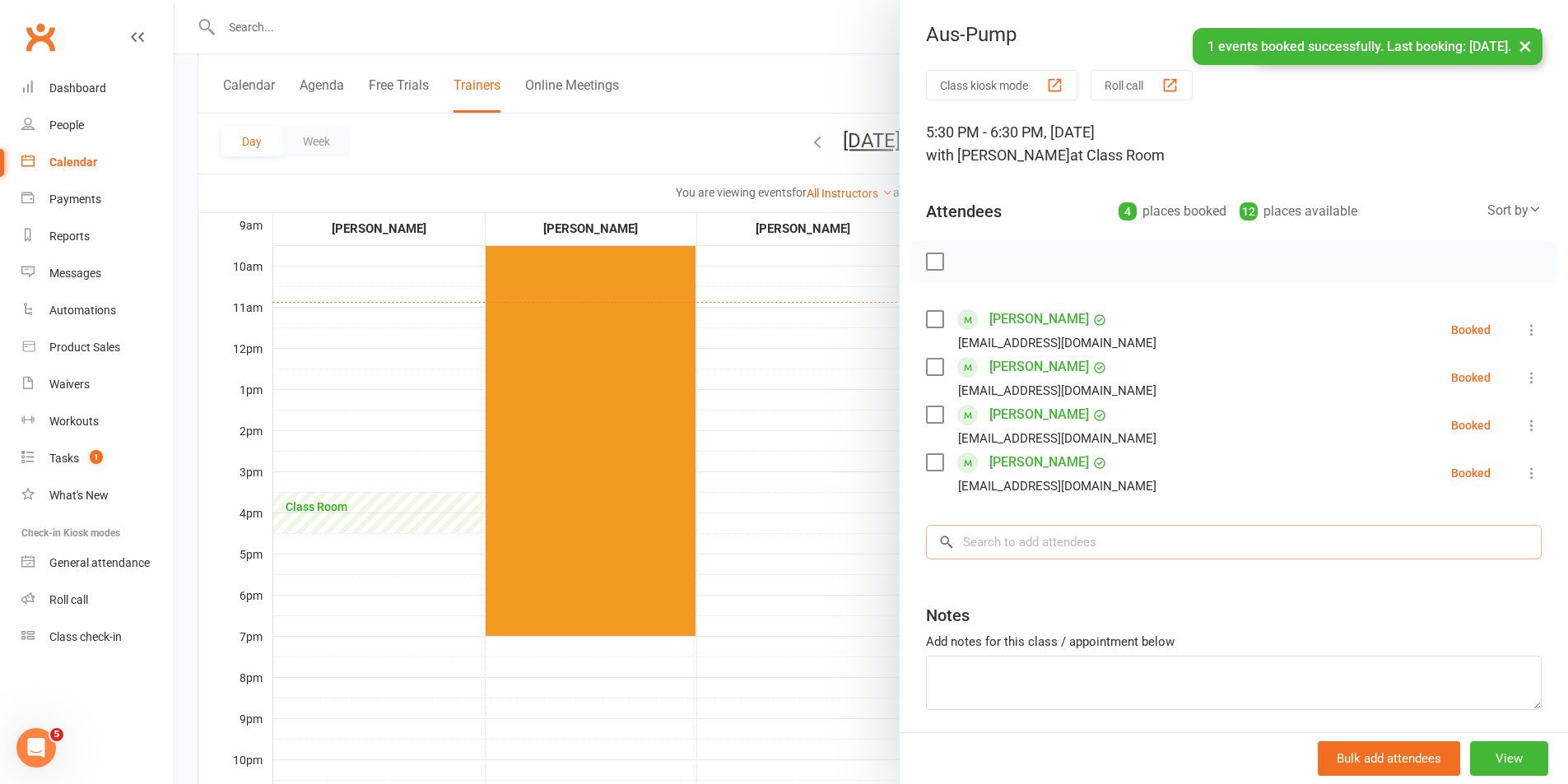
click at [1054, 554] on input "search" at bounding box center [1234, 542] width 616 height 35
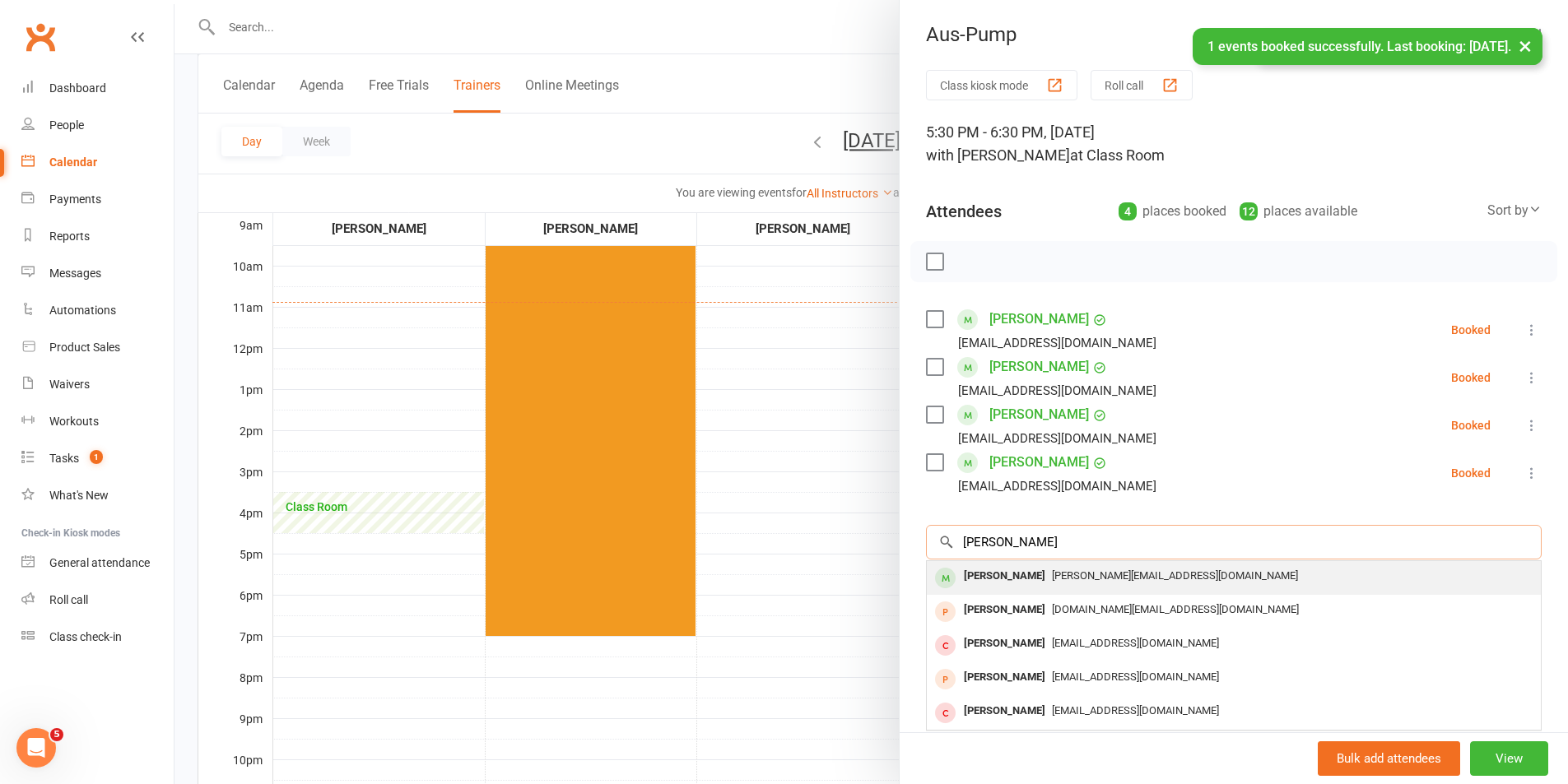
type input "[PERSON_NAME]"
click at [1054, 566] on div "[PERSON_NAME][EMAIL_ADDRESS][DOMAIN_NAME]" at bounding box center [1234, 576] width 601 height 24
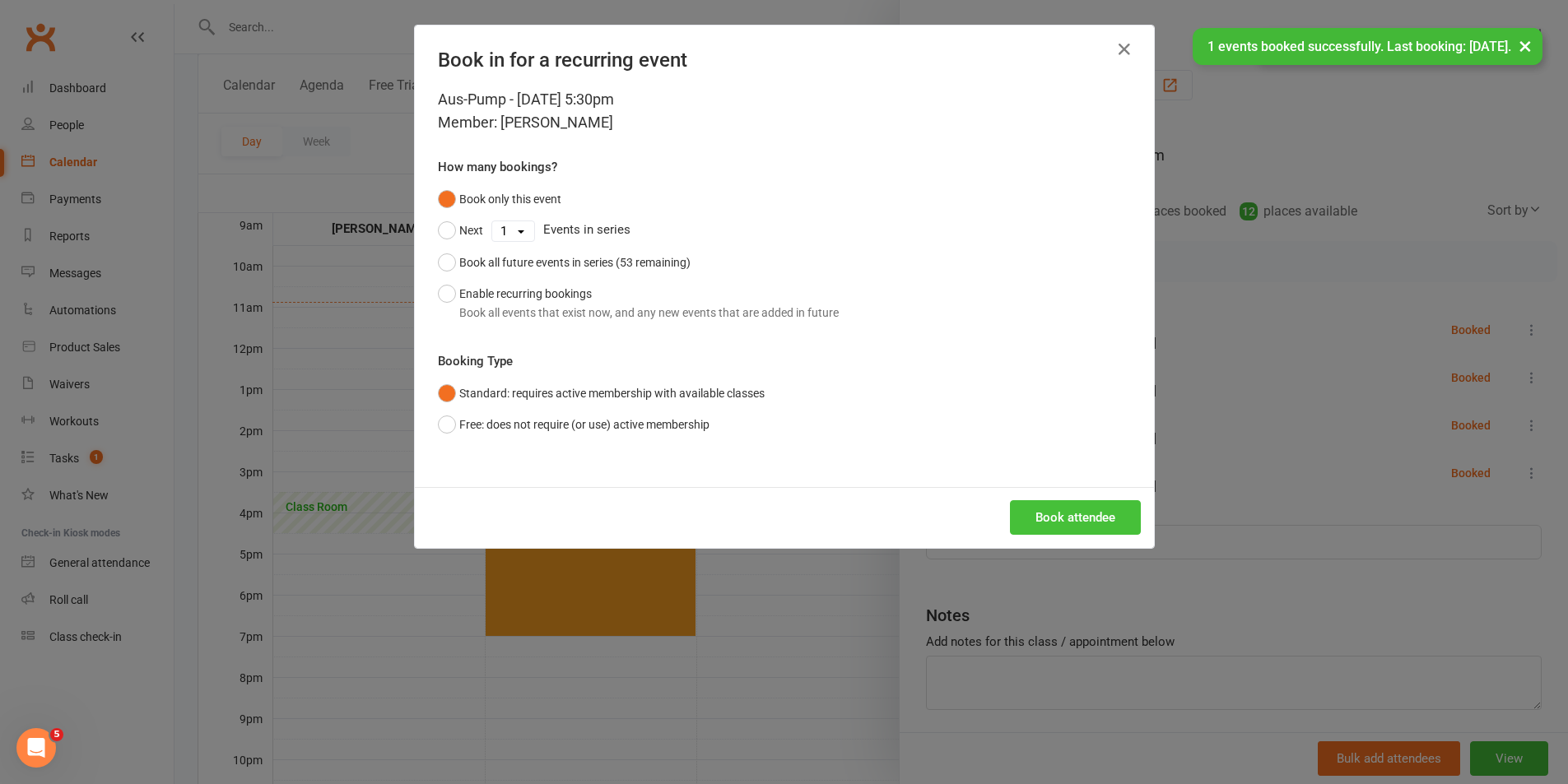
click at [1059, 516] on button "Book attendee" at bounding box center [1076, 517] width 131 height 35
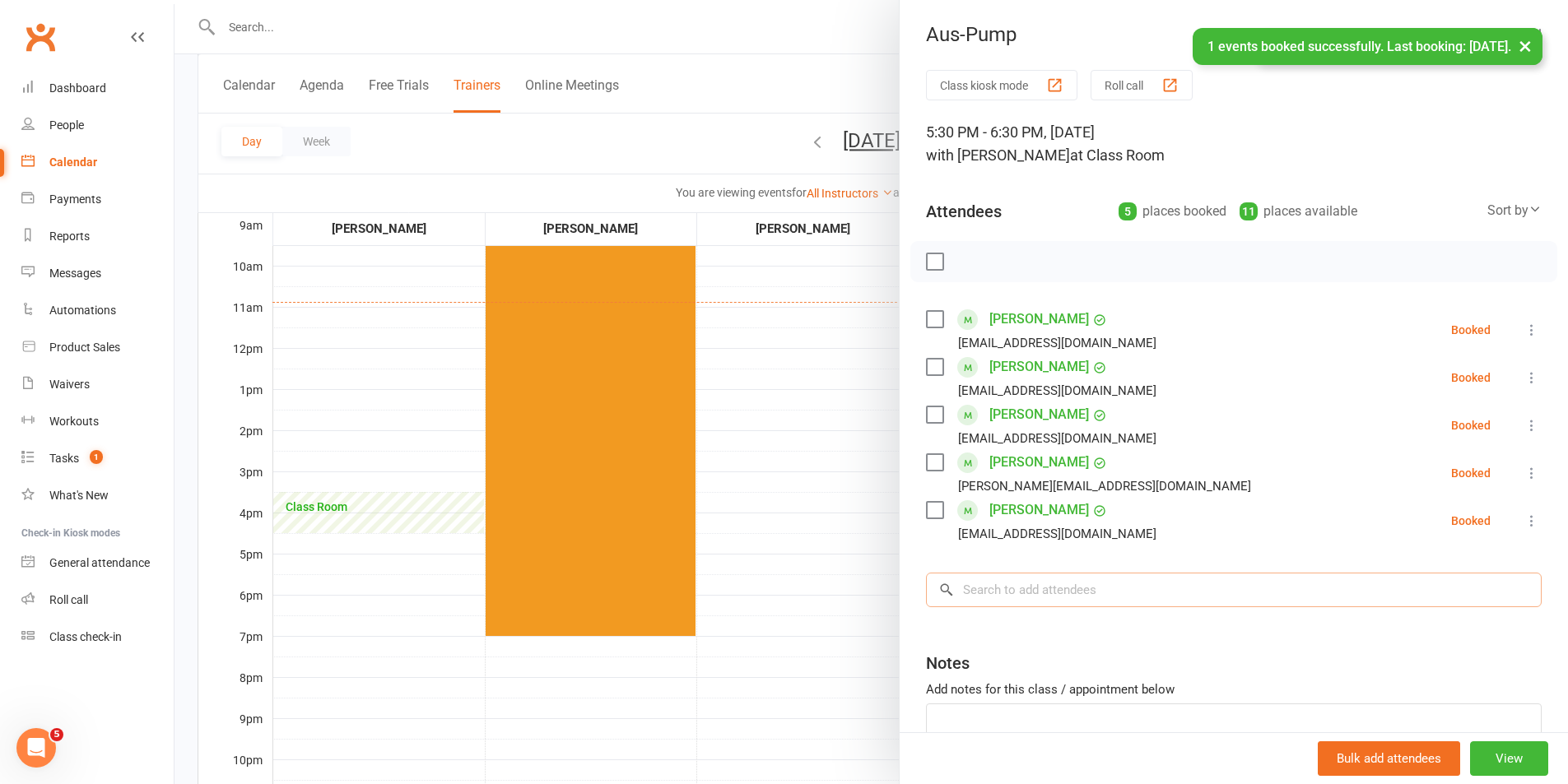
click at [1065, 576] on input "search" at bounding box center [1234, 589] width 616 height 35
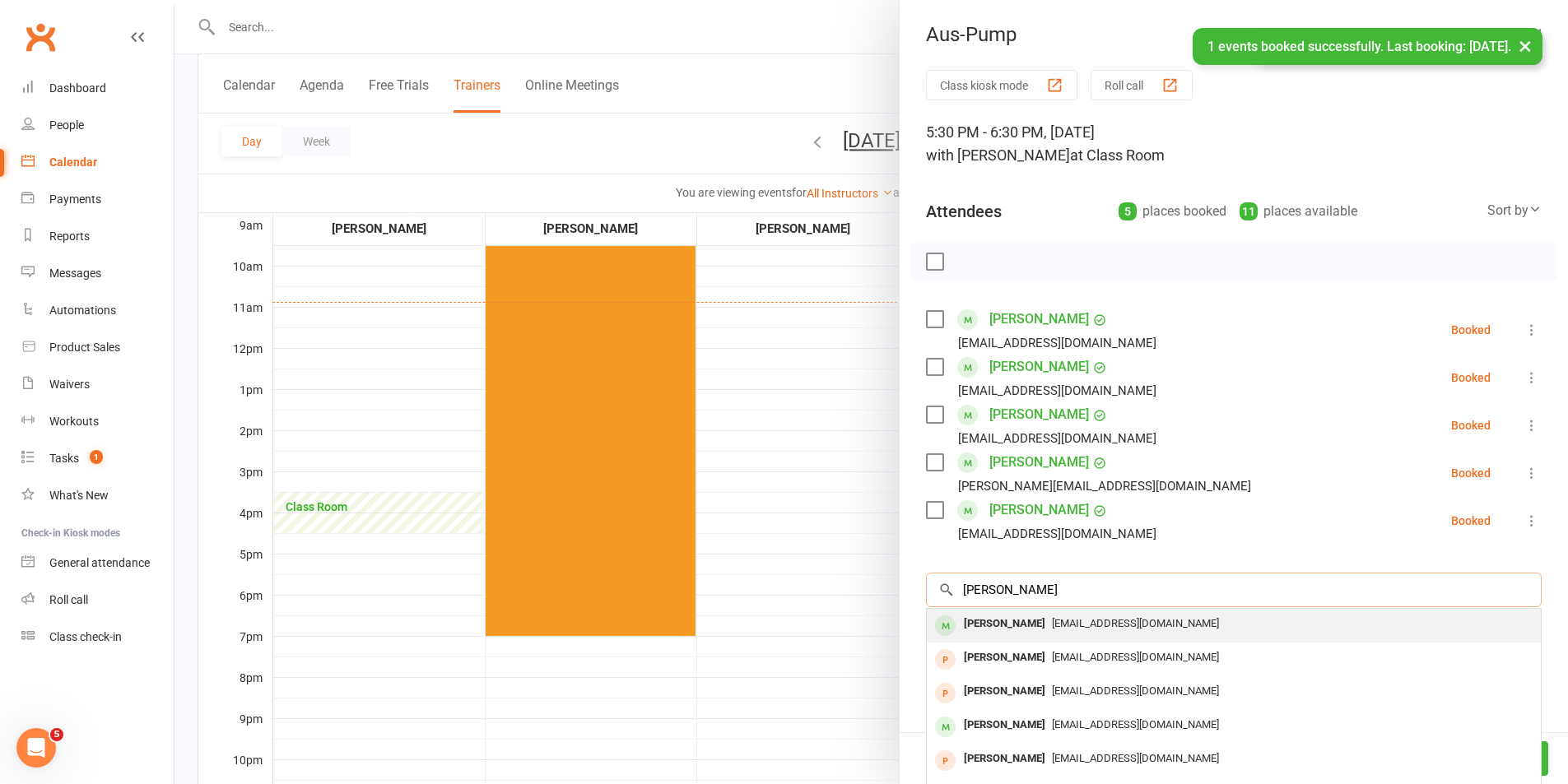
type input "[PERSON_NAME]"
click at [1073, 639] on div "[PERSON_NAME] [EMAIL_ADDRESS][DOMAIN_NAME]" at bounding box center [1234, 626] width 614 height 34
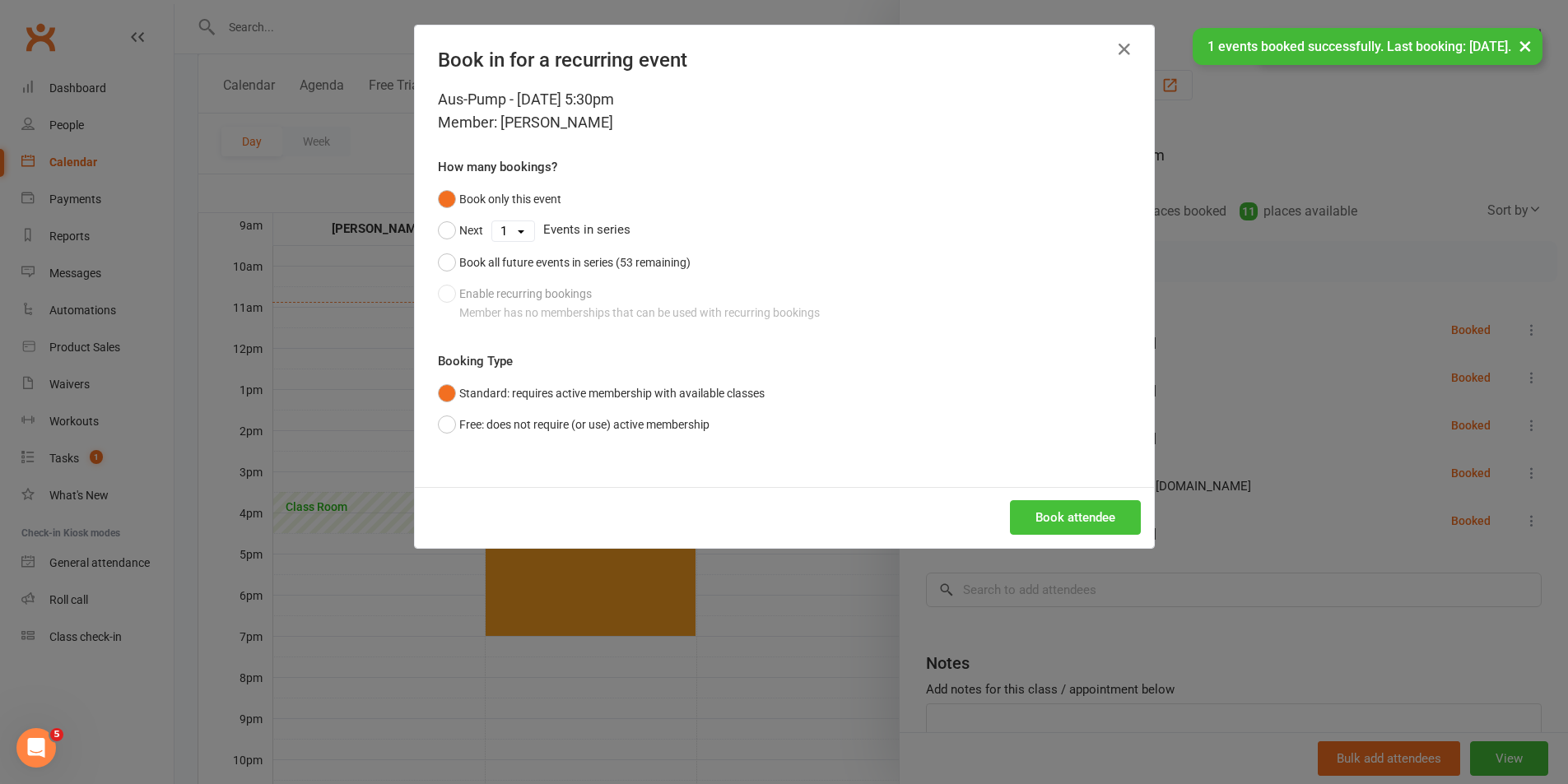
click at [1072, 513] on button "Book attendee" at bounding box center [1076, 517] width 131 height 35
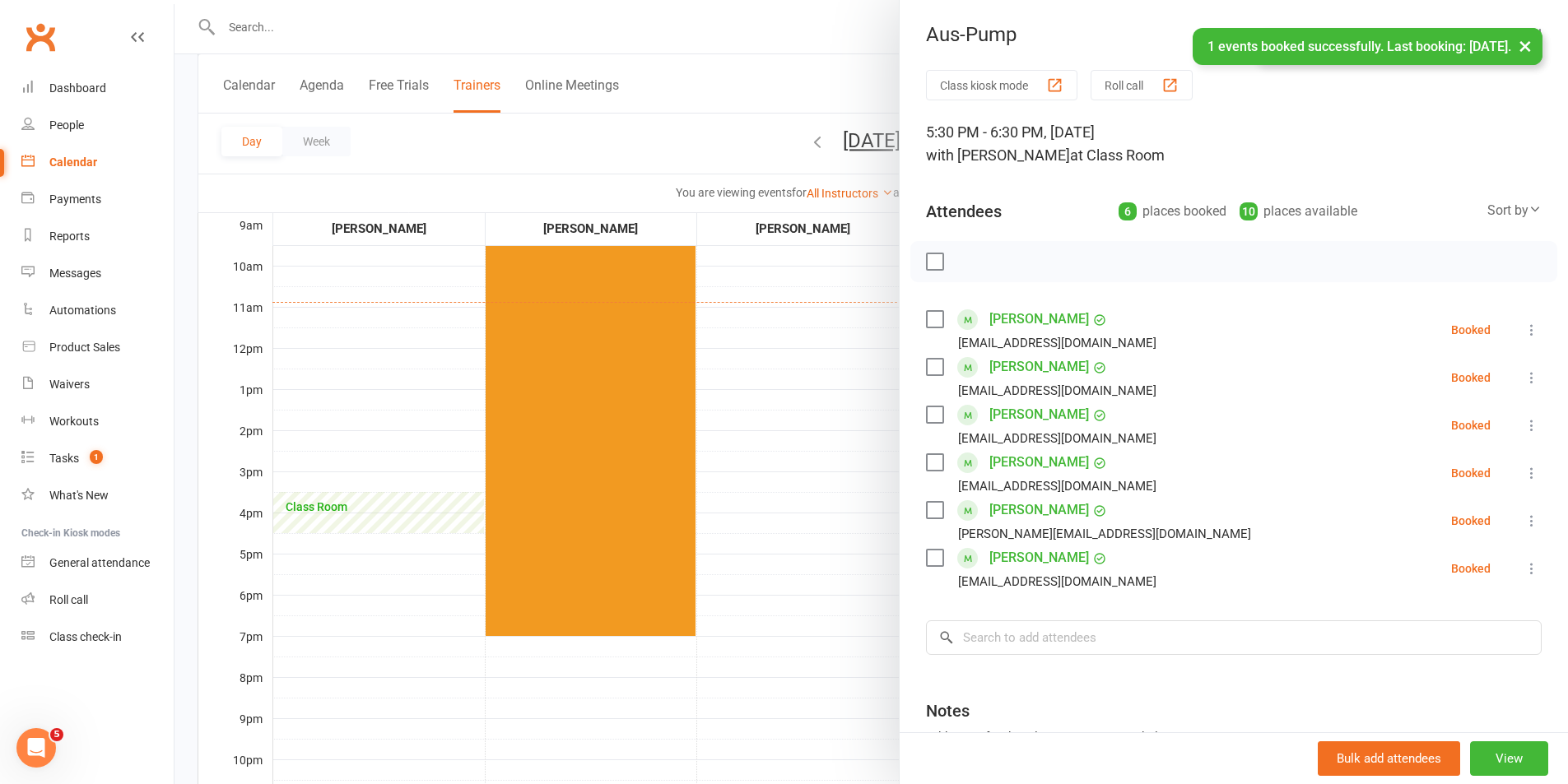
drag, startPoint x: 1095, startPoint y: 603, endPoint x: 1095, endPoint y: 621, distance: 18.0
click at [1095, 611] on div "Class kiosk mode Roll call 5:30 PM - 6:30 PM, [DATE] with [PERSON_NAME] at Clas…" at bounding box center [1234, 479] width 668 height 818
drag, startPoint x: 1093, startPoint y: 632, endPoint x: 1089, endPoint y: 648, distance: 16.5
click at [1093, 632] on input "search" at bounding box center [1234, 637] width 616 height 35
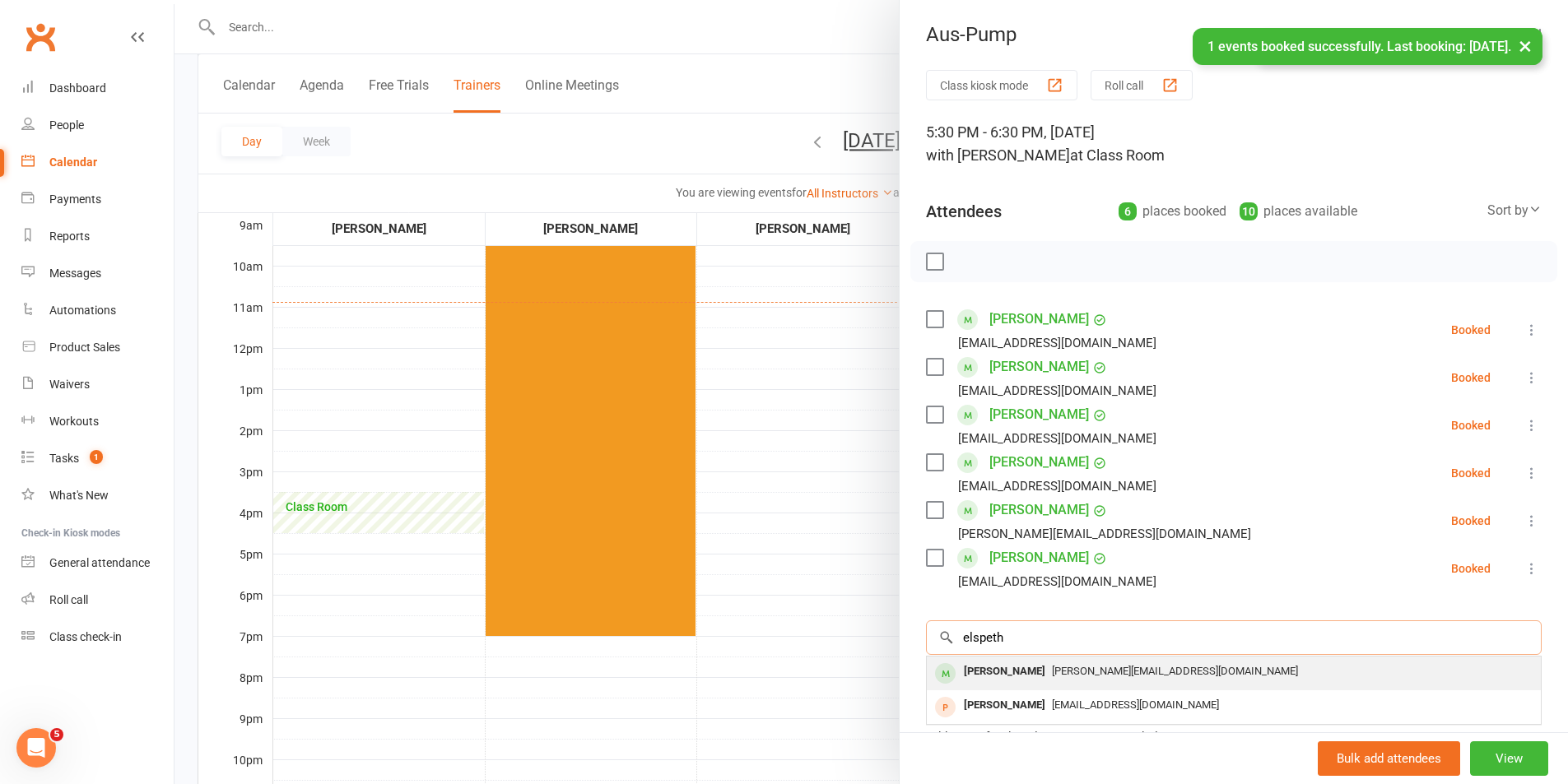
type input "elspeth"
click at [1079, 678] on div "[PERSON_NAME][EMAIL_ADDRESS][DOMAIN_NAME]" at bounding box center [1234, 672] width 601 height 24
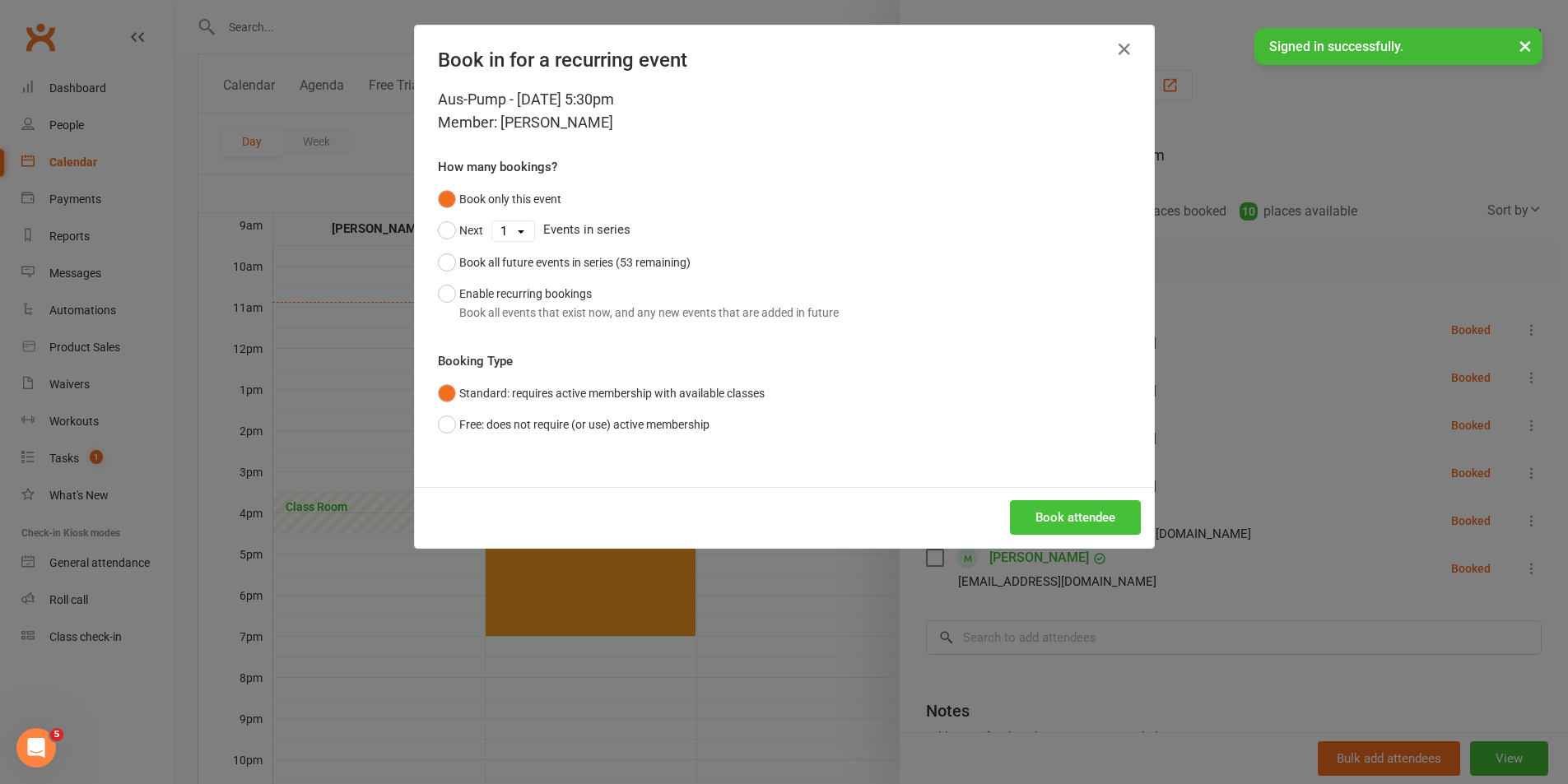
click at [1063, 518] on button "Book attendee" at bounding box center [1076, 517] width 131 height 35
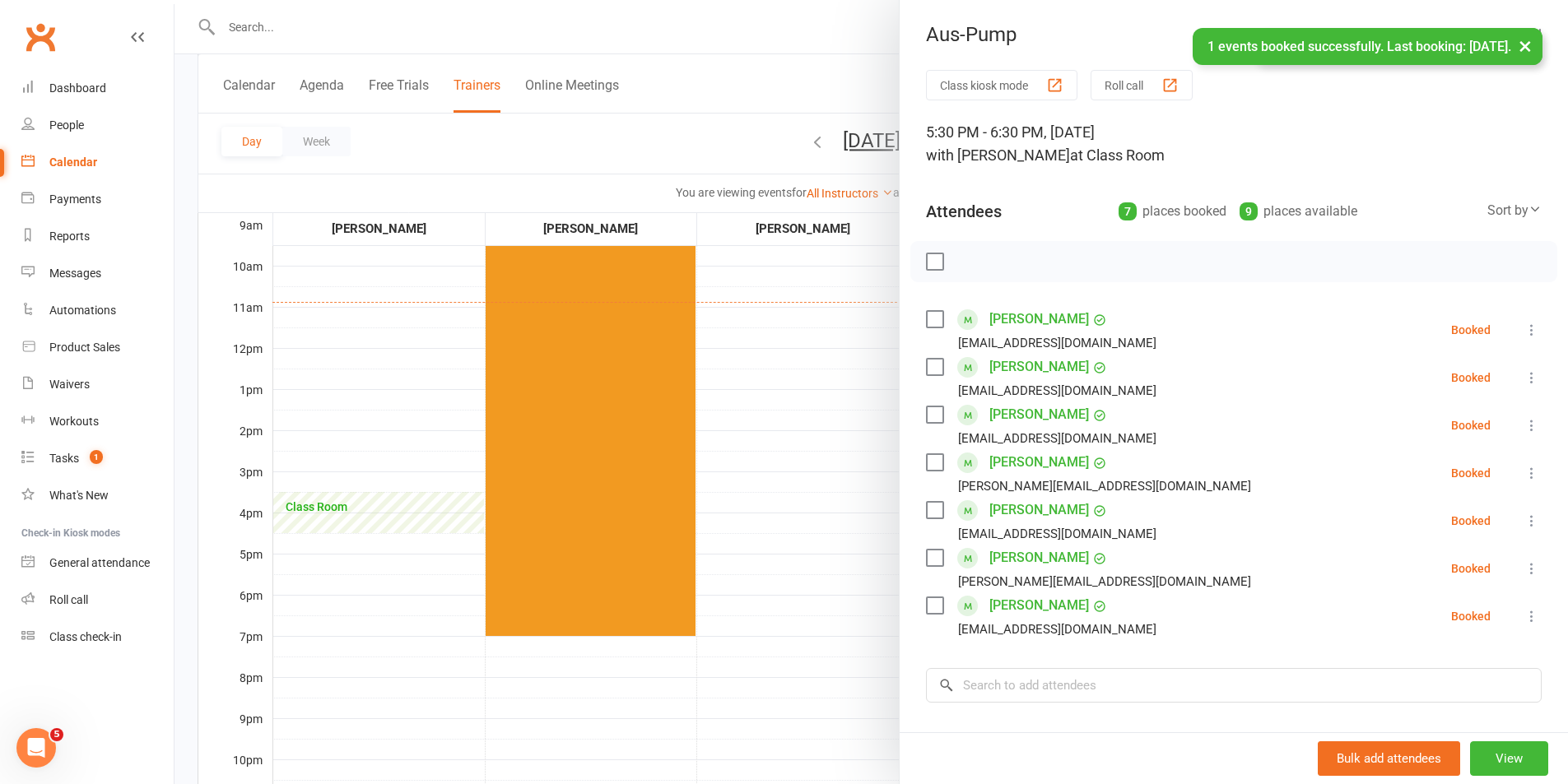
click at [936, 260] on label at bounding box center [934, 262] width 17 height 17
click at [965, 259] on icon "button" at bounding box center [971, 261] width 18 height 18
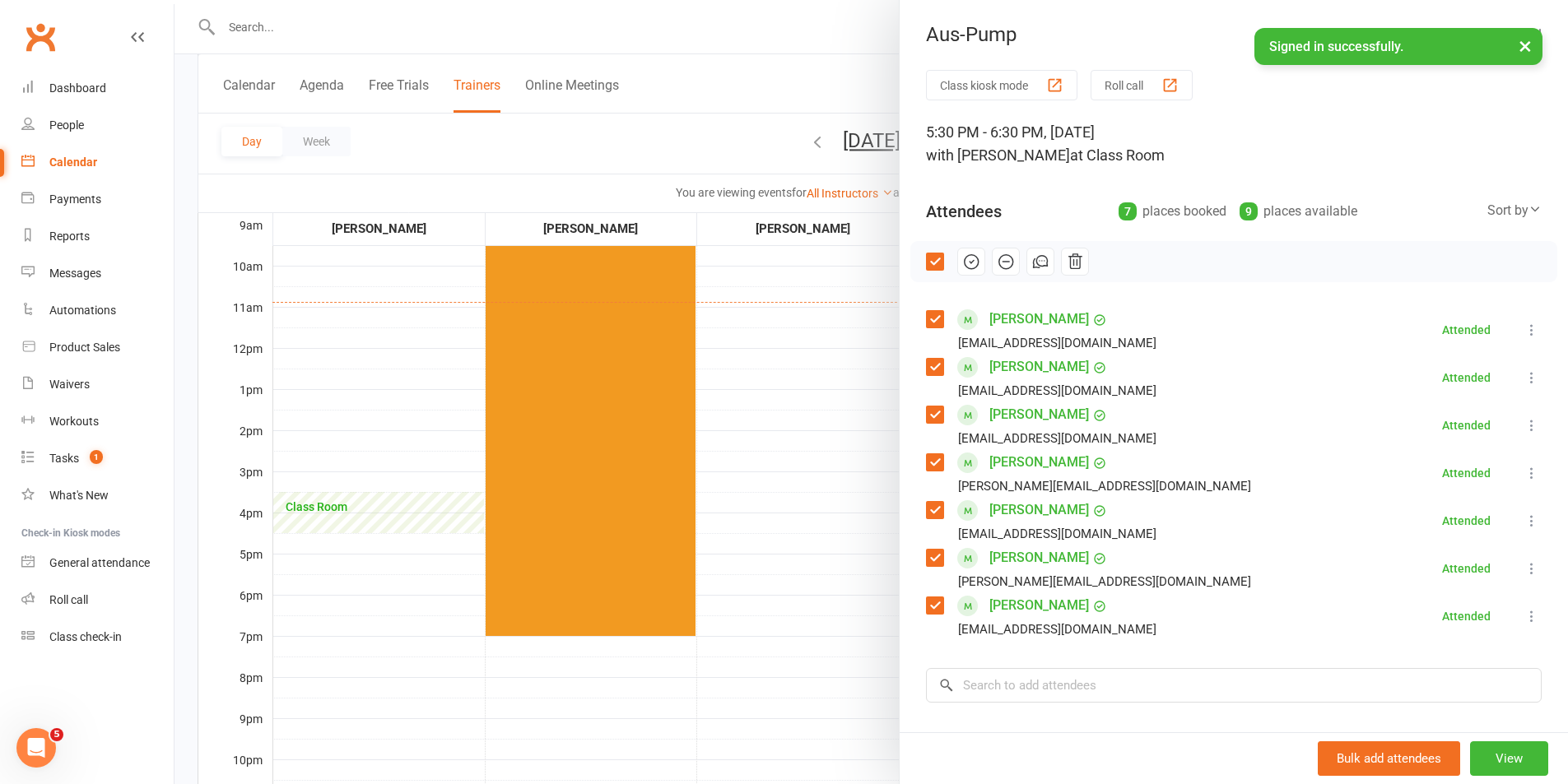
click at [718, 435] on div at bounding box center [871, 392] width 1394 height 784
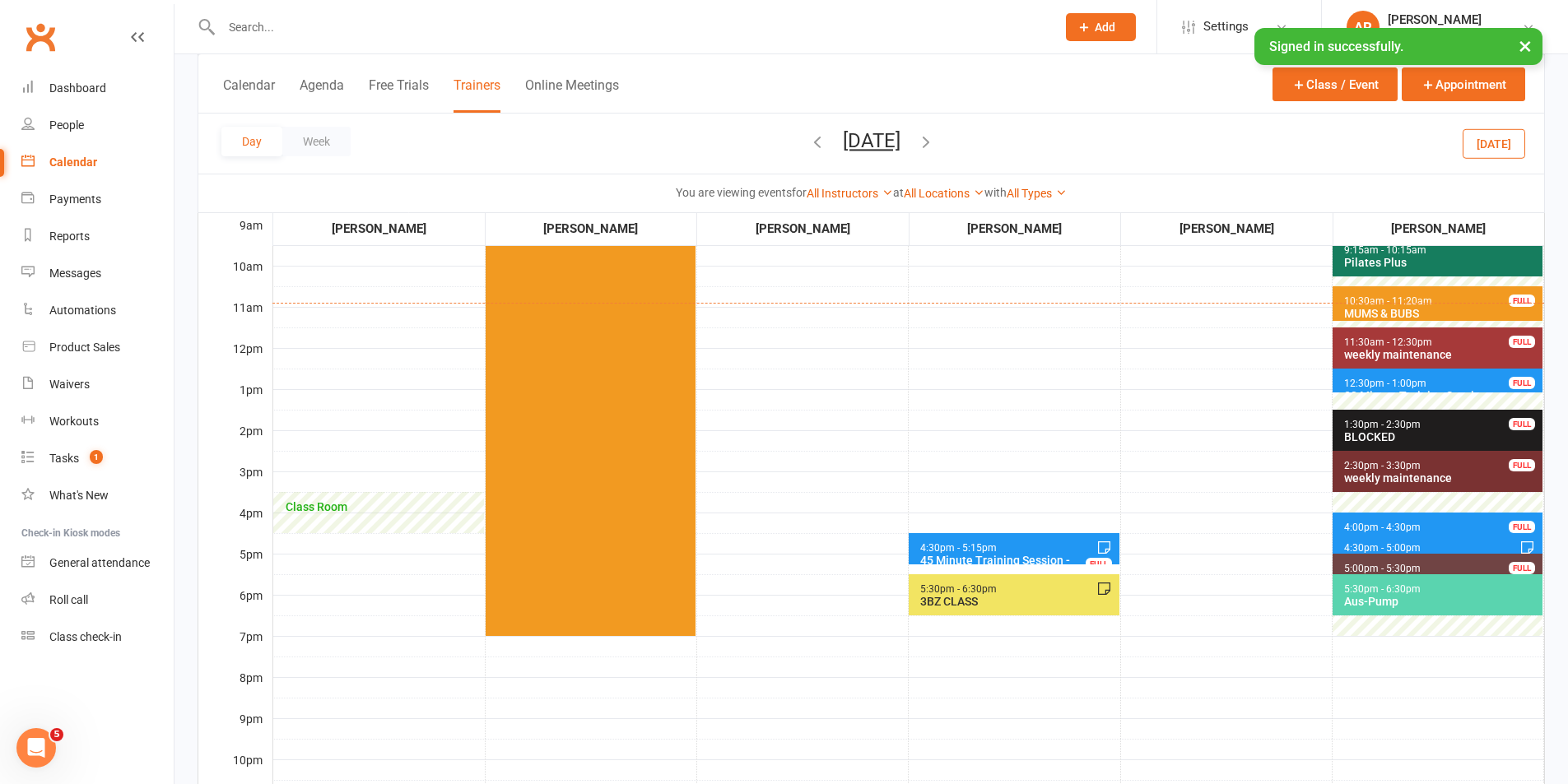
click at [1024, 588] on span "5:30pm - 6:30pm 3BZ CLASS" at bounding box center [1014, 595] width 210 height 41
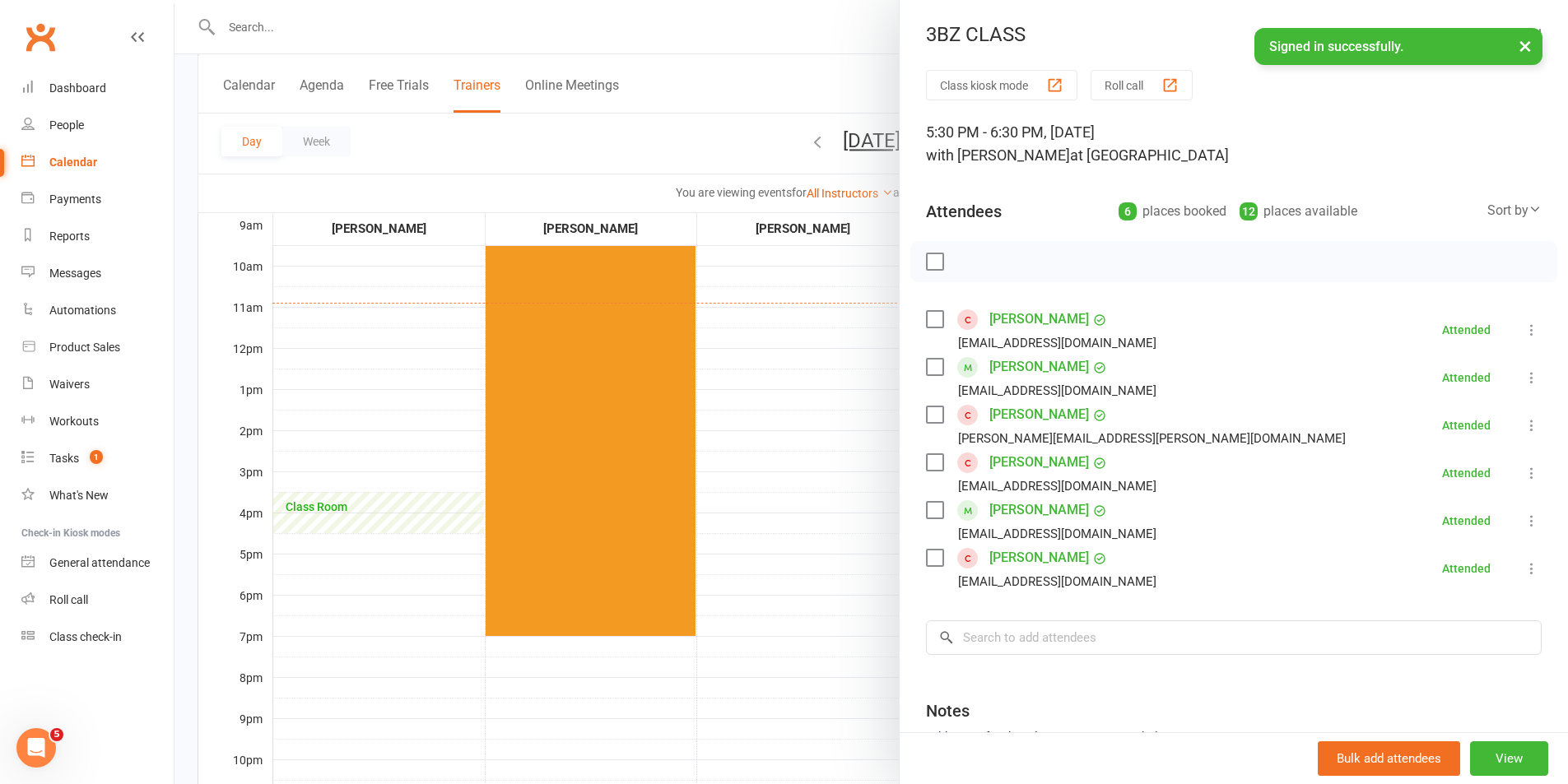
click at [822, 507] on div at bounding box center [871, 392] width 1394 height 784
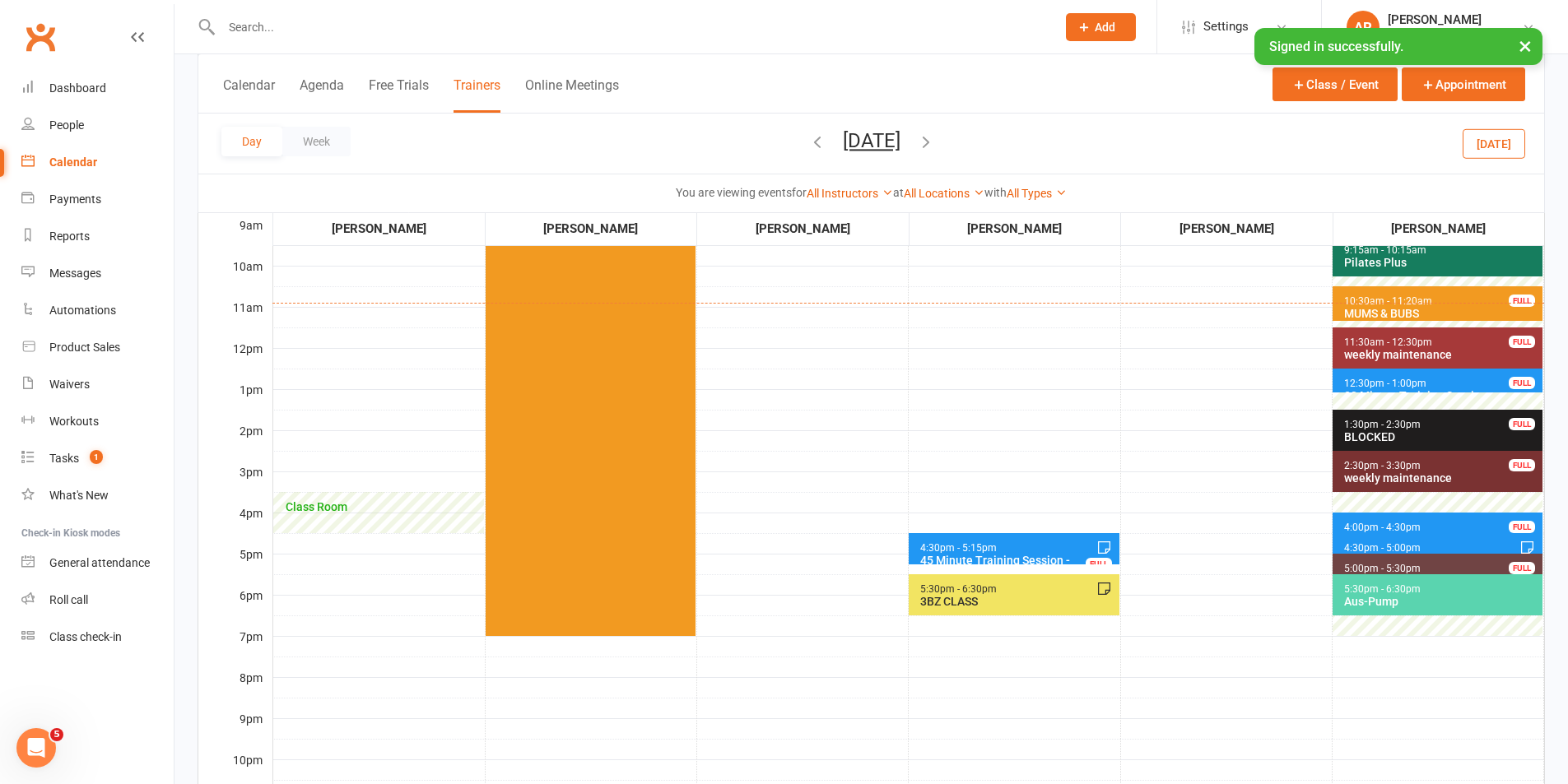
click at [935, 142] on icon "button" at bounding box center [926, 141] width 18 height 18
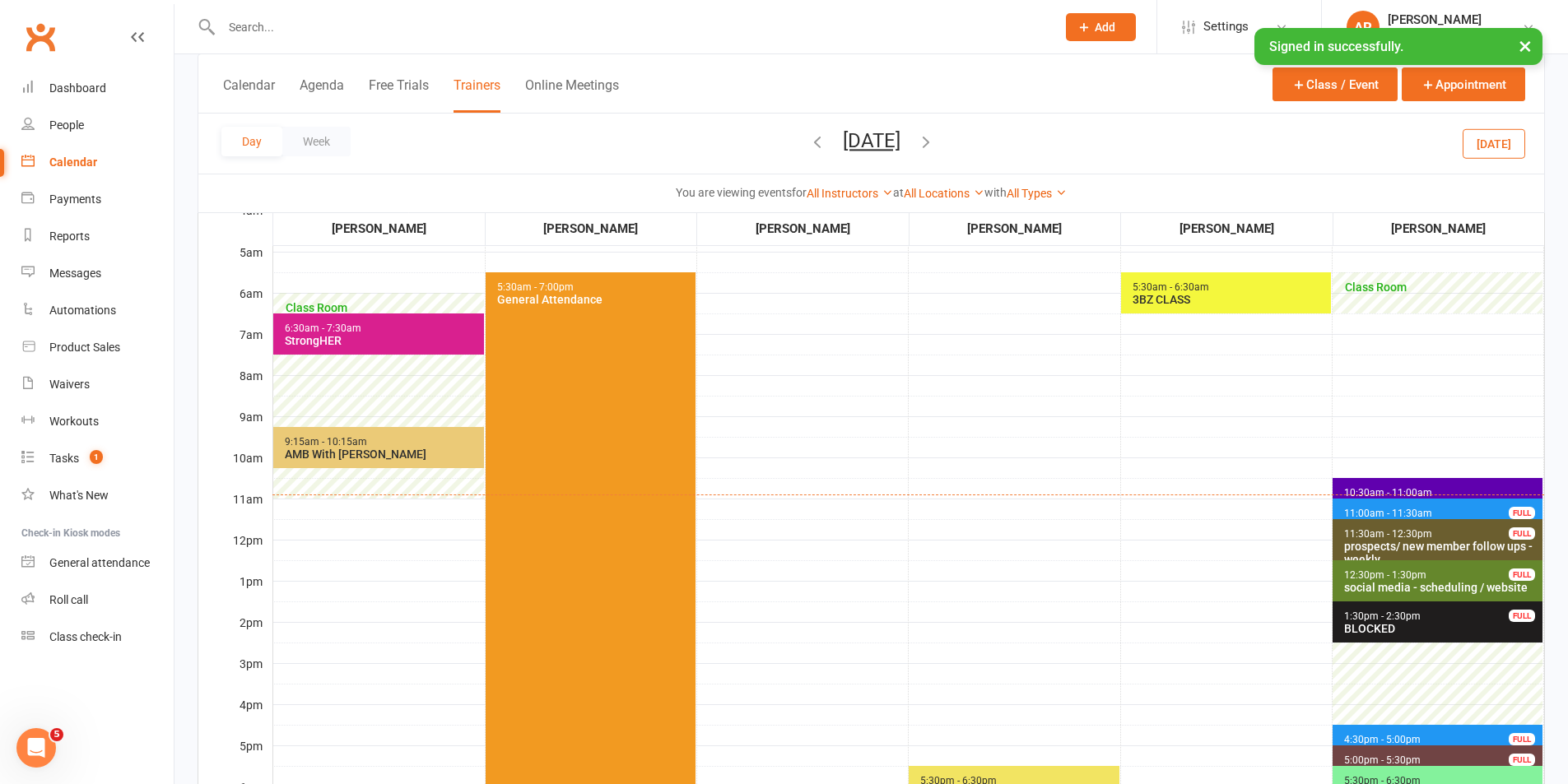
scroll to position [82, 0]
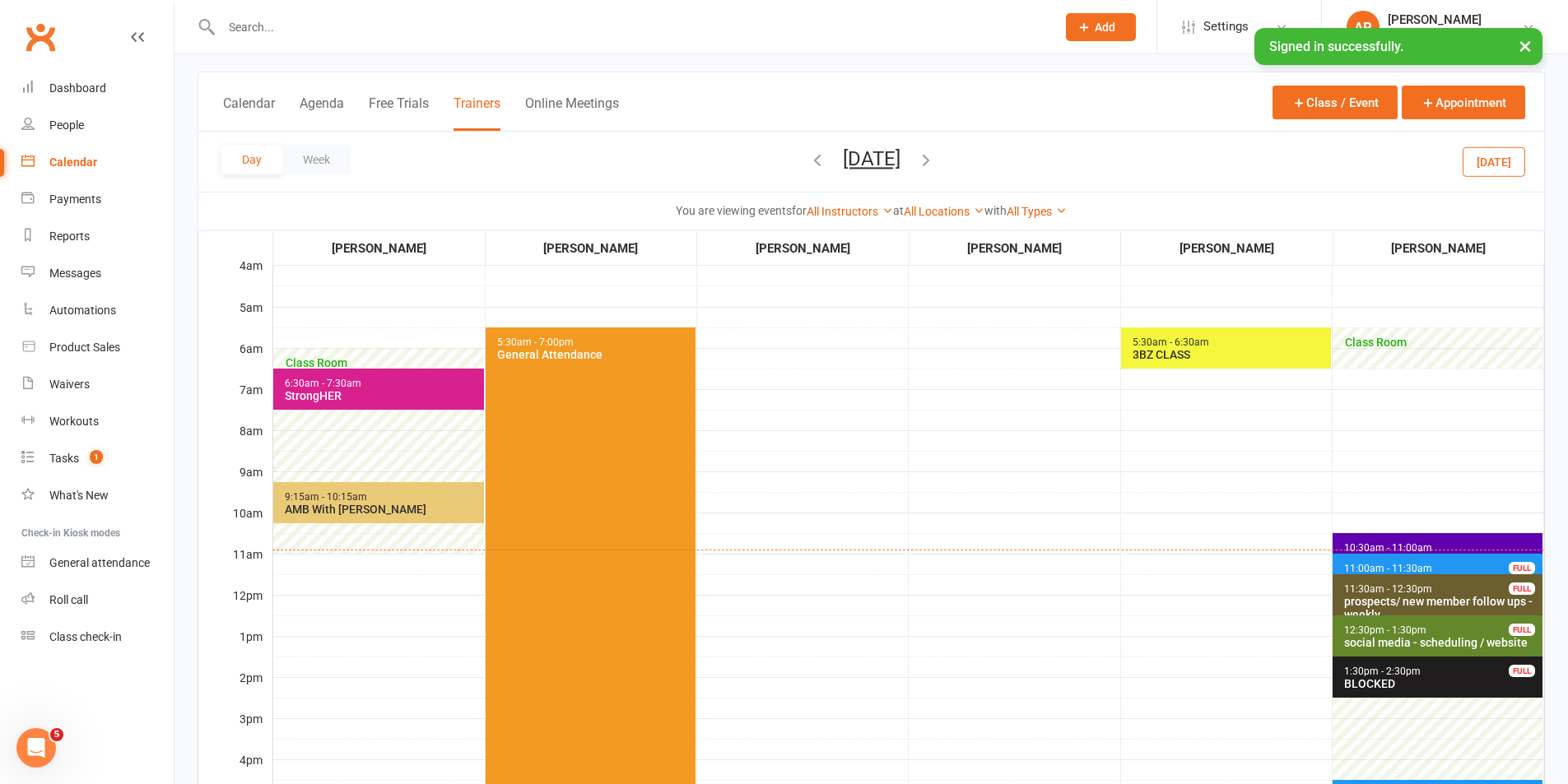
click at [1160, 346] on span "5:30am - 6:30am" at bounding box center [1171, 342] width 79 height 11
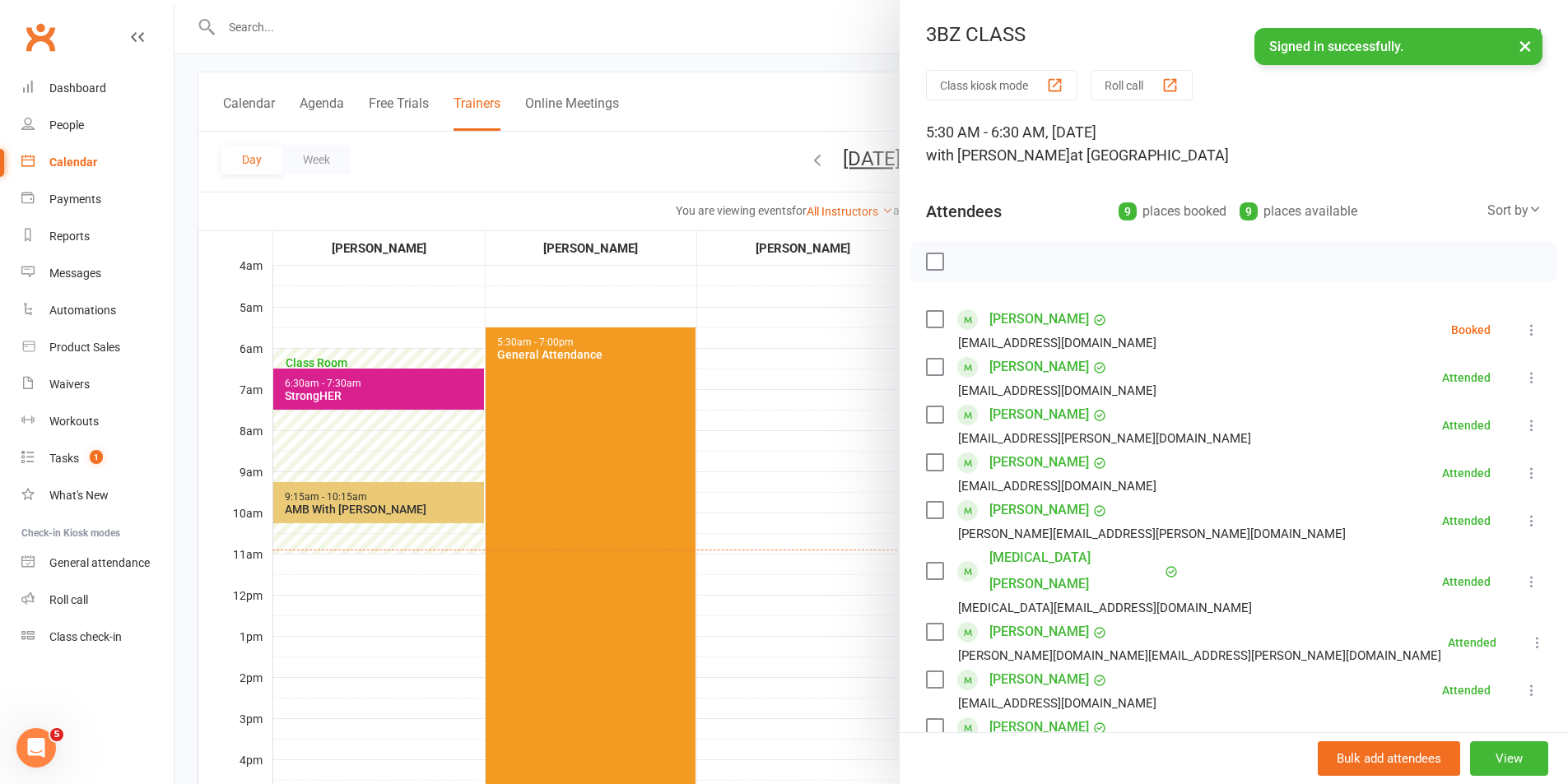
drag, startPoint x: 930, startPoint y: 320, endPoint x: 940, endPoint y: 310, distance: 14.1
click at [930, 318] on label at bounding box center [934, 319] width 17 height 17
click at [969, 262] on icon "button" at bounding box center [971, 261] width 18 height 18
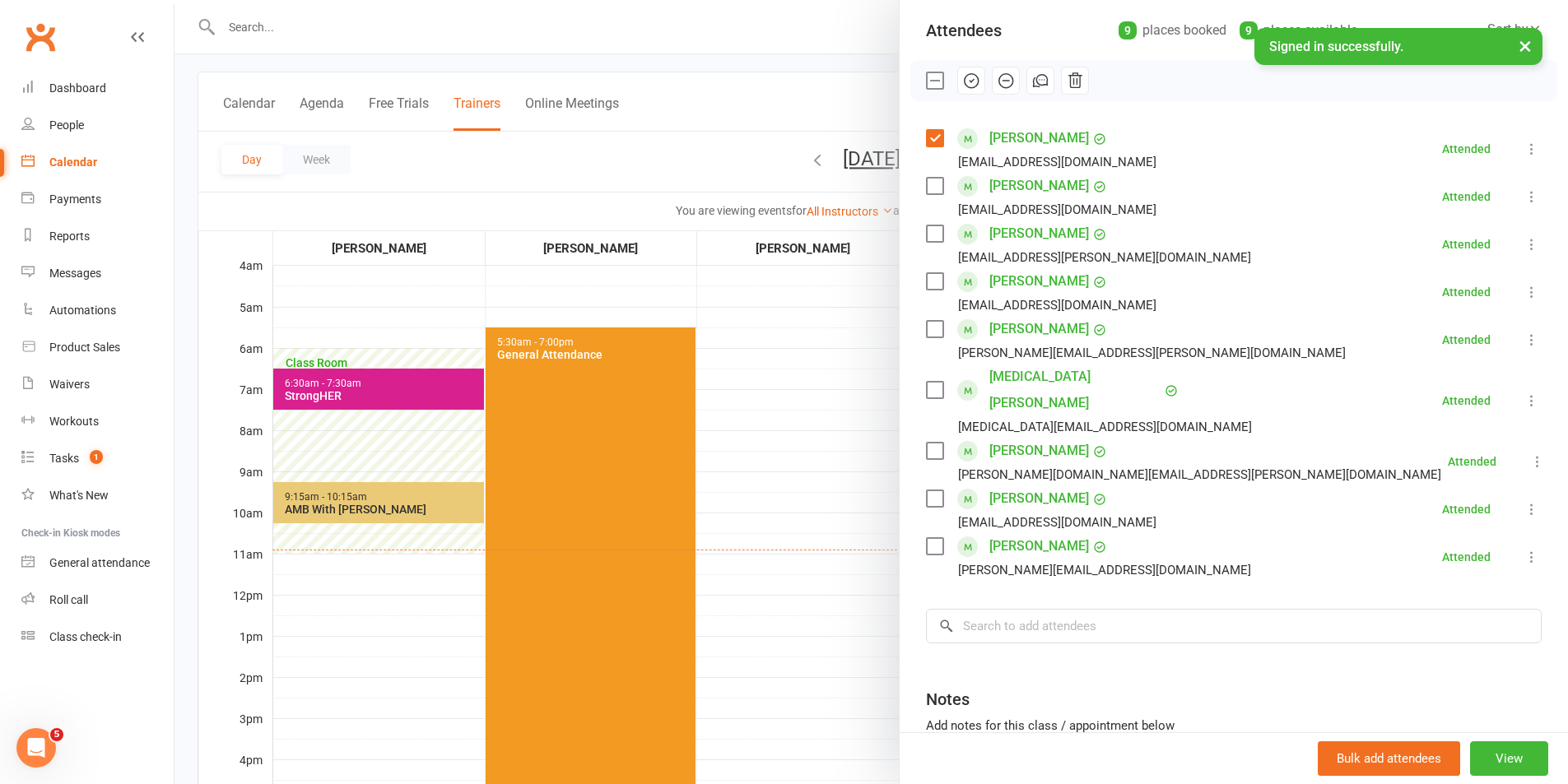
scroll to position [0, 0]
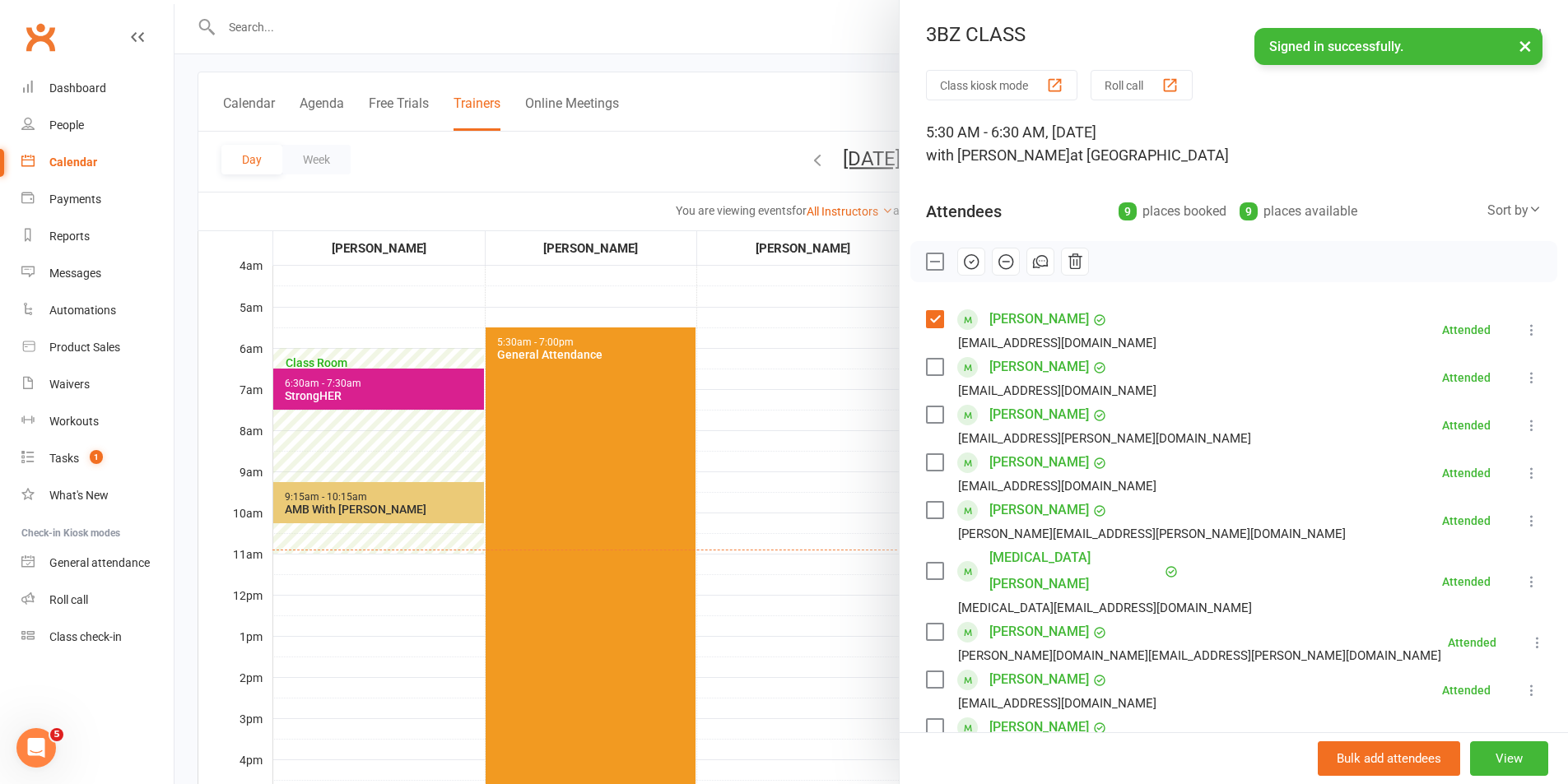
click at [324, 395] on div at bounding box center [871, 392] width 1394 height 784
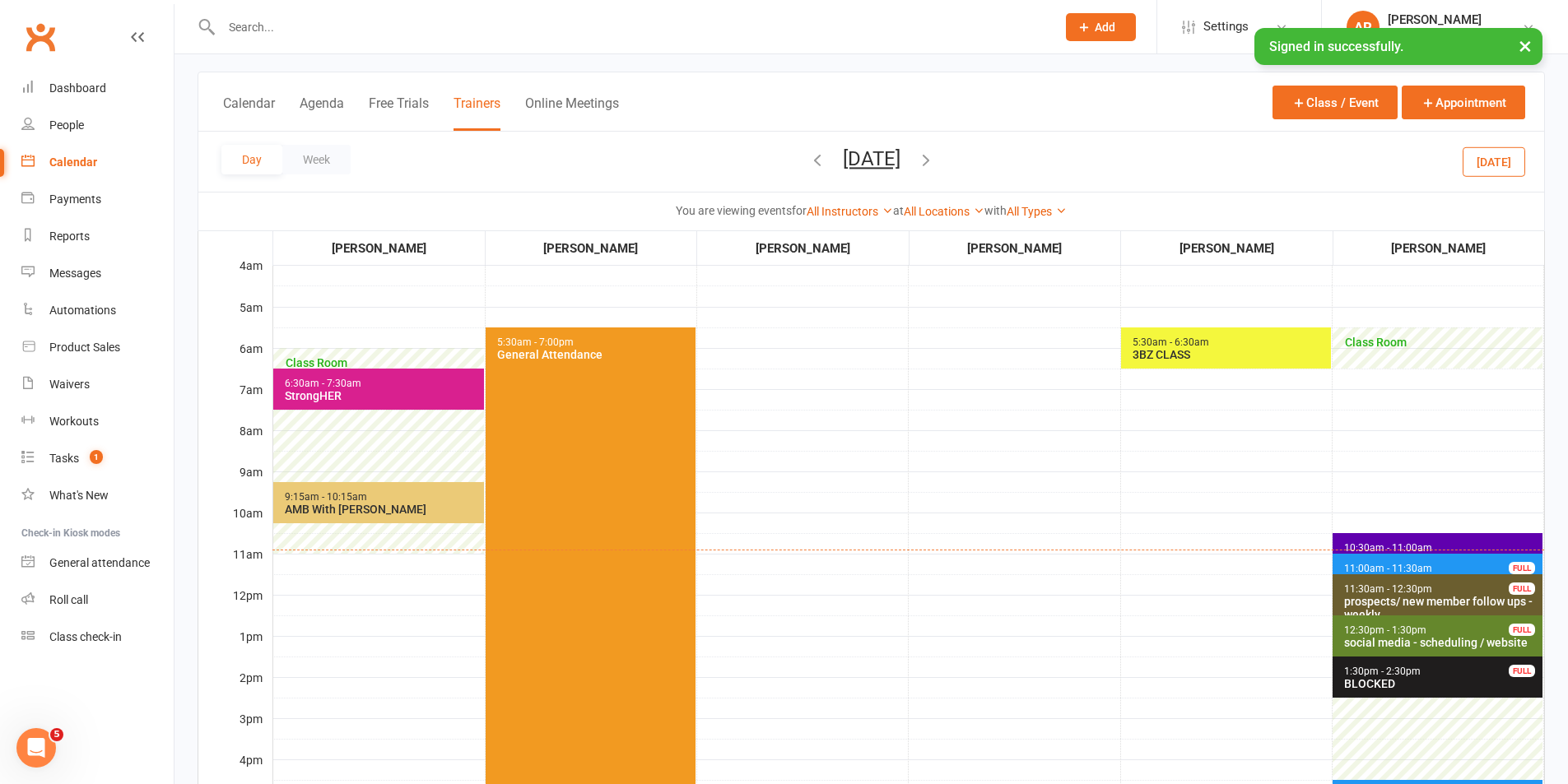
click at [347, 393] on div "StrongHER" at bounding box center [382, 396] width 197 height 13
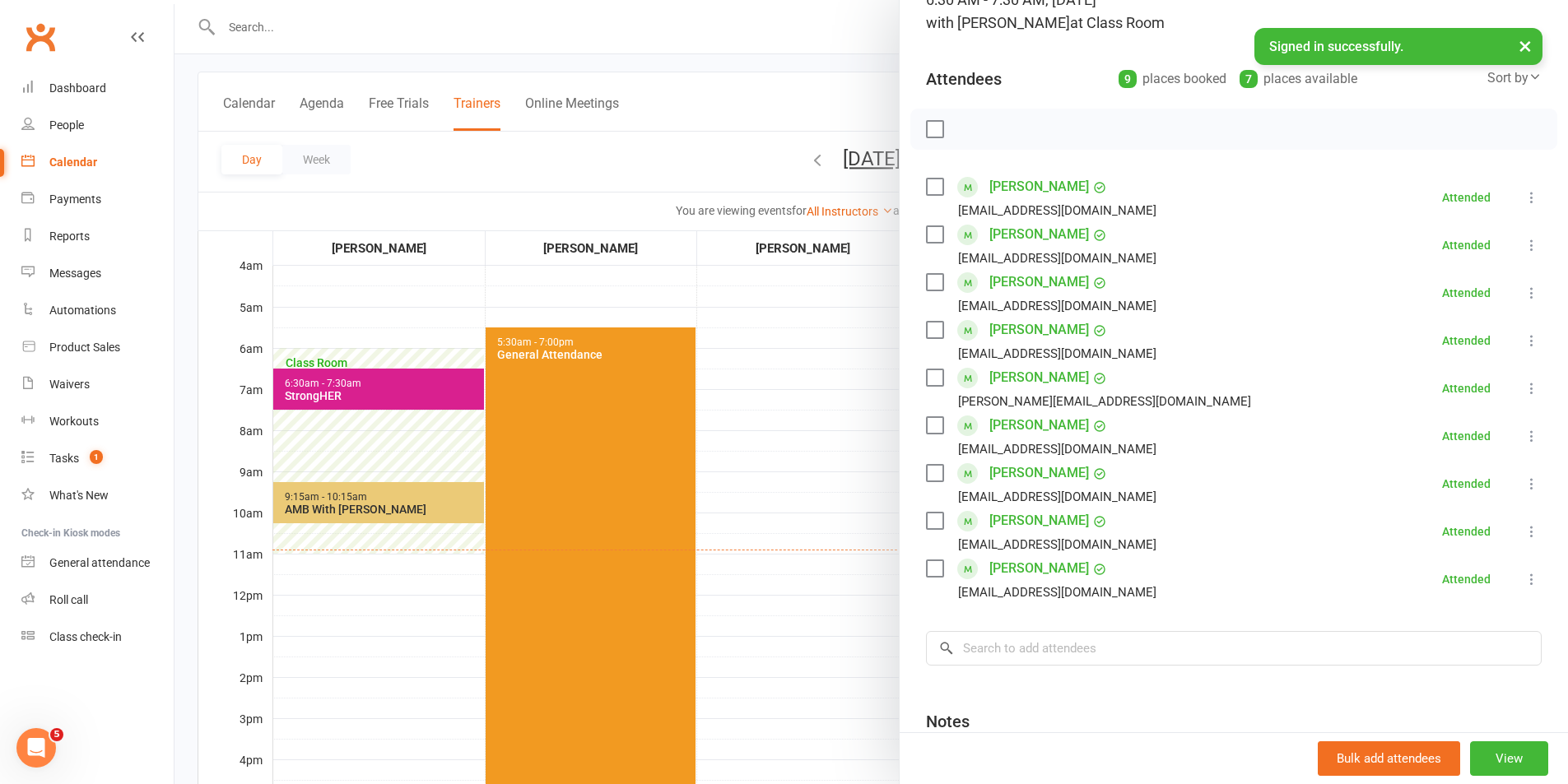
scroll to position [298, 0]
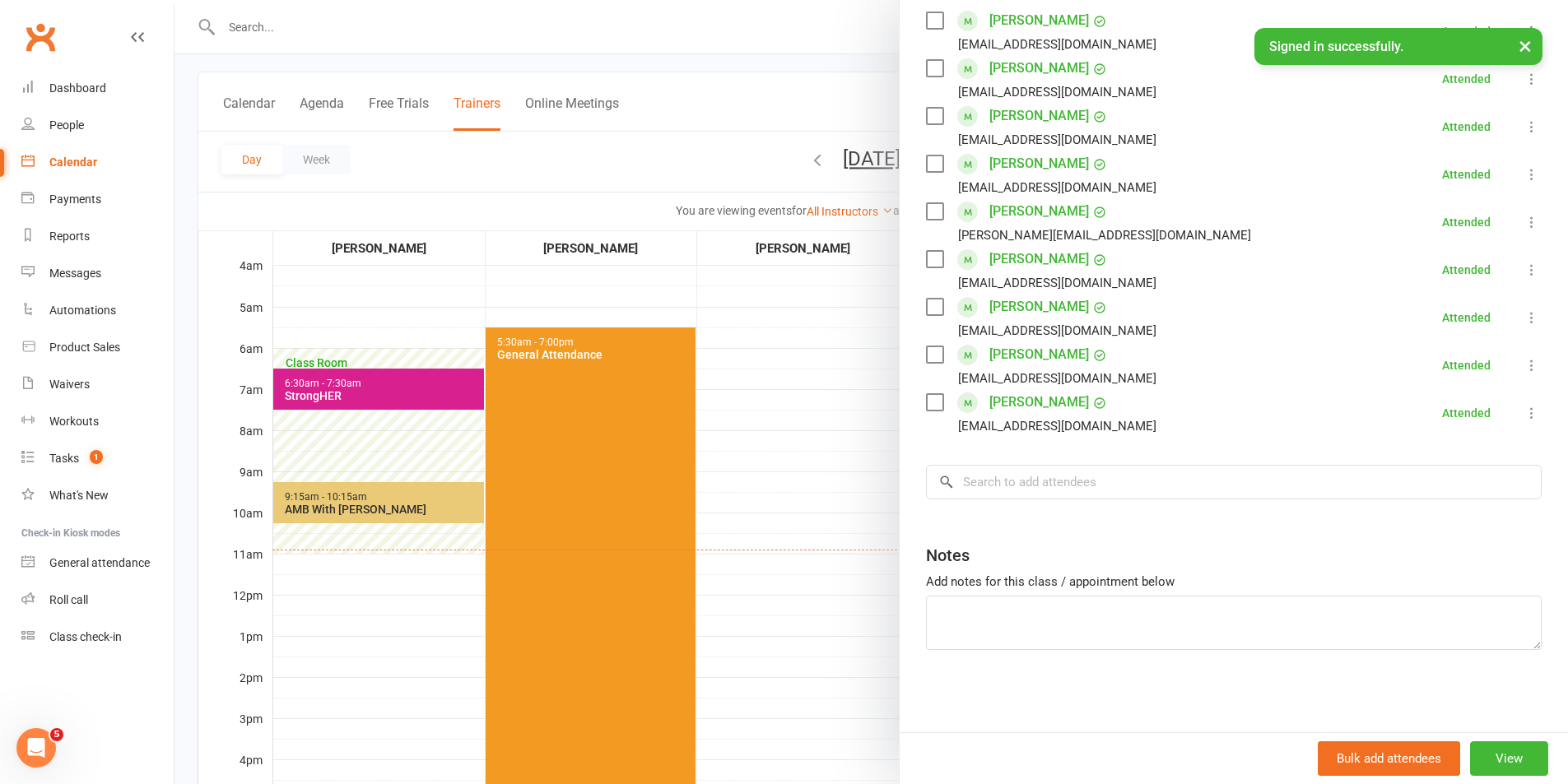
click at [432, 515] on div at bounding box center [871, 392] width 1394 height 784
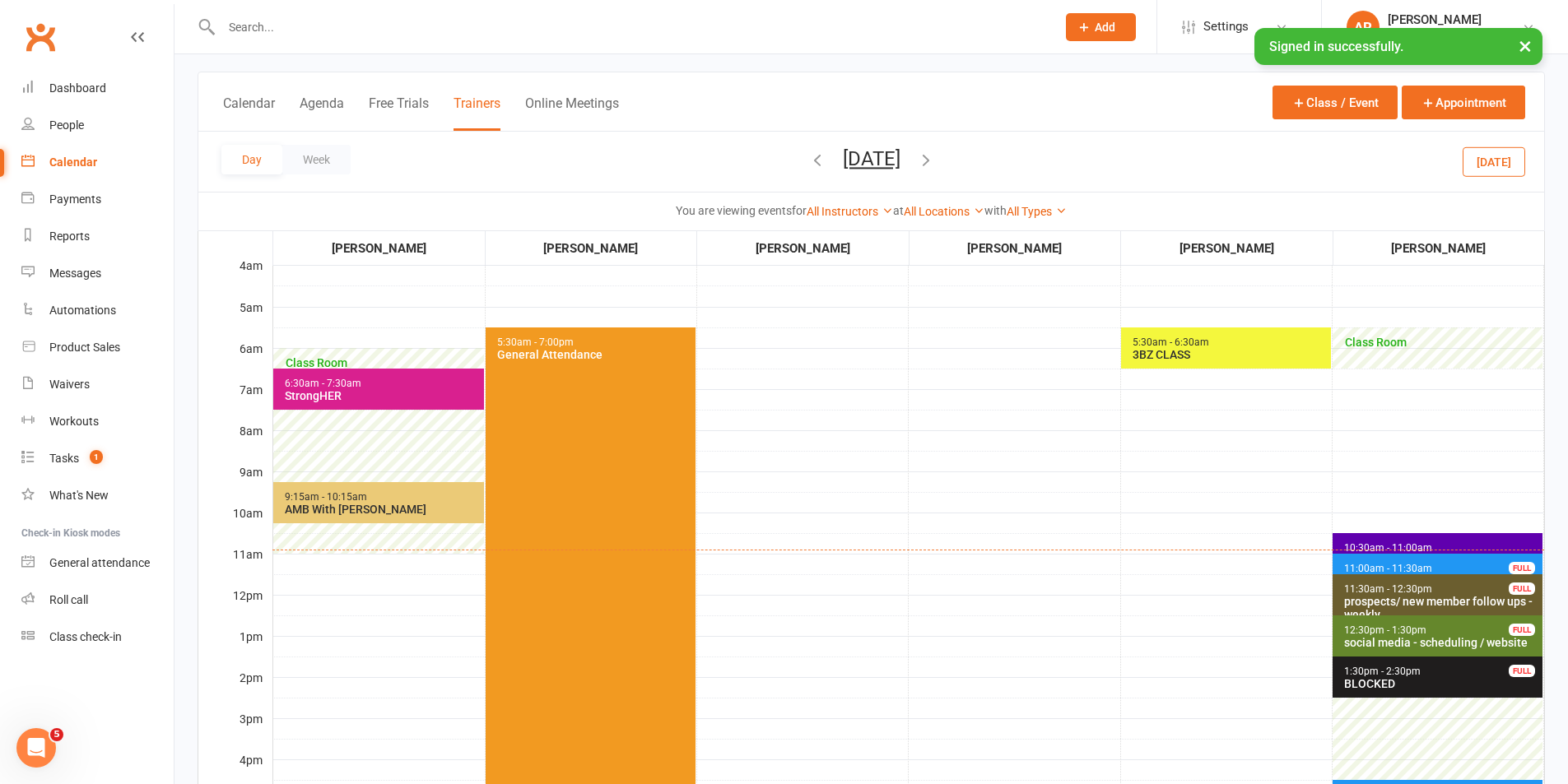
click at [432, 515] on span "9:15am - 10:15am AMB With [PERSON_NAME]" at bounding box center [378, 502] width 211 height 41
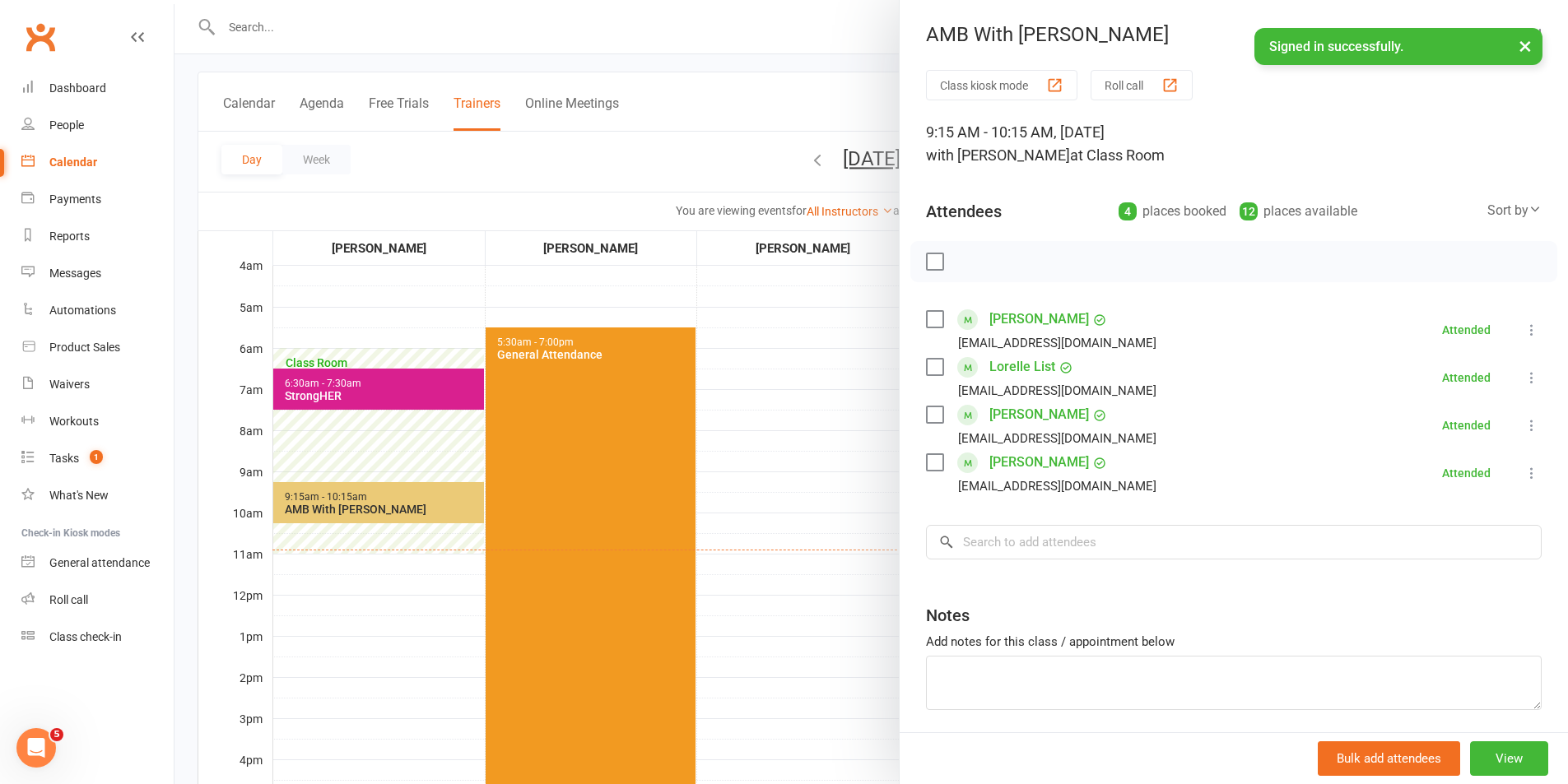
click at [780, 522] on div at bounding box center [871, 392] width 1394 height 784
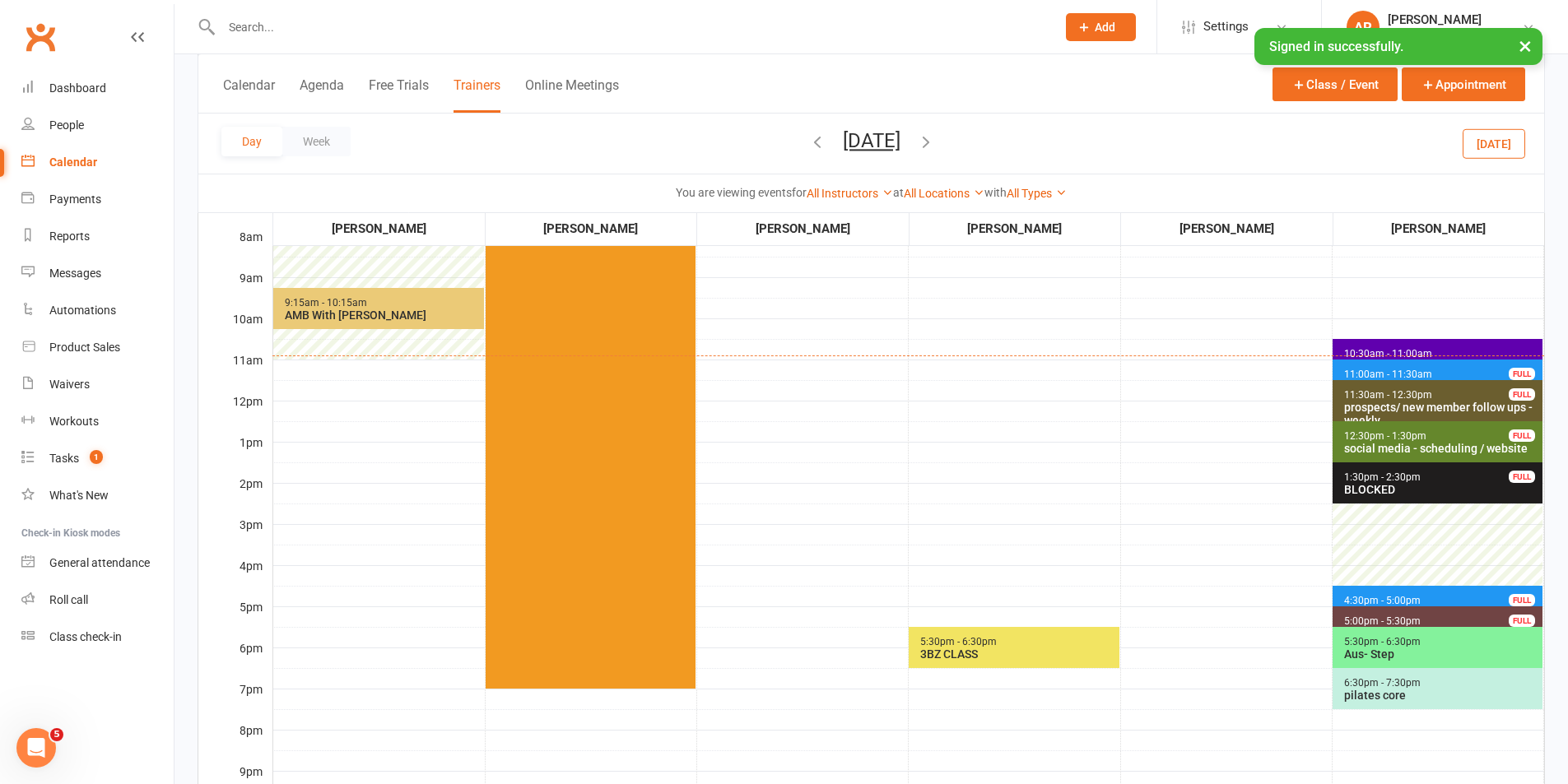
scroll to position [329, 0]
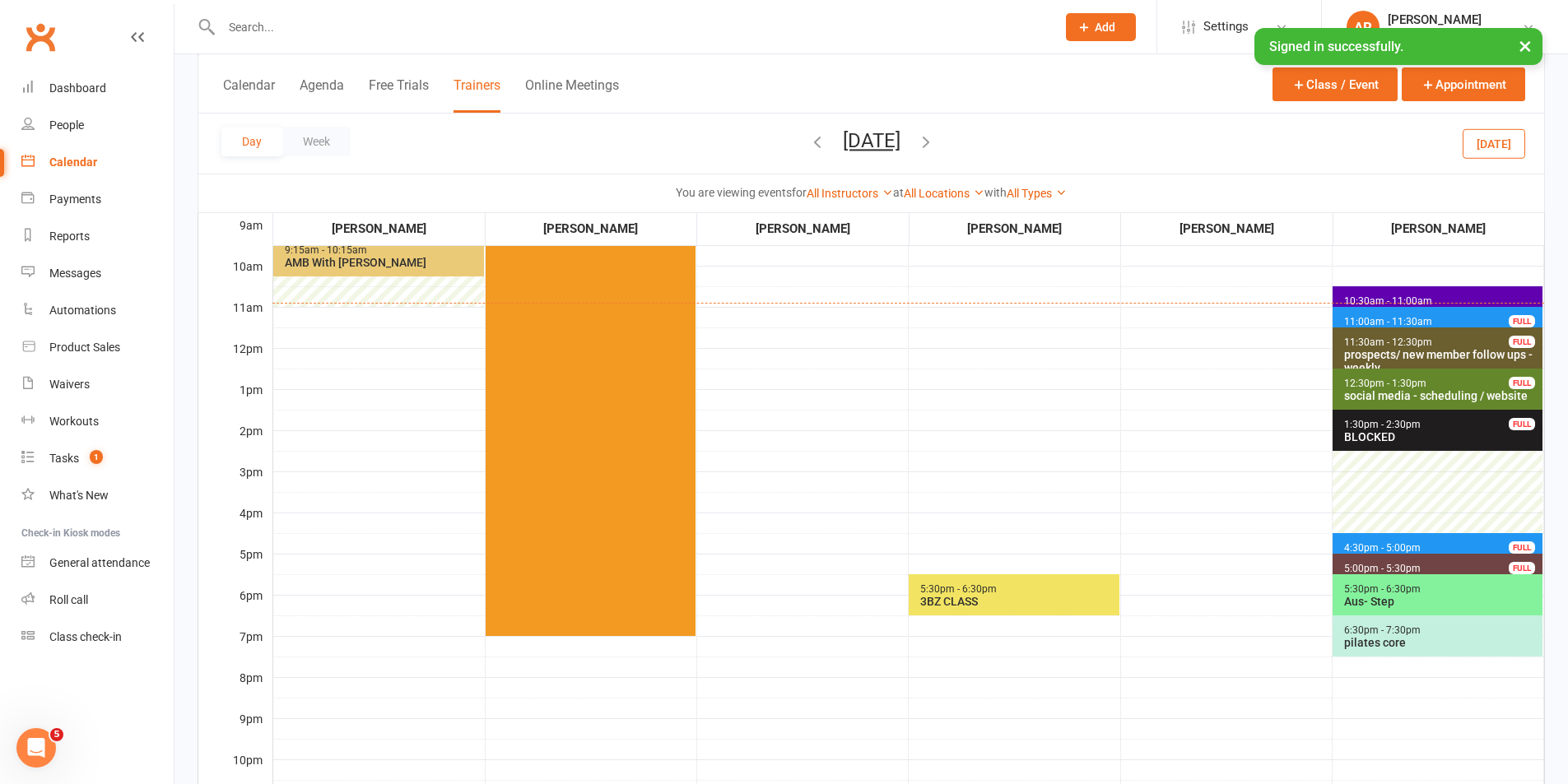
click at [1373, 595] on div "Aus- Step" at bounding box center [1441, 602] width 196 height 13
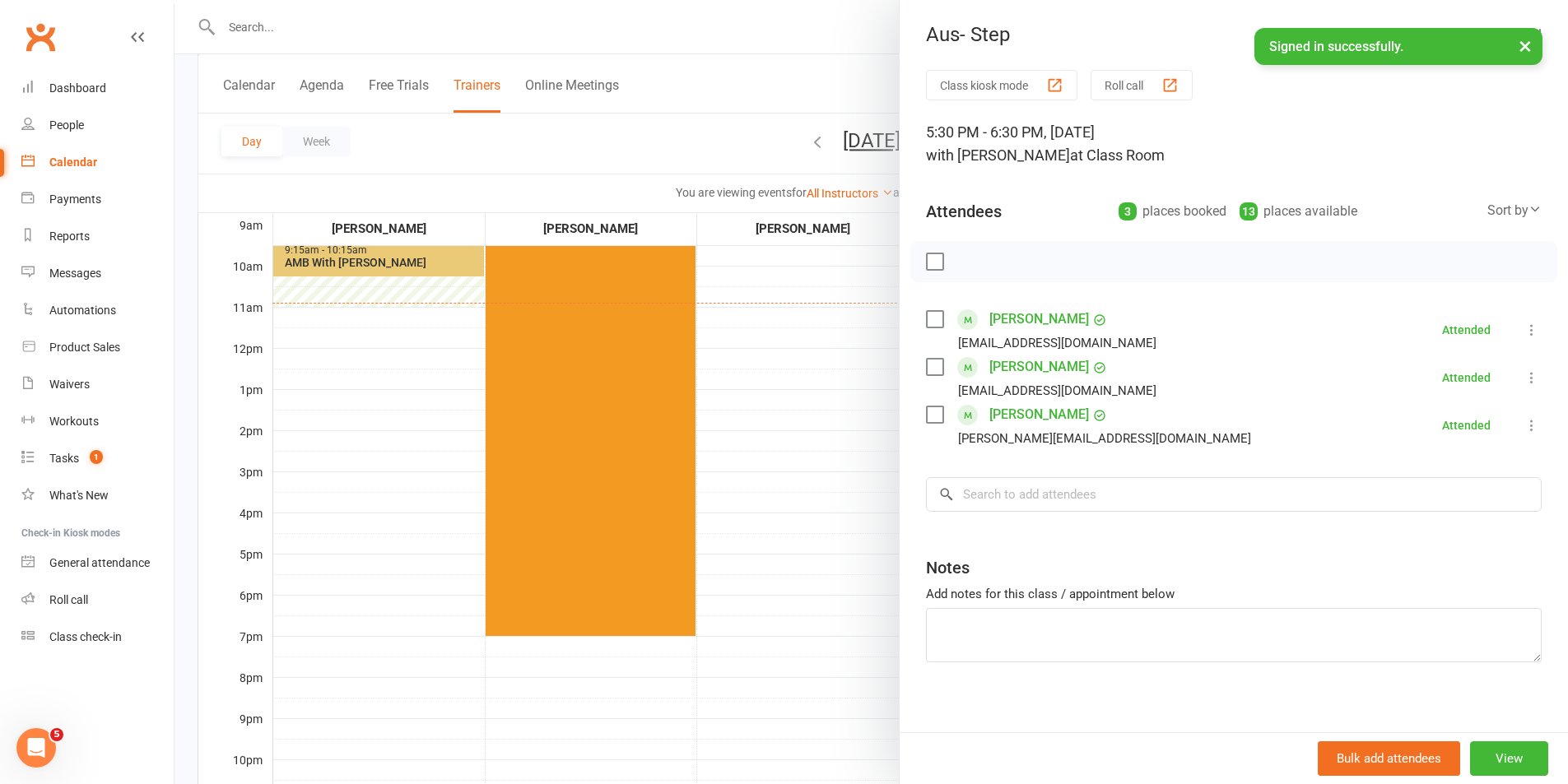
click at [768, 504] on div at bounding box center [871, 392] width 1394 height 784
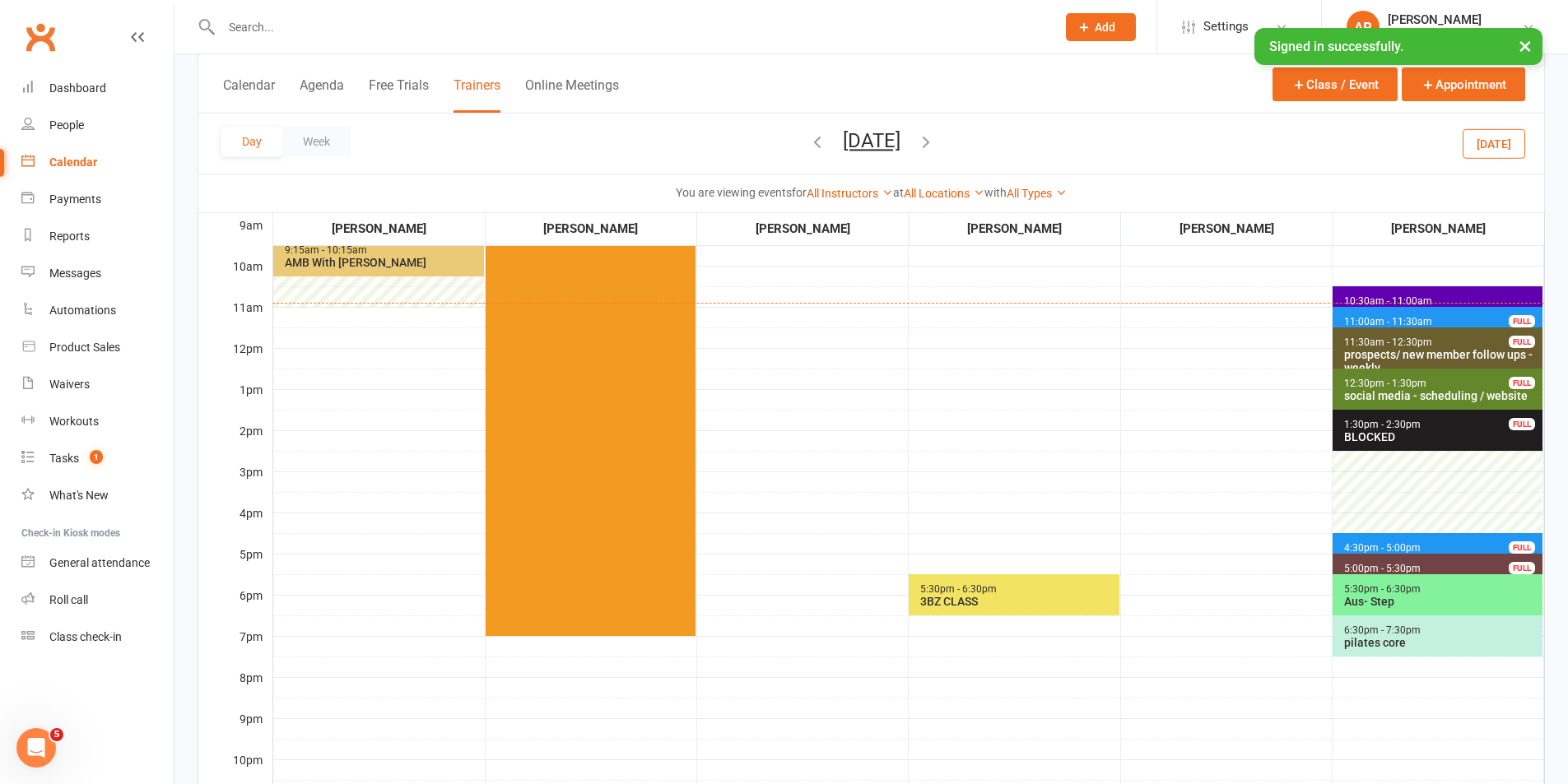
click at [930, 592] on span "5:30pm - 6:30pm" at bounding box center [959, 588] width 79 height 11
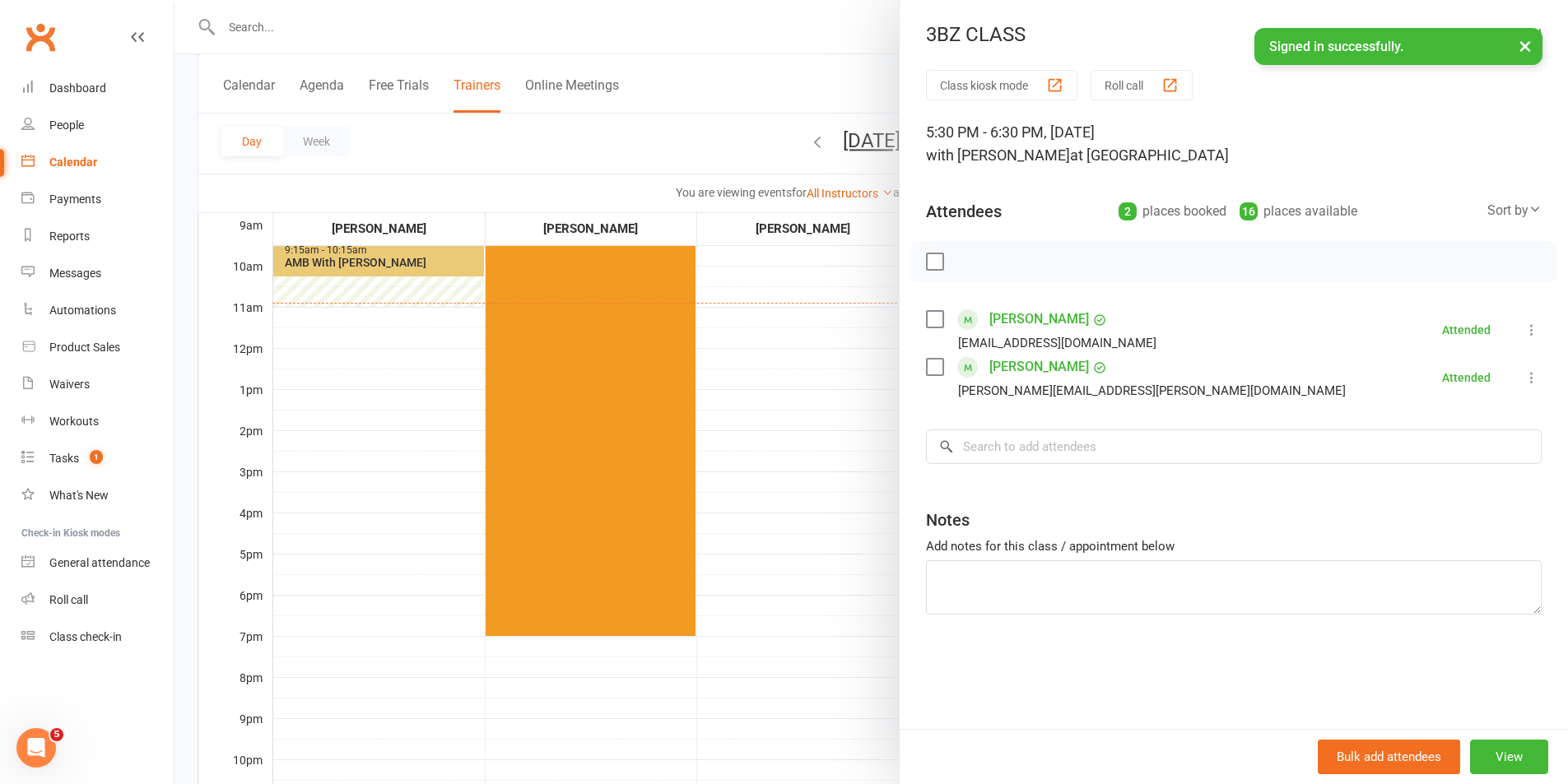
click at [807, 490] on div at bounding box center [871, 392] width 1394 height 784
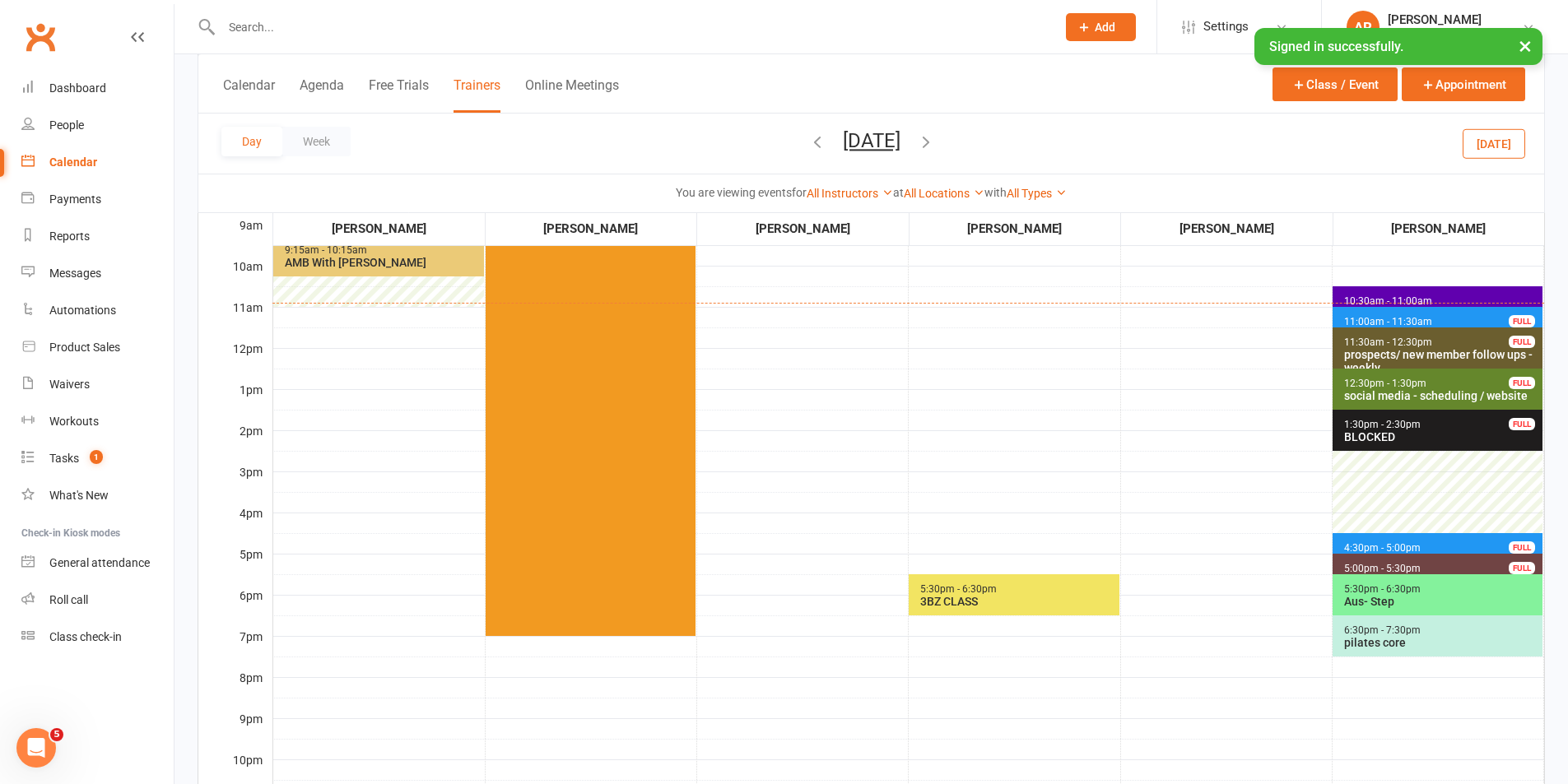
click at [935, 138] on icon "button" at bounding box center [926, 141] width 18 height 18
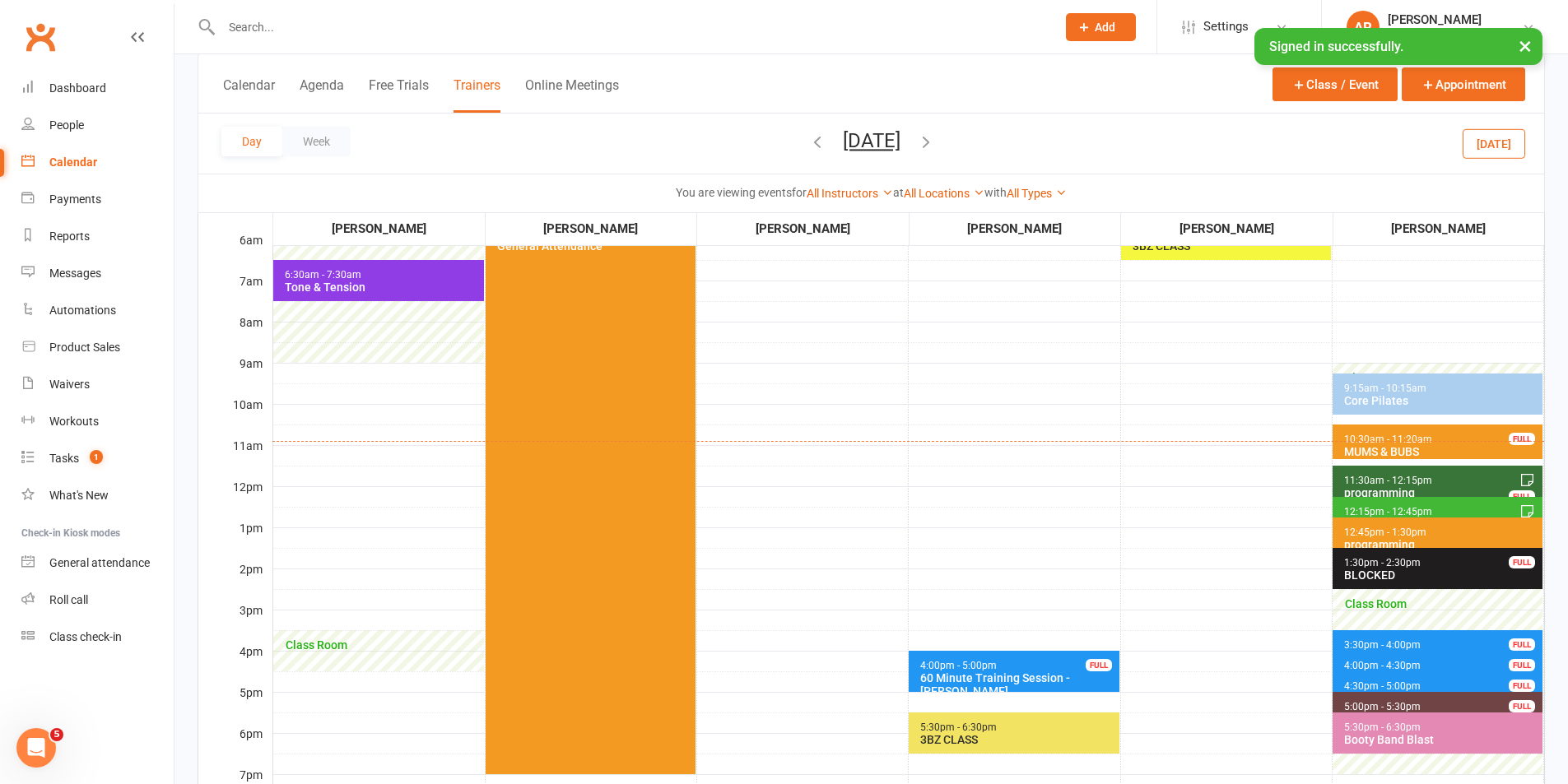
scroll to position [165, 0]
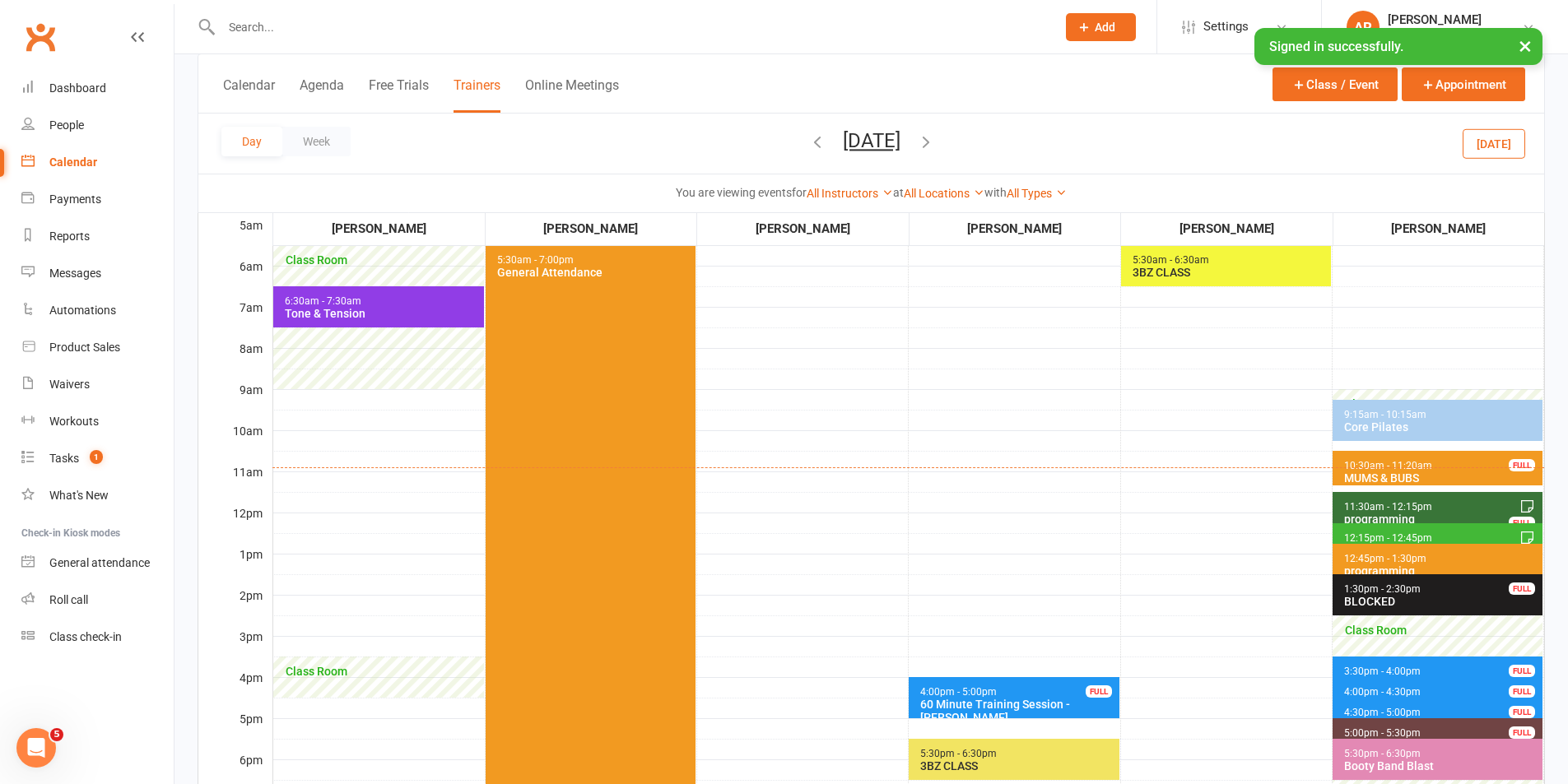
click at [1147, 269] on div "3BZ CLASS" at bounding box center [1229, 272] width 196 height 13
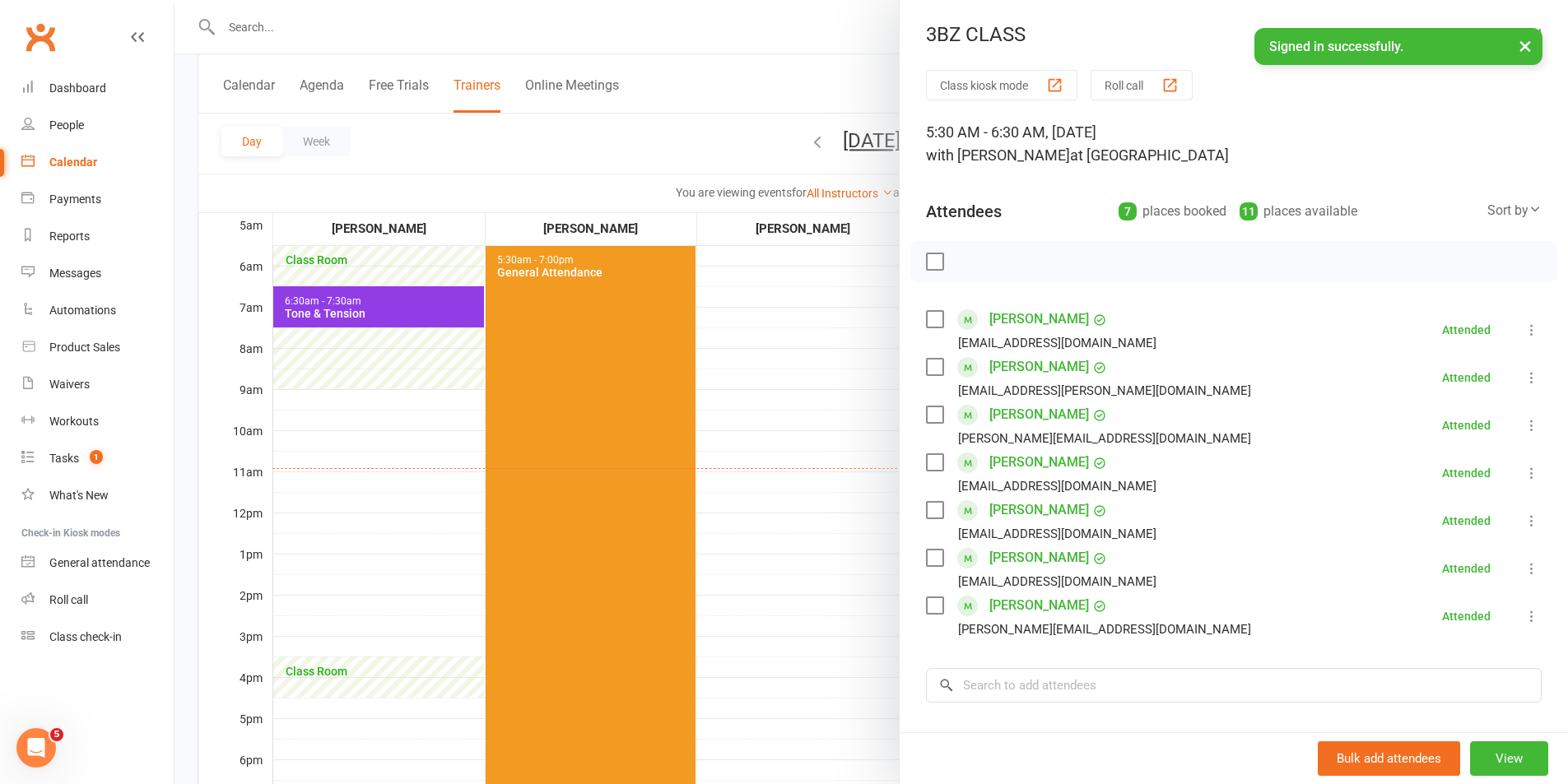
click at [399, 304] on div at bounding box center [871, 392] width 1394 height 784
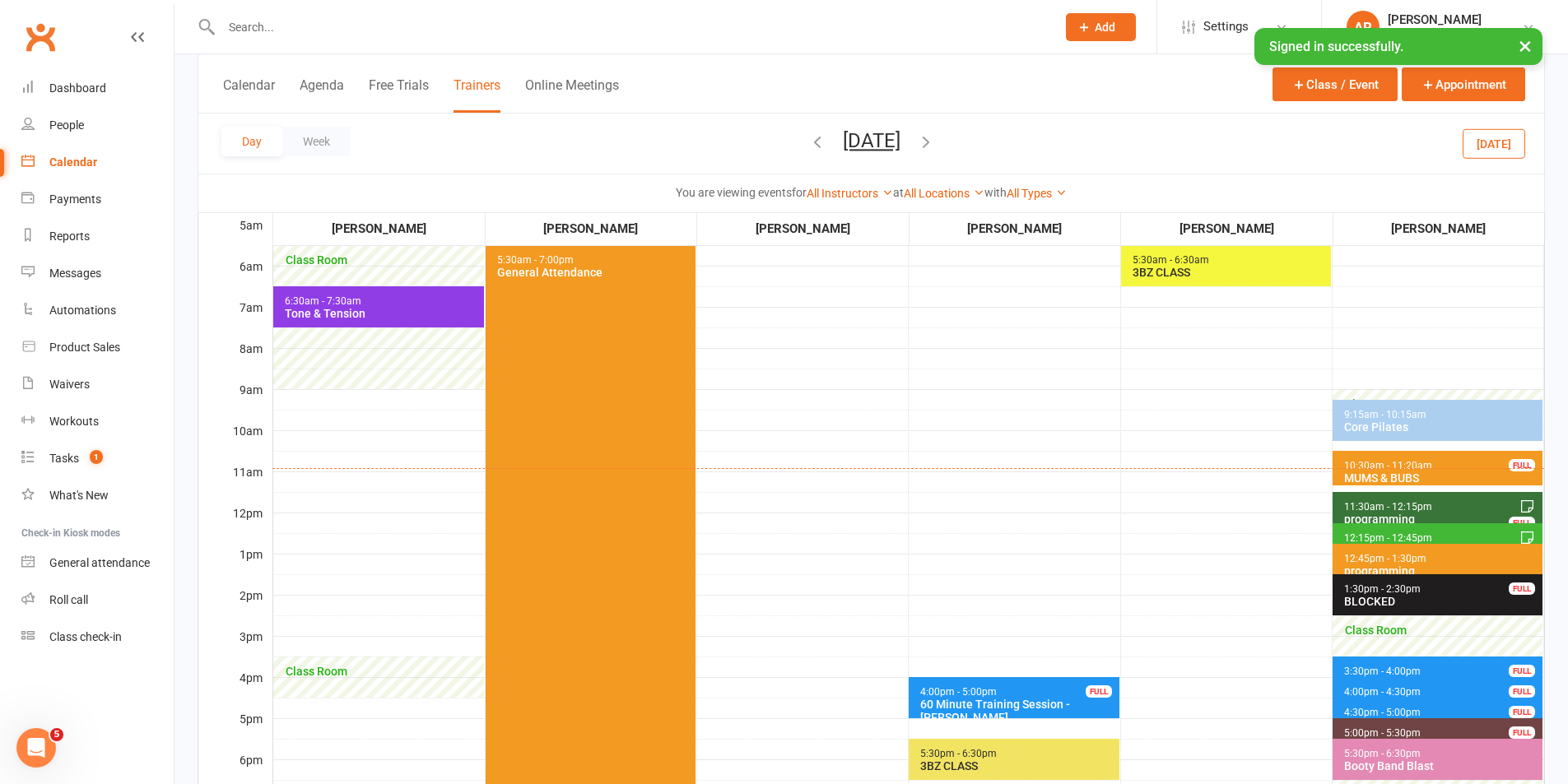
click at [399, 304] on span "6:30am - 7:30am Tone & Tension" at bounding box center [378, 307] width 211 height 41
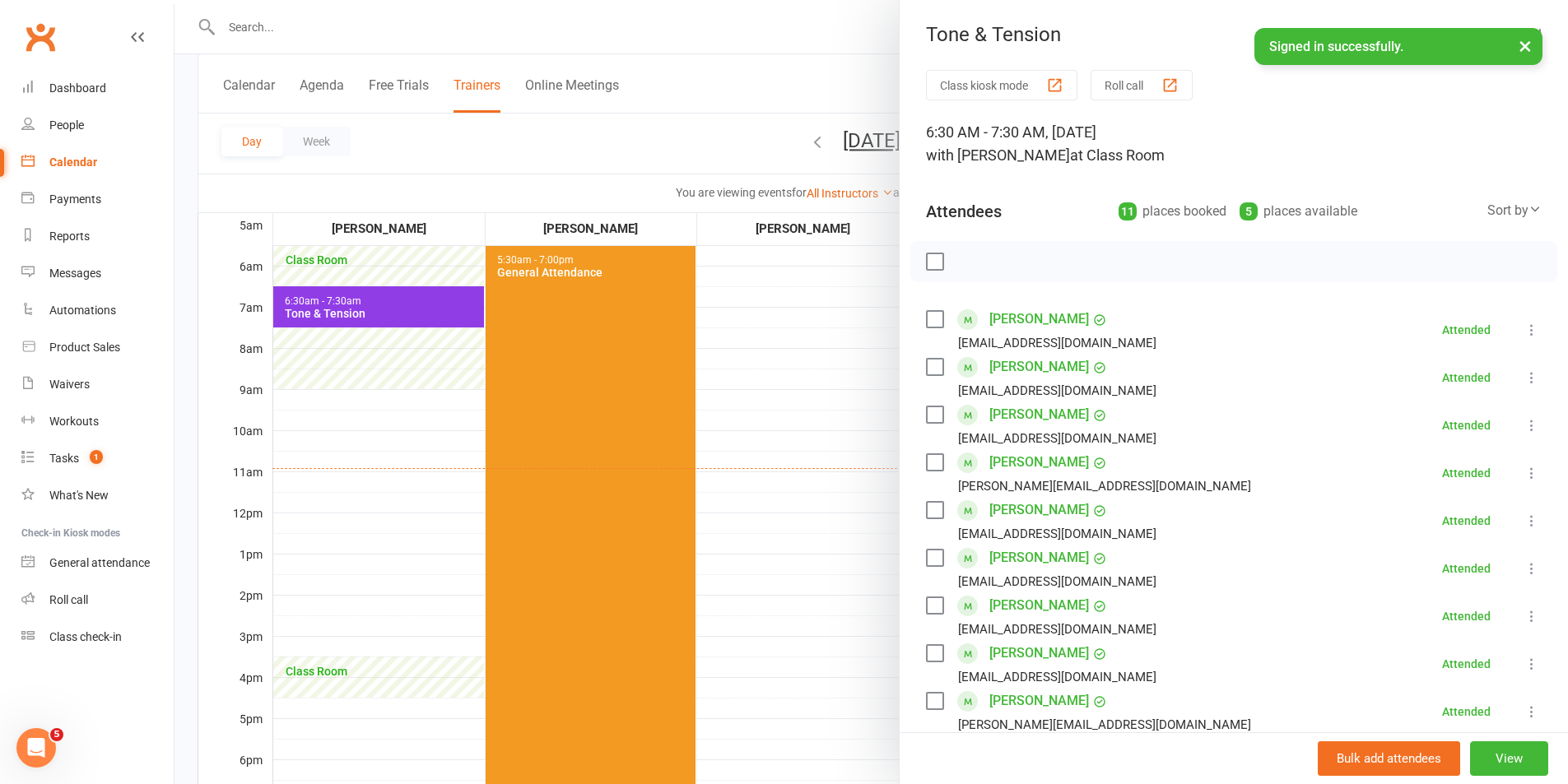
drag, startPoint x: 766, startPoint y: 409, endPoint x: 807, endPoint y: 409, distance: 41.0
click at [766, 409] on div at bounding box center [871, 392] width 1394 height 784
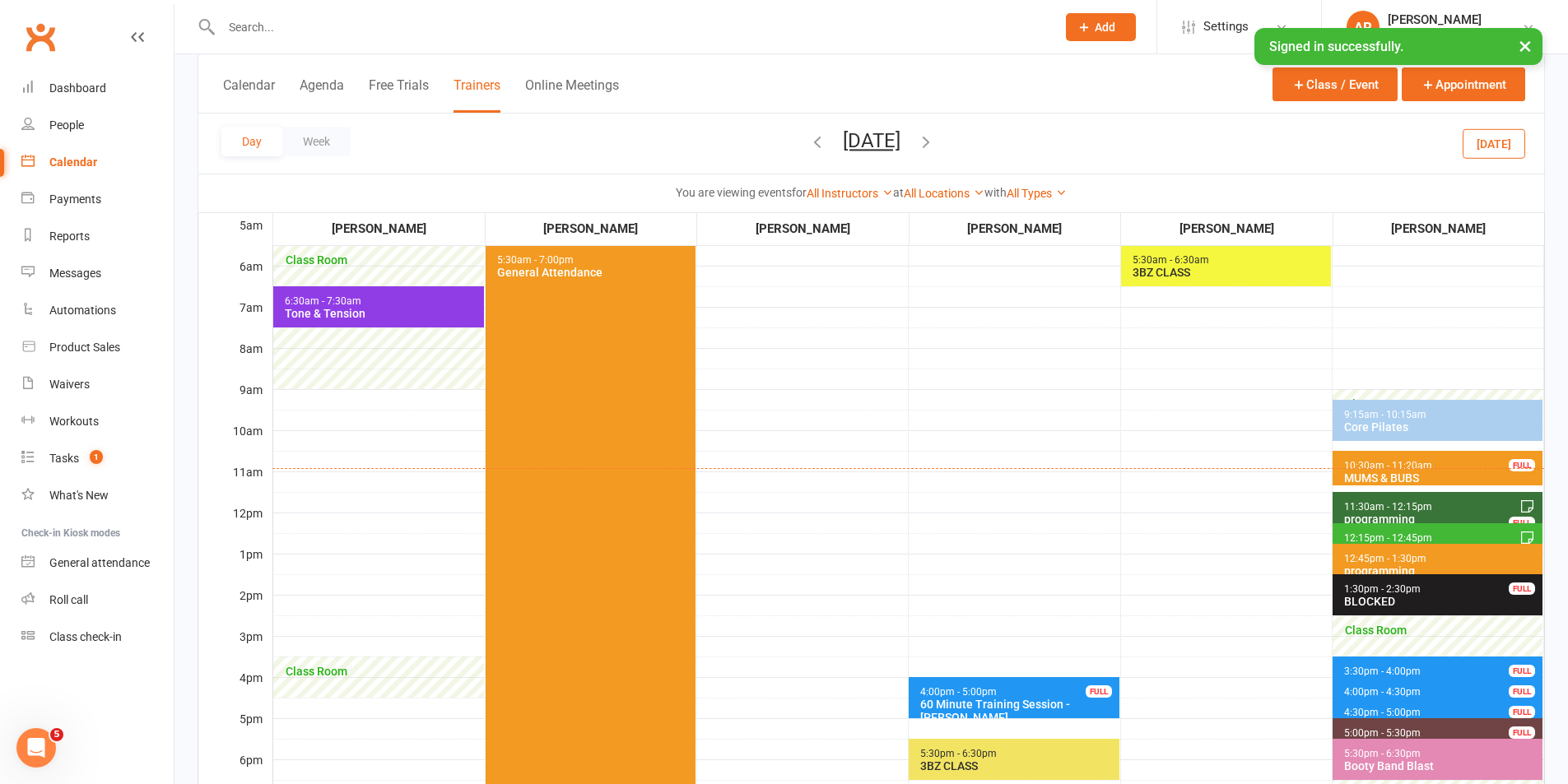
click at [1362, 416] on span "9:15am - 10:15am" at bounding box center [1385, 414] width 84 height 11
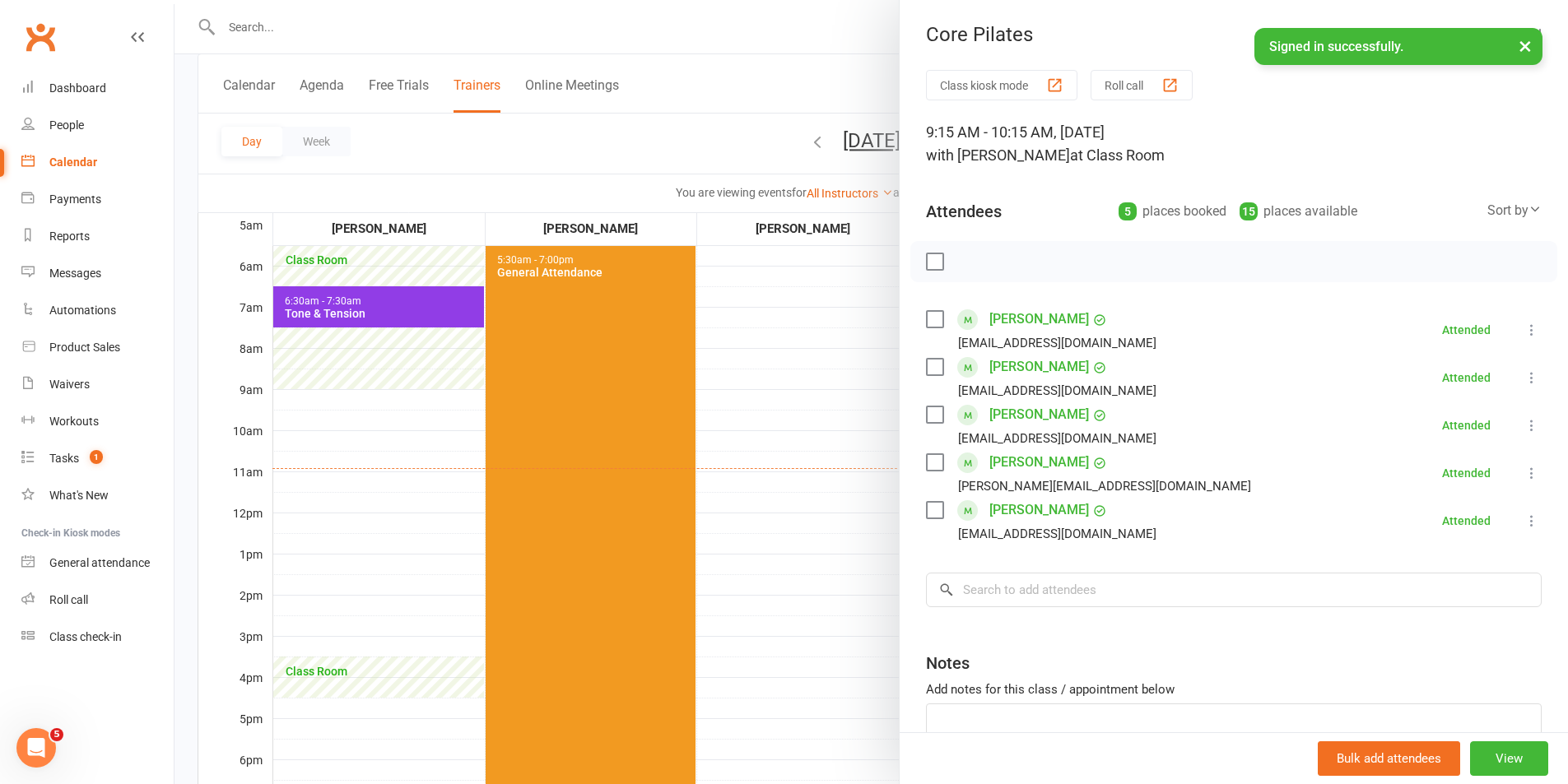
drag, startPoint x: 736, startPoint y: 575, endPoint x: 764, endPoint y: 576, distance: 28.0
click at [736, 575] on div at bounding box center [871, 392] width 1394 height 784
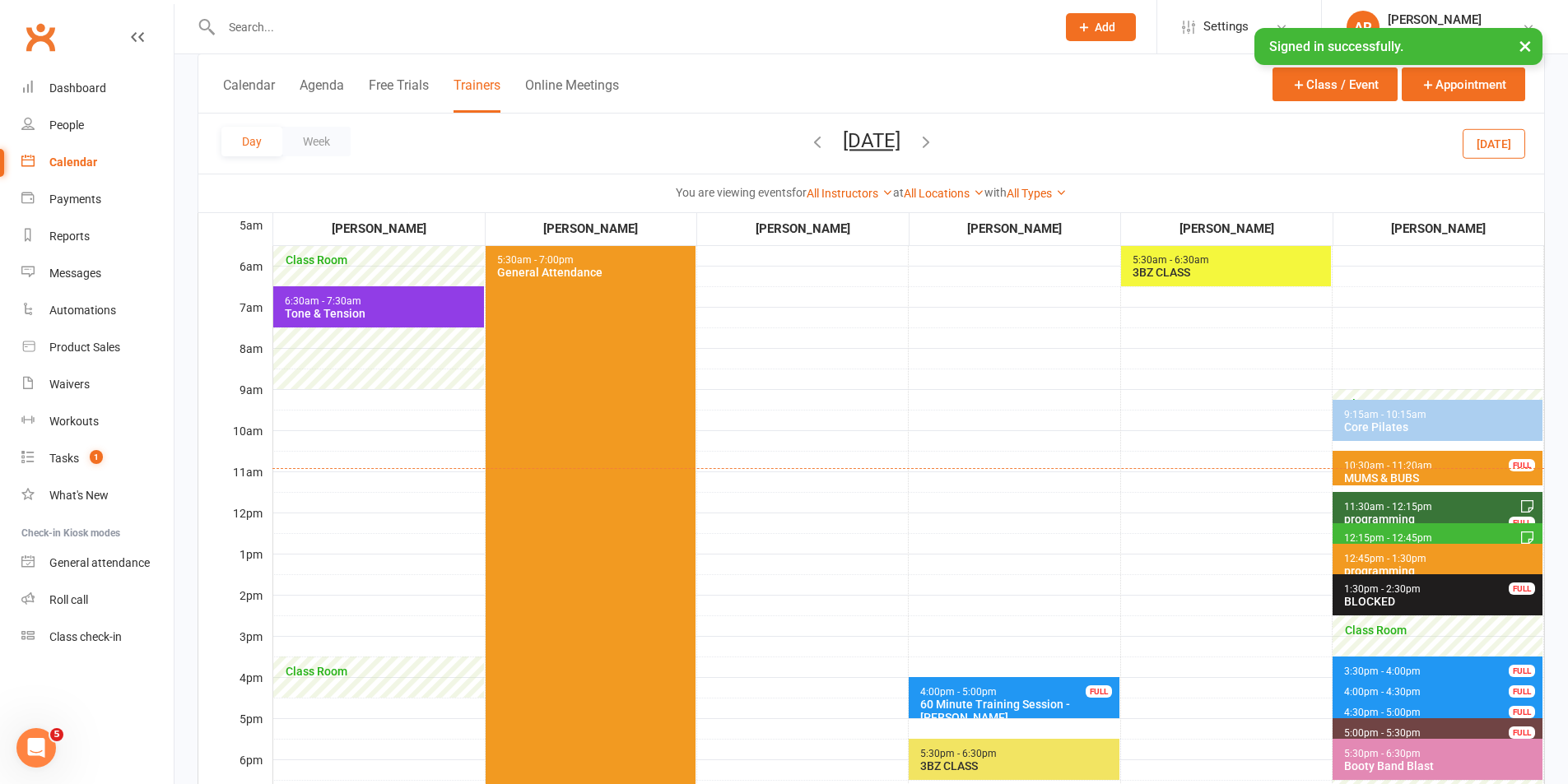
click at [1345, 747] on span "5:30pm - 6:30pm Booty Band Blast" at bounding box center [1438, 760] width 210 height 41
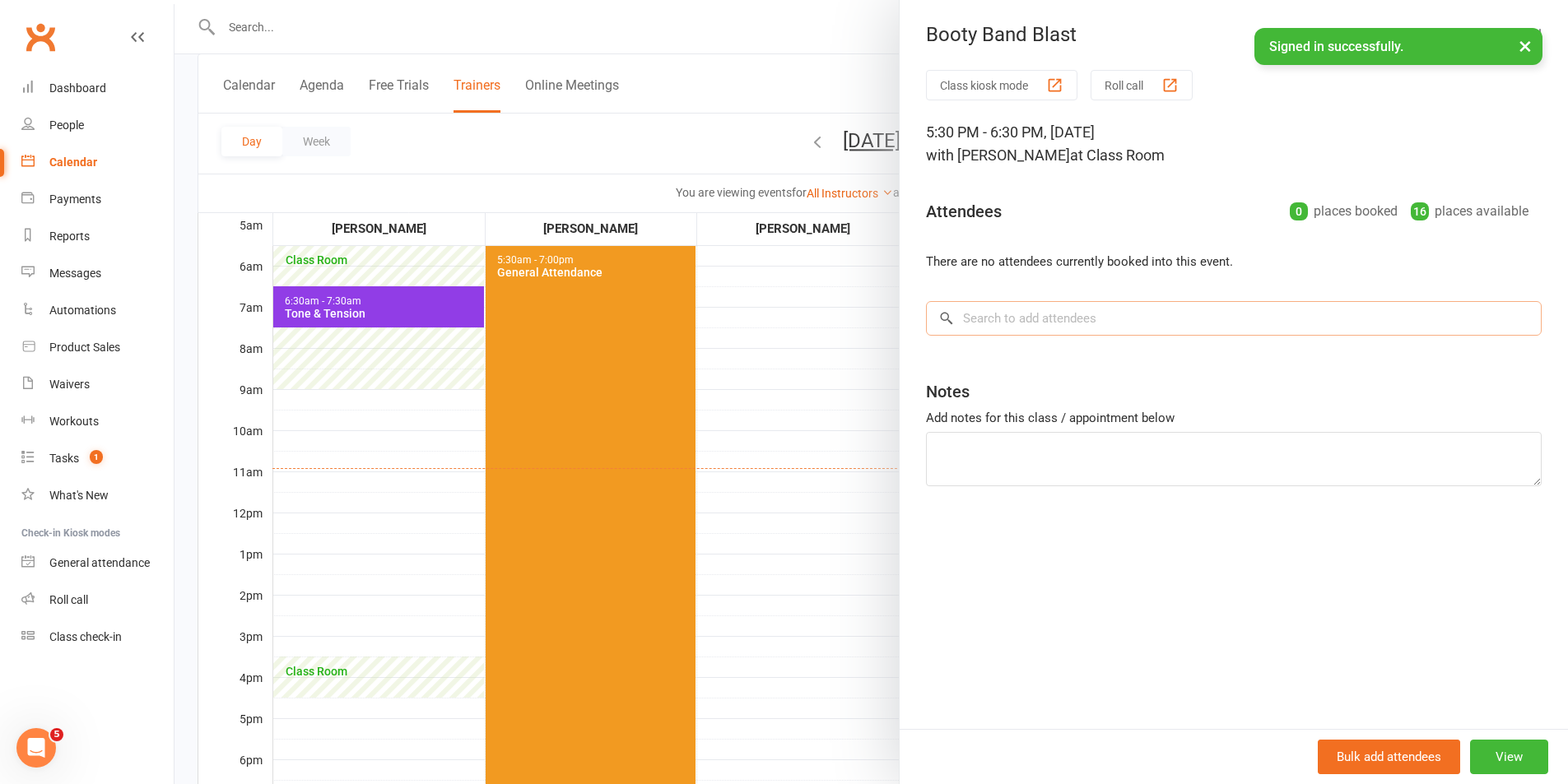
click at [973, 327] on input "search" at bounding box center [1234, 318] width 616 height 35
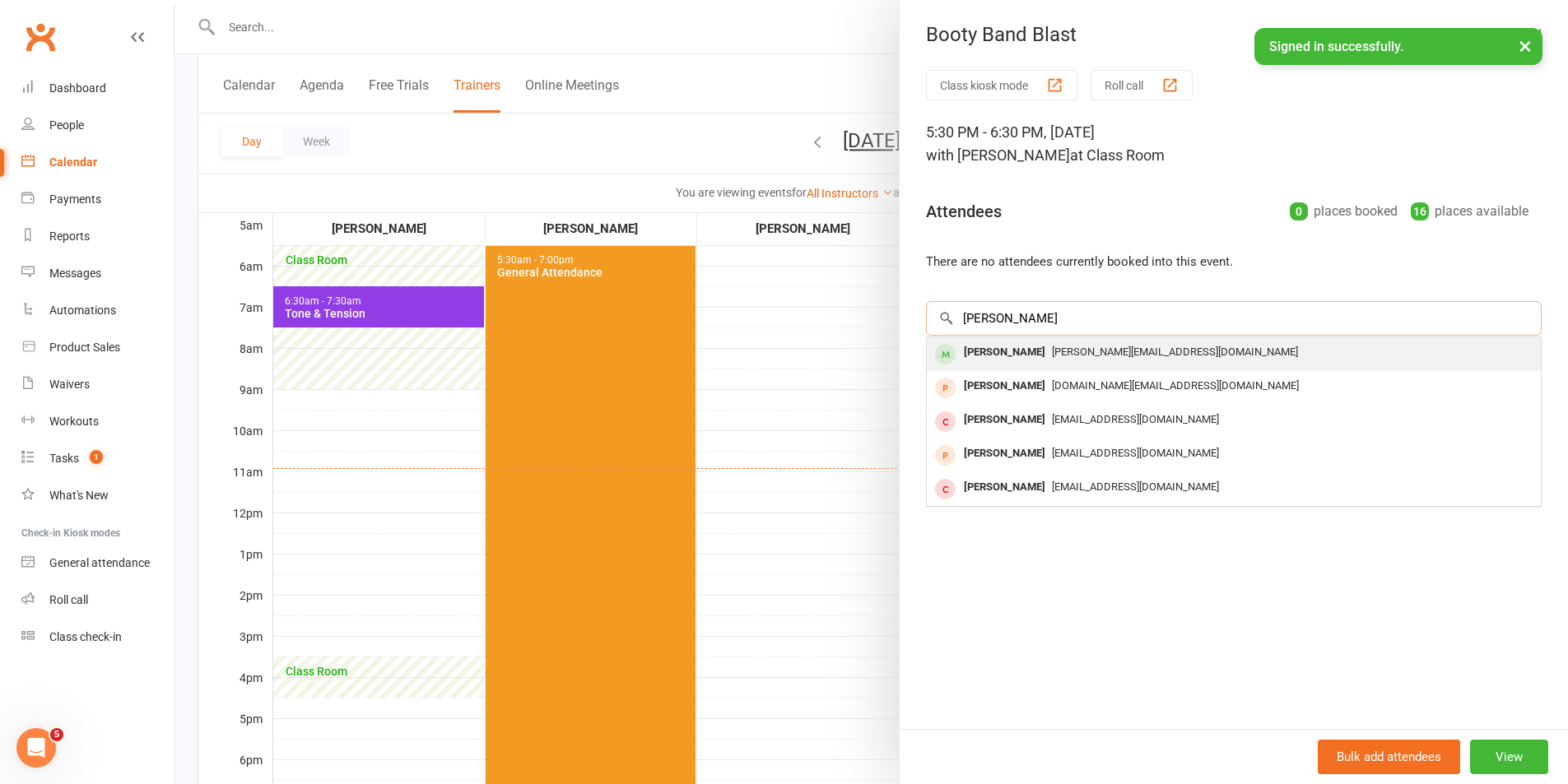
type input "[PERSON_NAME]"
click at [1052, 353] on span "[PERSON_NAME][EMAIL_ADDRESS][DOMAIN_NAME]" at bounding box center [1175, 351] width 246 height 12
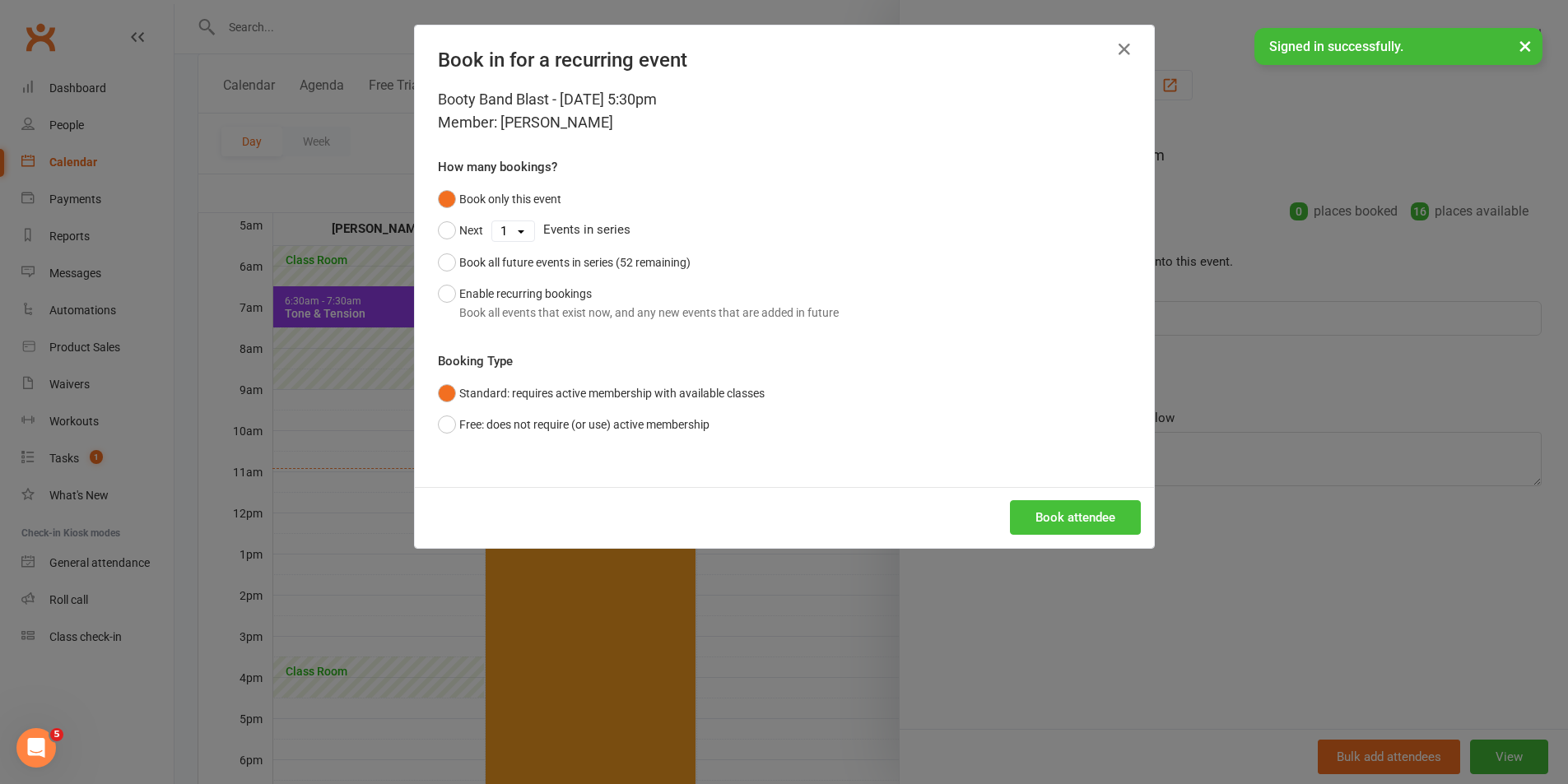
click at [1047, 502] on button "Book attendee" at bounding box center [1076, 517] width 131 height 35
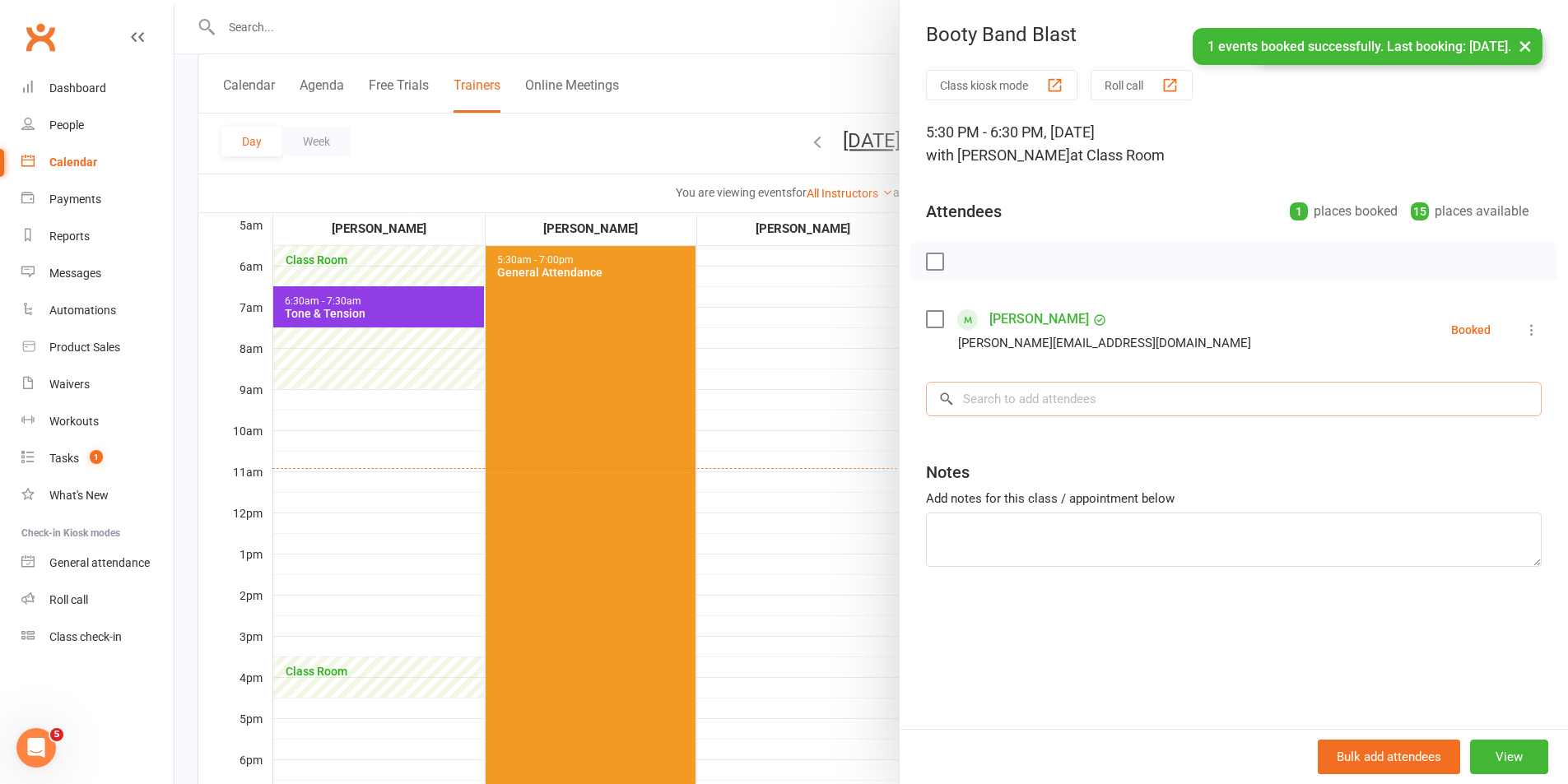
click at [1046, 414] on input "search" at bounding box center [1234, 399] width 616 height 35
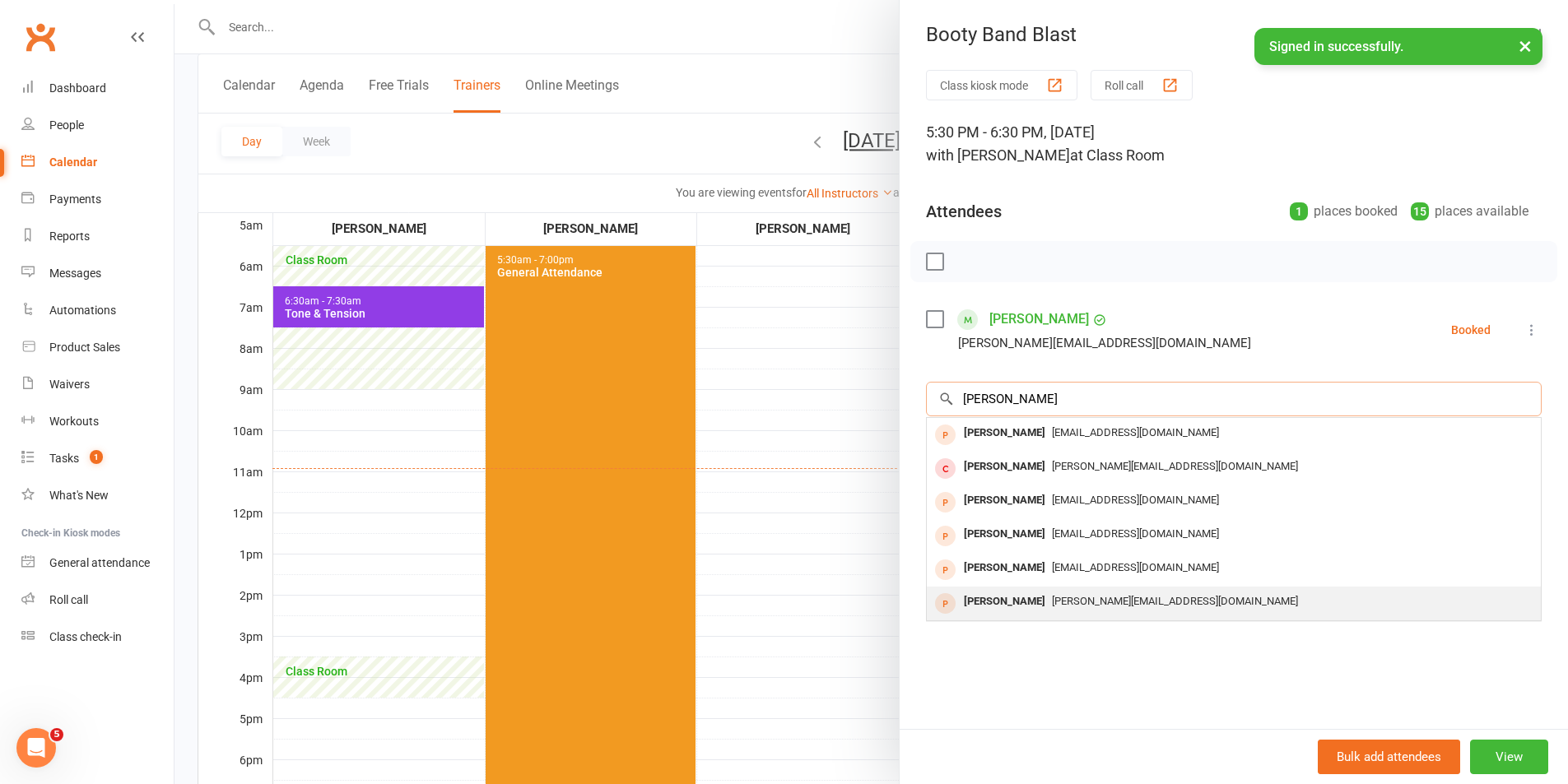
type input "[PERSON_NAME]"
click at [1054, 601] on span "[PERSON_NAME][EMAIL_ADDRESS][DOMAIN_NAME]" at bounding box center [1175, 601] width 246 height 12
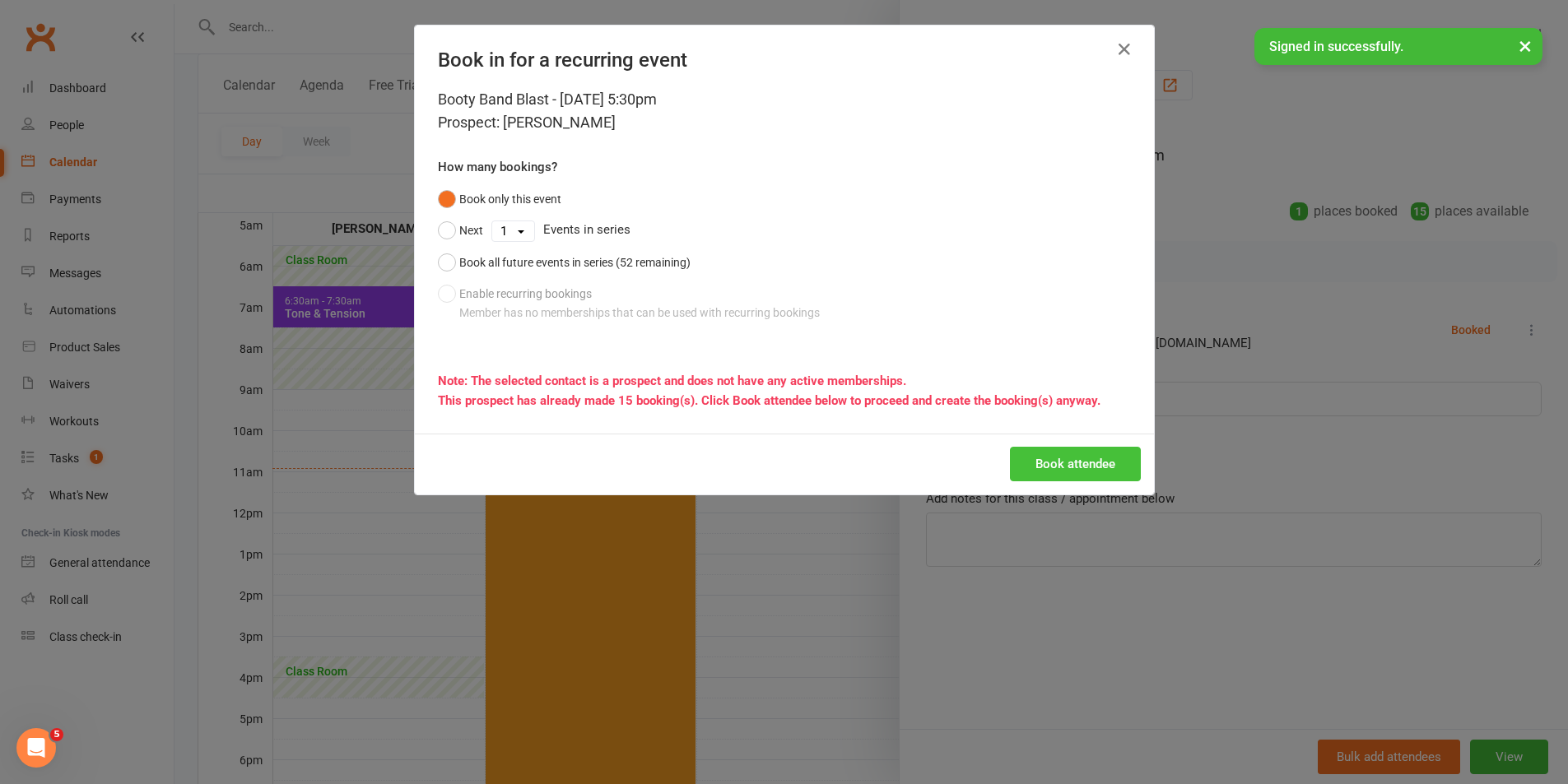
click at [1044, 461] on button "Book attendee" at bounding box center [1076, 464] width 131 height 35
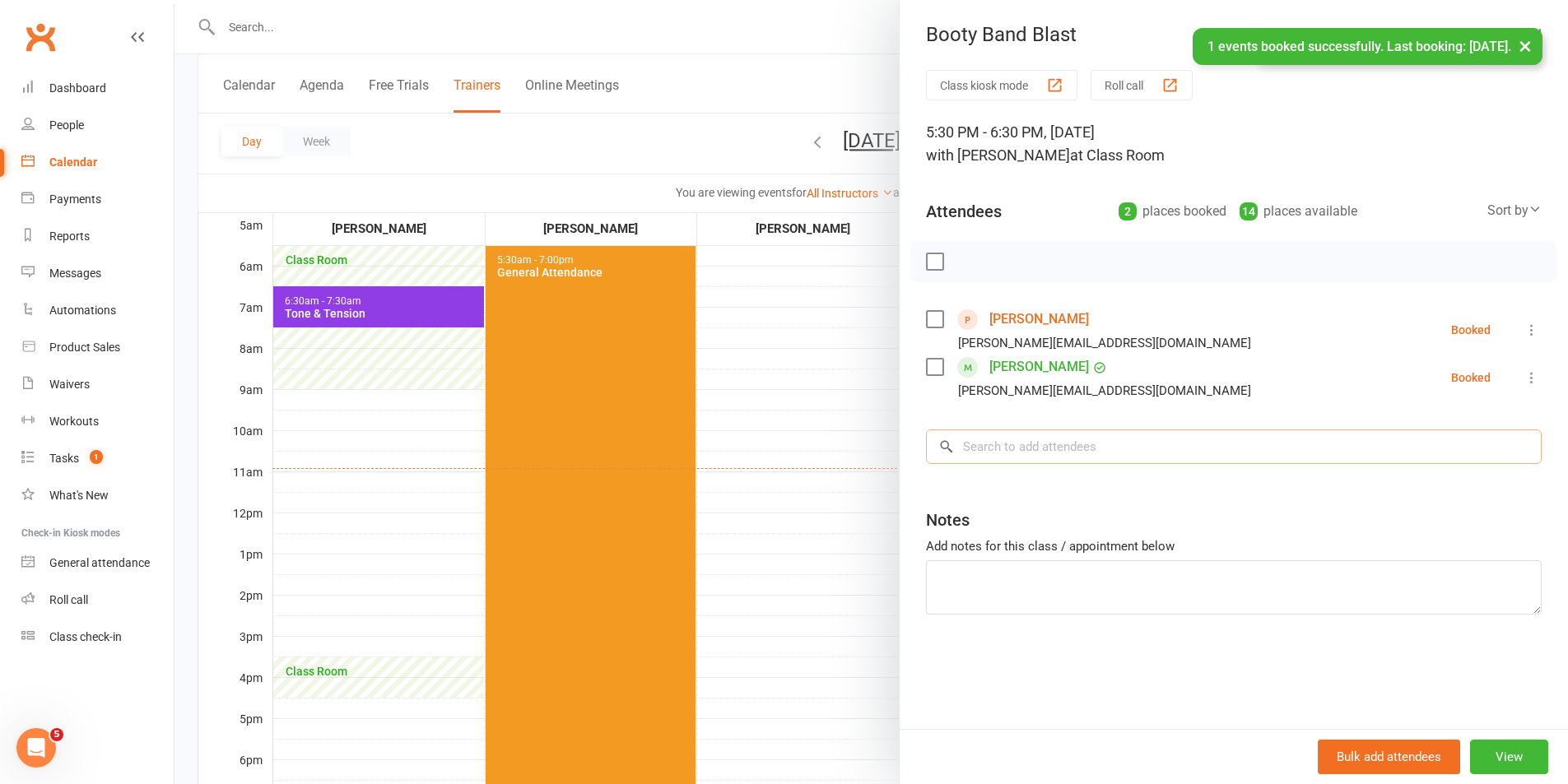
click at [1043, 461] on input "search" at bounding box center [1234, 446] width 616 height 35
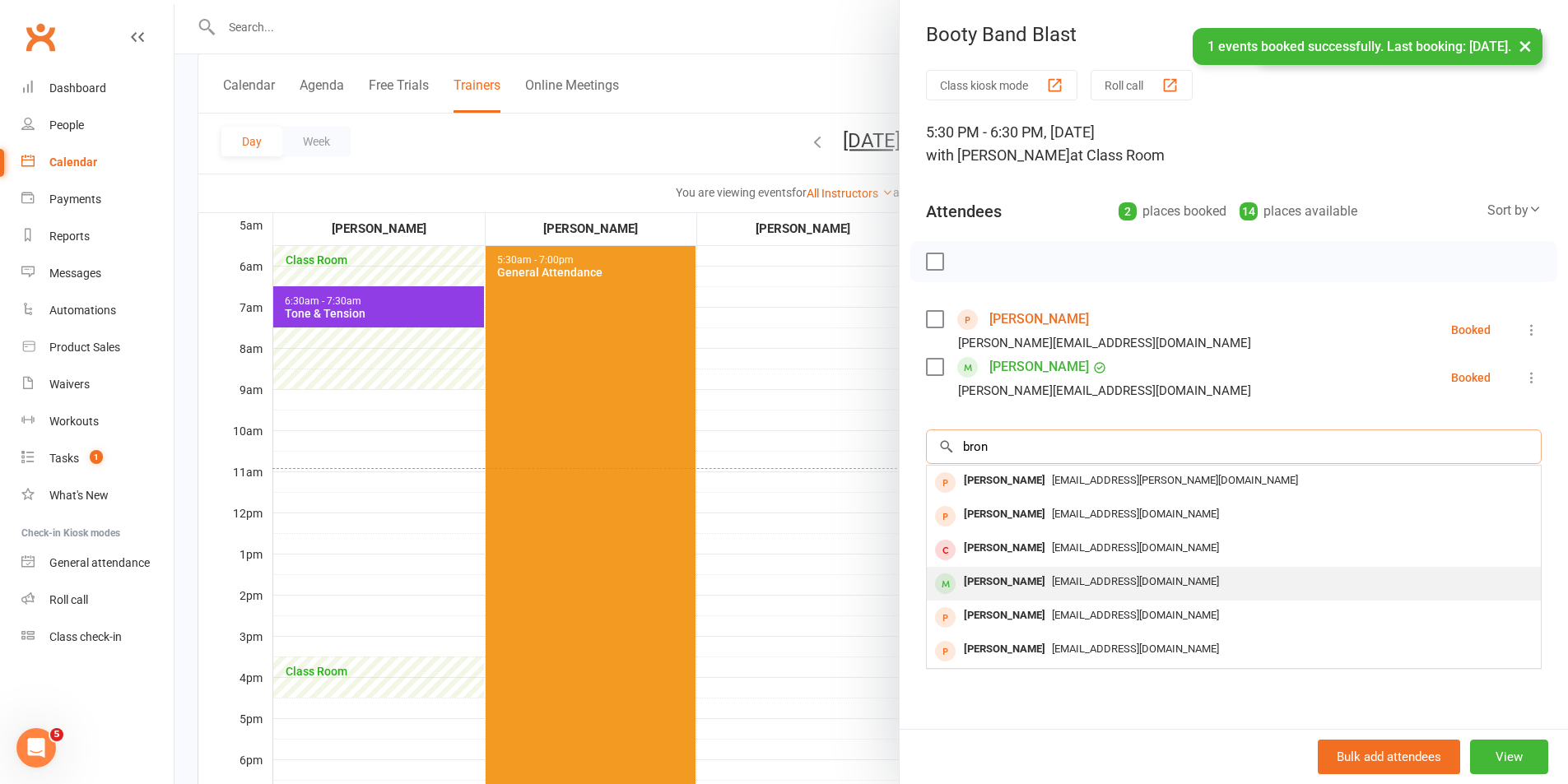
type input "bron"
click at [1038, 579] on div "[PERSON_NAME]" at bounding box center [1004, 582] width 95 height 24
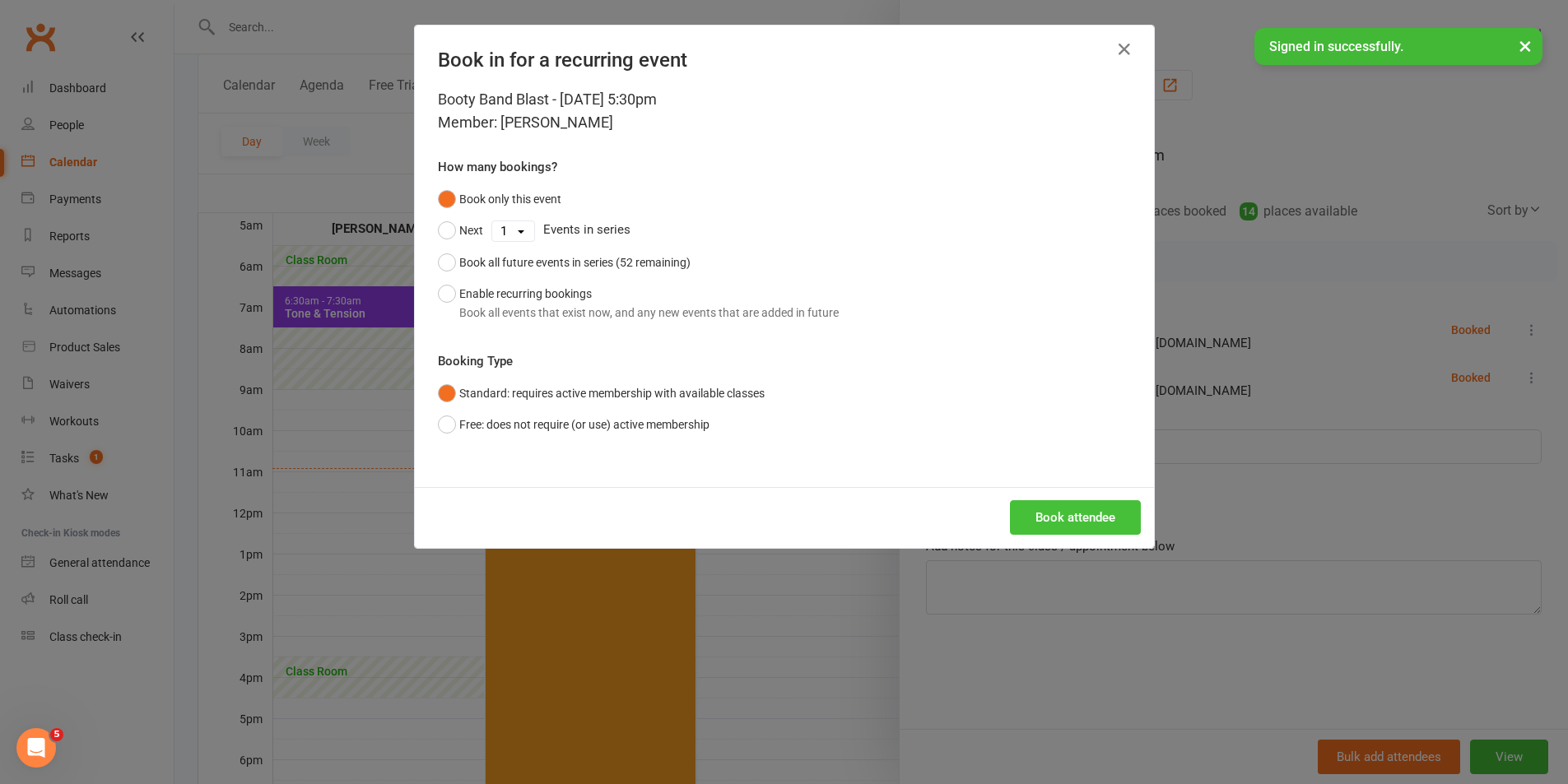
click at [1030, 519] on button "Book attendee" at bounding box center [1076, 517] width 131 height 35
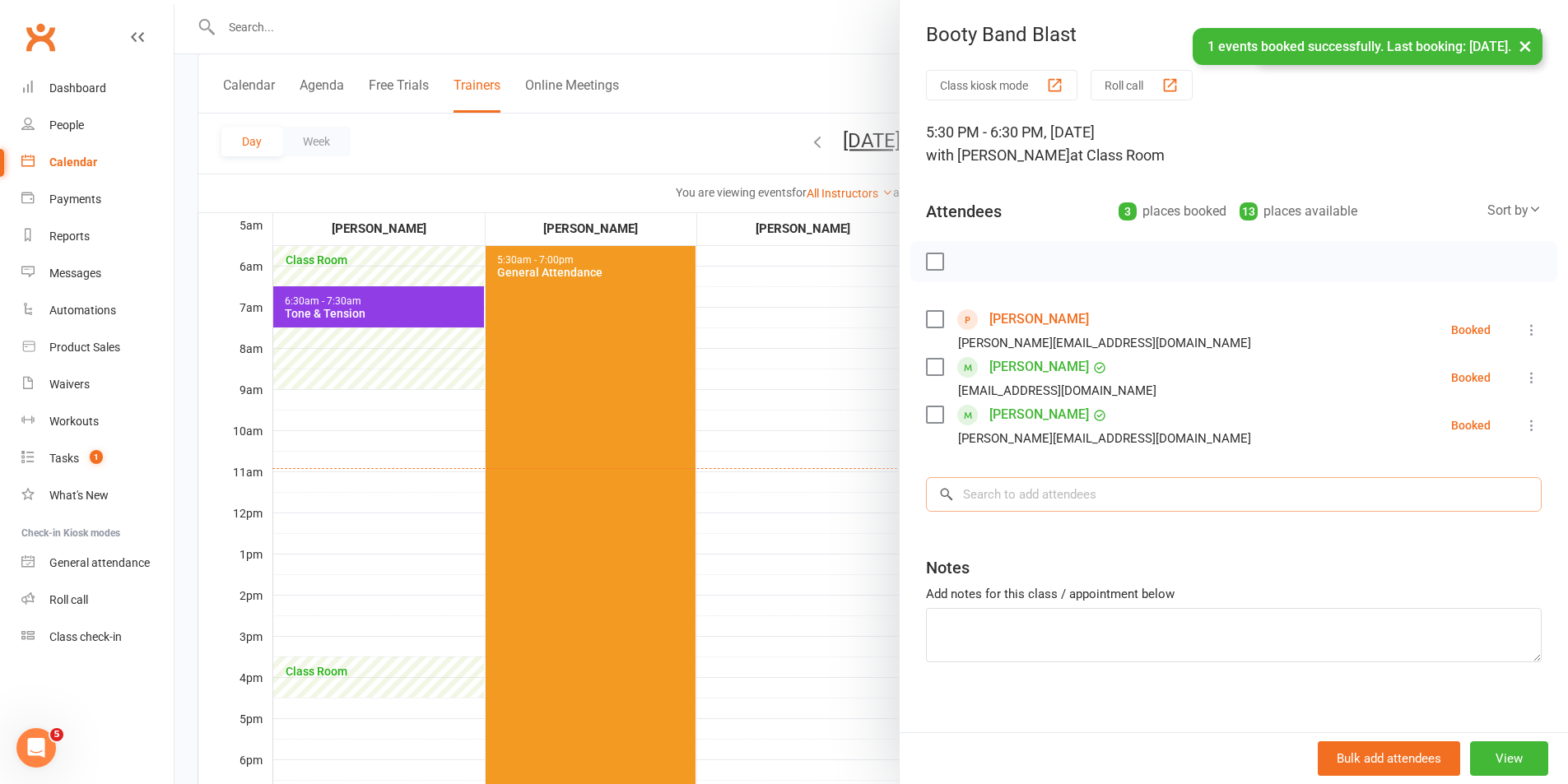
click at [1051, 503] on input "search" at bounding box center [1234, 494] width 616 height 35
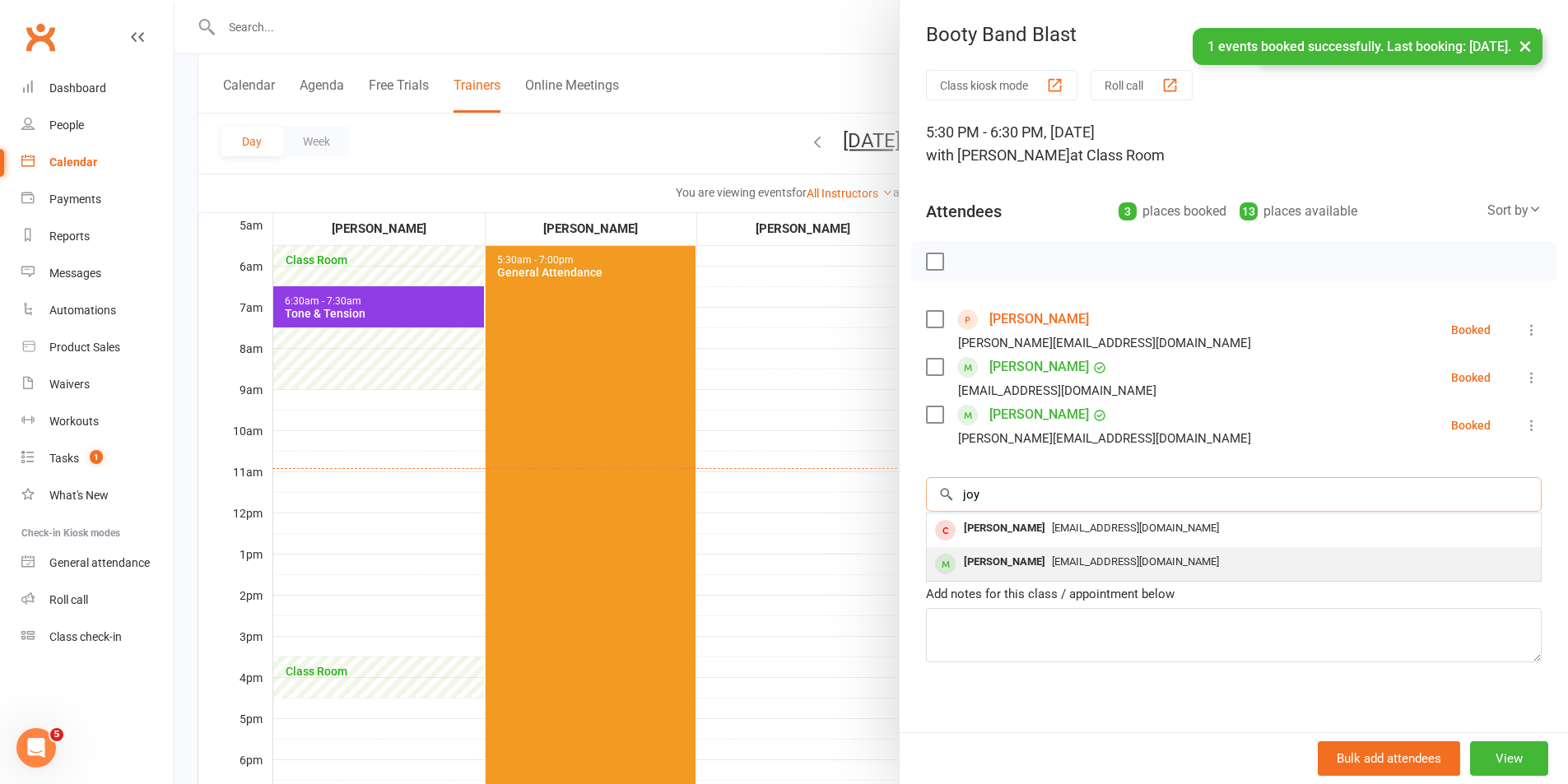
type input "joy"
click at [1061, 556] on span "[EMAIL_ADDRESS][DOMAIN_NAME]" at bounding box center [1136, 561] width 168 height 12
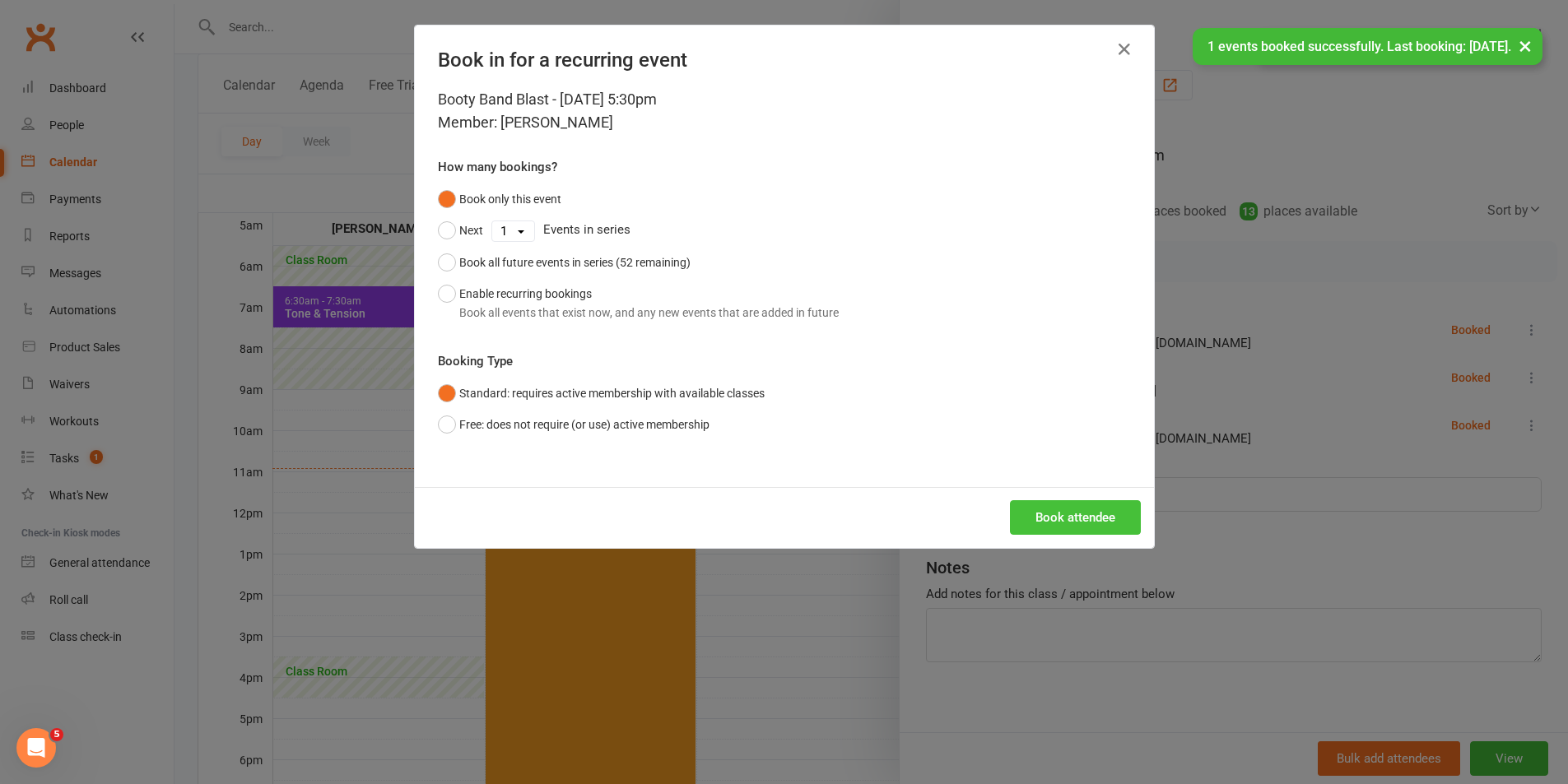
click at [1041, 508] on button "Book attendee" at bounding box center [1076, 517] width 131 height 35
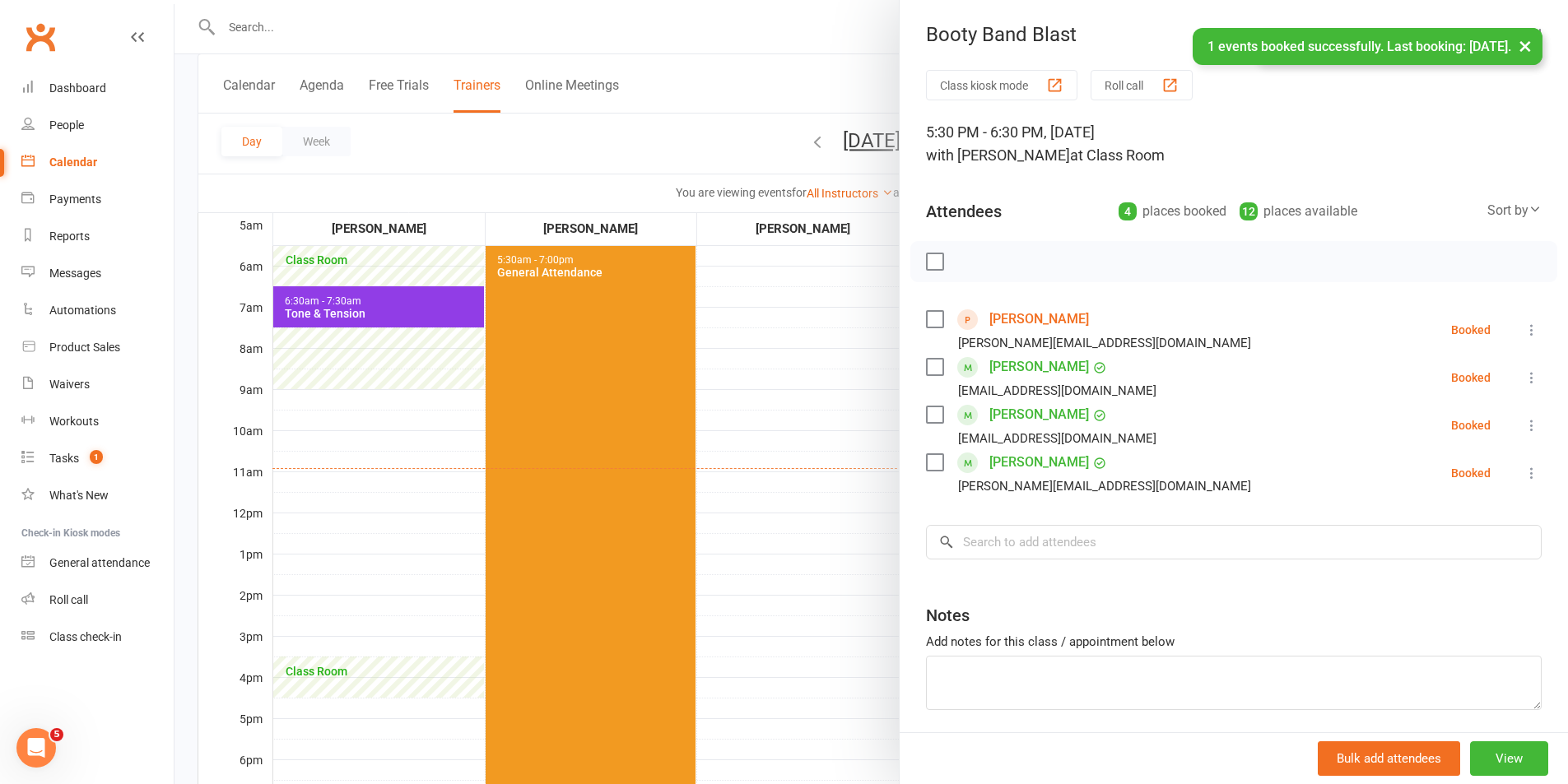
click at [926, 262] on label at bounding box center [934, 262] width 17 height 17
click at [962, 262] on icon "button" at bounding box center [971, 261] width 18 height 18
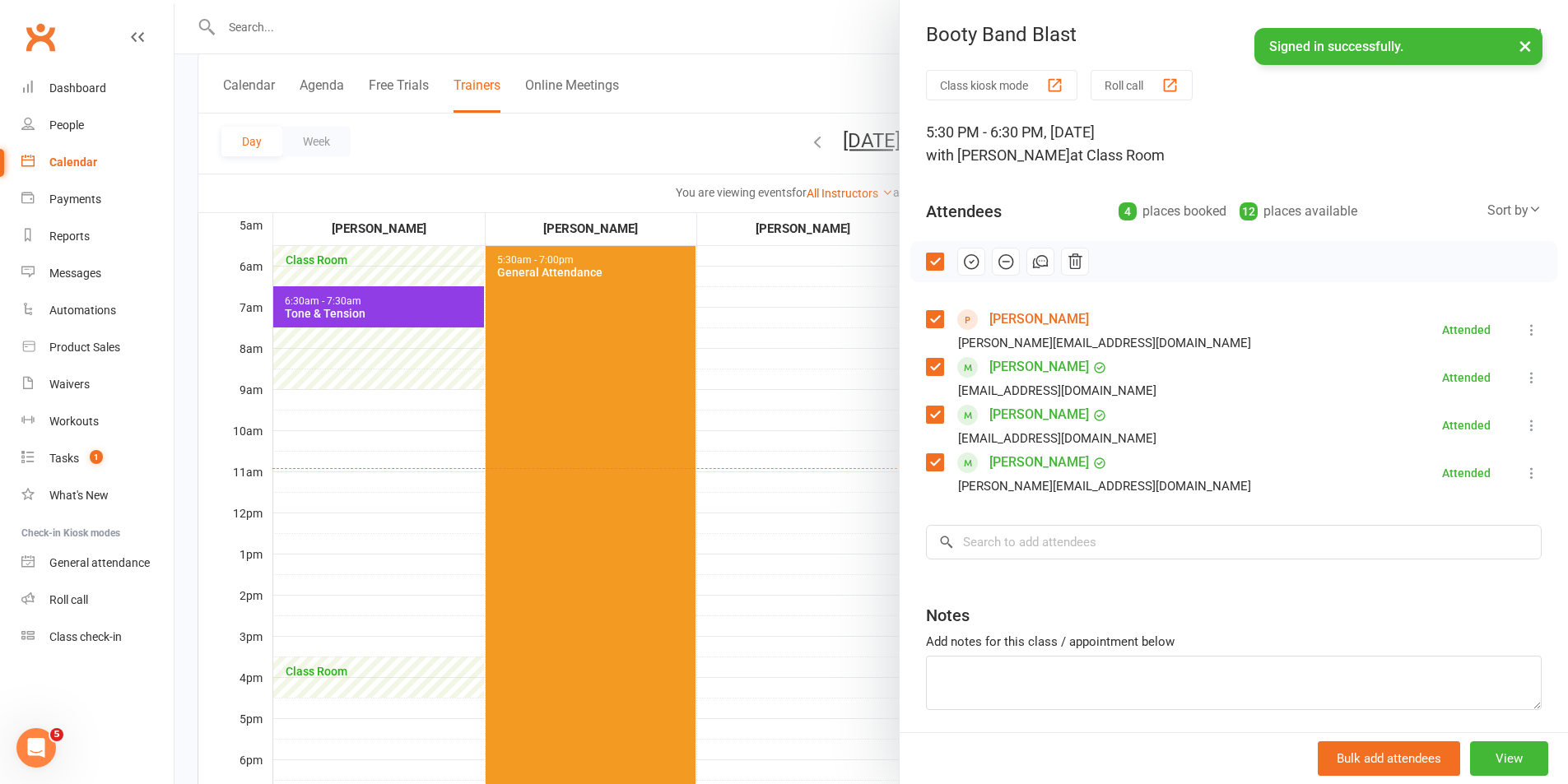
click at [736, 628] on div at bounding box center [871, 392] width 1394 height 784
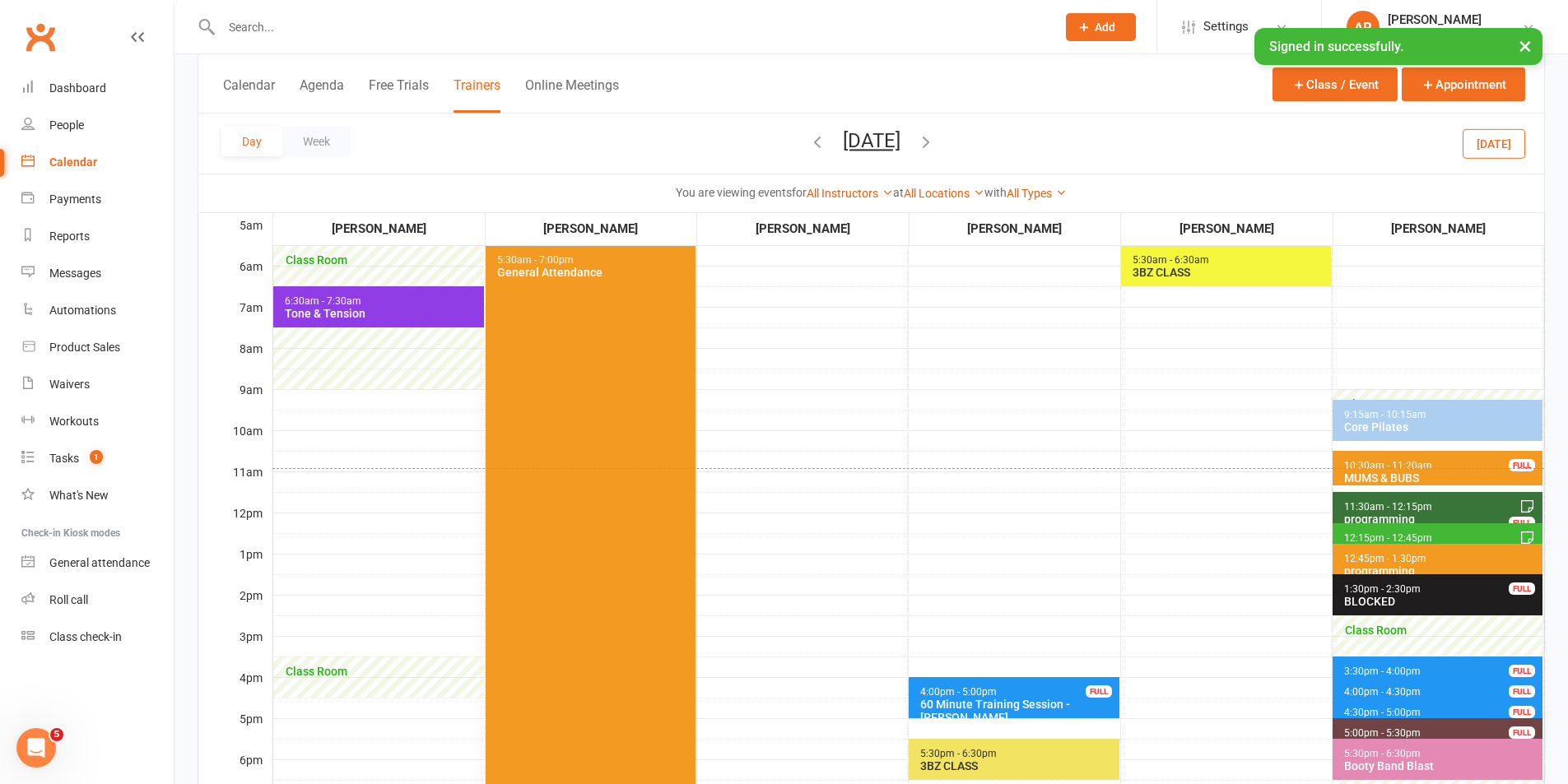
scroll to position [412, 0]
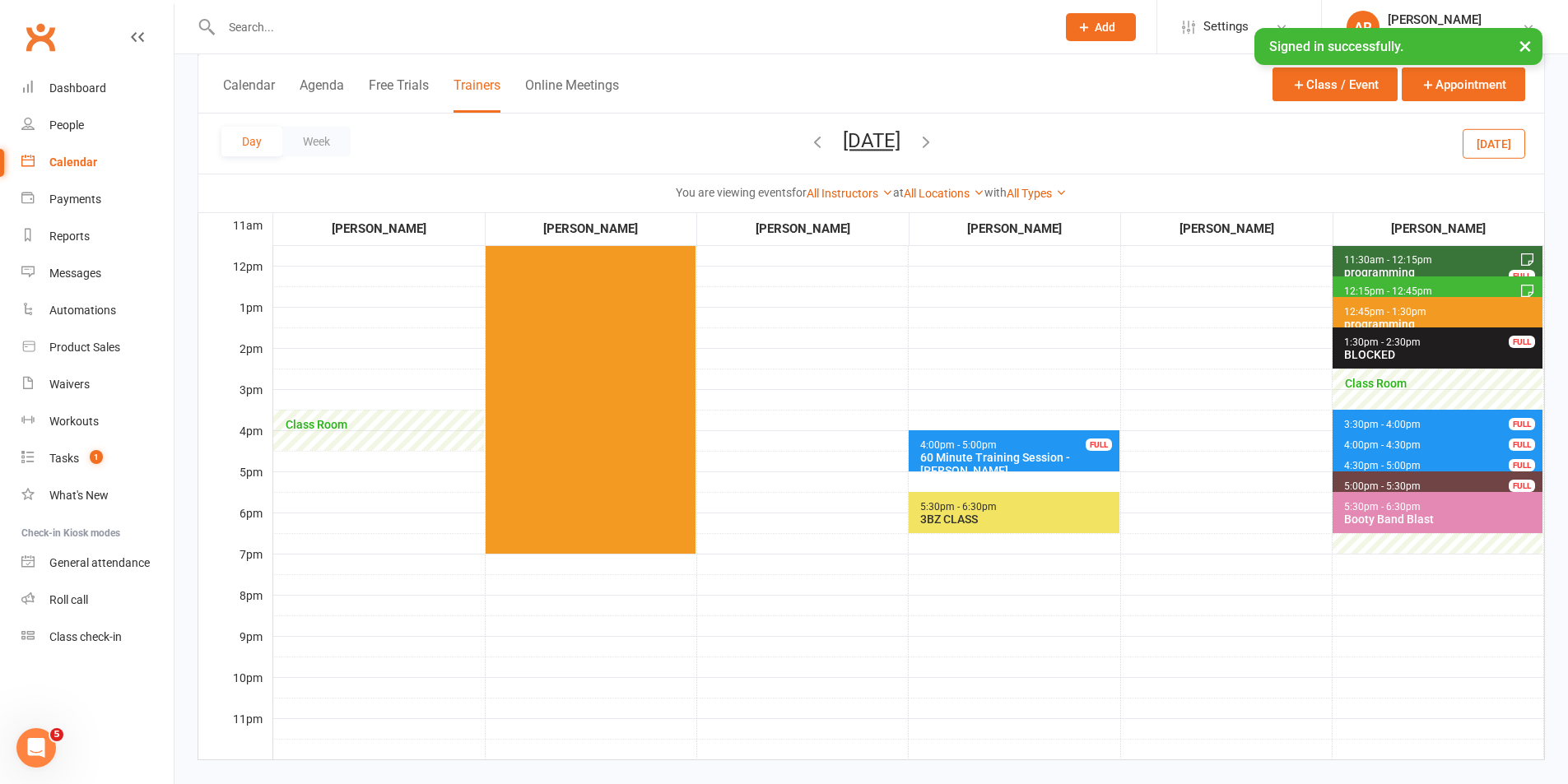
click at [1090, 496] on span "5:30pm - 6:30pm 3BZ CLASS" at bounding box center [1014, 513] width 210 height 41
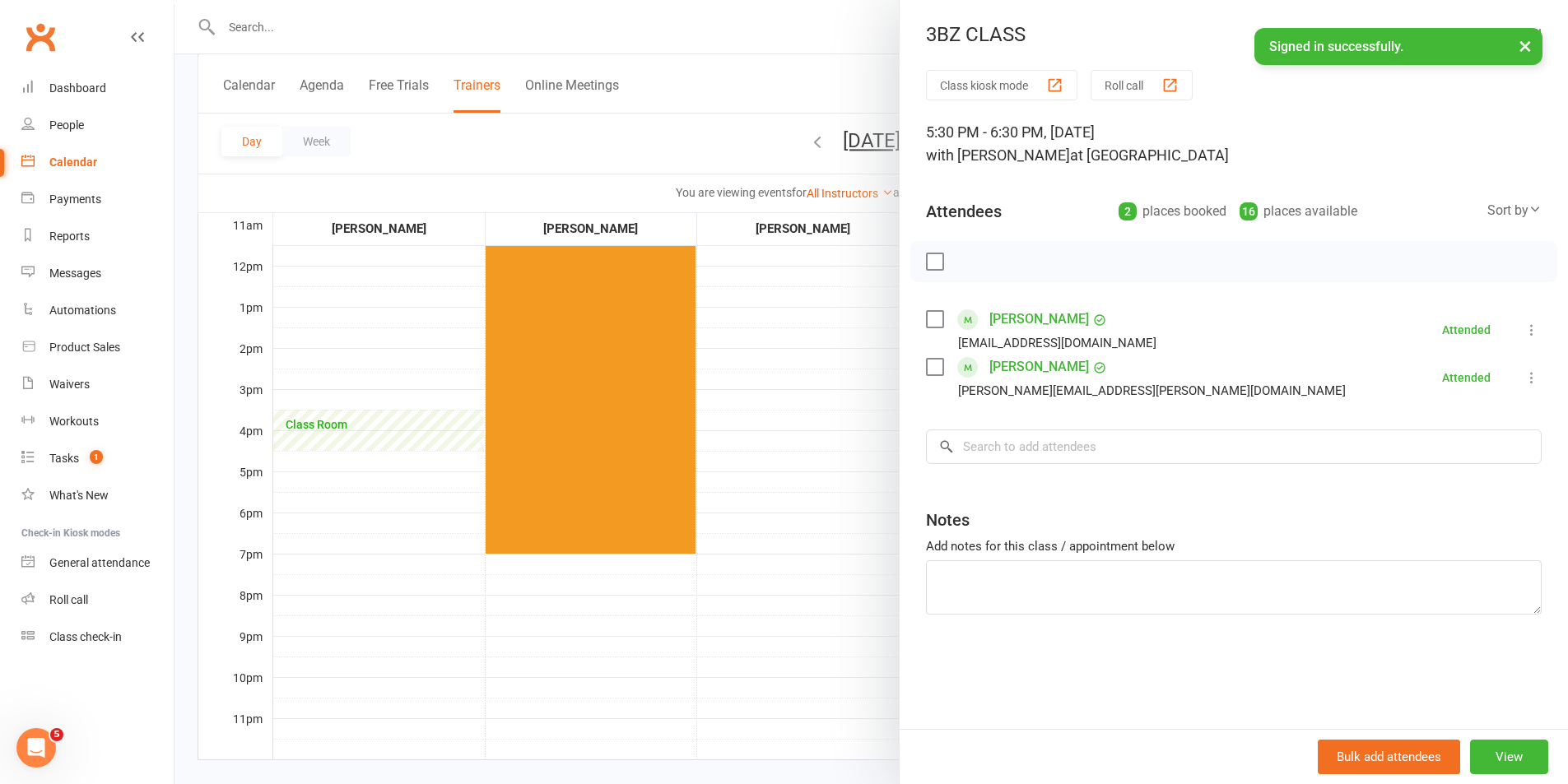
click at [848, 314] on div at bounding box center [871, 392] width 1394 height 784
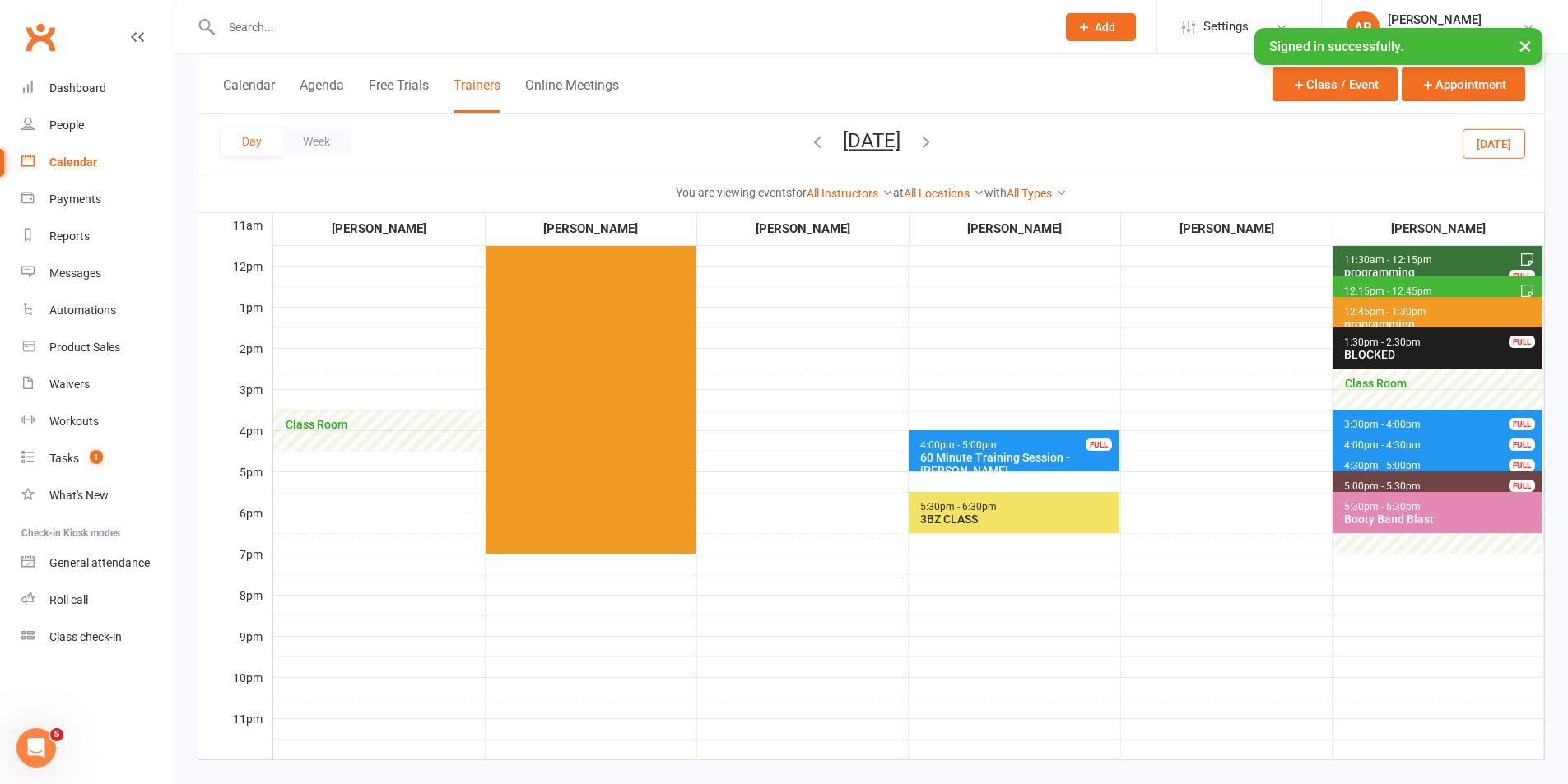
click at [995, 126] on div "Day Week [DATE] [DATE] Sun Mon Tue Wed Thu Fri Sat 27 28 29 30 31 01 02 03 04 0…" at bounding box center [872, 143] width 1346 height 60
click at [935, 136] on icon "button" at bounding box center [926, 141] width 18 height 18
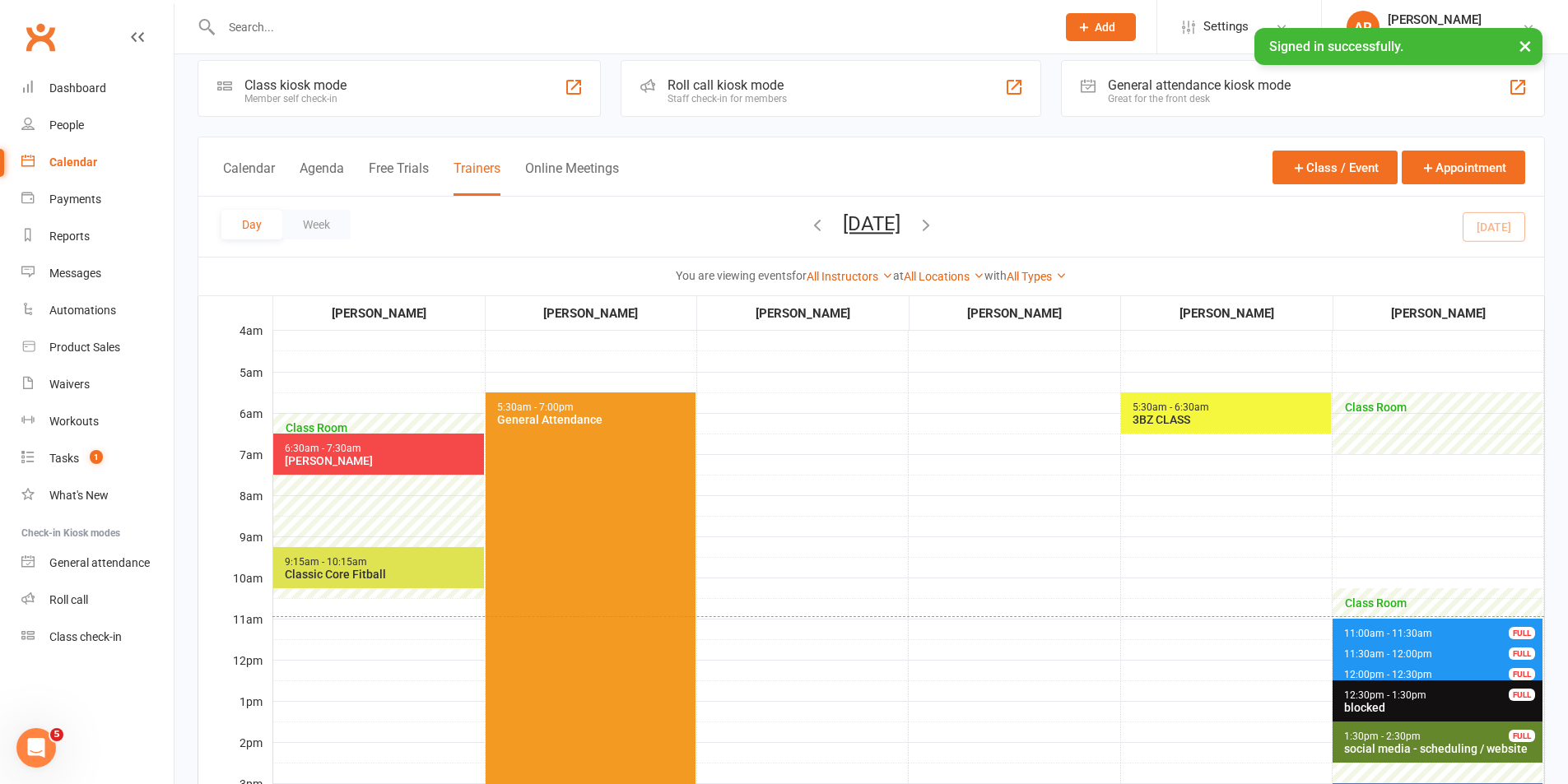
scroll to position [0, 0]
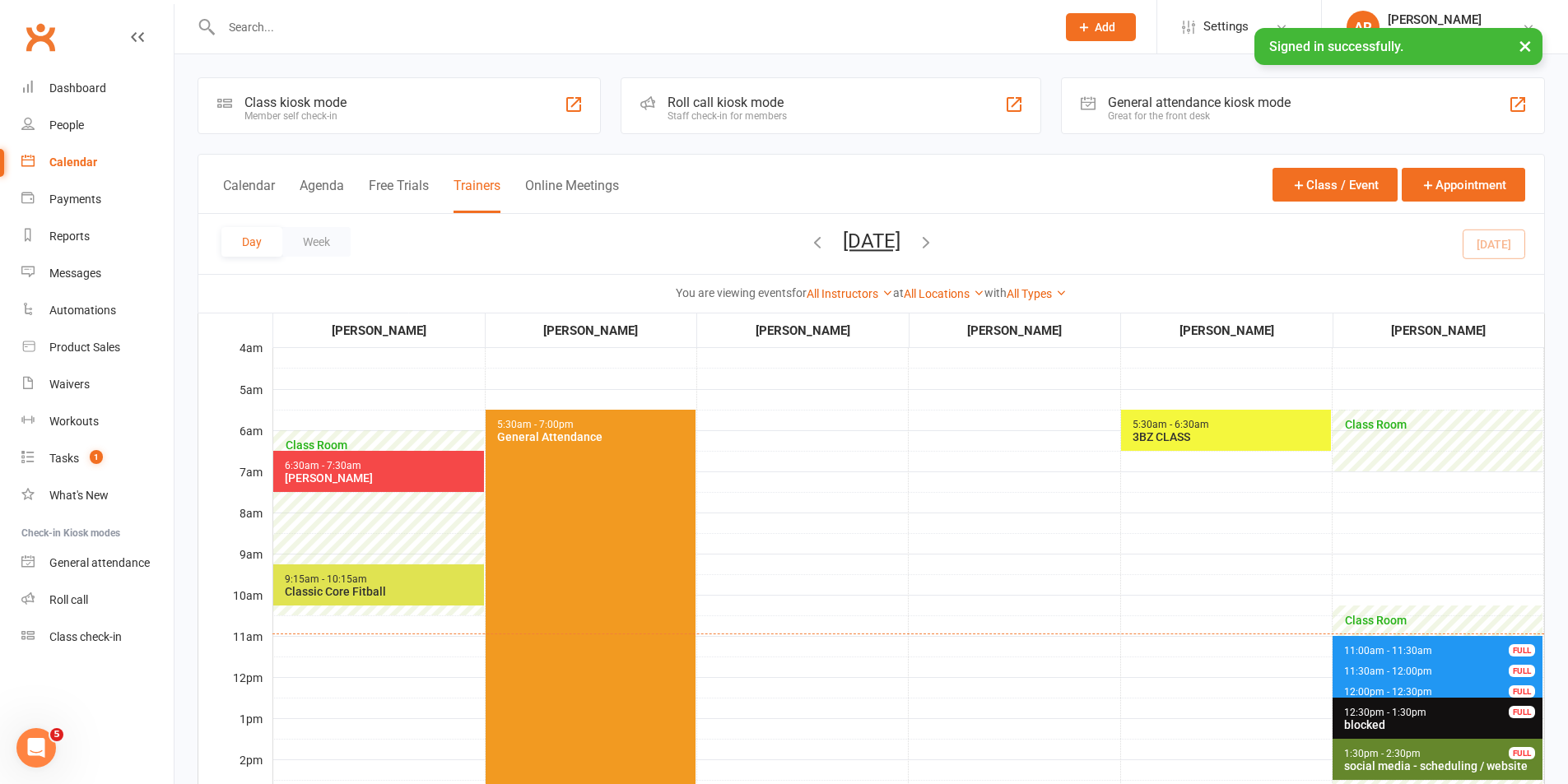
click at [1219, 417] on span "5:30am - 6:30am 3BZ CLASS" at bounding box center [1226, 430] width 210 height 41
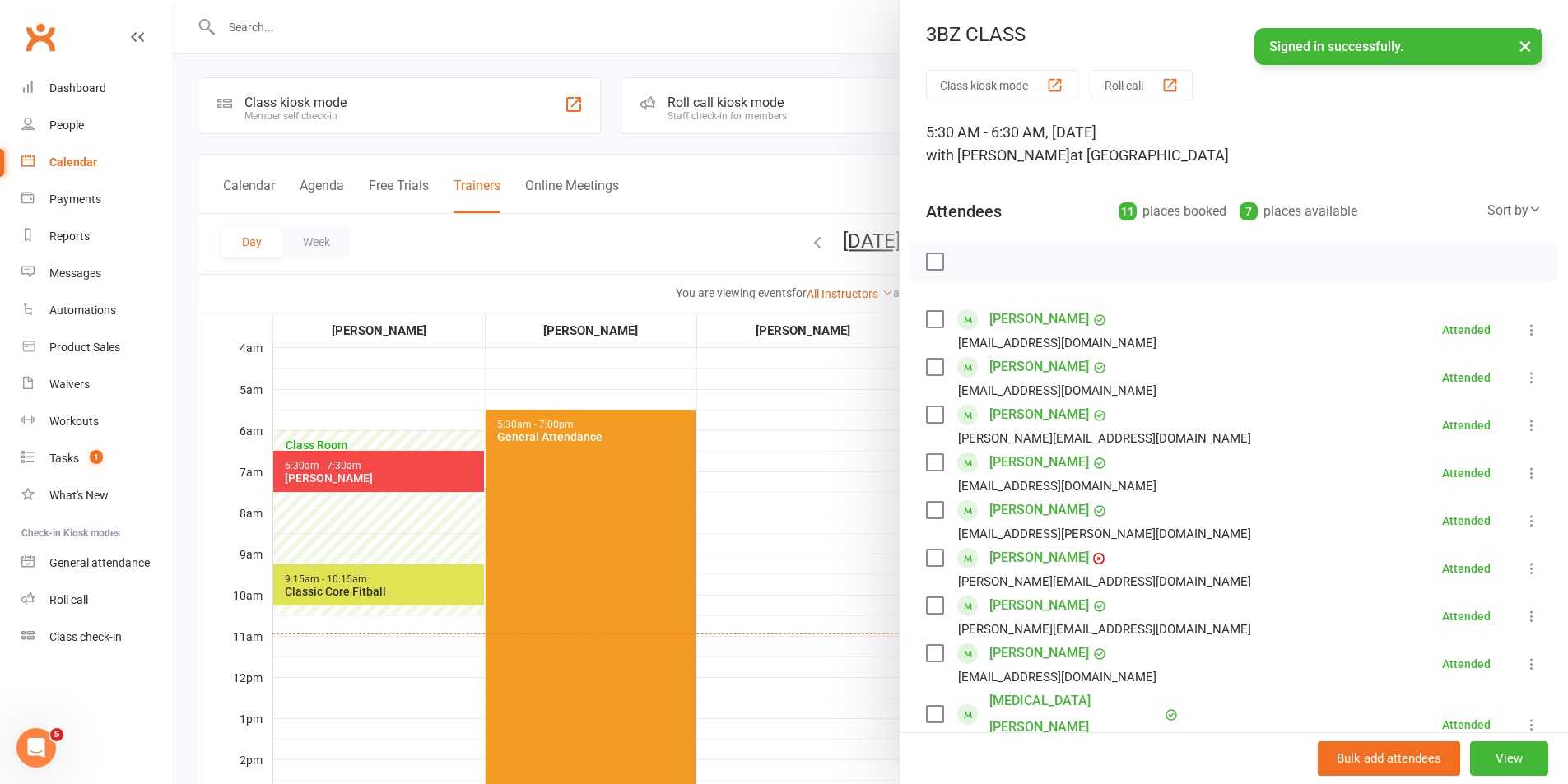
click at [365, 481] on div at bounding box center [871, 392] width 1394 height 784
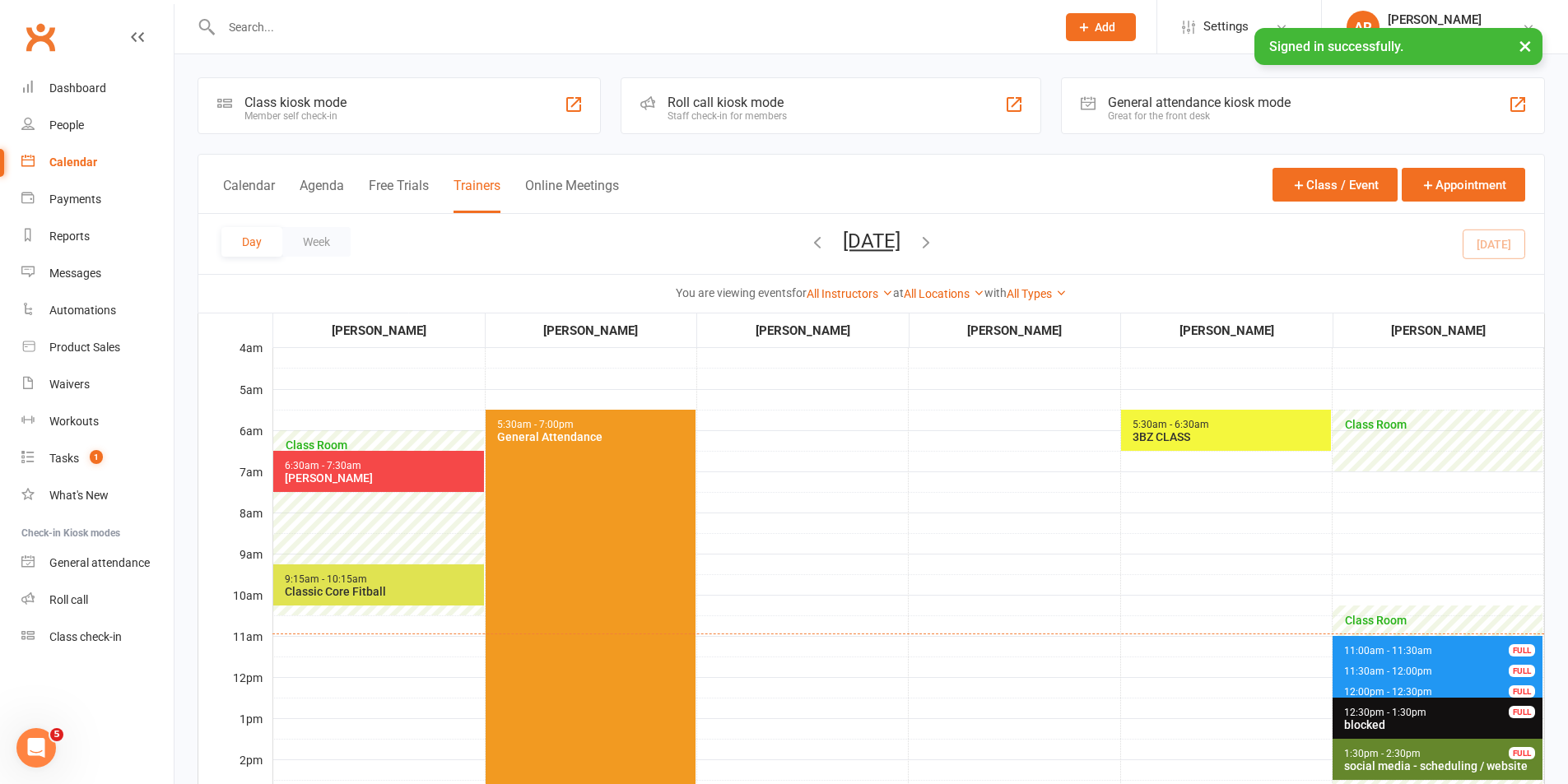
click at [373, 474] on div "[PERSON_NAME]" at bounding box center [382, 478] width 197 height 13
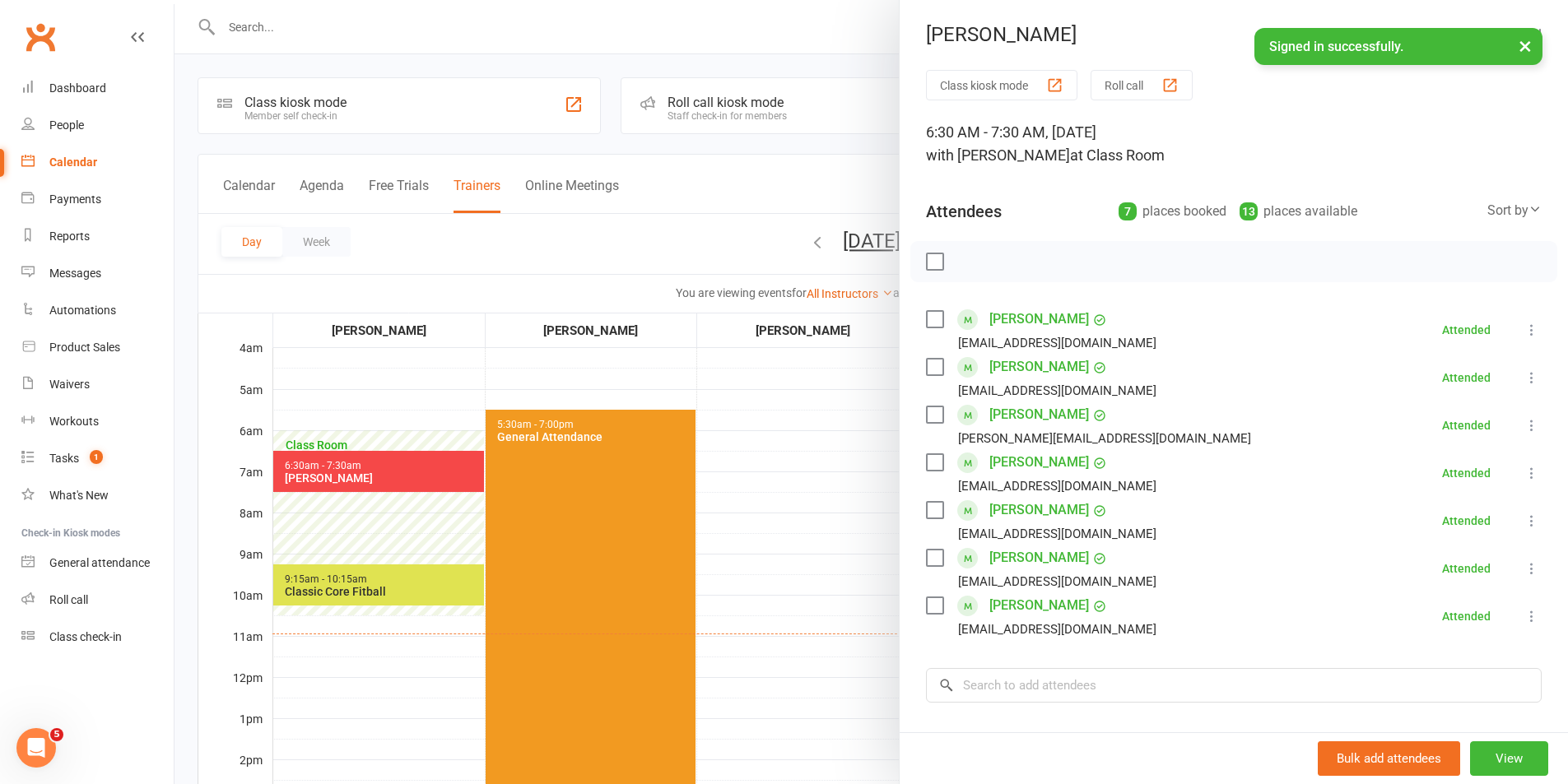
click at [322, 580] on div at bounding box center [871, 392] width 1394 height 784
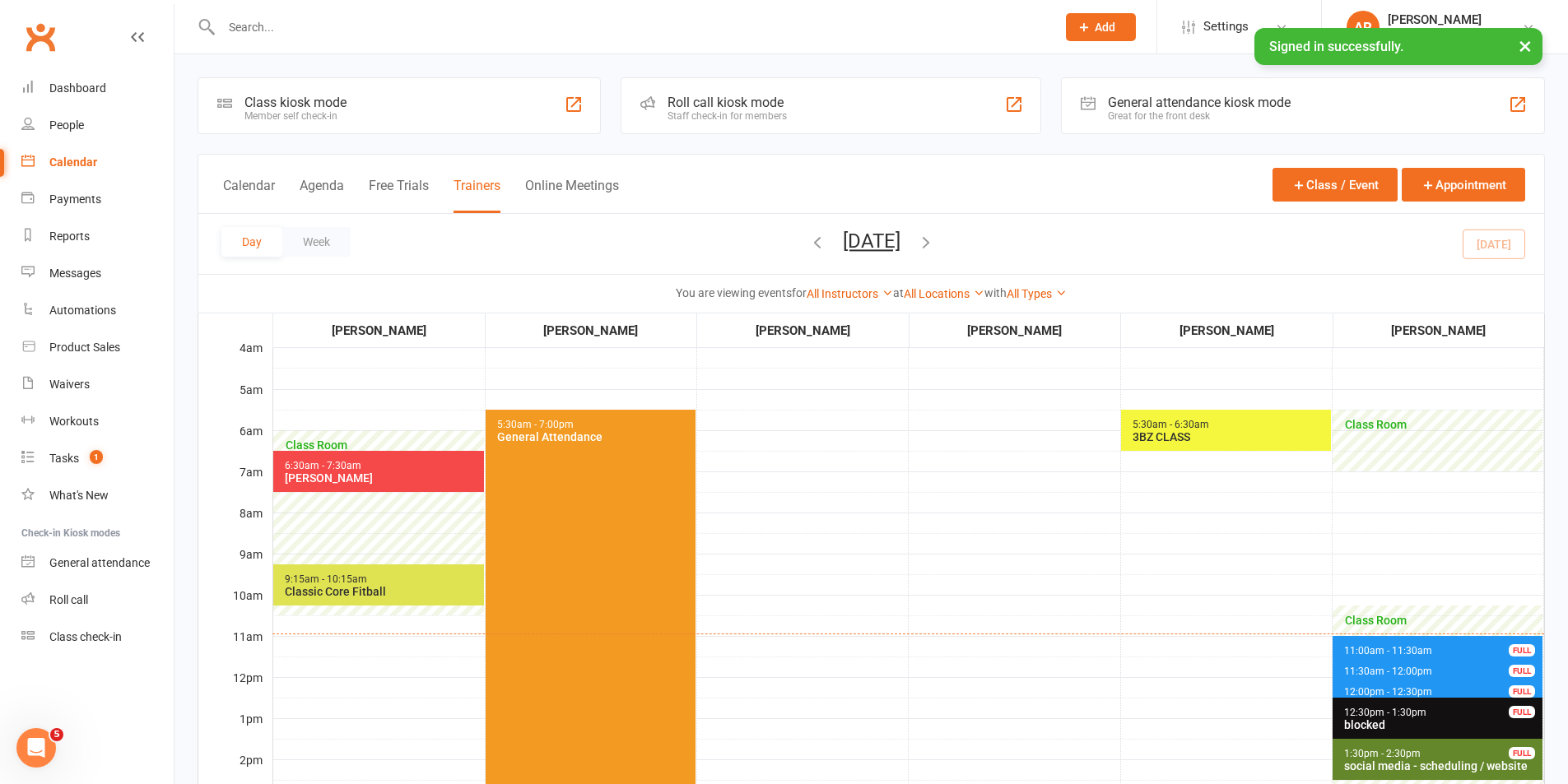
click at [344, 583] on span "9:15am - 10:15am" at bounding box center [326, 579] width 84 height 11
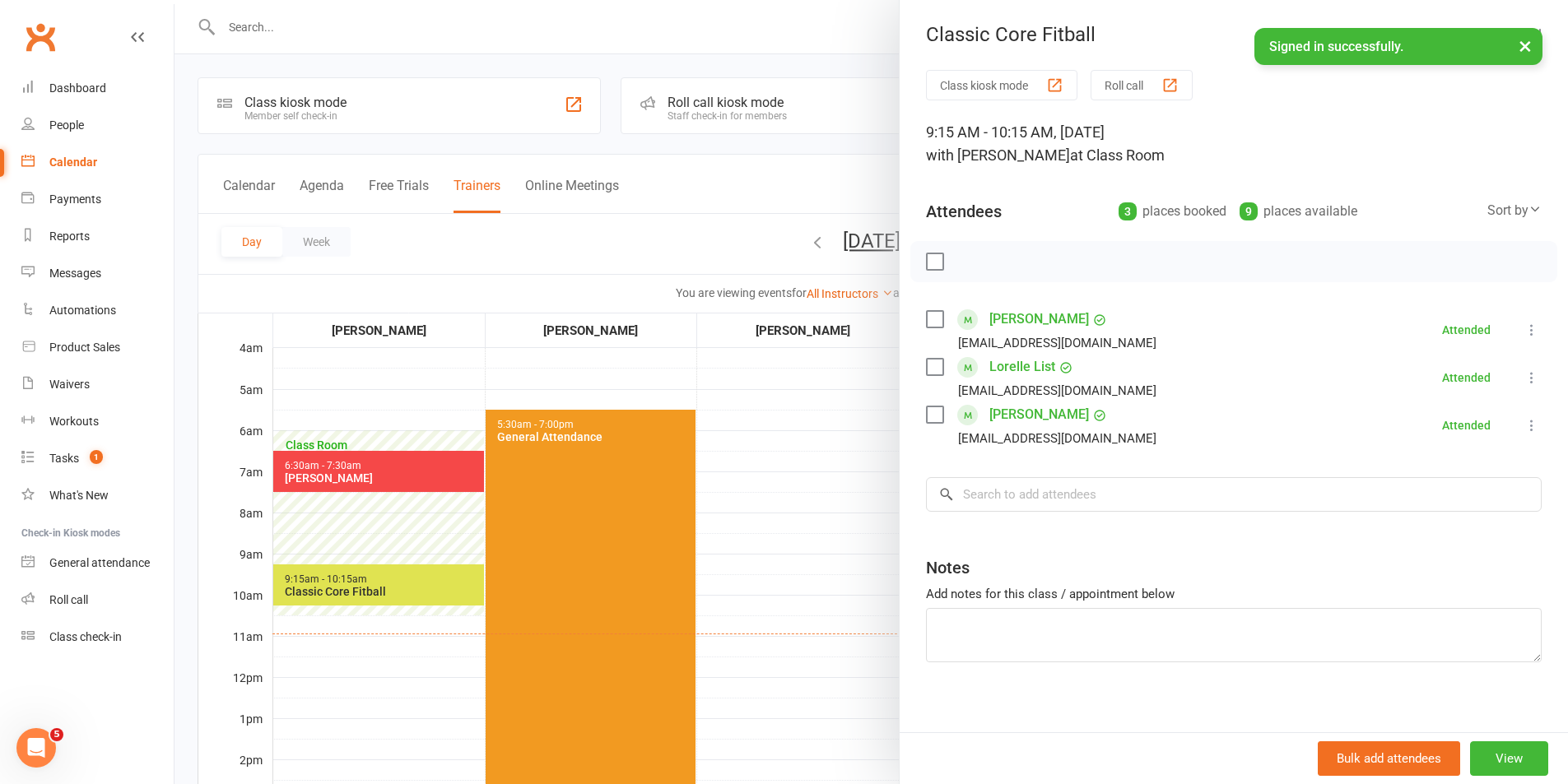
click at [737, 600] on div at bounding box center [871, 392] width 1394 height 784
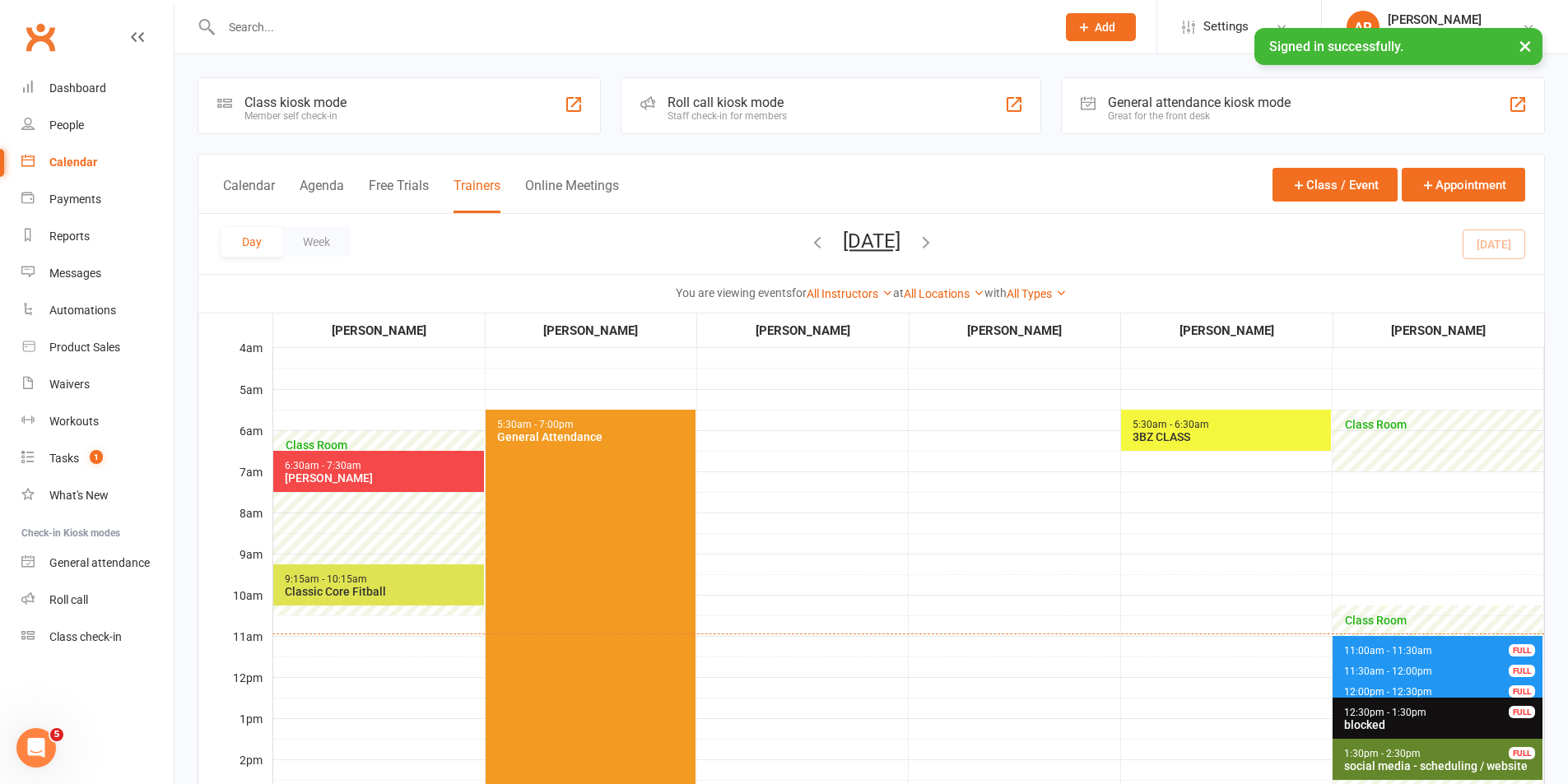
drag, startPoint x: 753, startPoint y: 242, endPoint x: 796, endPoint y: 249, distance: 43.6
click at [809, 241] on icon "button" at bounding box center [817, 241] width 18 height 18
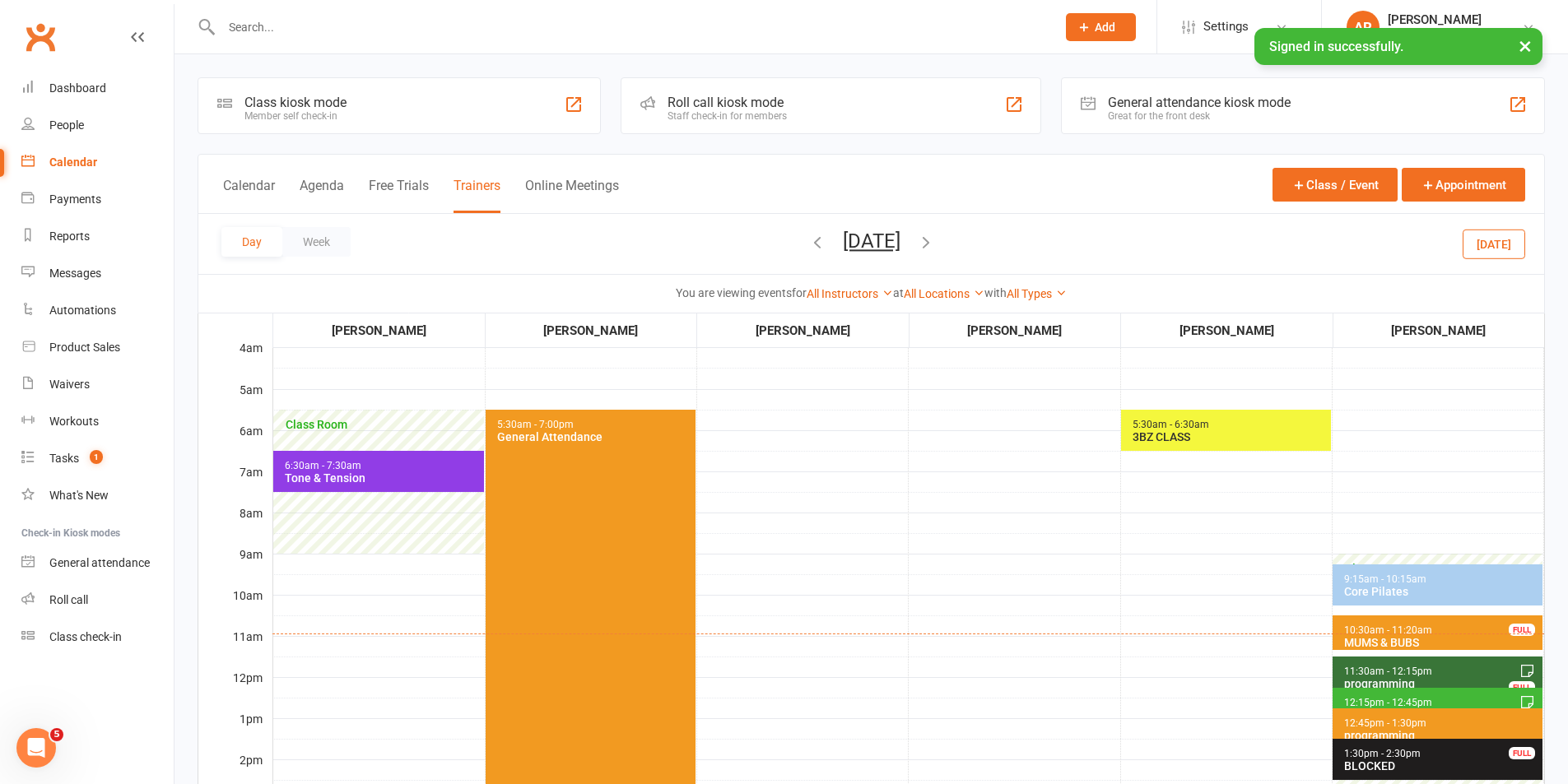
click at [1371, 583] on span "9:15am - 10:15am" at bounding box center [1385, 579] width 84 height 11
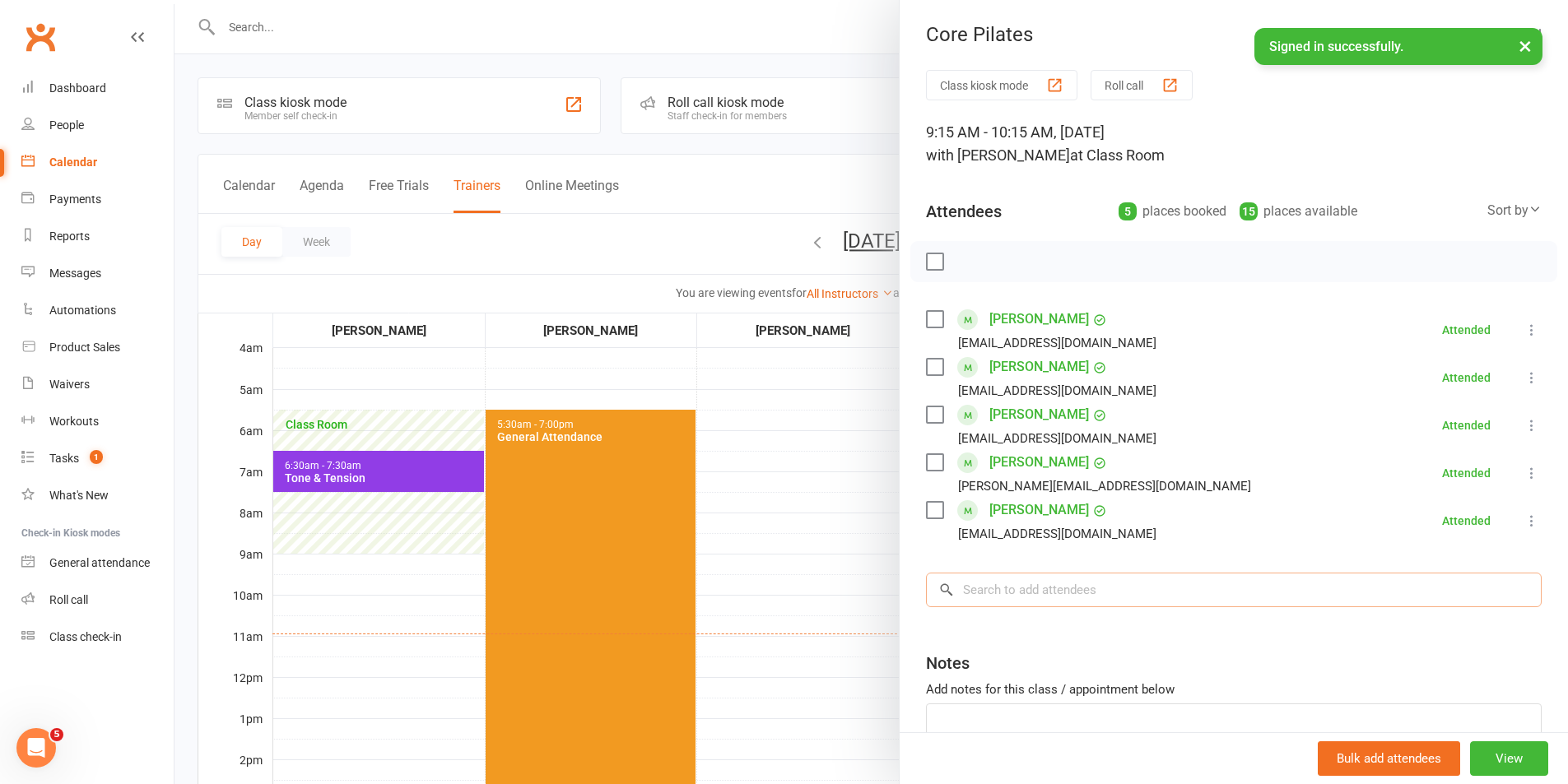
click at [1023, 596] on input "search" at bounding box center [1234, 589] width 616 height 35
click at [1024, 589] on input "search" at bounding box center [1234, 589] width 616 height 35
click at [997, 584] on input "search" at bounding box center [1234, 589] width 616 height 35
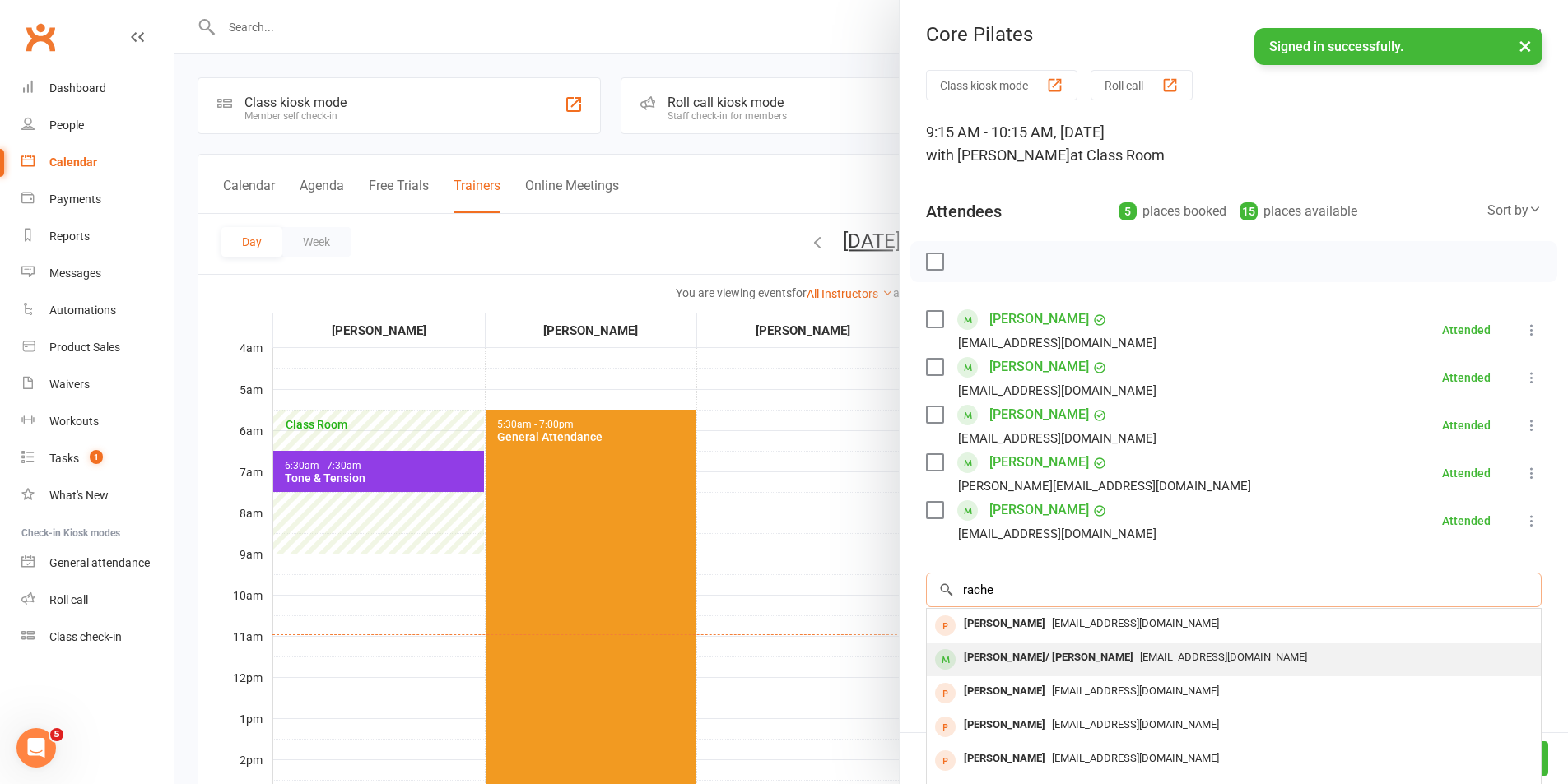
type input "rache"
click at [1032, 651] on div "[PERSON_NAME]/ [PERSON_NAME]" at bounding box center [1048, 658] width 183 height 24
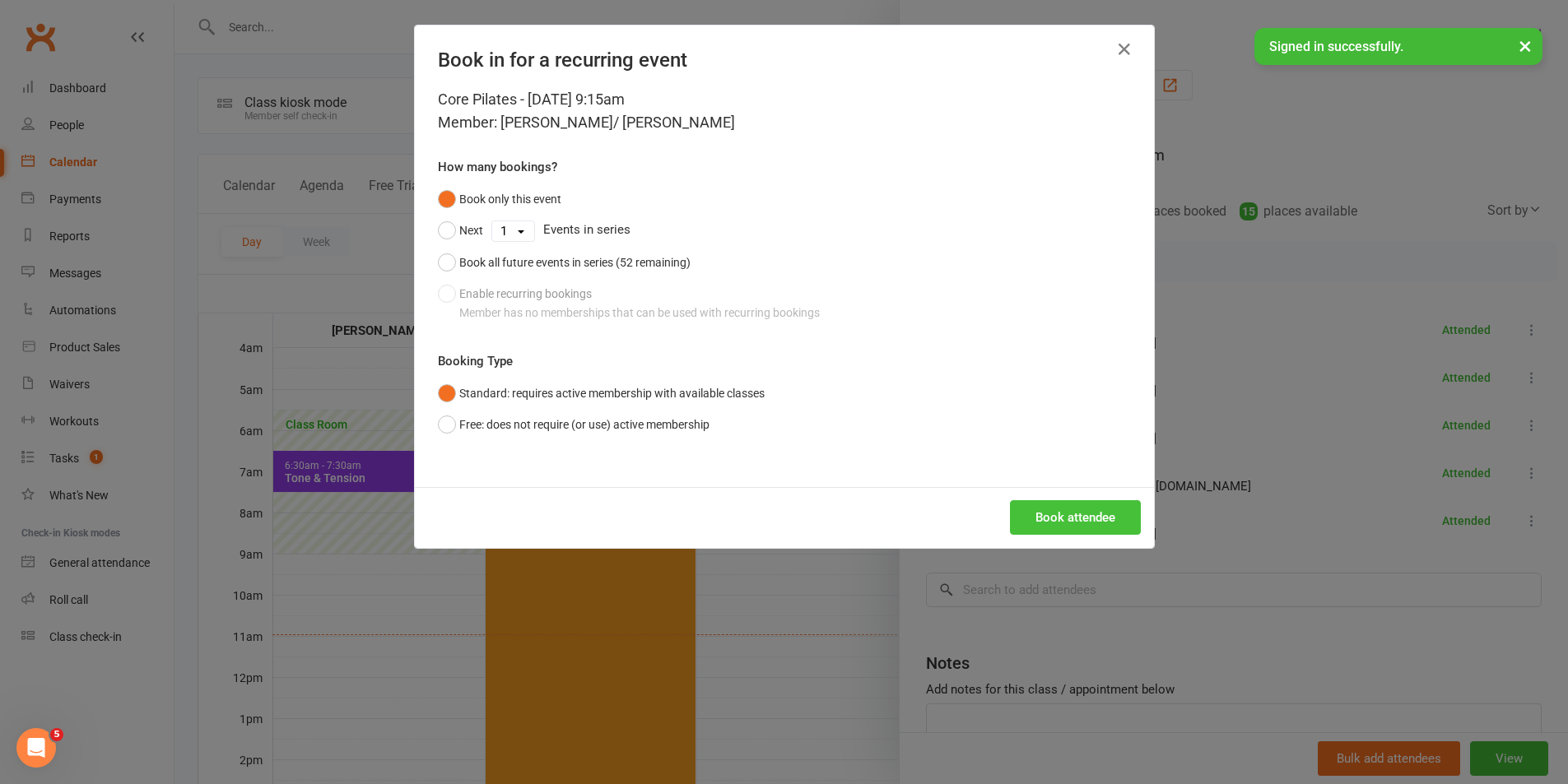
click at [1074, 522] on button "Book attendee" at bounding box center [1076, 517] width 131 height 35
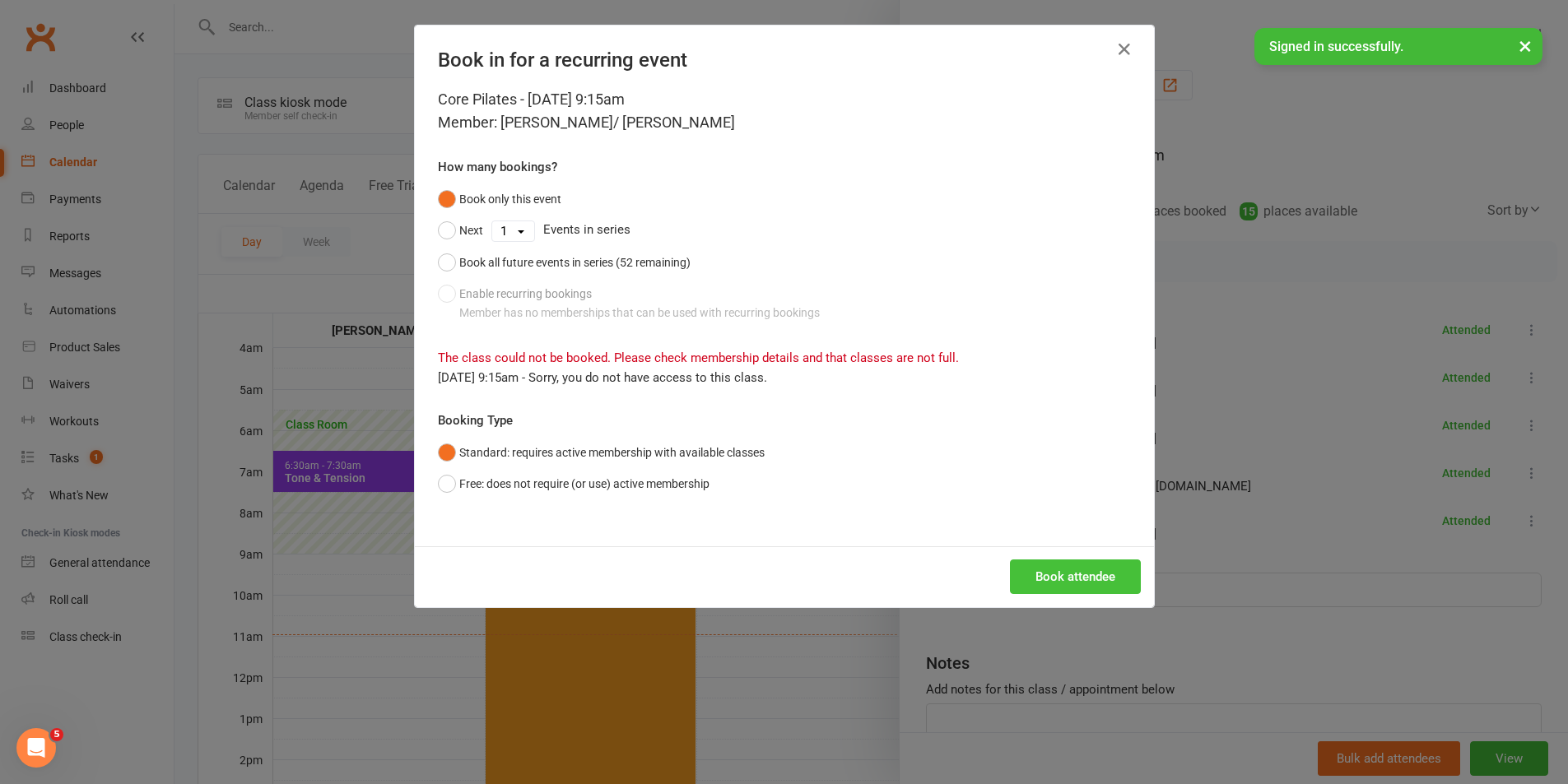
click at [1055, 576] on button "Book attendee" at bounding box center [1076, 576] width 131 height 35
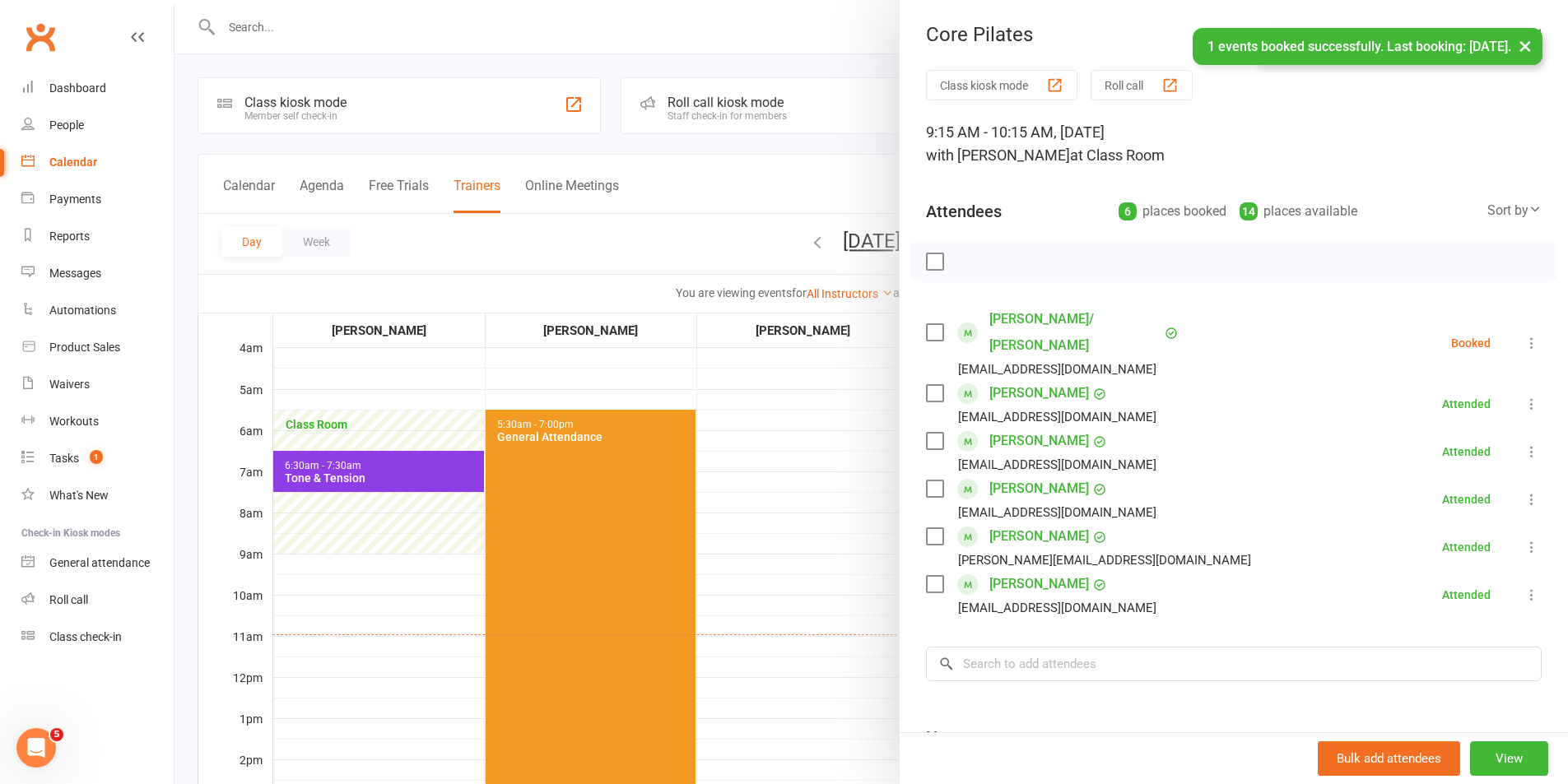
click at [932, 324] on label at bounding box center [934, 332] width 17 height 17
click at [966, 256] on icon "button" at bounding box center [971, 261] width 18 height 18
click at [1066, 646] on input "search" at bounding box center [1234, 663] width 616 height 35
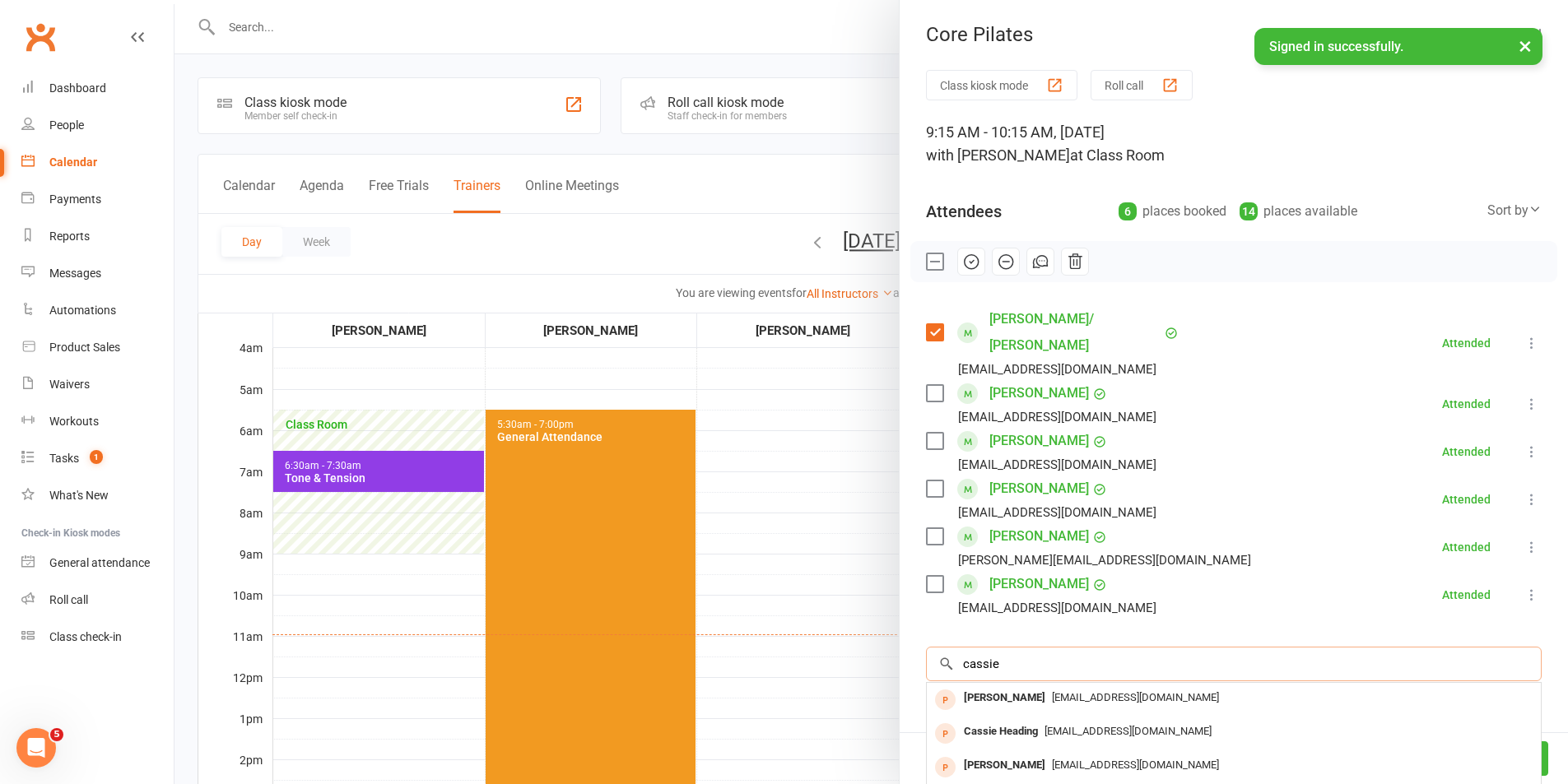
scroll to position [82, 0]
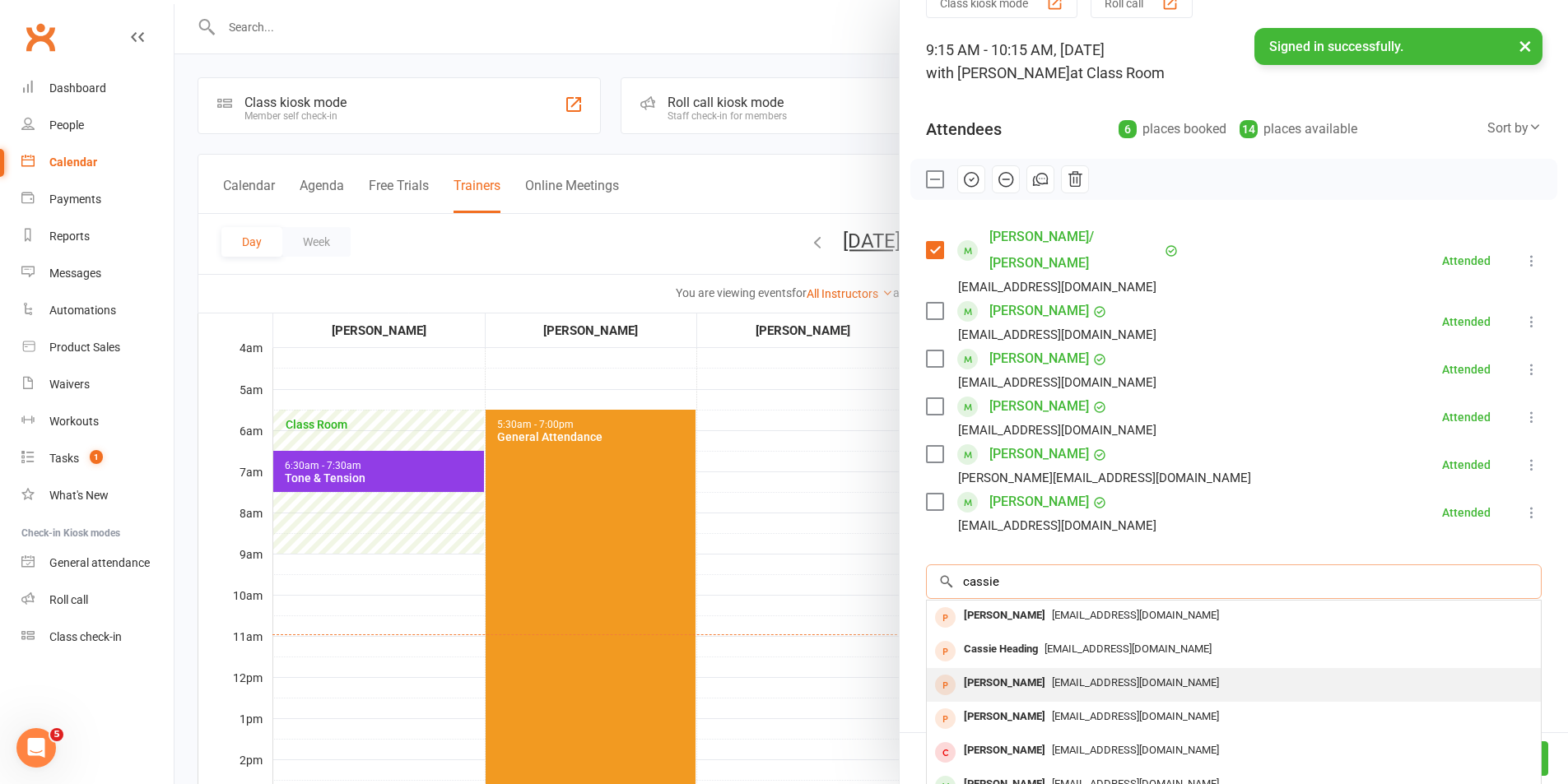
type input "cassie"
click at [1068, 676] on span "[EMAIL_ADDRESS][DOMAIN_NAME]" at bounding box center [1136, 682] width 168 height 12
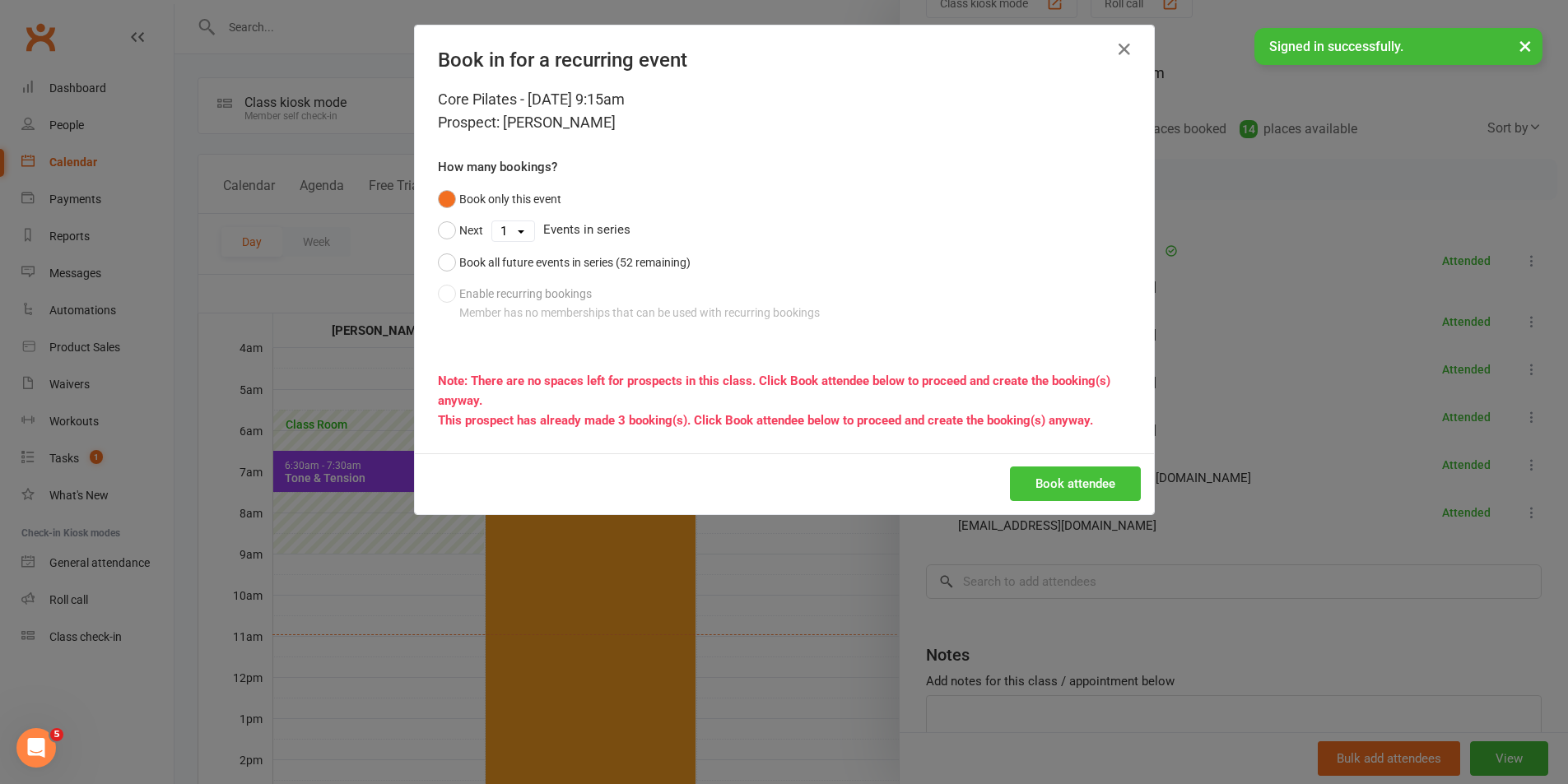
click at [1036, 479] on button "Book attendee" at bounding box center [1076, 484] width 131 height 35
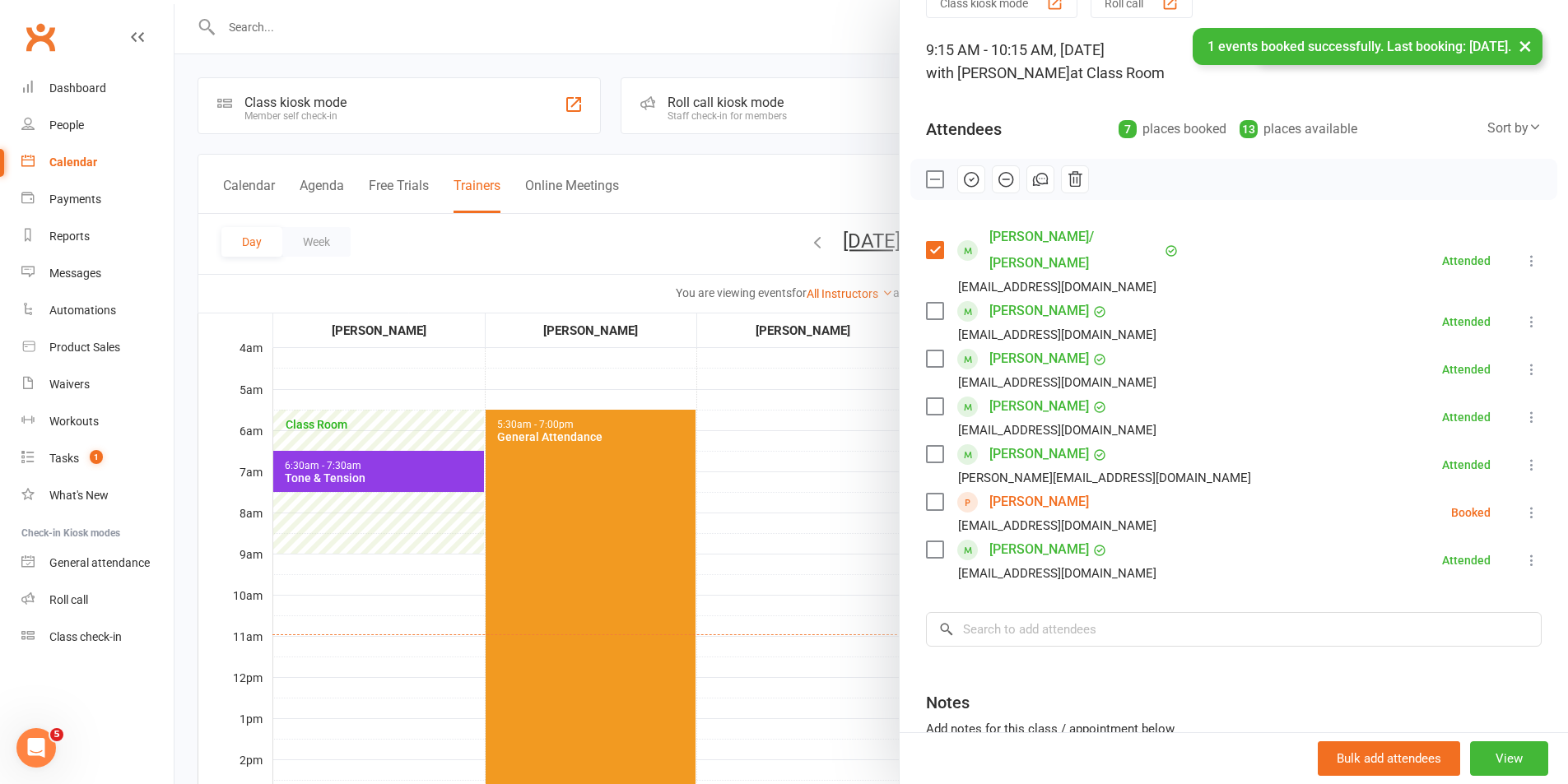
click at [930, 494] on label at bounding box center [934, 502] width 17 height 17
click at [963, 182] on icon "button" at bounding box center [971, 179] width 18 height 18
click at [797, 540] on div at bounding box center [871, 392] width 1394 height 784
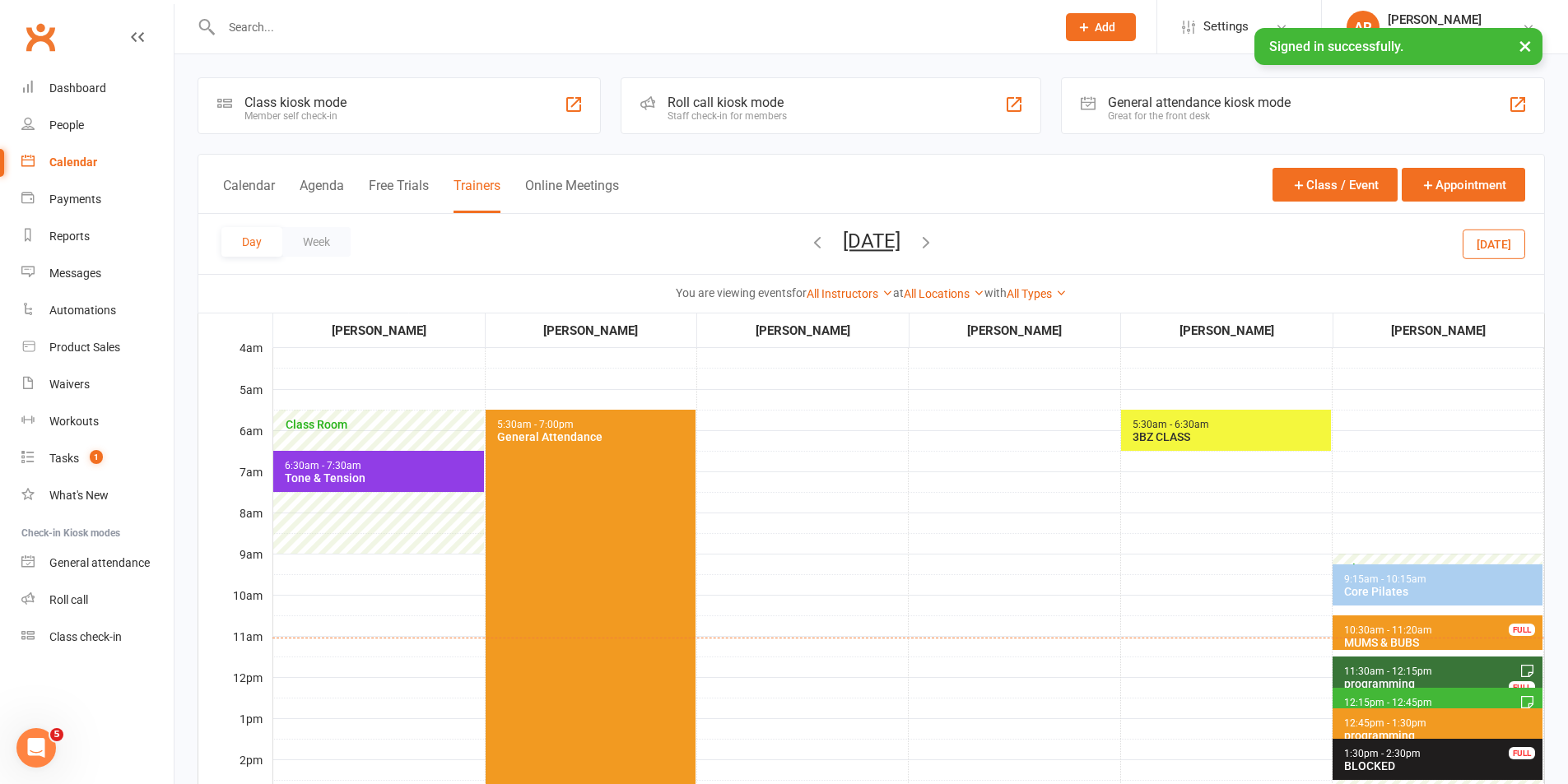
drag, startPoint x: 1048, startPoint y: 567, endPoint x: 1098, endPoint y: 572, distance: 50.2
click at [1050, 567] on td "4:00pm - 5:00pm 60 Minute Training Session - [GEOGRAPHIC_DATA][PERSON_NAME] FUL…" at bounding box center [1015, 758] width 212 height 822
click at [1491, 249] on button "[DATE]" at bounding box center [1494, 243] width 63 height 30
